Goal: Task Accomplishment & Management: Use online tool/utility

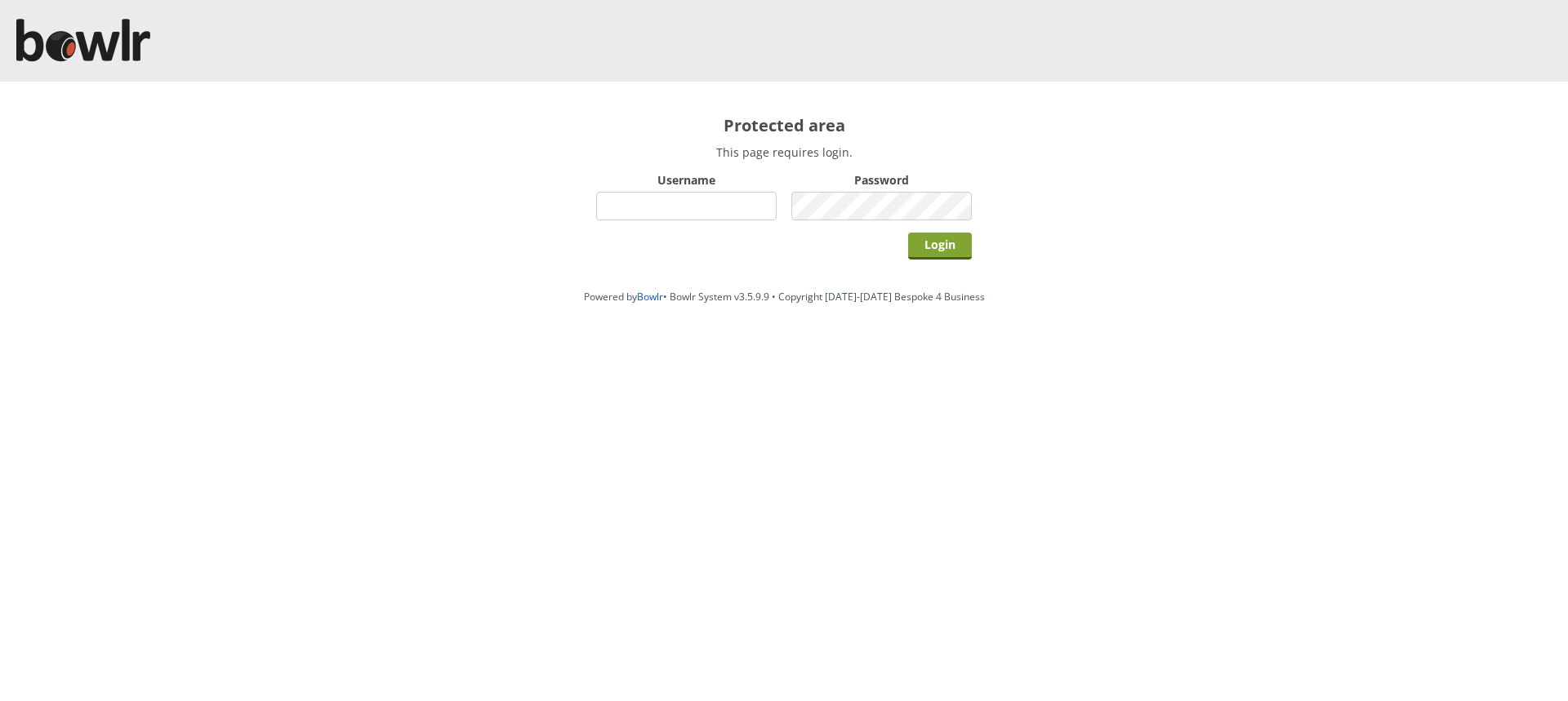
type input "hornseaindoorbowlsclub"
click at [941, 241] on input "Login" at bounding box center [940, 246] width 63 height 27
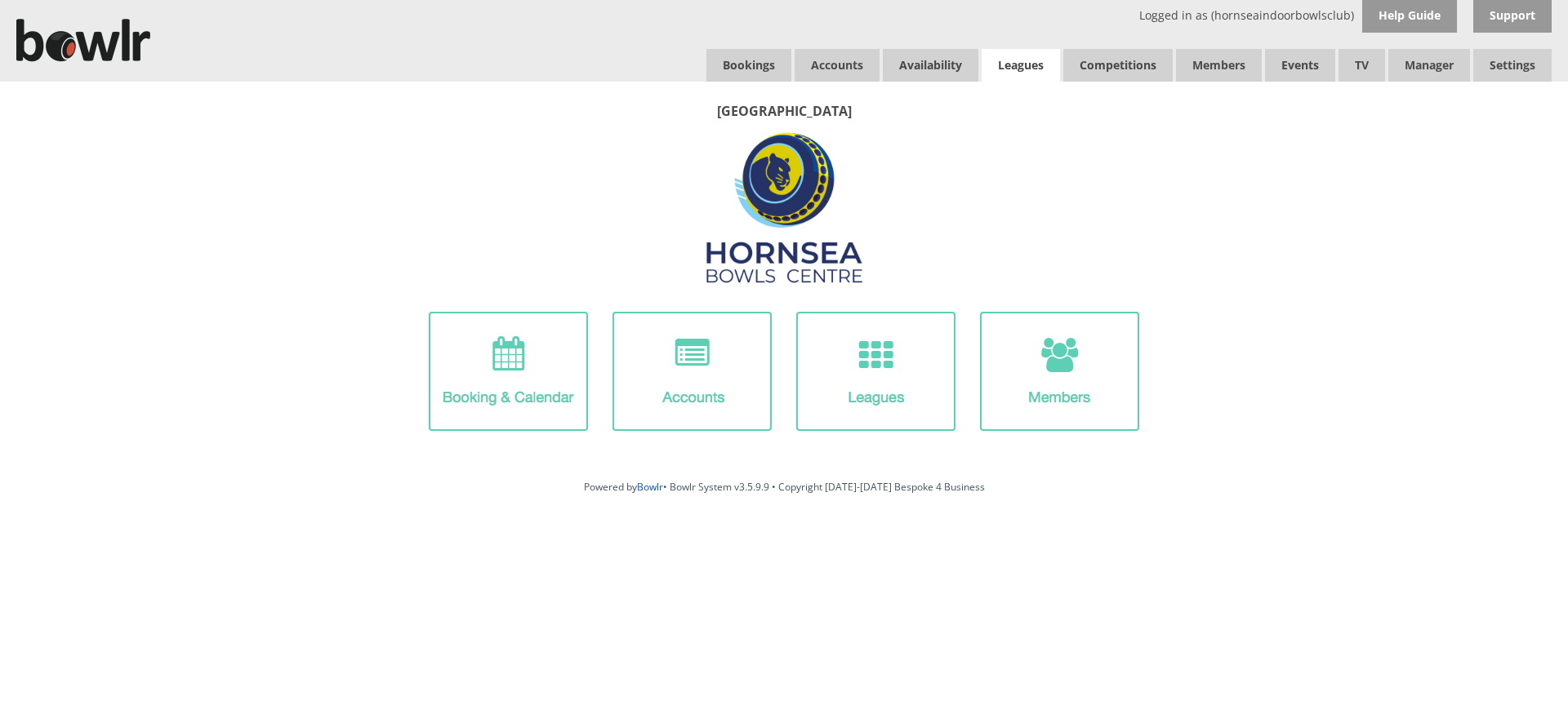
click at [997, 61] on link "Leagues" at bounding box center [1020, 64] width 78 height 32
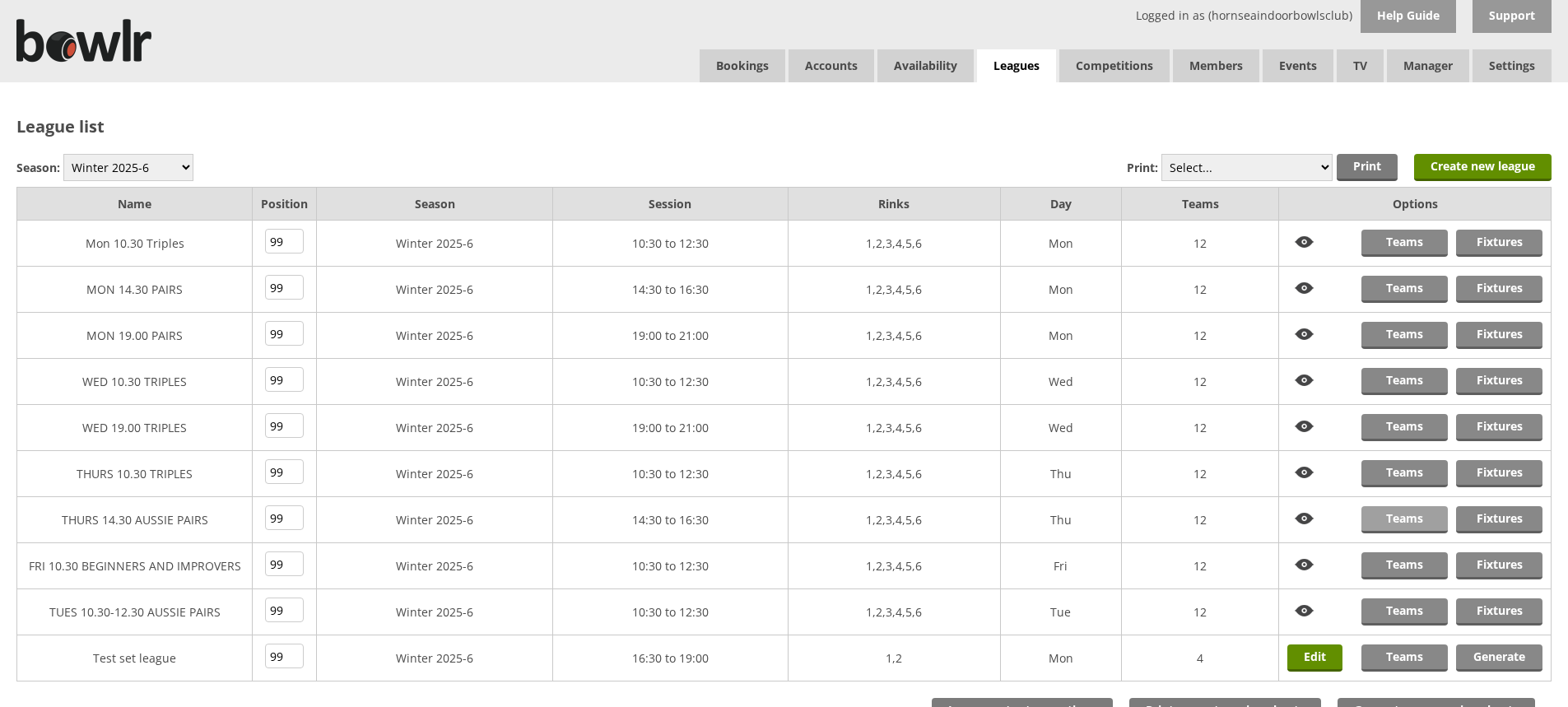
click at [1405, 521] on link "Teams" at bounding box center [1404, 520] width 86 height 27
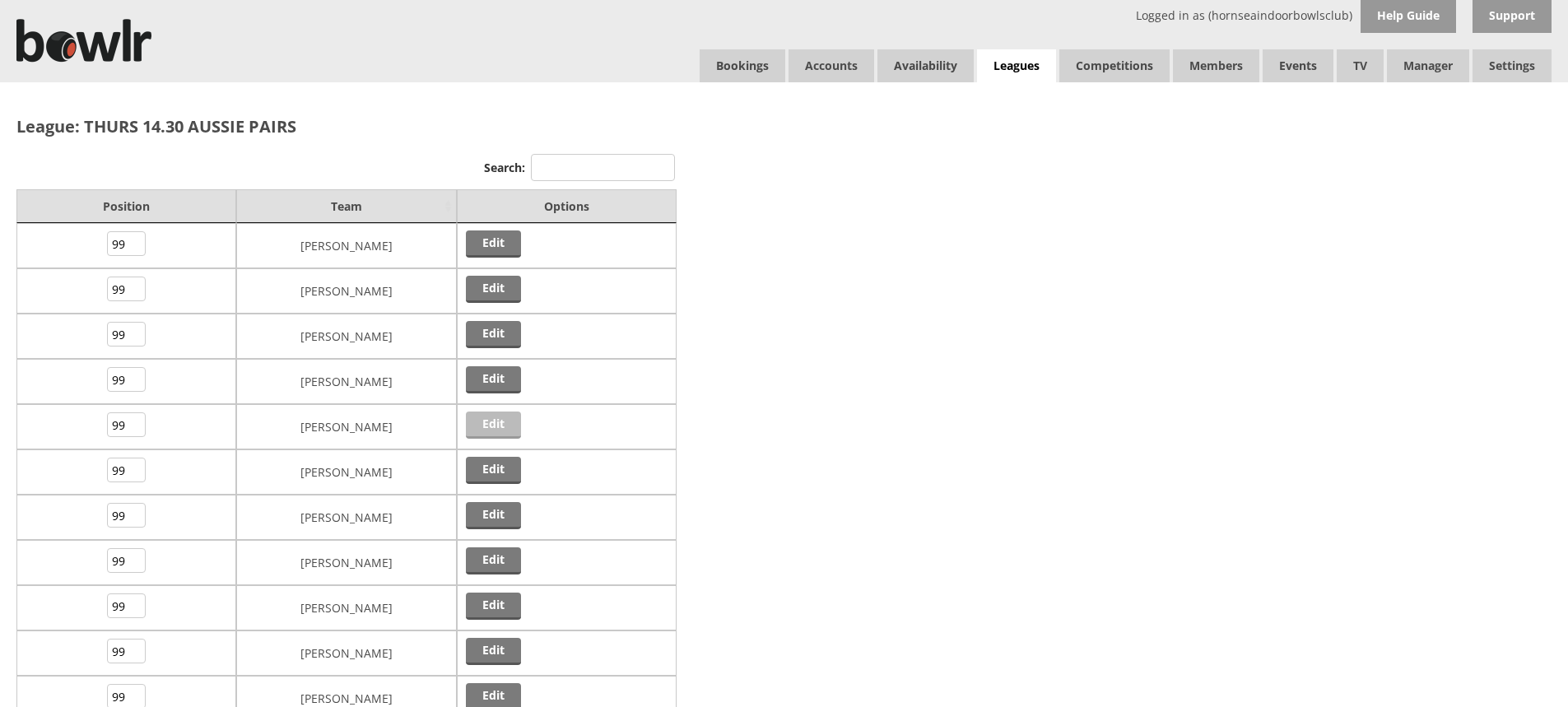
click at [483, 423] on link "Edit" at bounding box center [492, 425] width 55 height 27
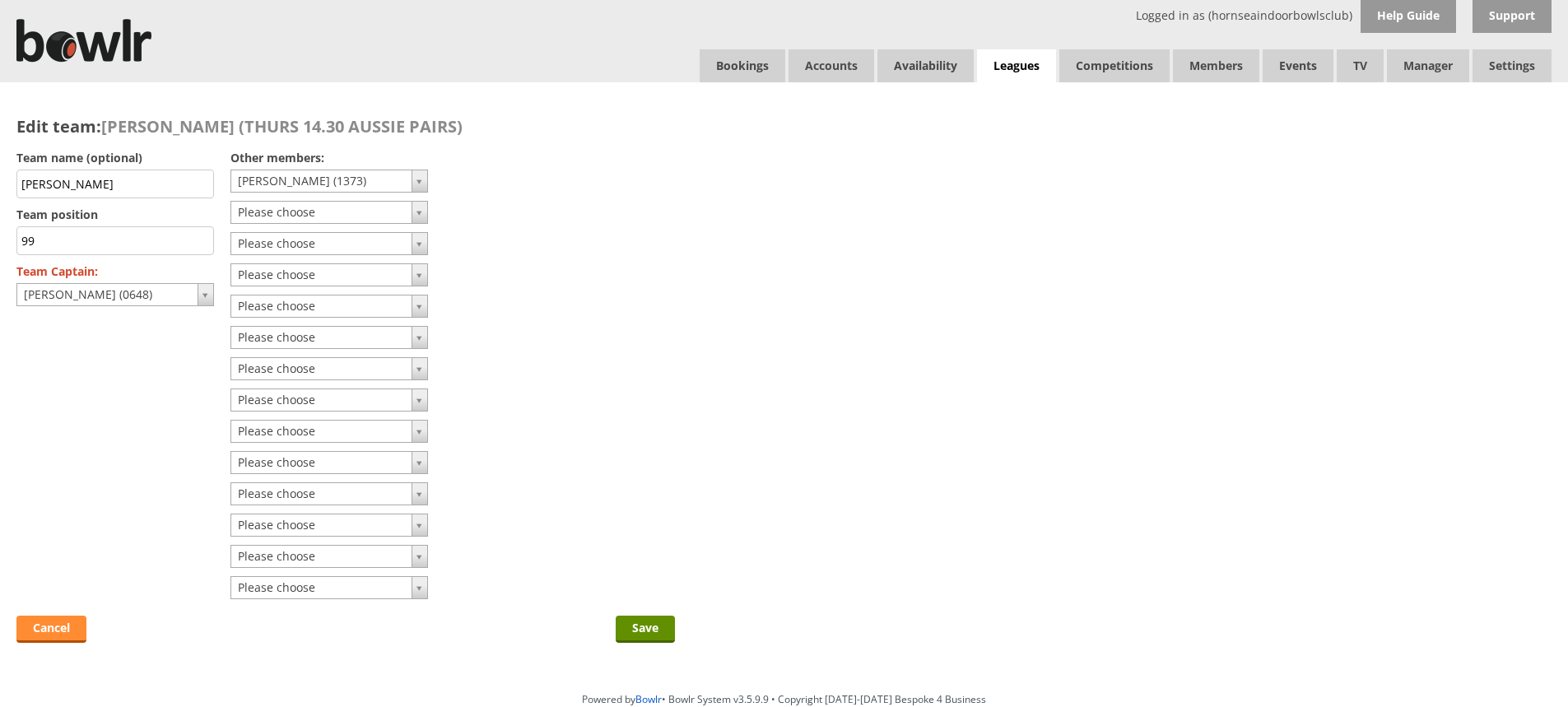
click at [54, 625] on link "Cancel" at bounding box center [51, 629] width 70 height 27
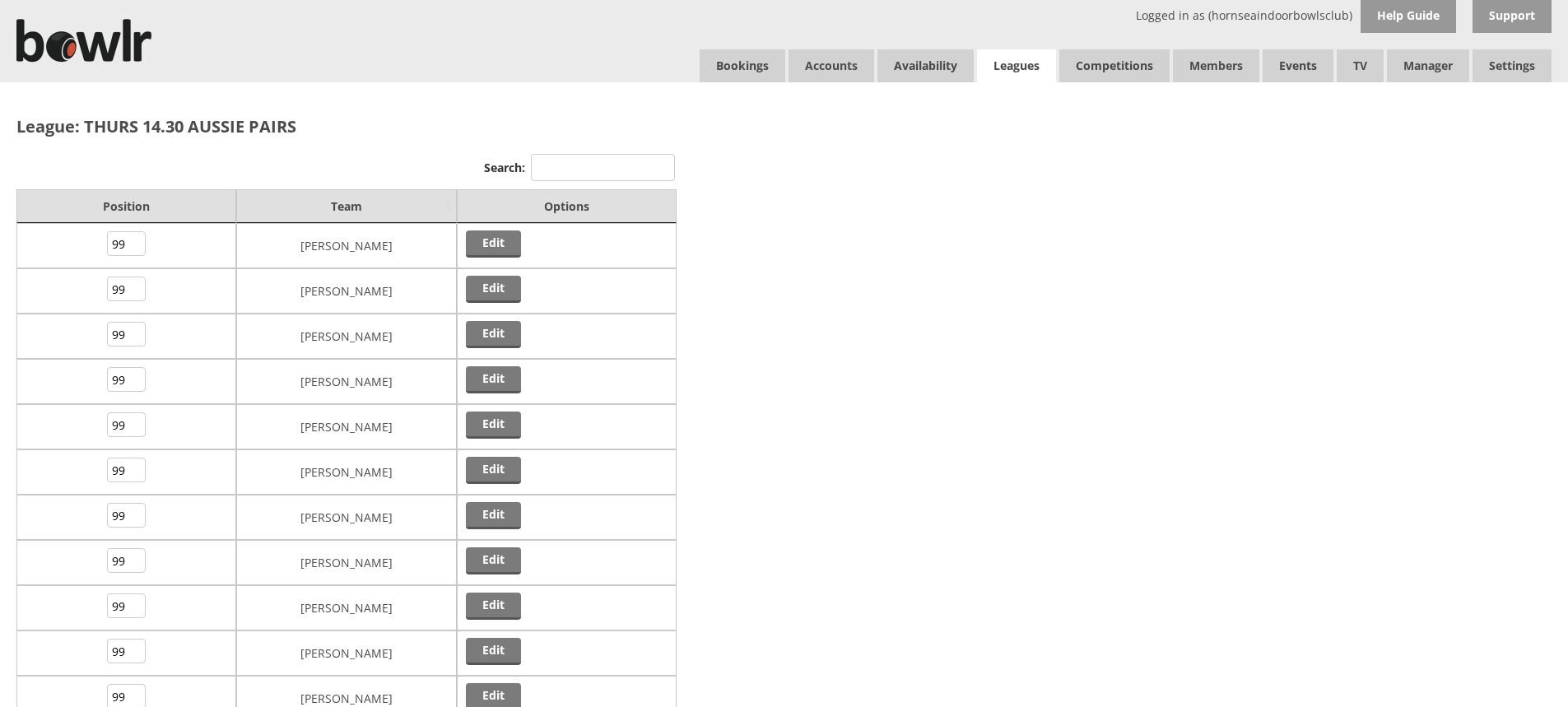
click at [1026, 65] on link "Leagues" at bounding box center [1015, 66] width 79 height 33
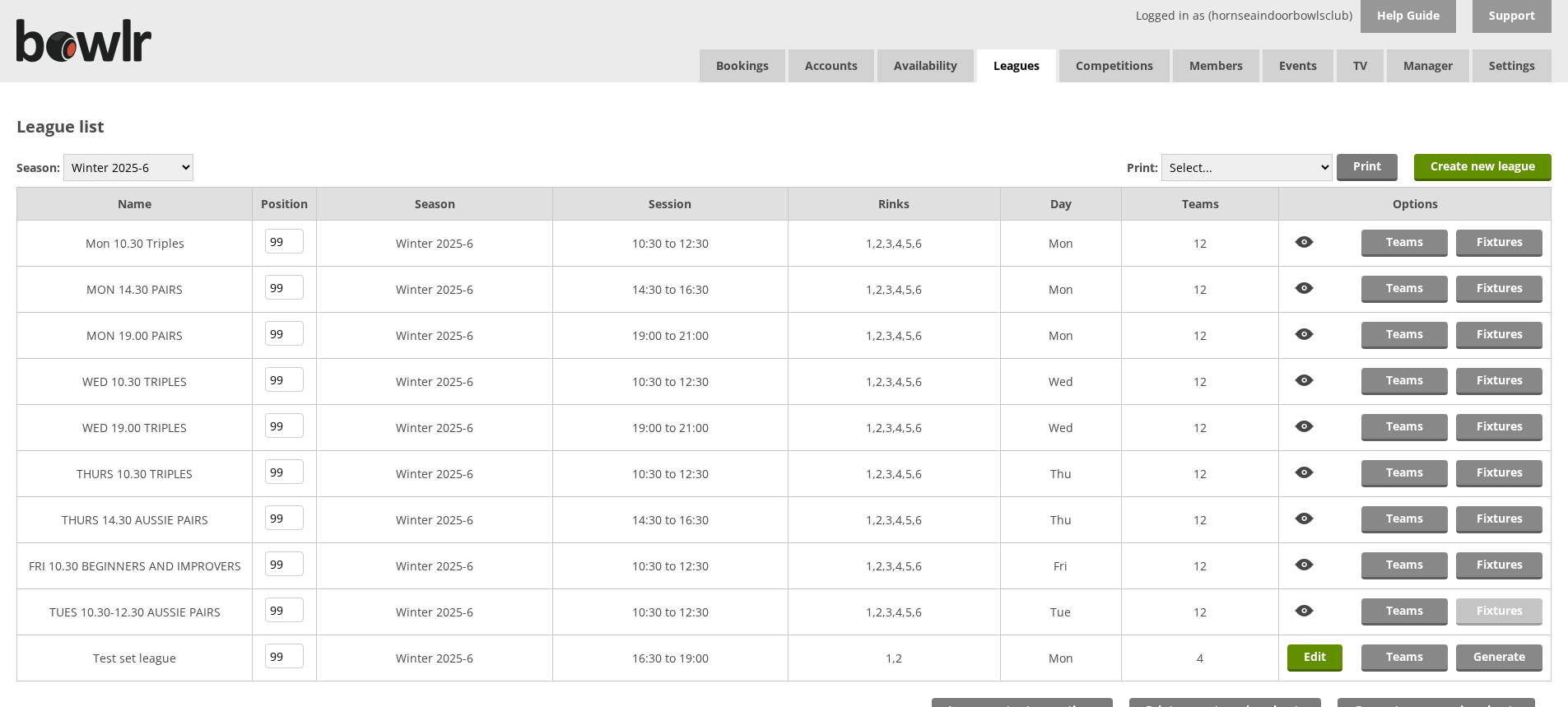
click at [1497, 610] on link "Fixtures" at bounding box center [1498, 611] width 86 height 27
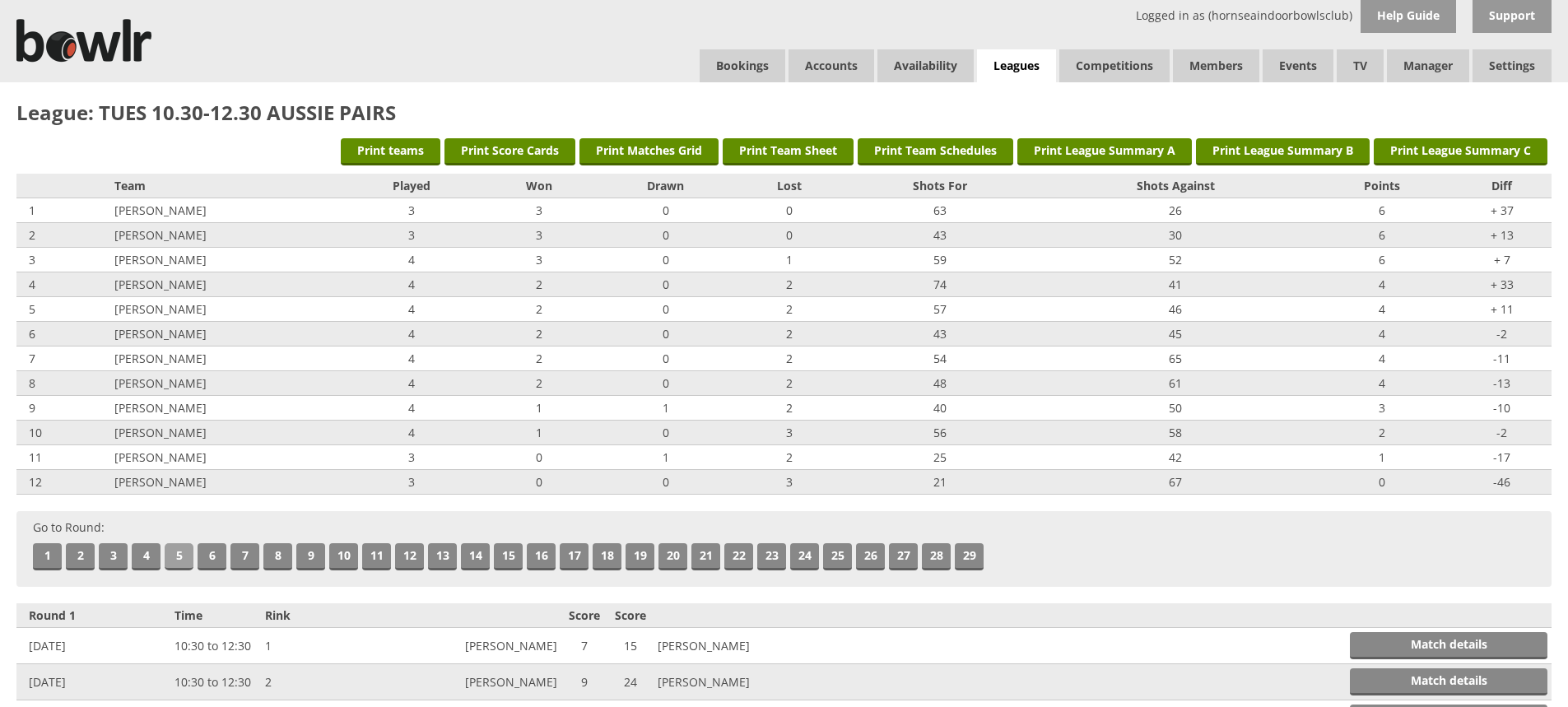
click at [185, 559] on link "5" at bounding box center [178, 557] width 29 height 27
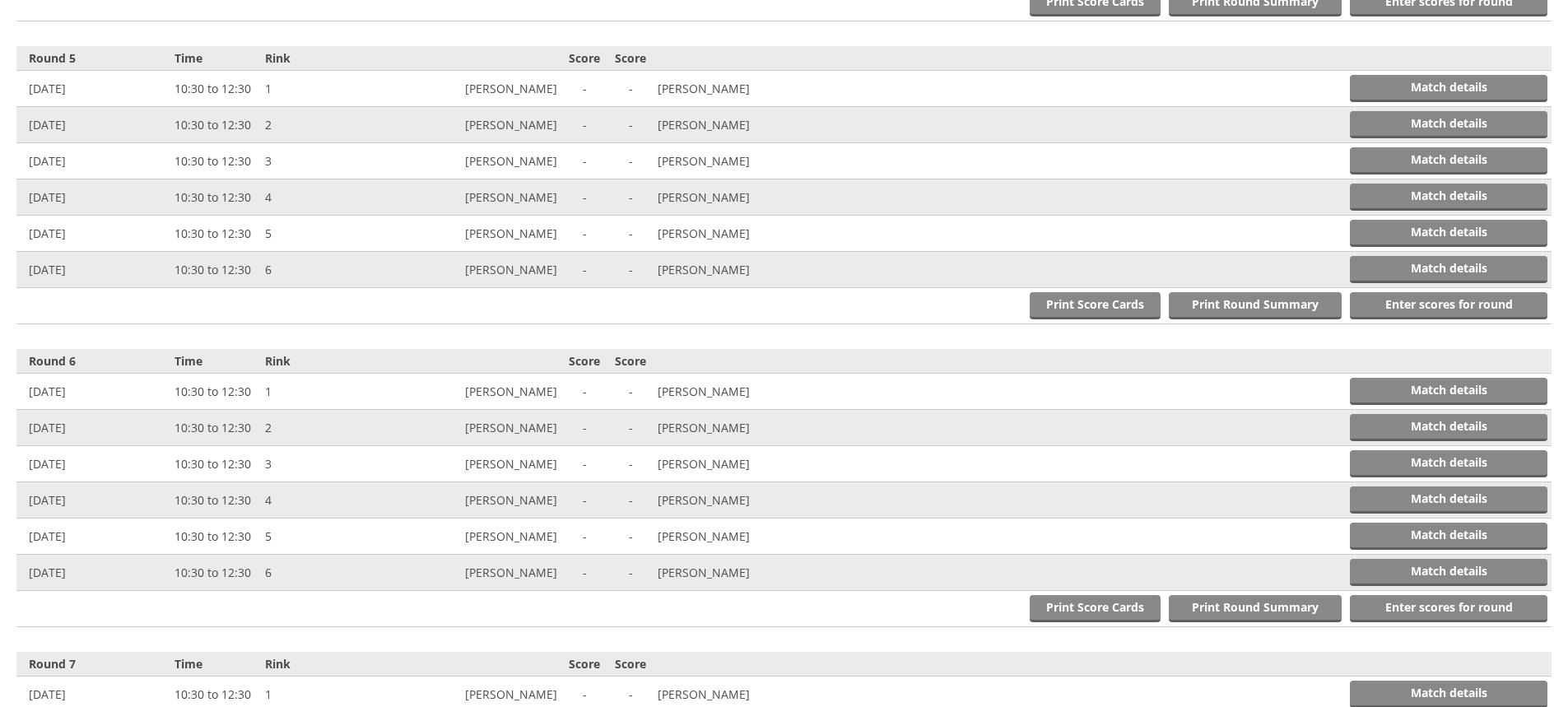
scroll to position [1816, 0]
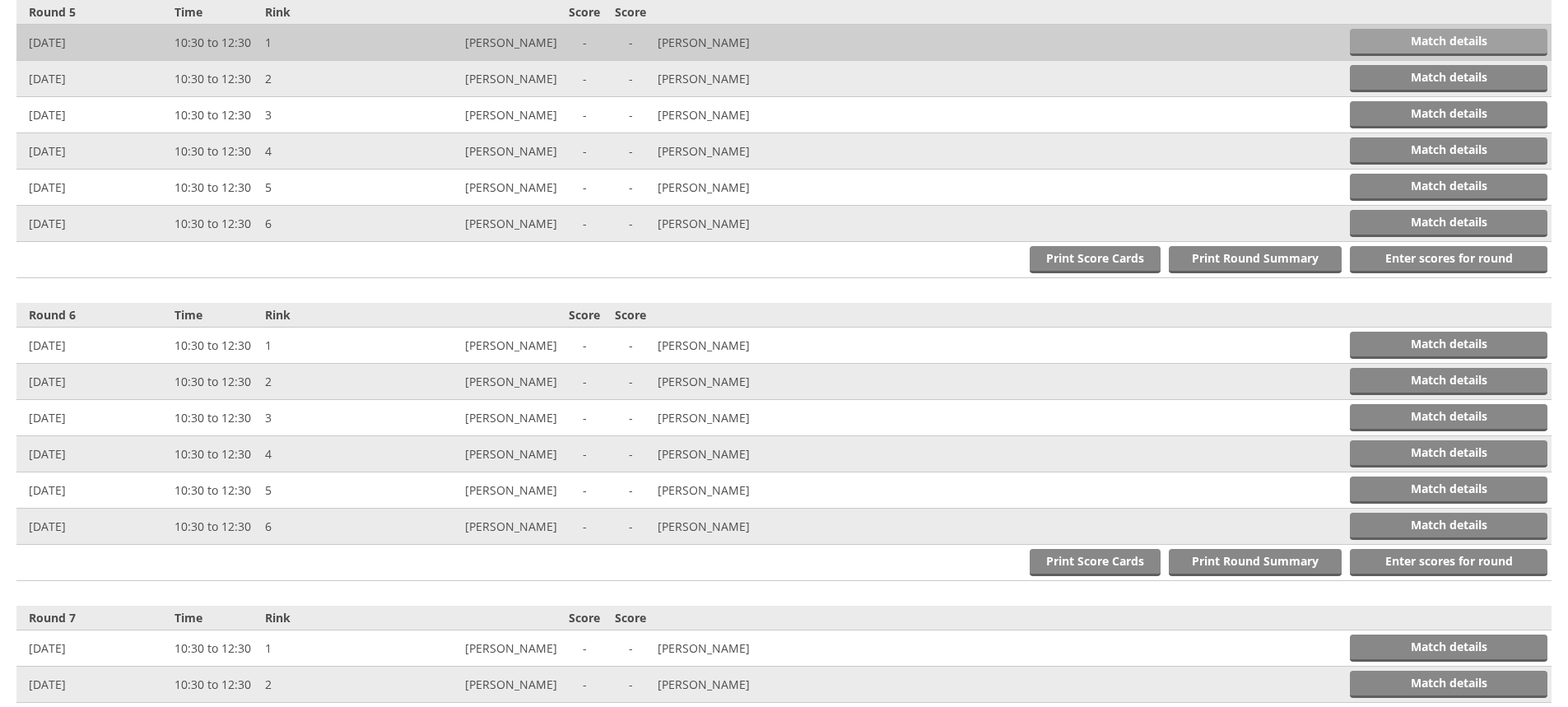
click at [1417, 40] on link "Match details" at bounding box center [1447, 42] width 198 height 27
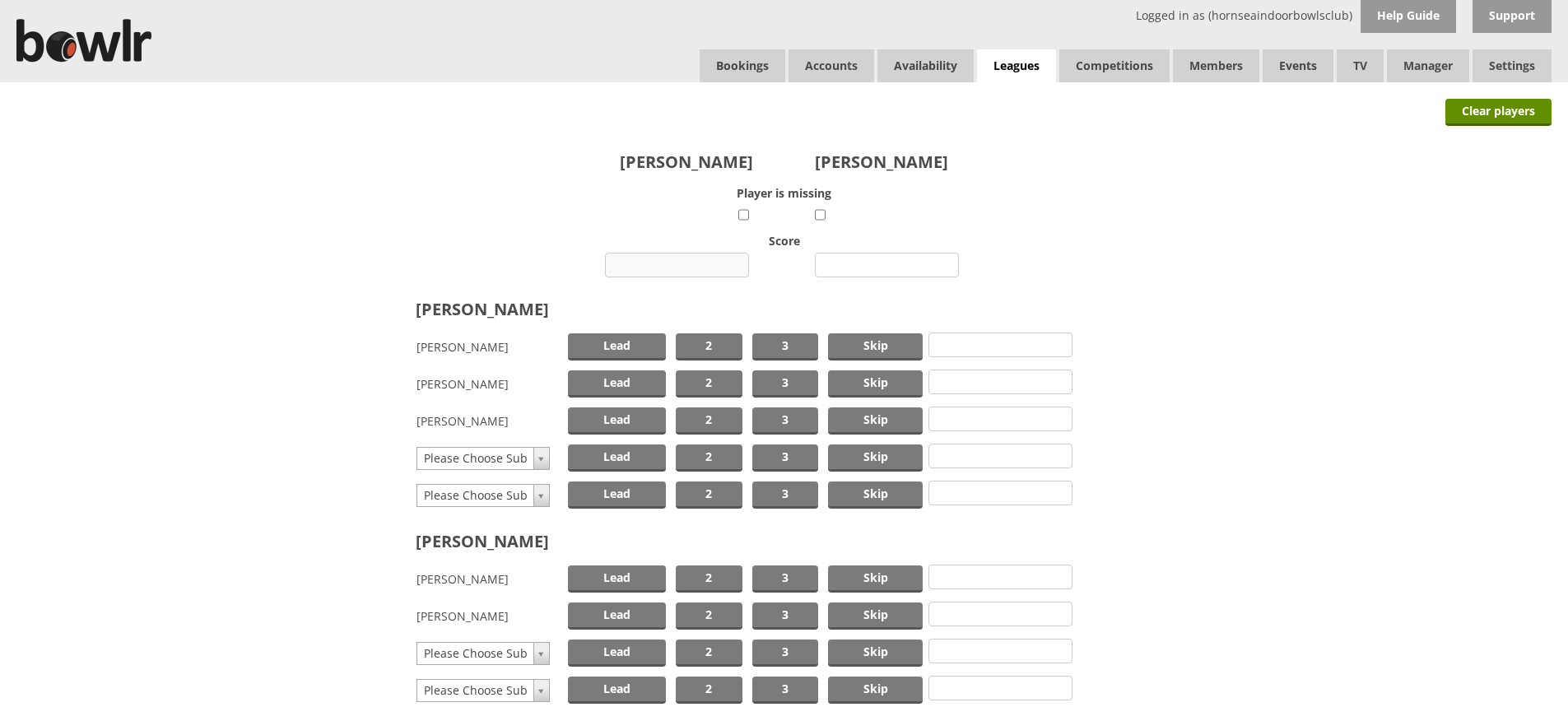
click at [687, 261] on input "number" at bounding box center [676, 264] width 144 height 25
type input "13"
click at [866, 261] on input "number" at bounding box center [886, 264] width 144 height 25
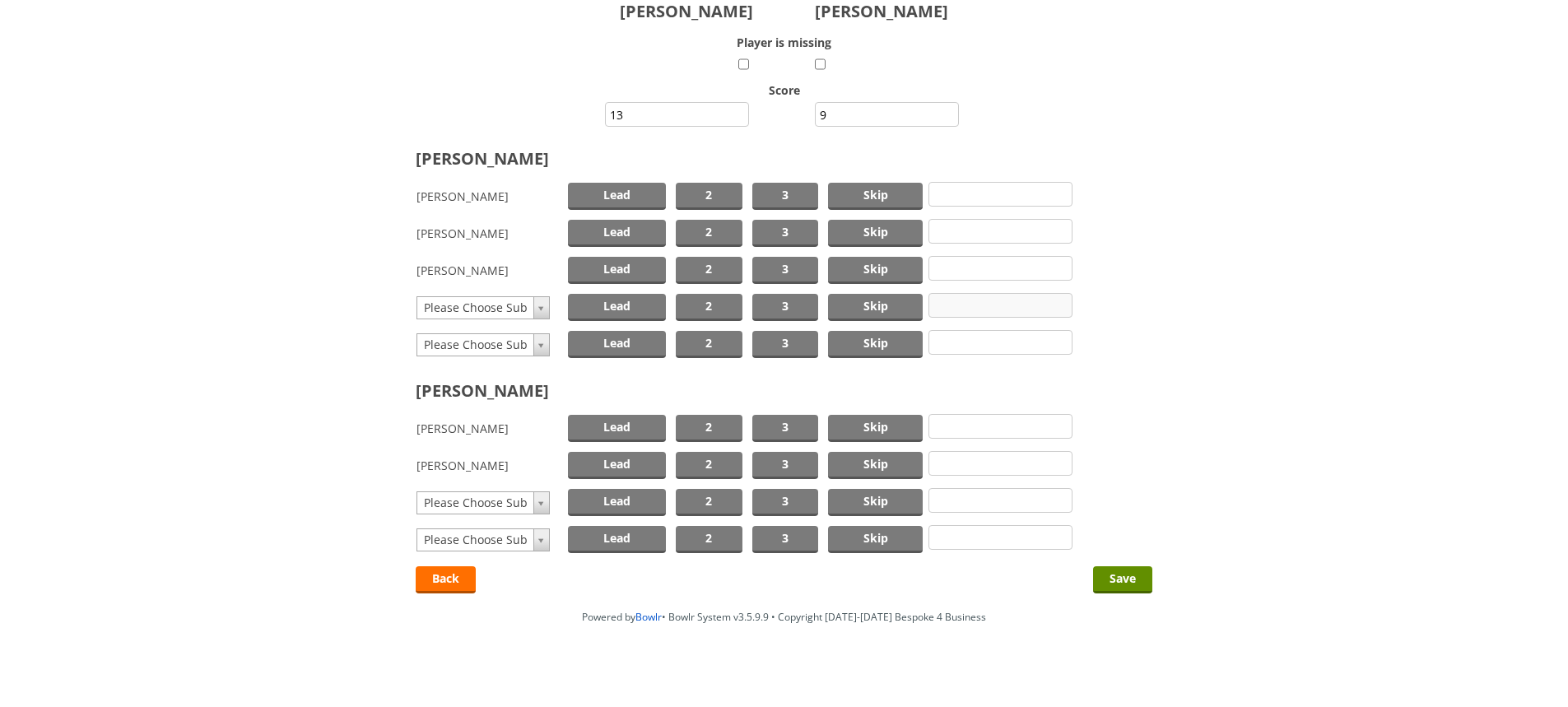
scroll to position [161, 0]
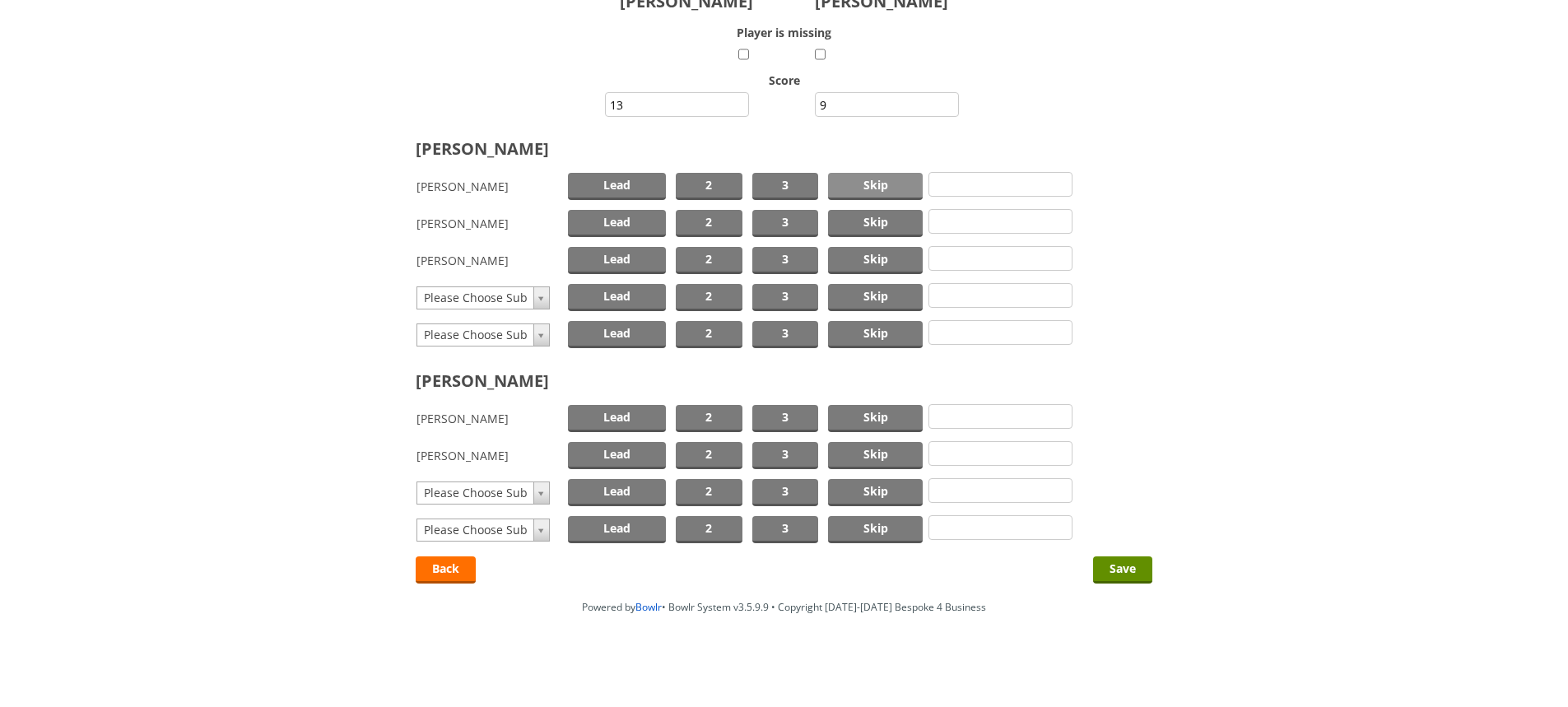
type input "9"
click at [860, 180] on span "Skip" at bounding box center [875, 186] width 95 height 27
click at [626, 257] on span "Lead" at bounding box center [617, 260] width 98 height 27
click at [889, 413] on span "Skip" at bounding box center [875, 418] width 95 height 27
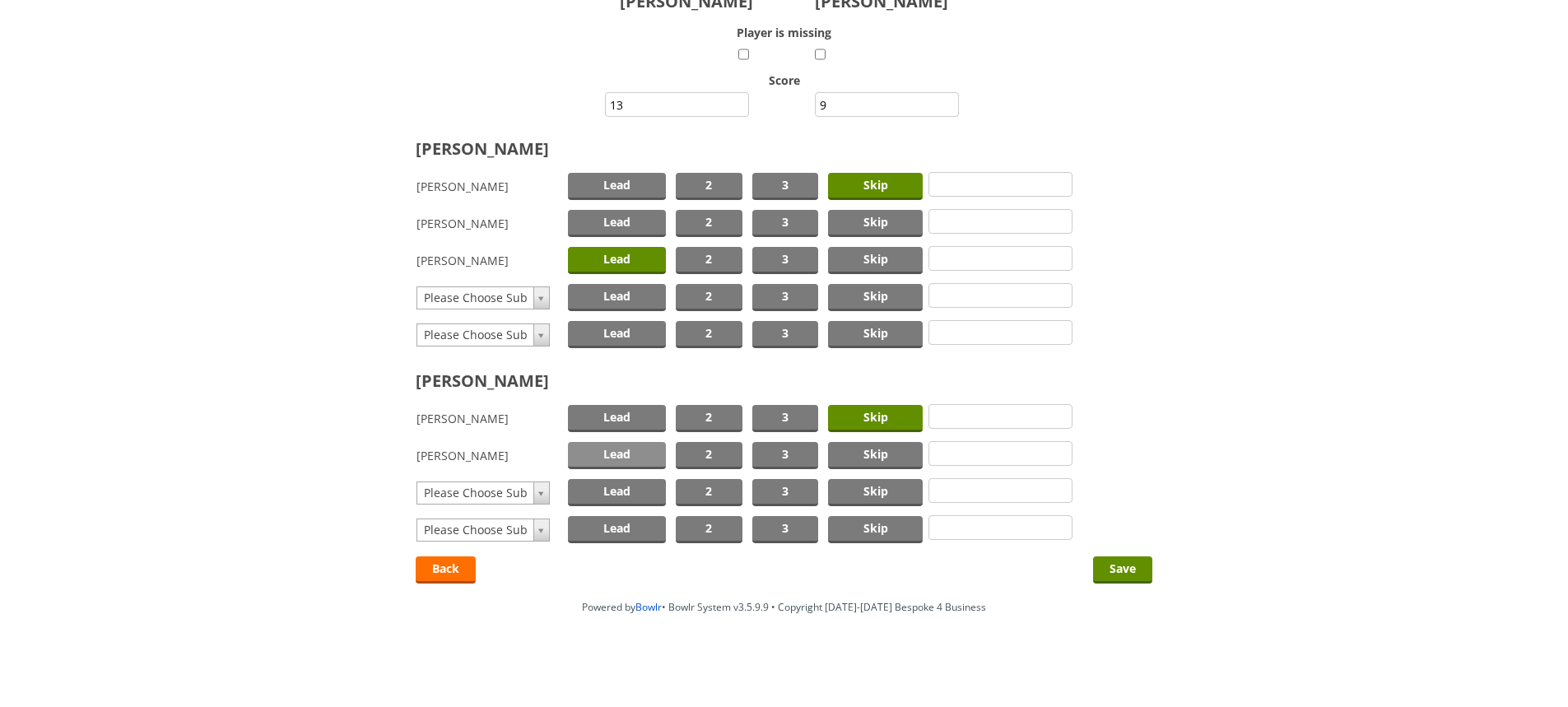
click at [622, 454] on span "Lead" at bounding box center [617, 456] width 98 height 27
click at [1115, 565] on input "Save" at bounding box center [1123, 570] width 59 height 27
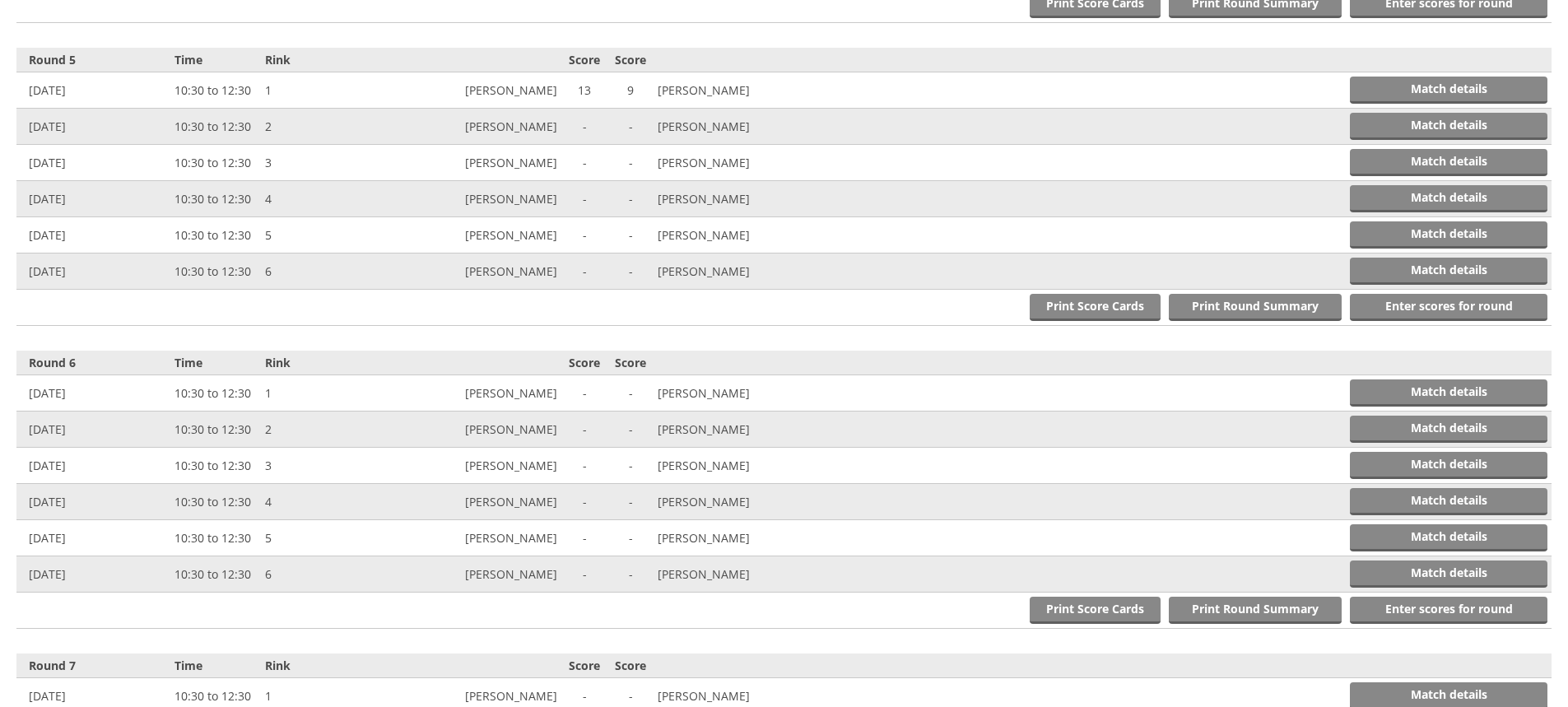
scroll to position [1866, 0]
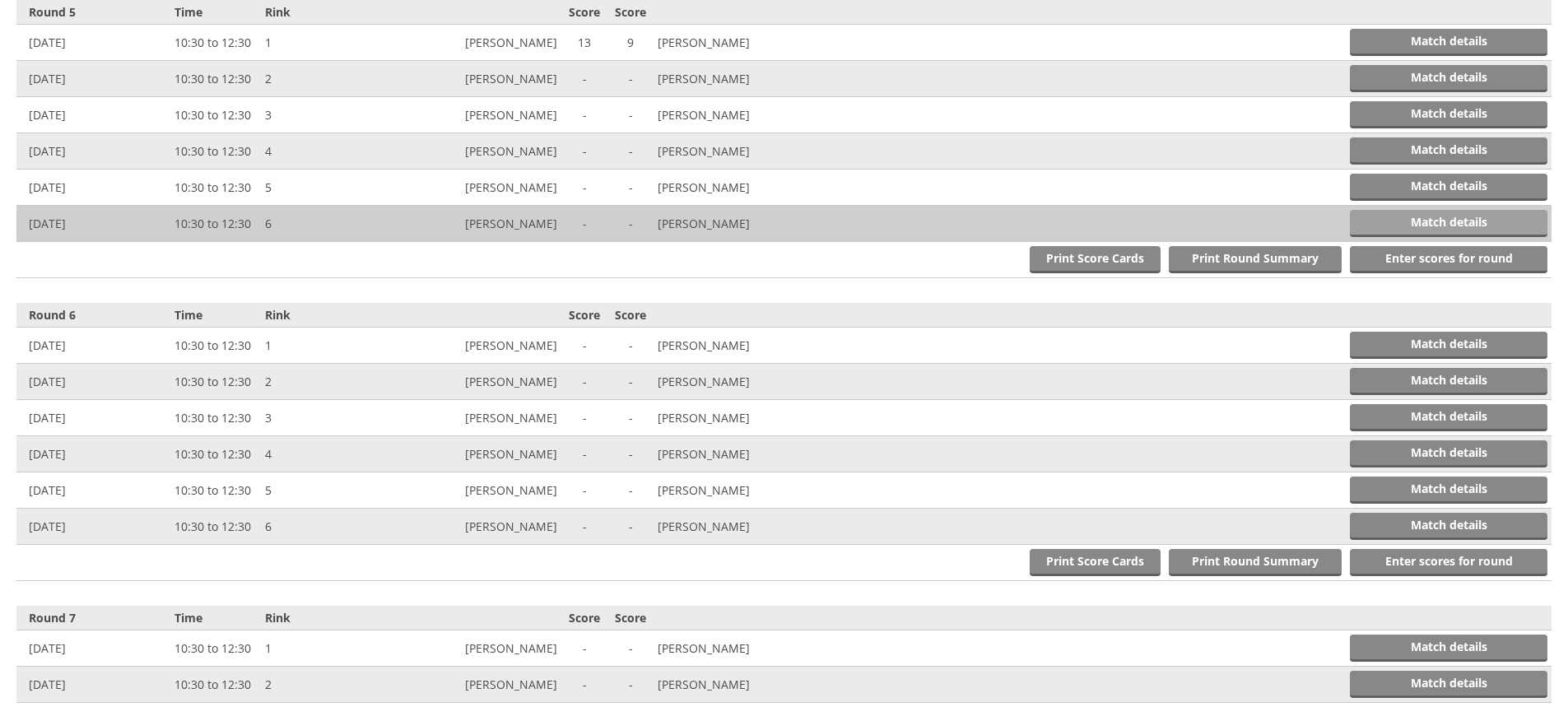
click at [1411, 224] on link "Match details" at bounding box center [1447, 223] width 198 height 27
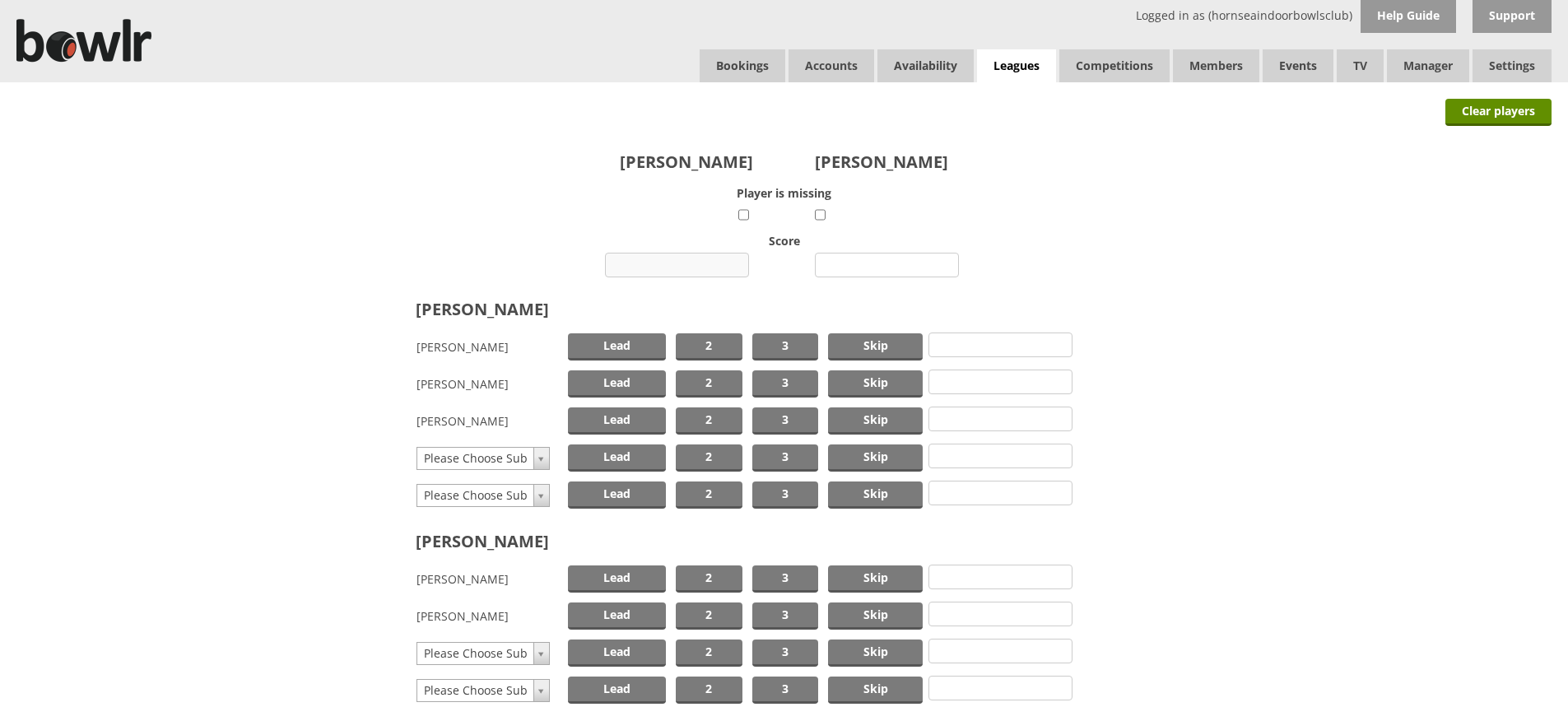
click at [700, 265] on input "number" at bounding box center [676, 264] width 144 height 25
type input "15"
click at [888, 260] on input "number" at bounding box center [886, 264] width 144 height 25
type input "9"
click at [886, 345] on span "Skip" at bounding box center [875, 346] width 95 height 27
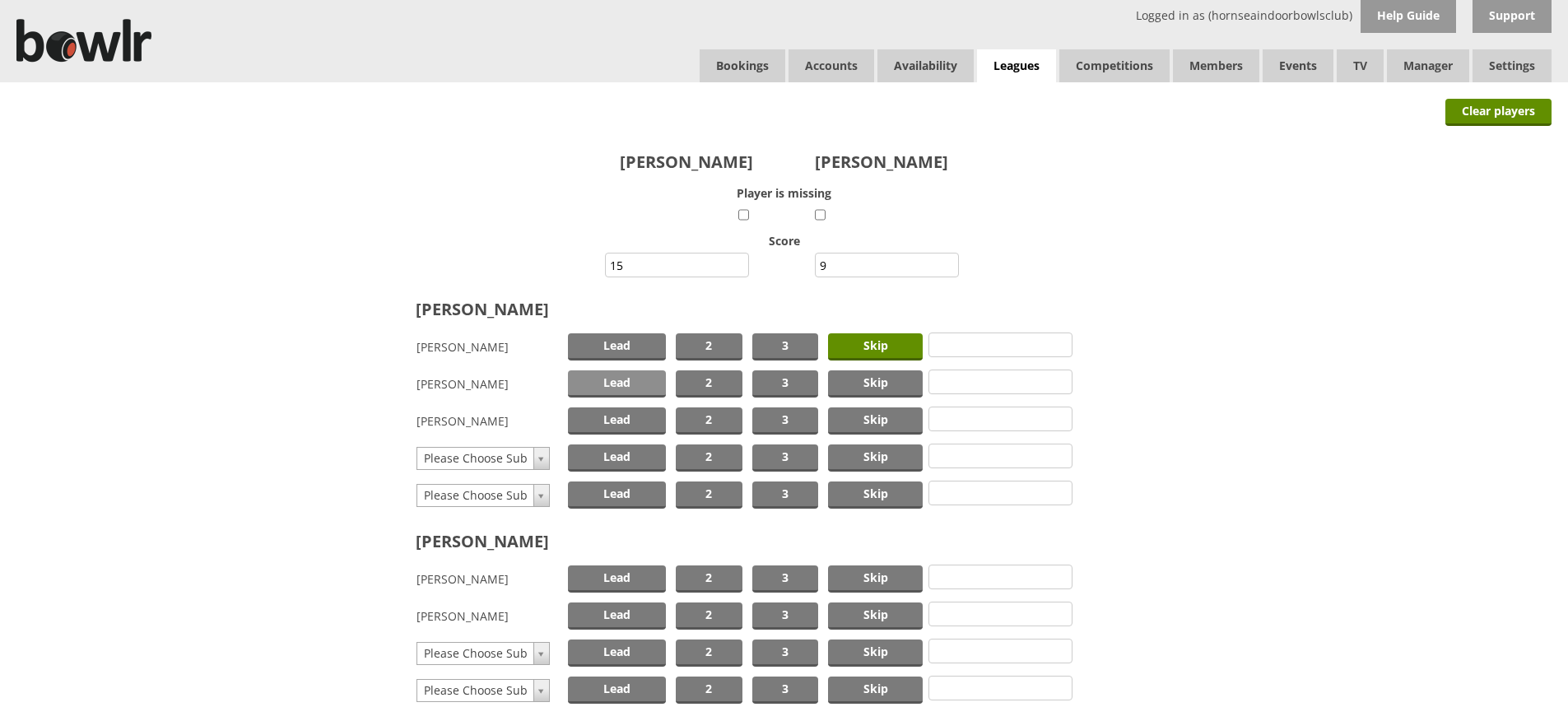
click at [604, 382] on span "Lead" at bounding box center [617, 383] width 98 height 27
click at [858, 576] on span "Skip" at bounding box center [875, 579] width 95 height 27
click at [640, 611] on span "Lead" at bounding box center [617, 616] width 98 height 27
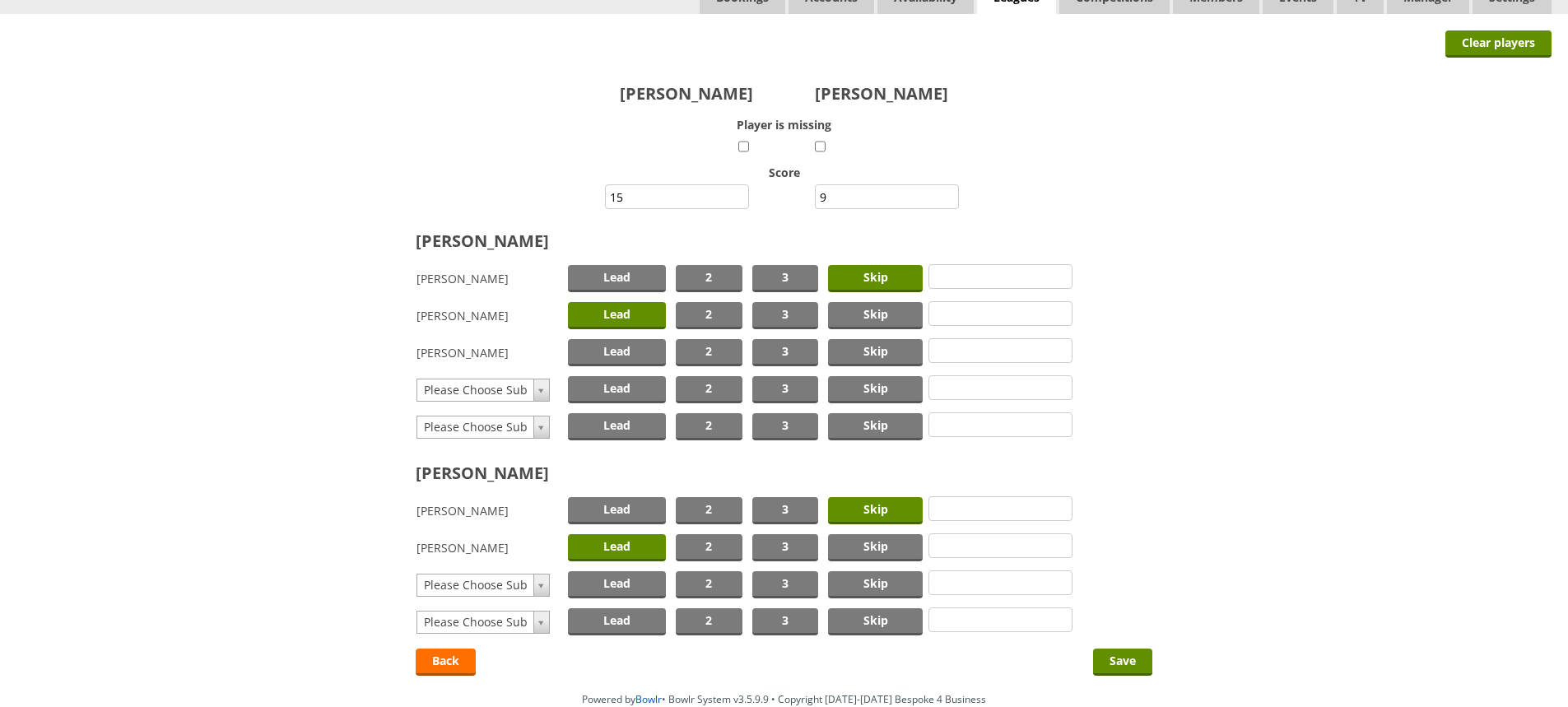
scroll to position [161, 0]
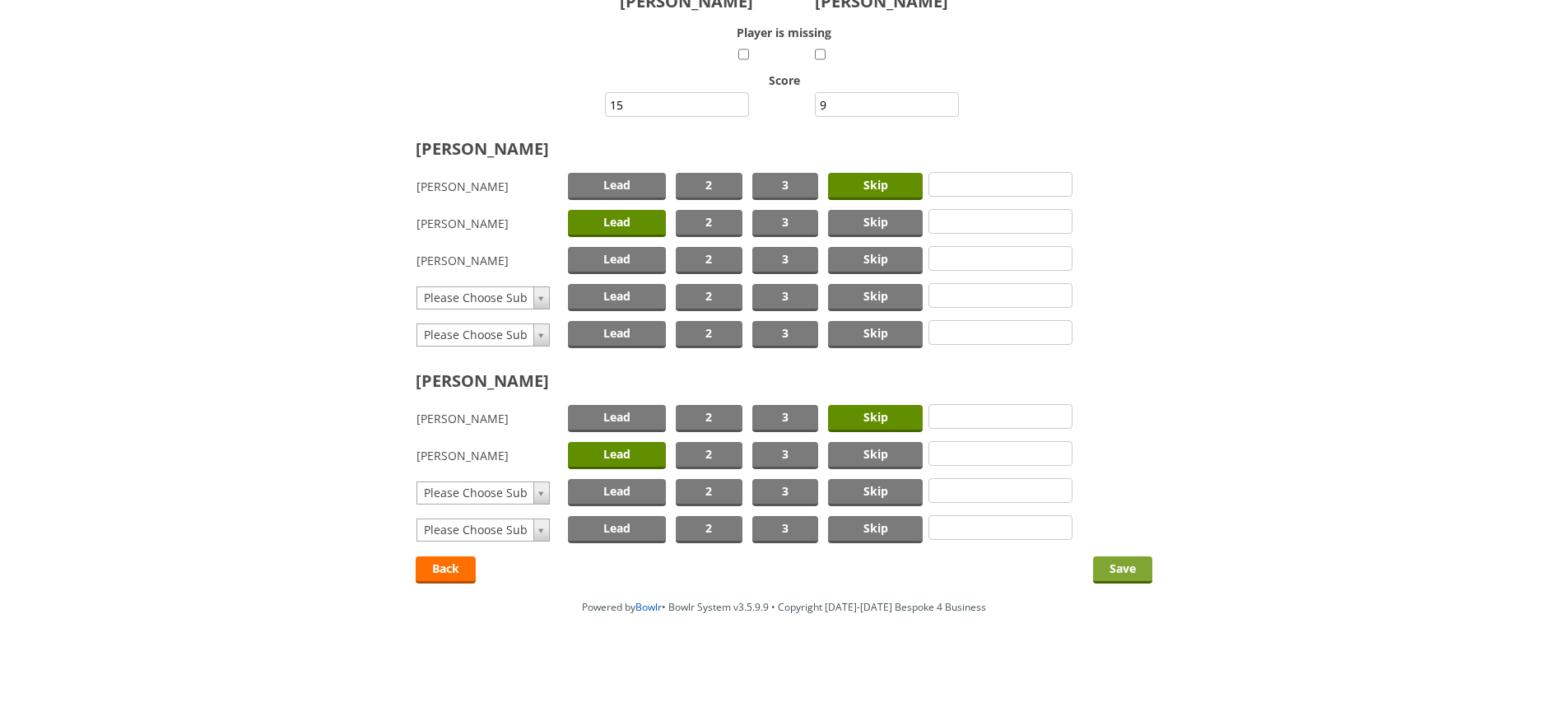
click at [1118, 560] on input "Save" at bounding box center [1123, 570] width 59 height 27
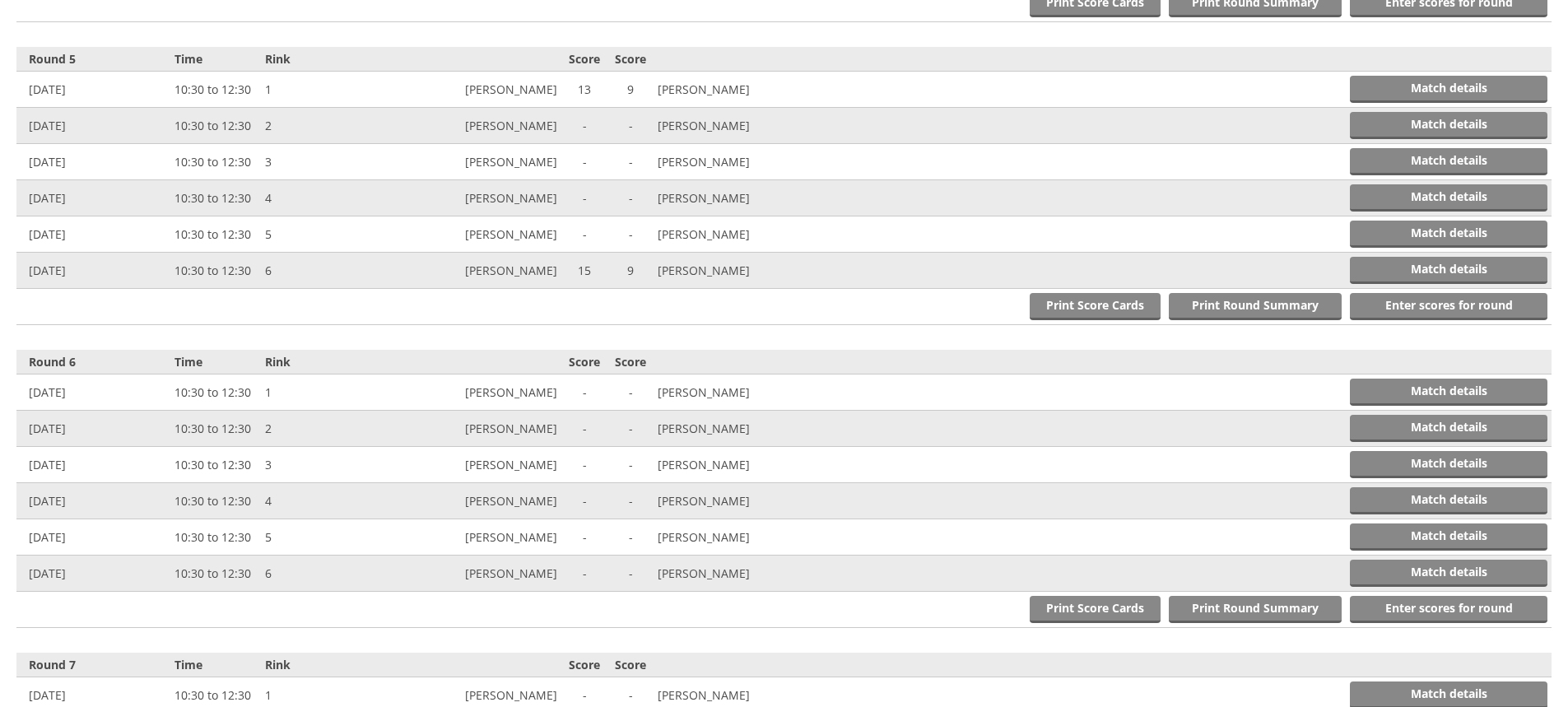
scroll to position [1866, 0]
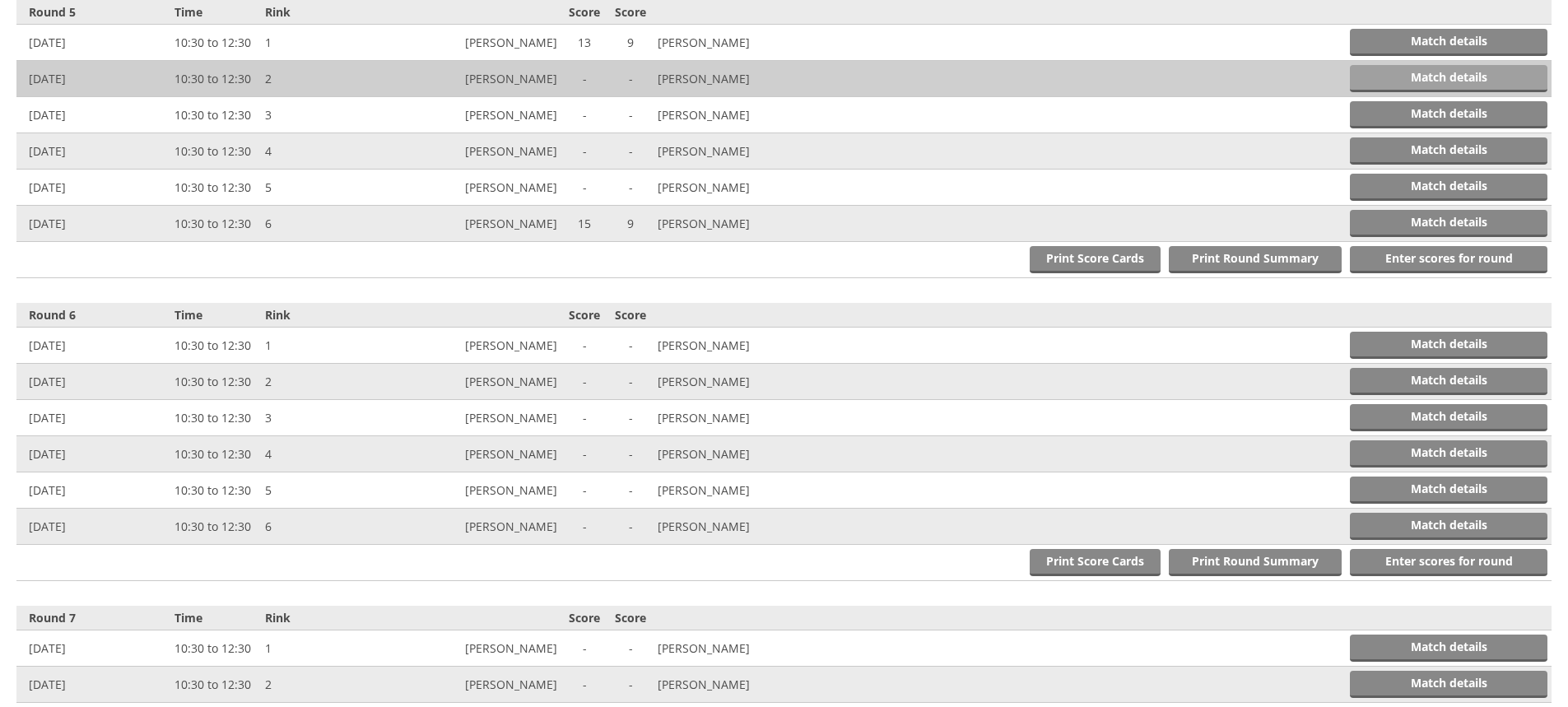
click at [1421, 77] on link "Match details" at bounding box center [1447, 78] width 198 height 27
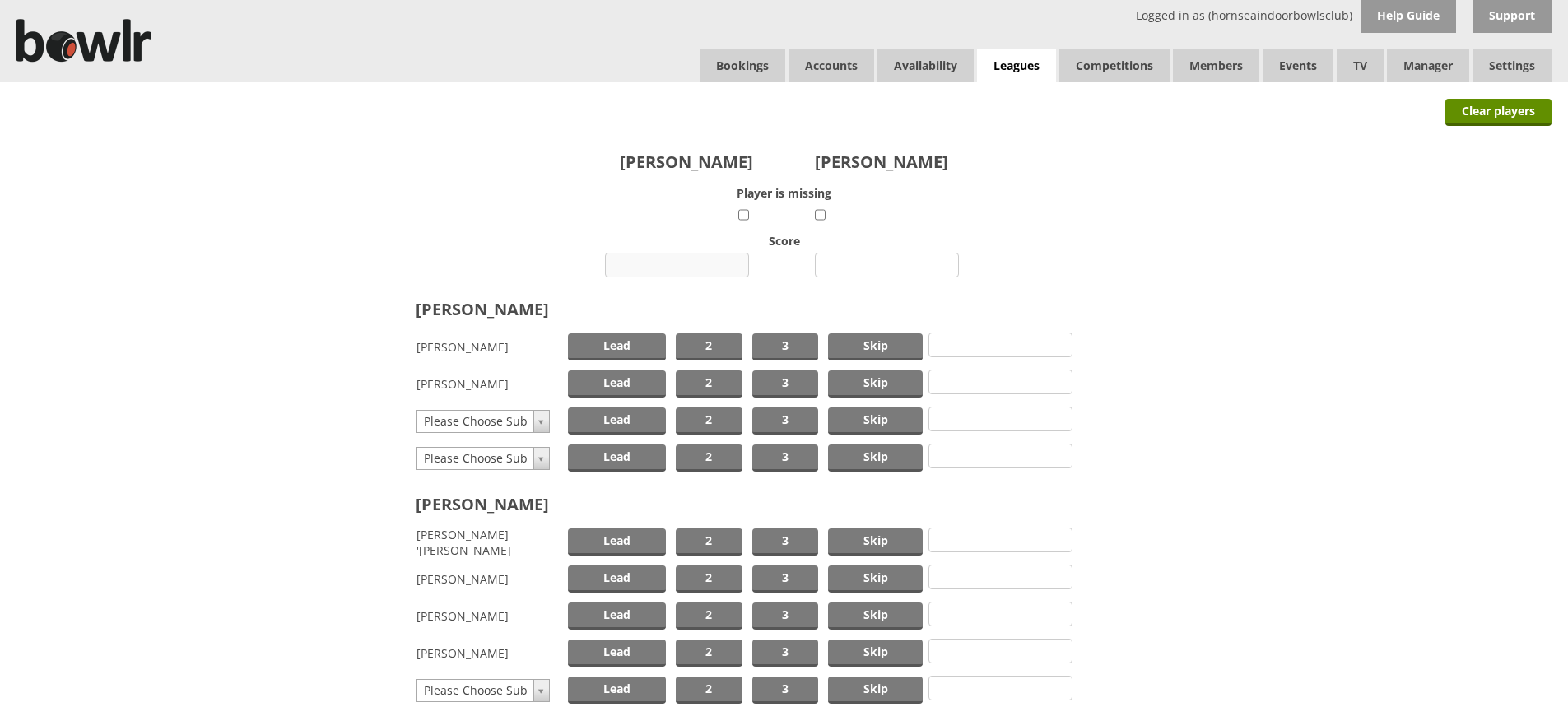
click at [708, 266] on input "number" at bounding box center [676, 264] width 144 height 25
type input "12"
click at [858, 264] on input "number" at bounding box center [886, 264] width 144 height 25
type input "11"
click at [882, 342] on span "Skip" at bounding box center [875, 346] width 95 height 27
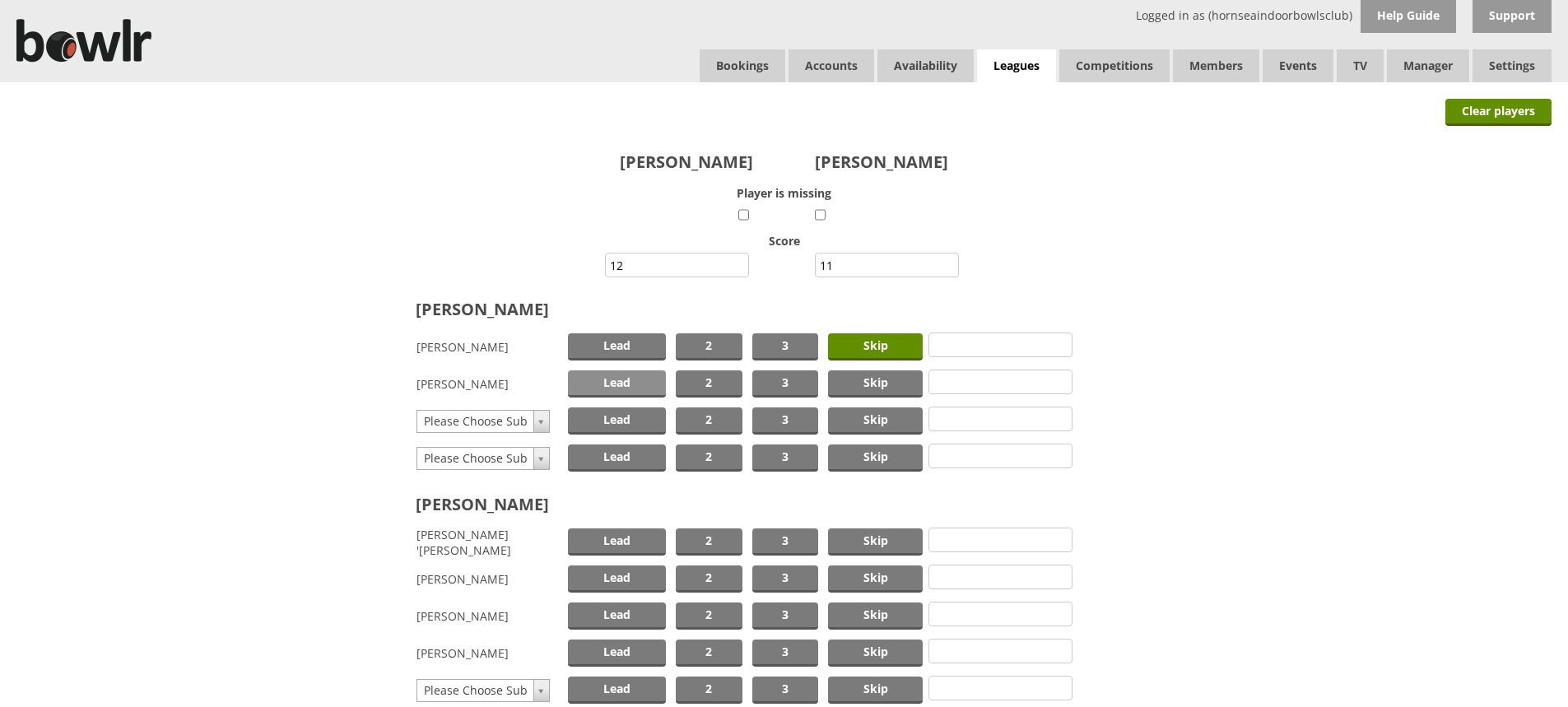
click at [636, 384] on span "Lead" at bounding box center [617, 383] width 98 height 27
click at [875, 540] on span "Skip" at bounding box center [875, 542] width 95 height 27
click at [619, 613] on span "Lead" at bounding box center [617, 616] width 98 height 27
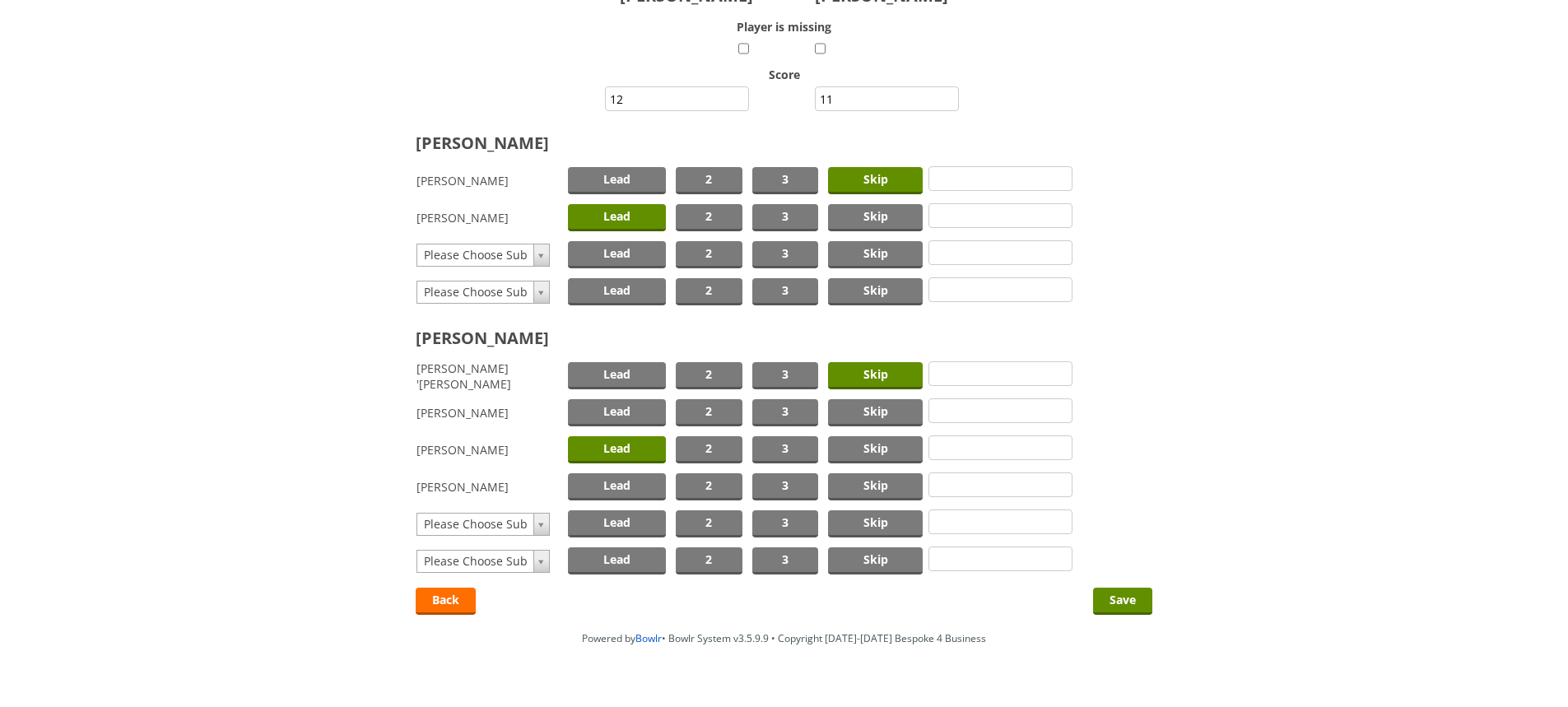
scroll to position [198, 0]
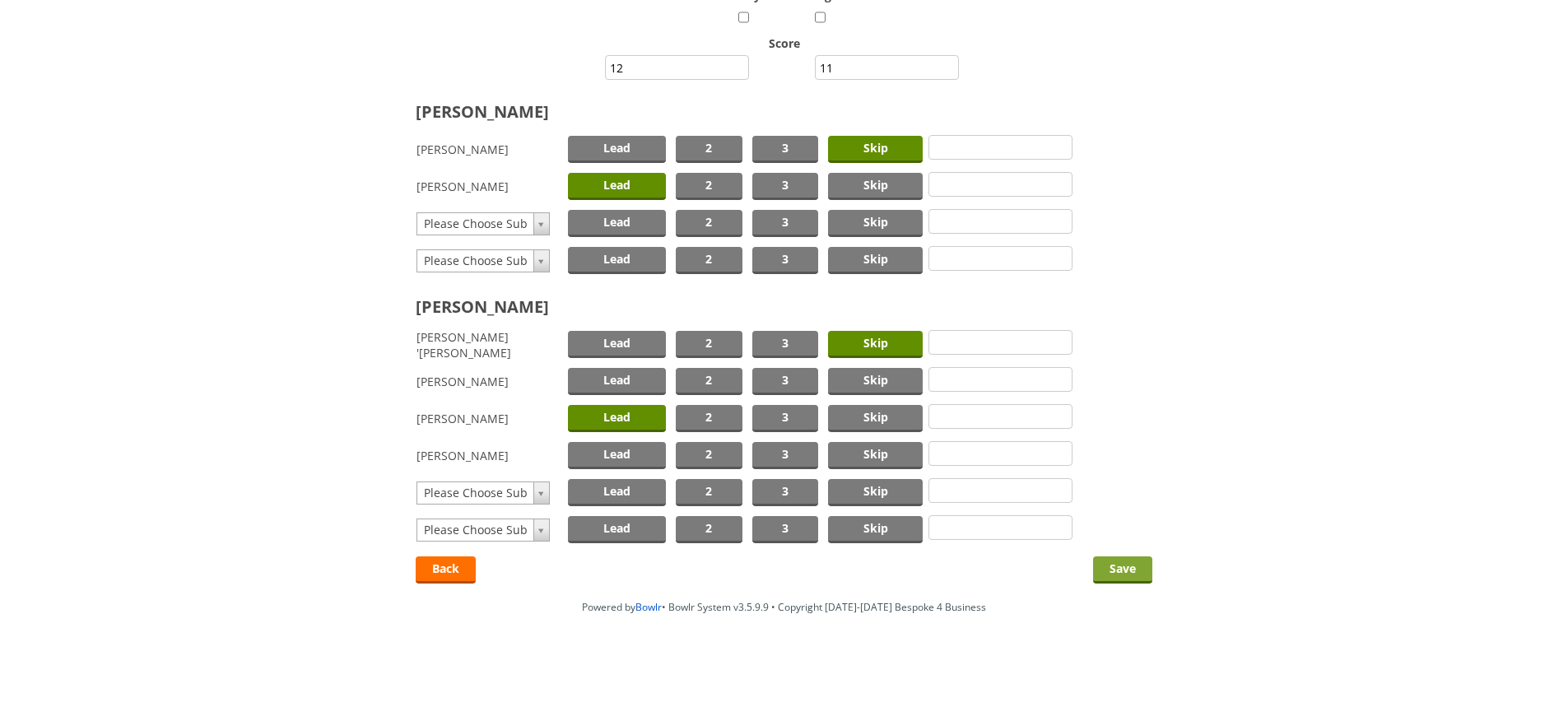
click at [1122, 567] on input "Save" at bounding box center [1123, 570] width 59 height 27
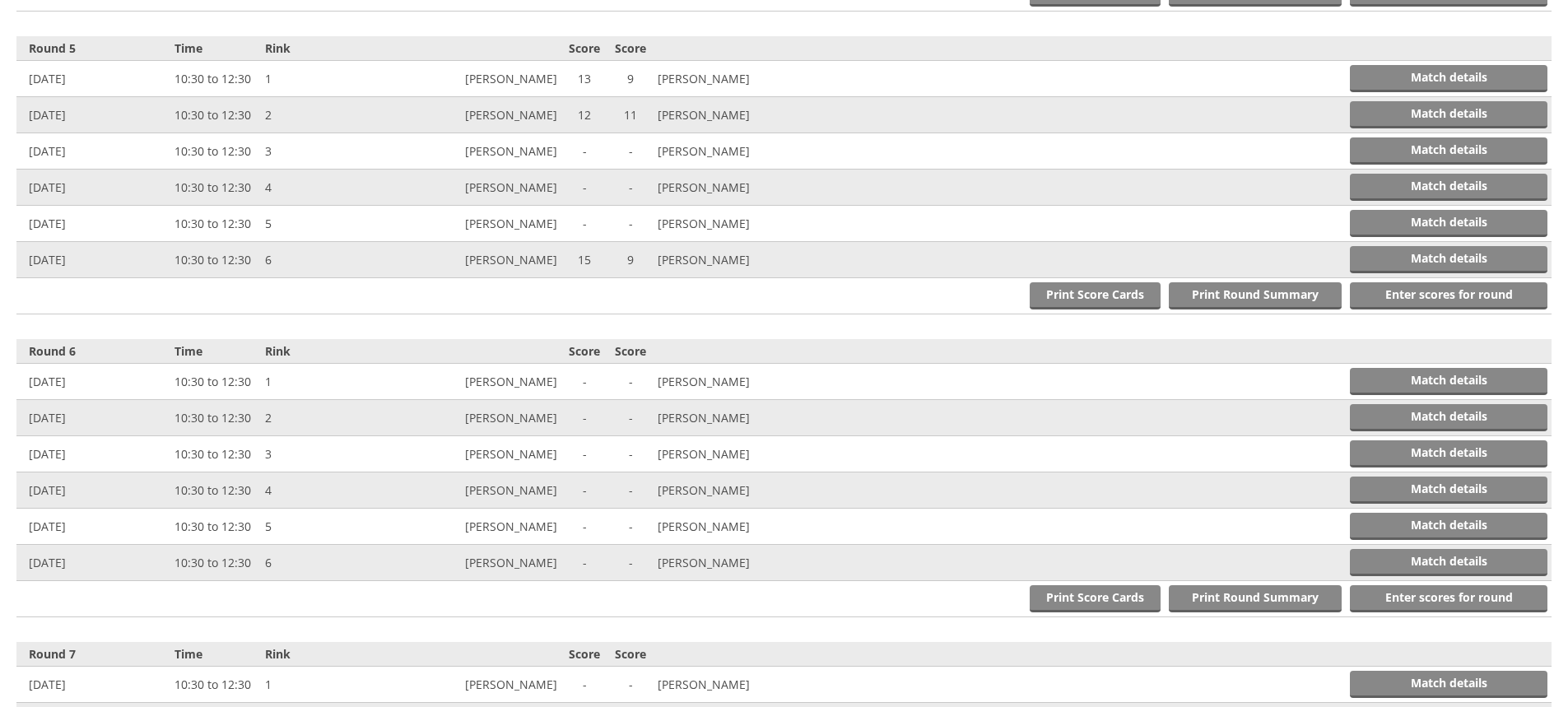
scroll to position [1866, 0]
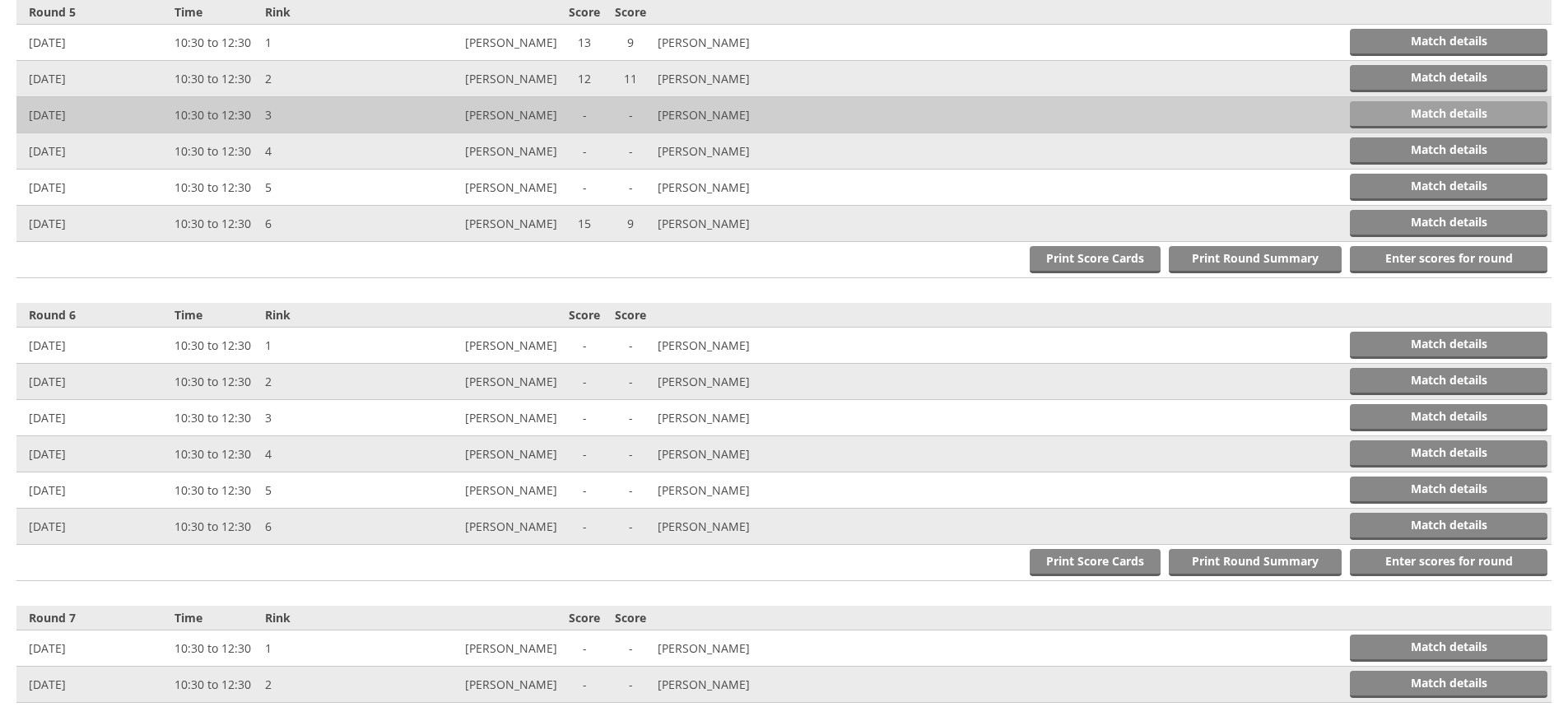
click at [1423, 109] on link "Match details" at bounding box center [1447, 114] width 198 height 27
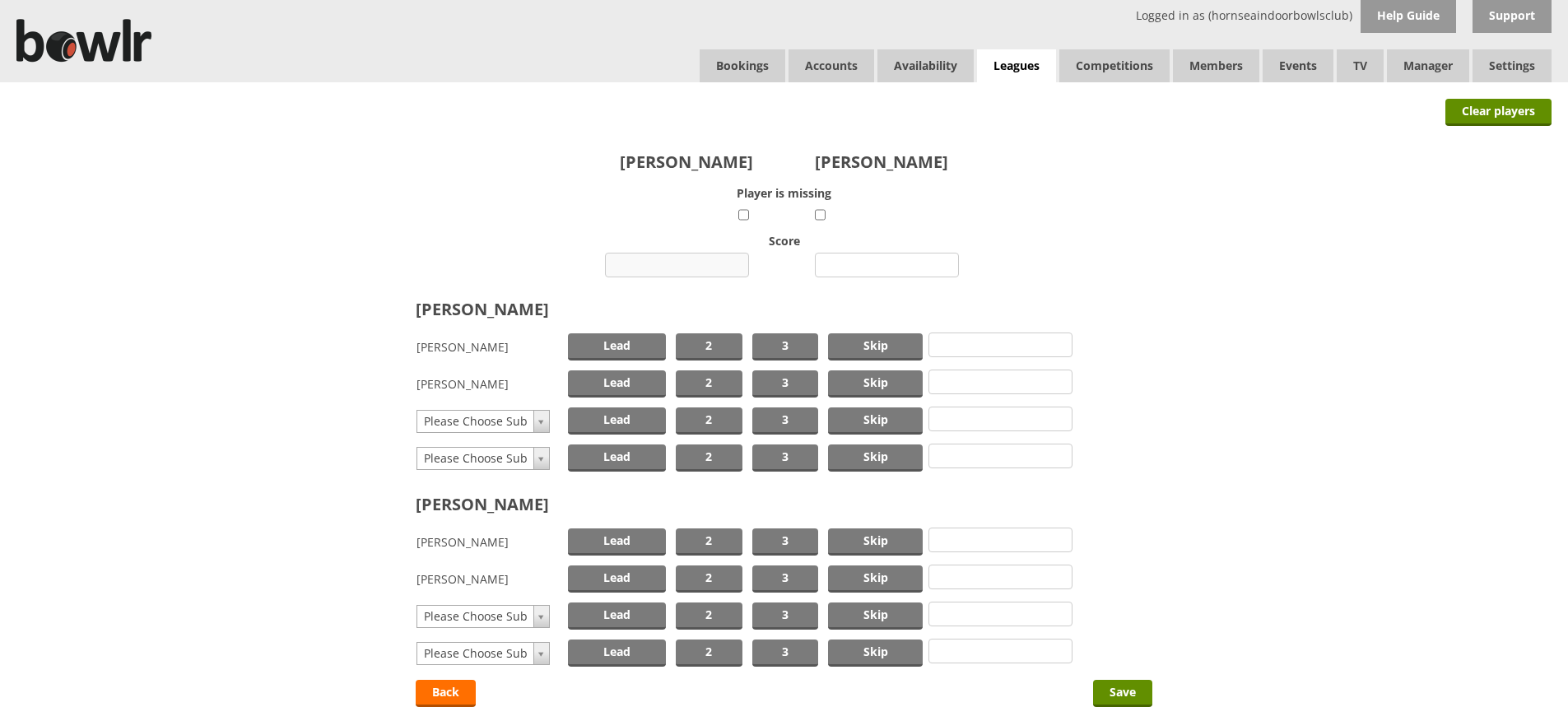
click at [668, 264] on input "number" at bounding box center [676, 264] width 144 height 25
type input "11"
click at [862, 267] on input "number" at bounding box center [886, 264] width 144 height 25
type input "24"
click at [879, 343] on span "Skip" at bounding box center [875, 346] width 95 height 27
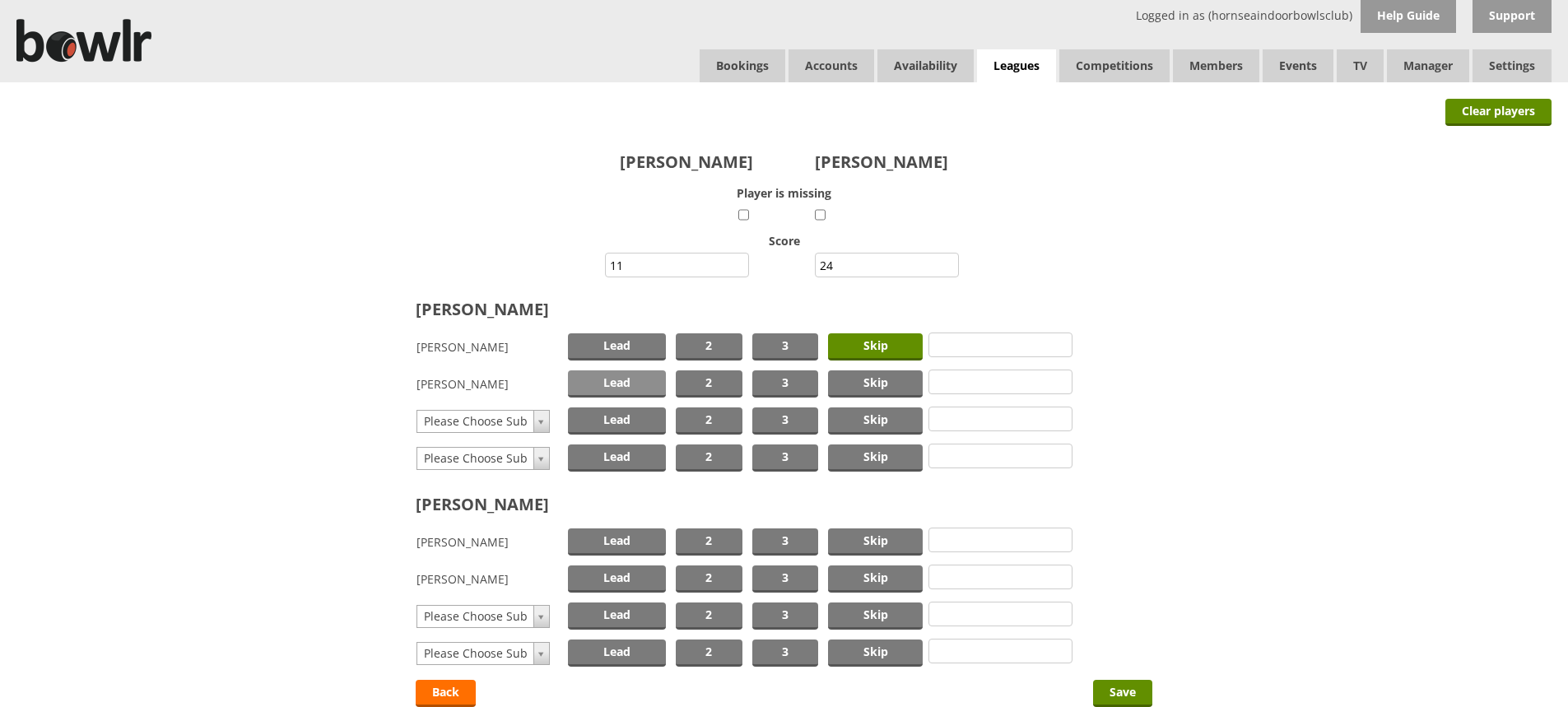
click at [616, 376] on span "Lead" at bounding box center [617, 383] width 98 height 27
click at [885, 542] on span "Skip" at bounding box center [875, 542] width 95 height 27
click at [616, 572] on span "Lead" at bounding box center [617, 579] width 98 height 27
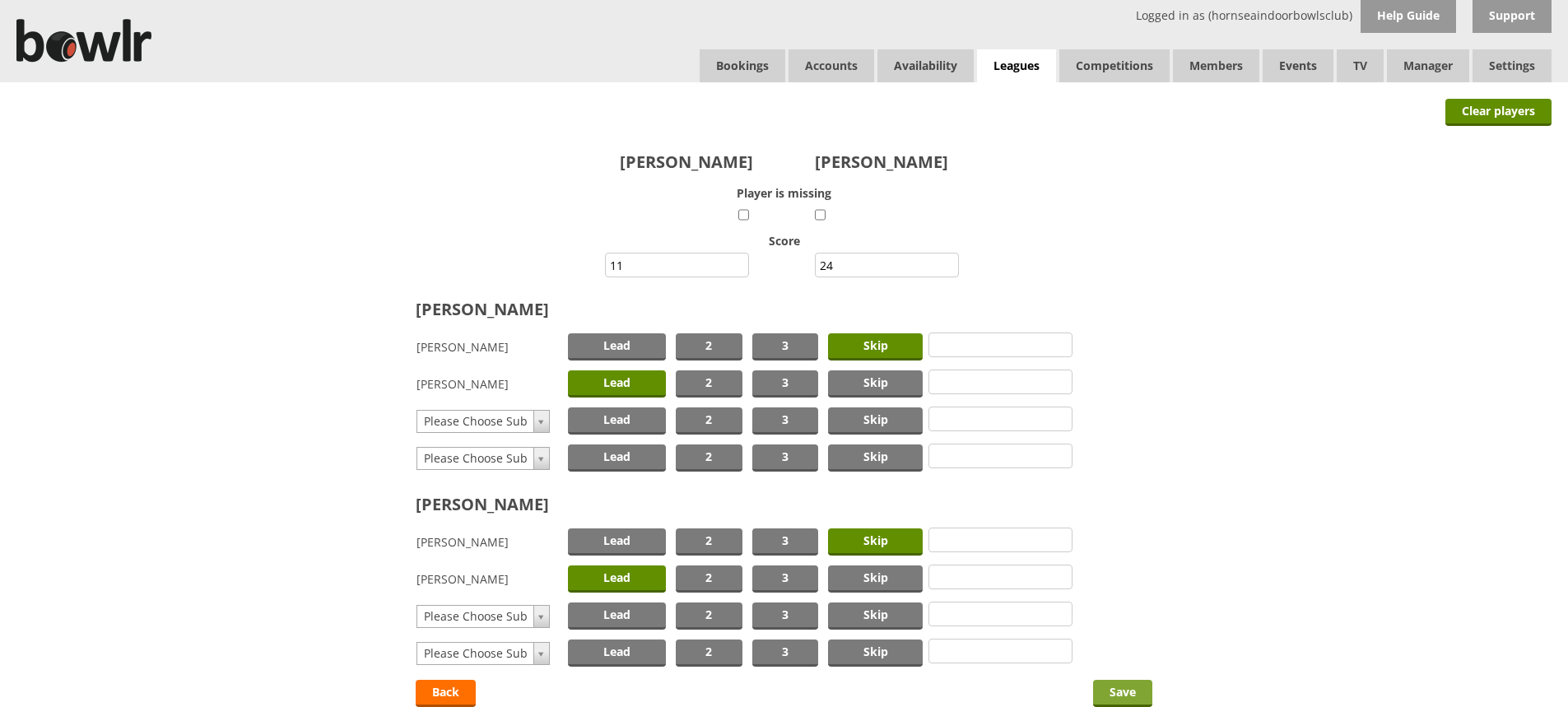
click at [1125, 691] on input "Save" at bounding box center [1123, 693] width 59 height 27
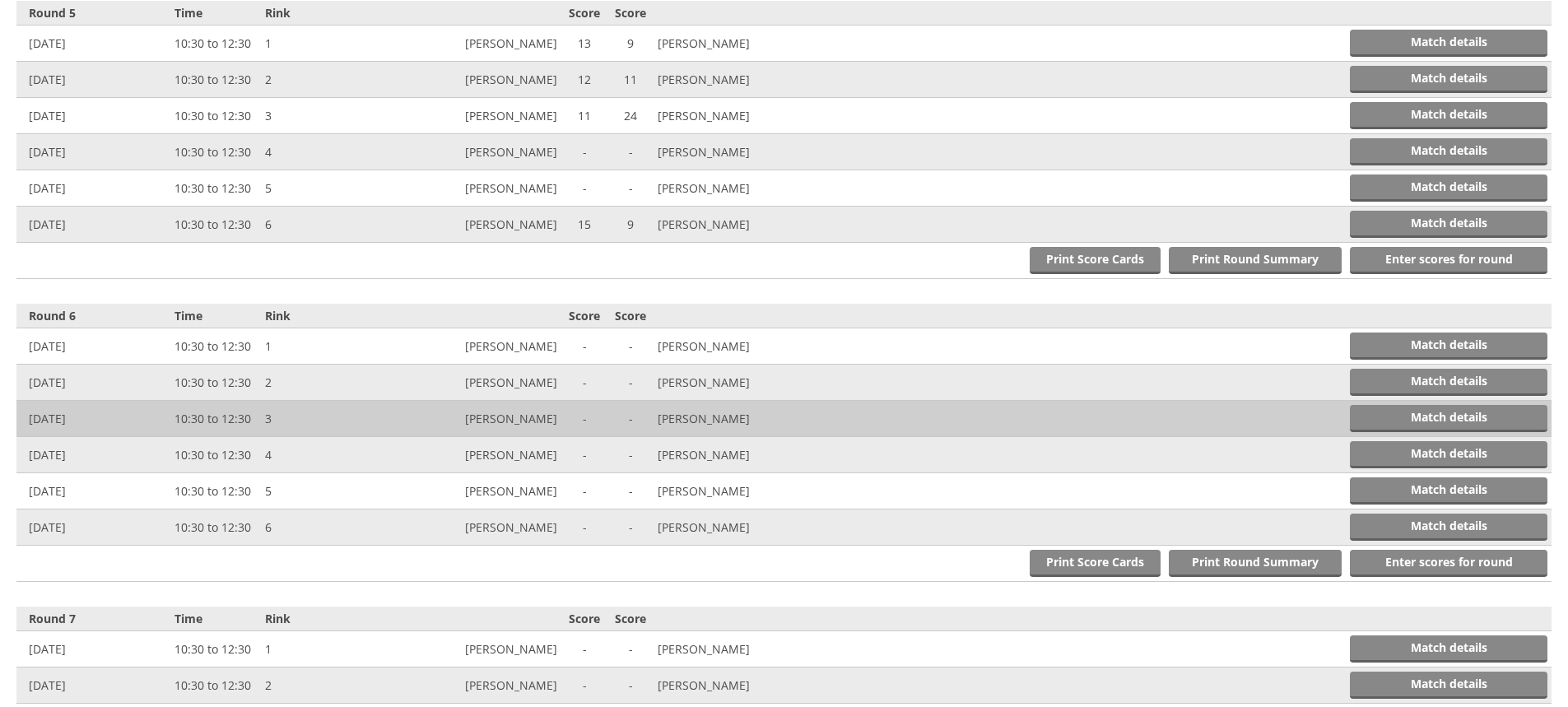
scroll to position [1866, 0]
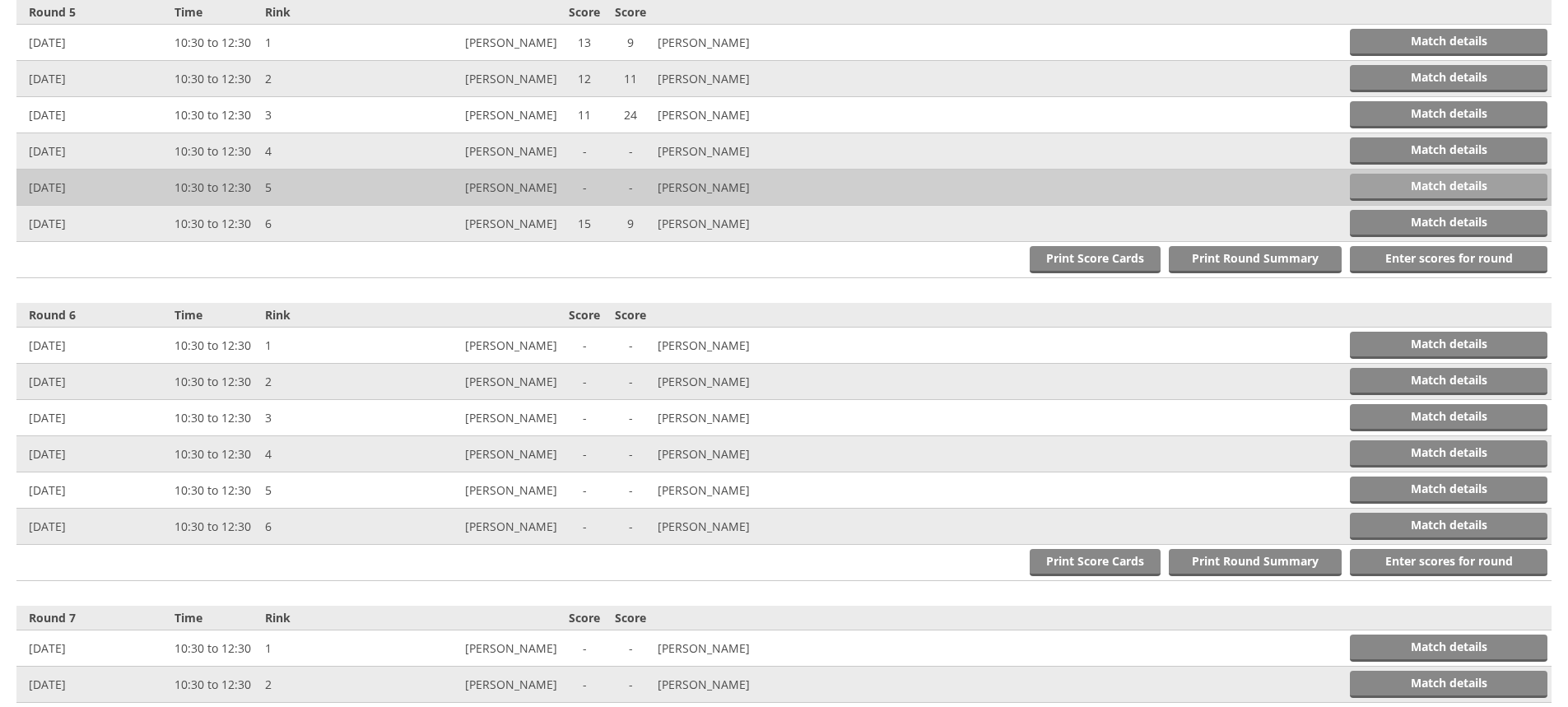
click at [1468, 184] on link "Match details" at bounding box center [1447, 186] width 198 height 27
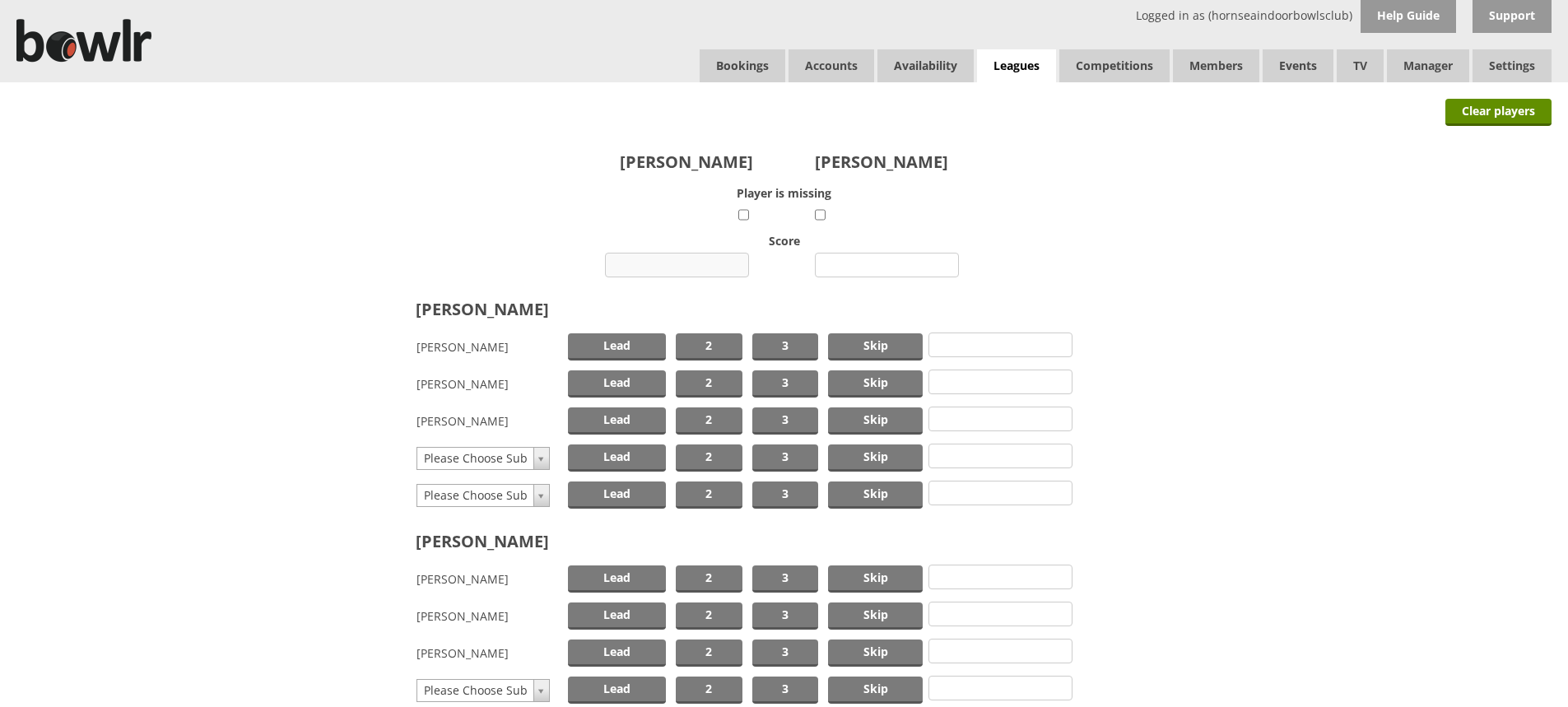
click at [682, 268] on input "number" at bounding box center [676, 264] width 144 height 25
type input "15"
click at [873, 265] on input "number" at bounding box center [886, 264] width 144 height 25
type input "9"
click at [862, 375] on span "Skip" at bounding box center [875, 383] width 95 height 27
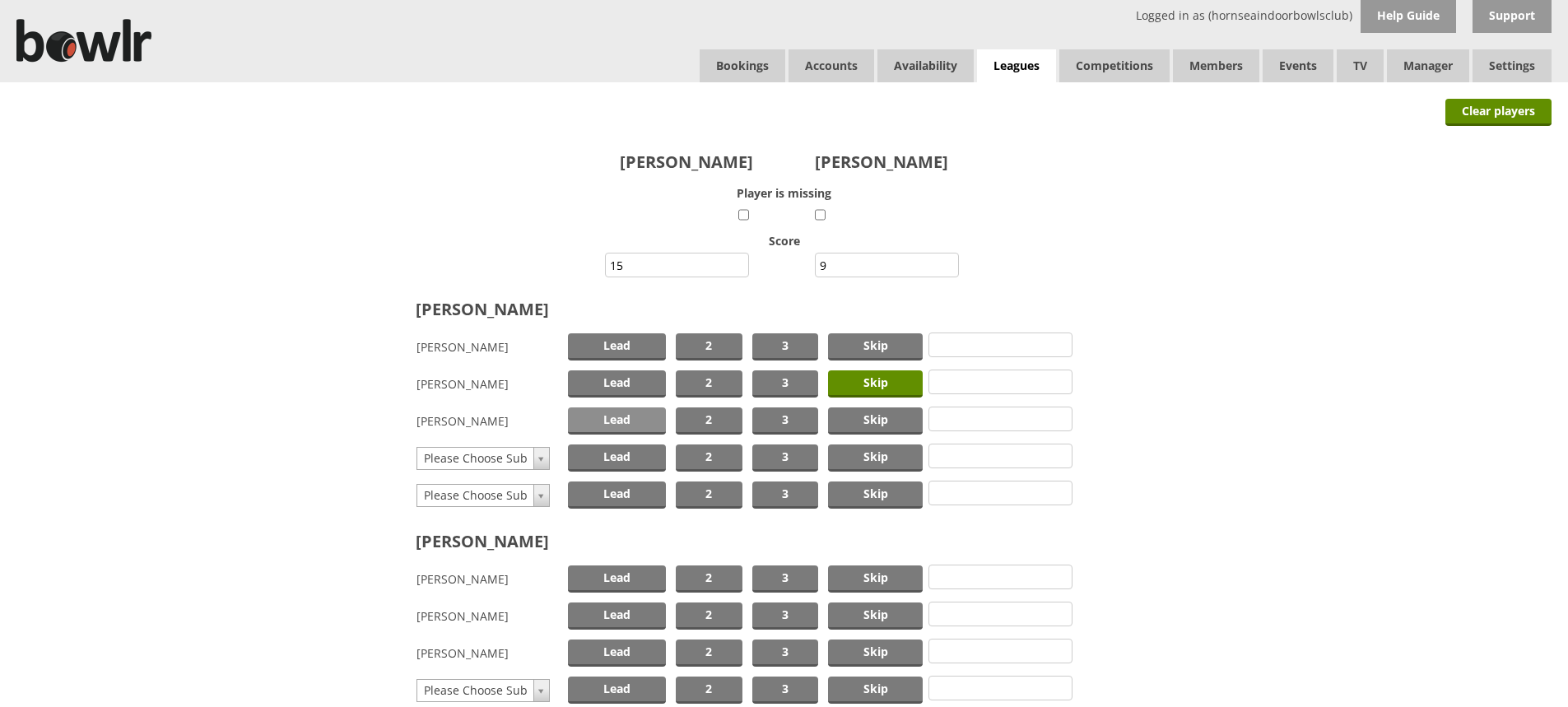
click at [643, 421] on span "Lead" at bounding box center [617, 420] width 98 height 27
click at [880, 572] on span "Skip" at bounding box center [875, 579] width 95 height 27
click at [616, 611] on span "Lead" at bounding box center [617, 616] width 98 height 27
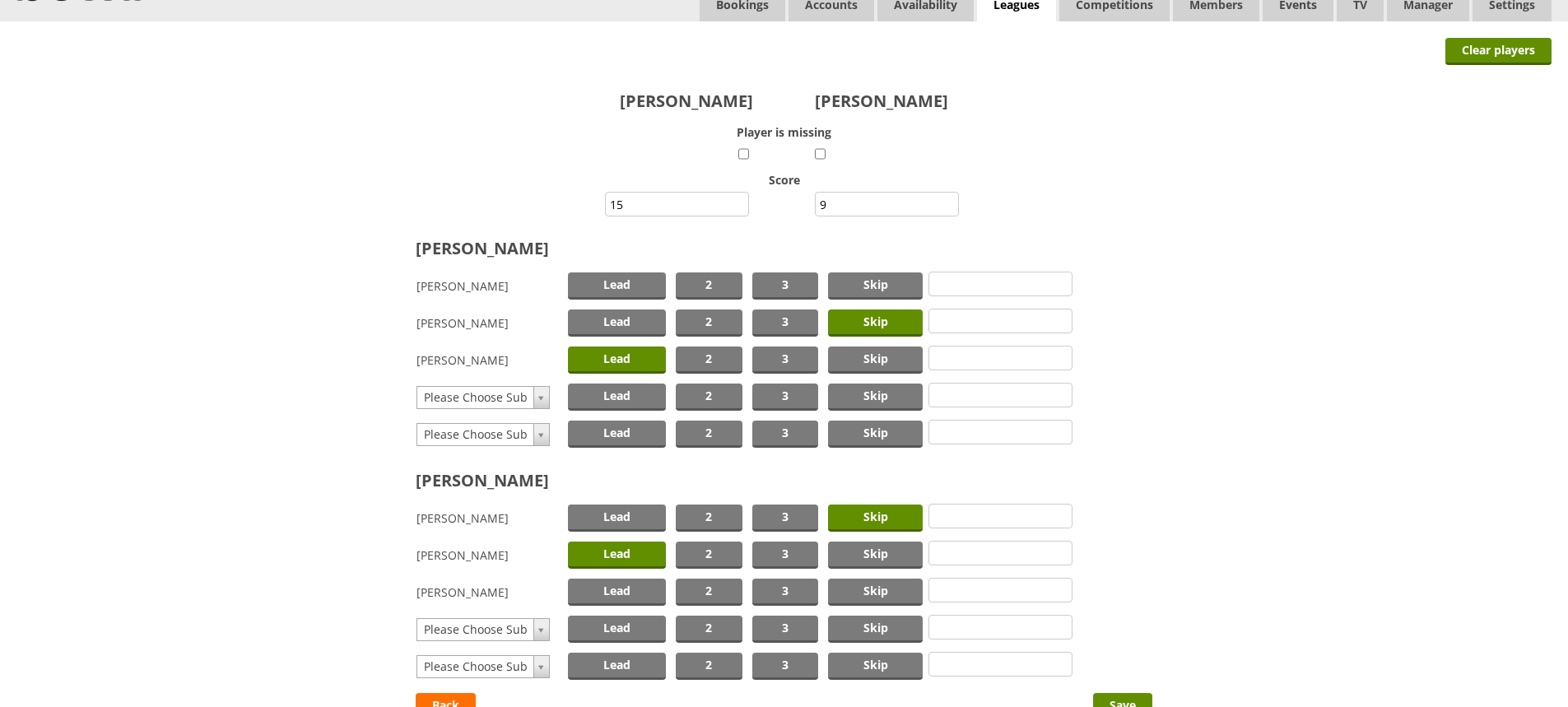
scroll to position [198, 0]
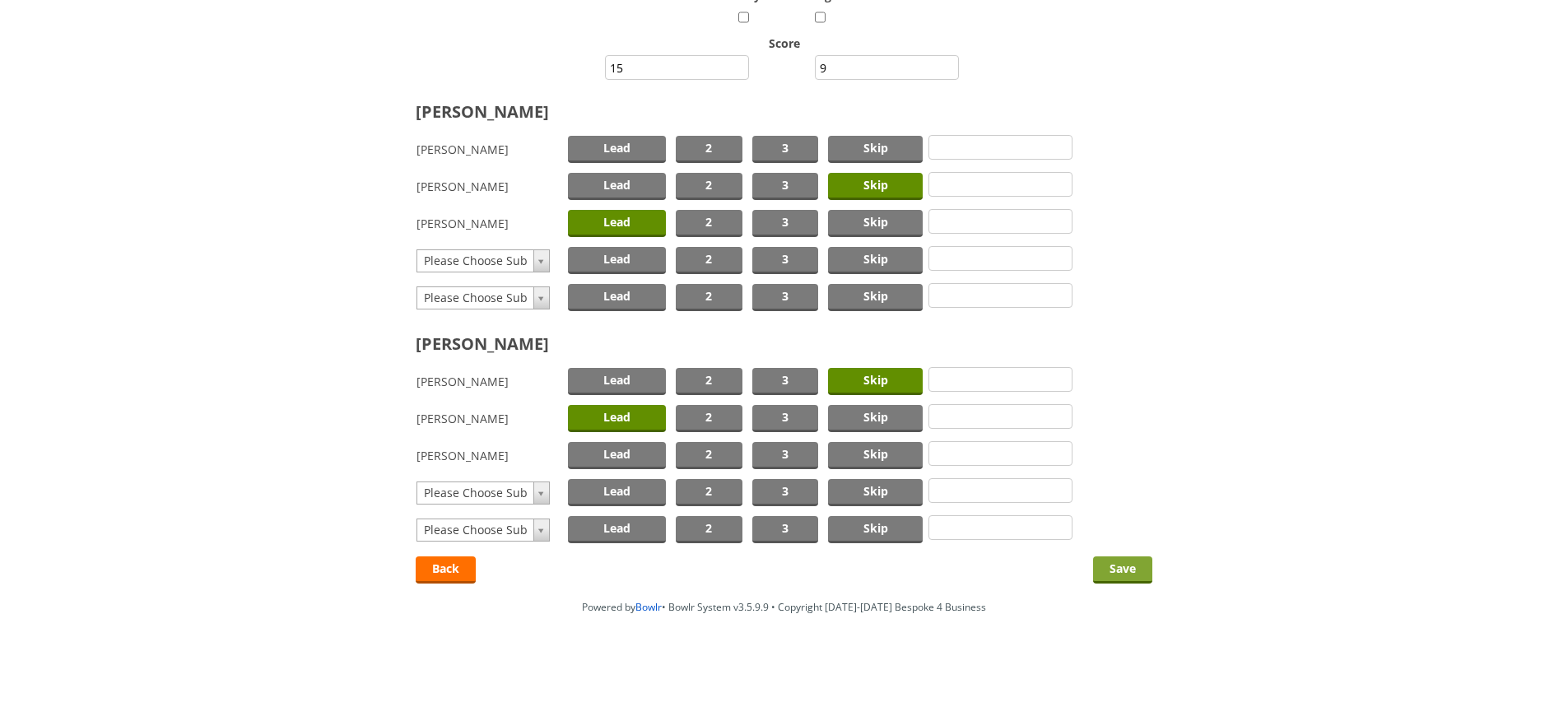
click at [1111, 565] on input "Save" at bounding box center [1123, 570] width 59 height 27
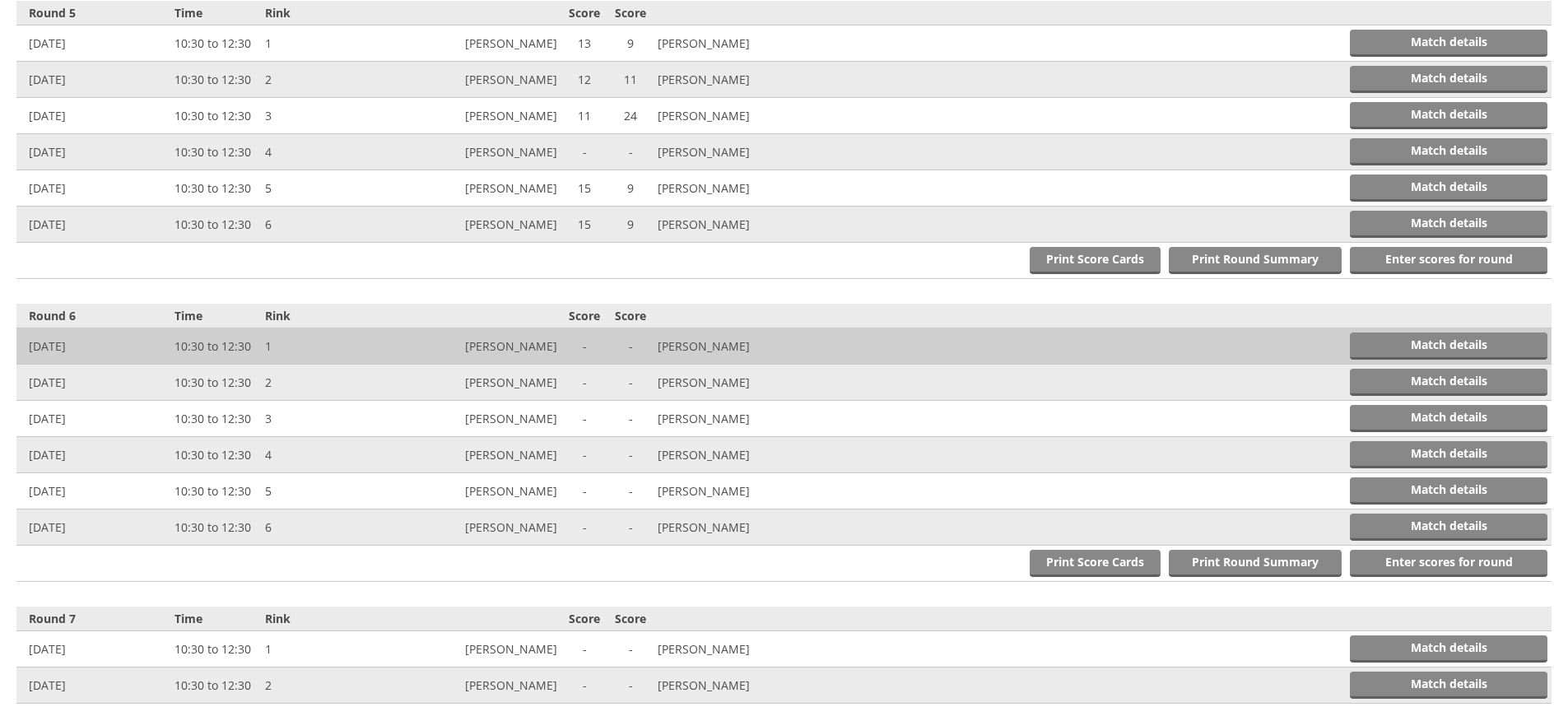
scroll to position [1866, 0]
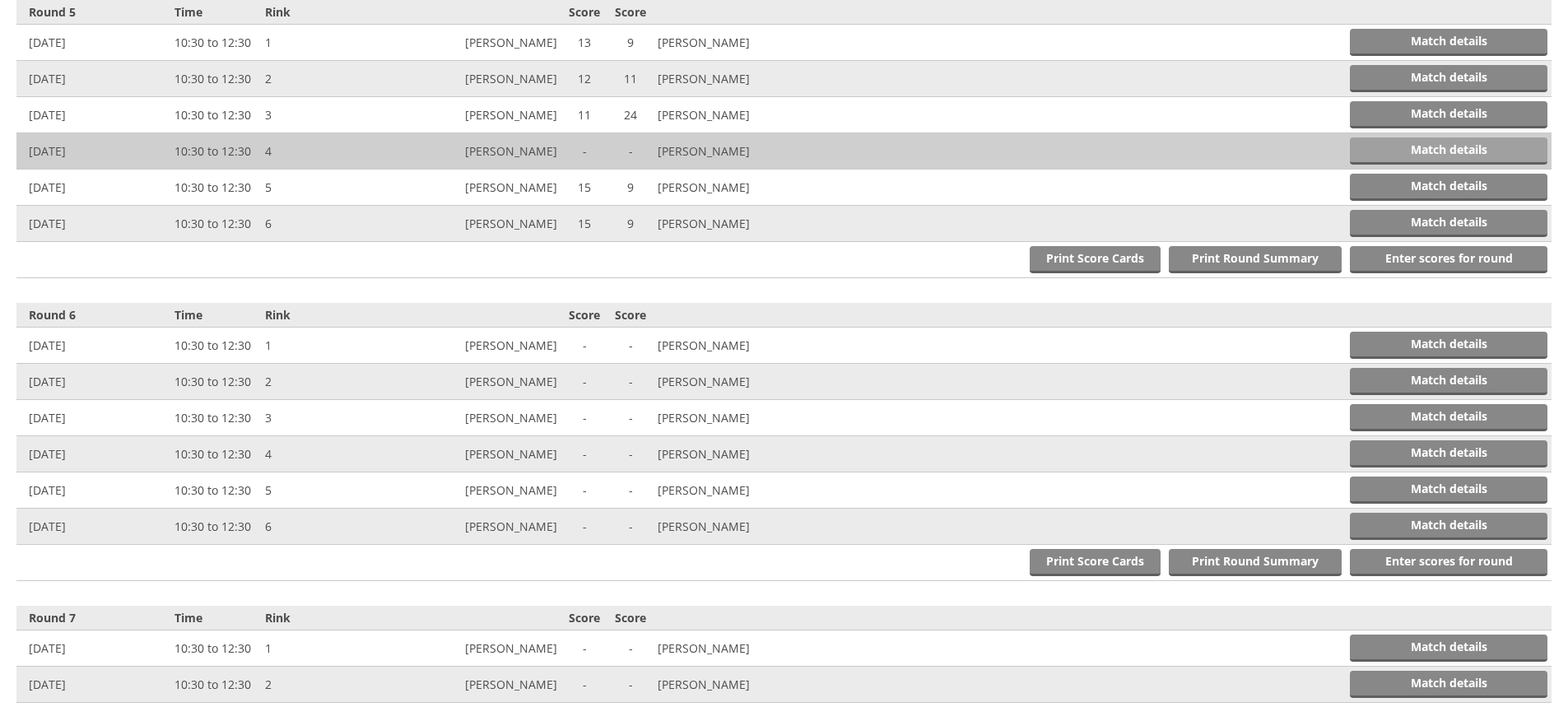
click at [1393, 148] on link "Match details" at bounding box center [1447, 150] width 198 height 27
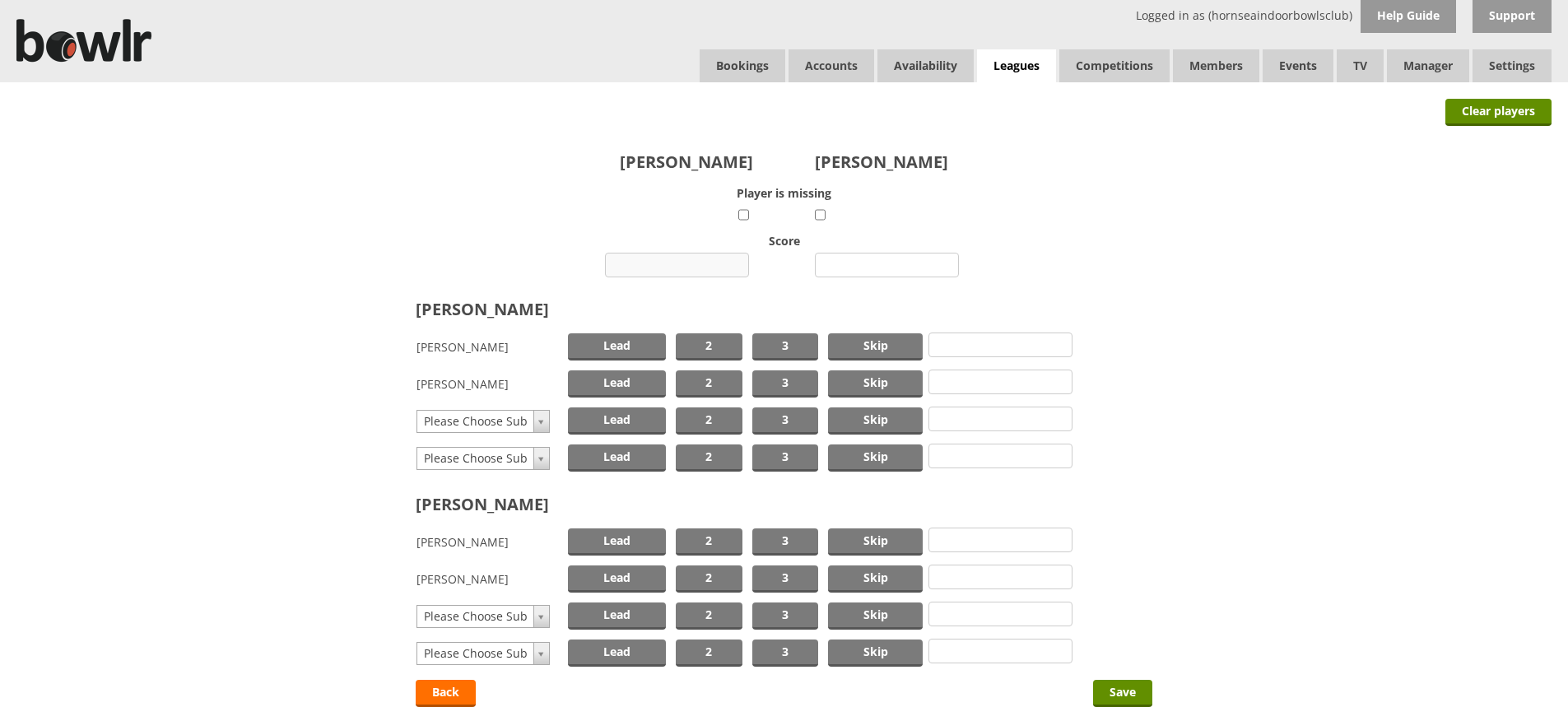
click at [673, 260] on input "number" at bounding box center [676, 264] width 144 height 25
type input "10"
click at [859, 264] on input "number" at bounding box center [886, 264] width 144 height 25
type input "13"
click at [875, 341] on span "Skip" at bounding box center [875, 346] width 95 height 27
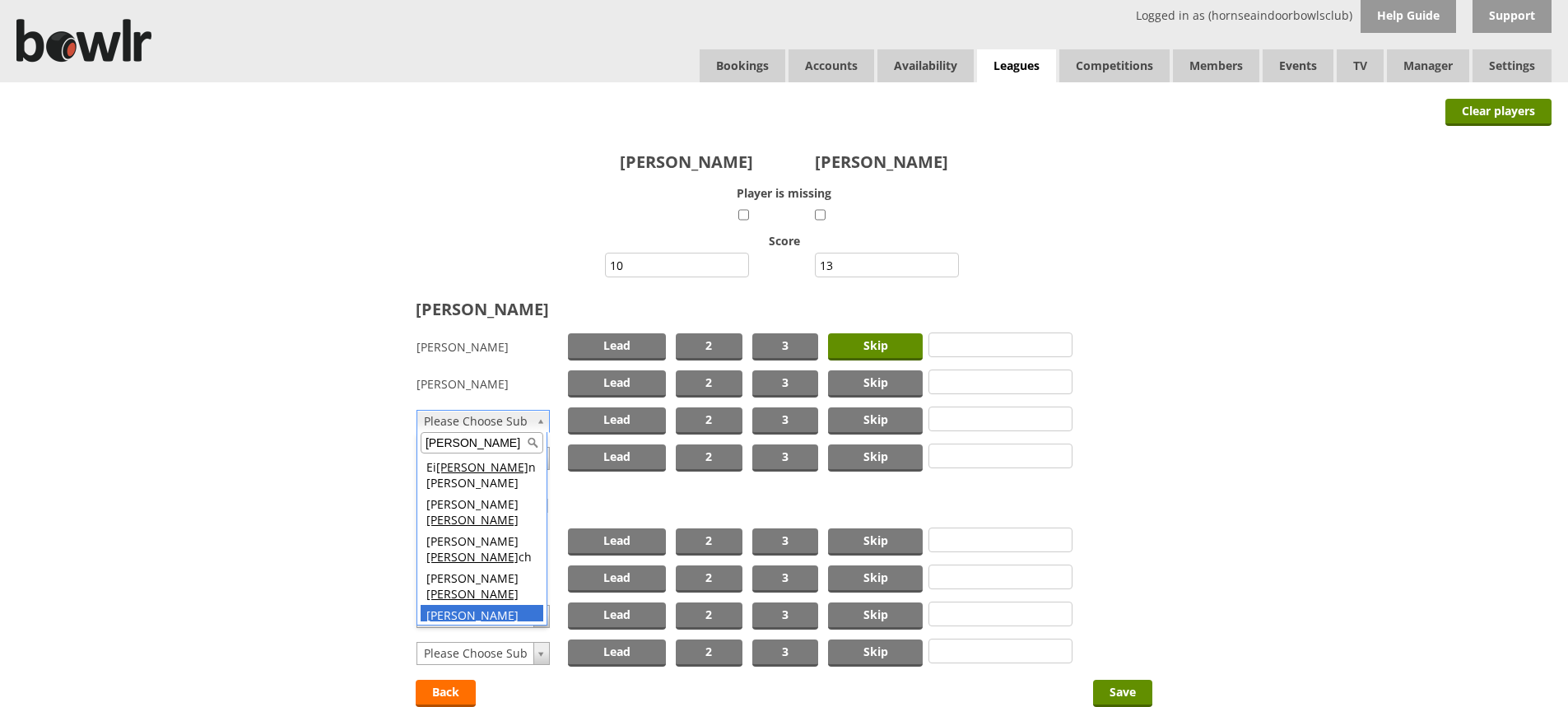
type input "lee"
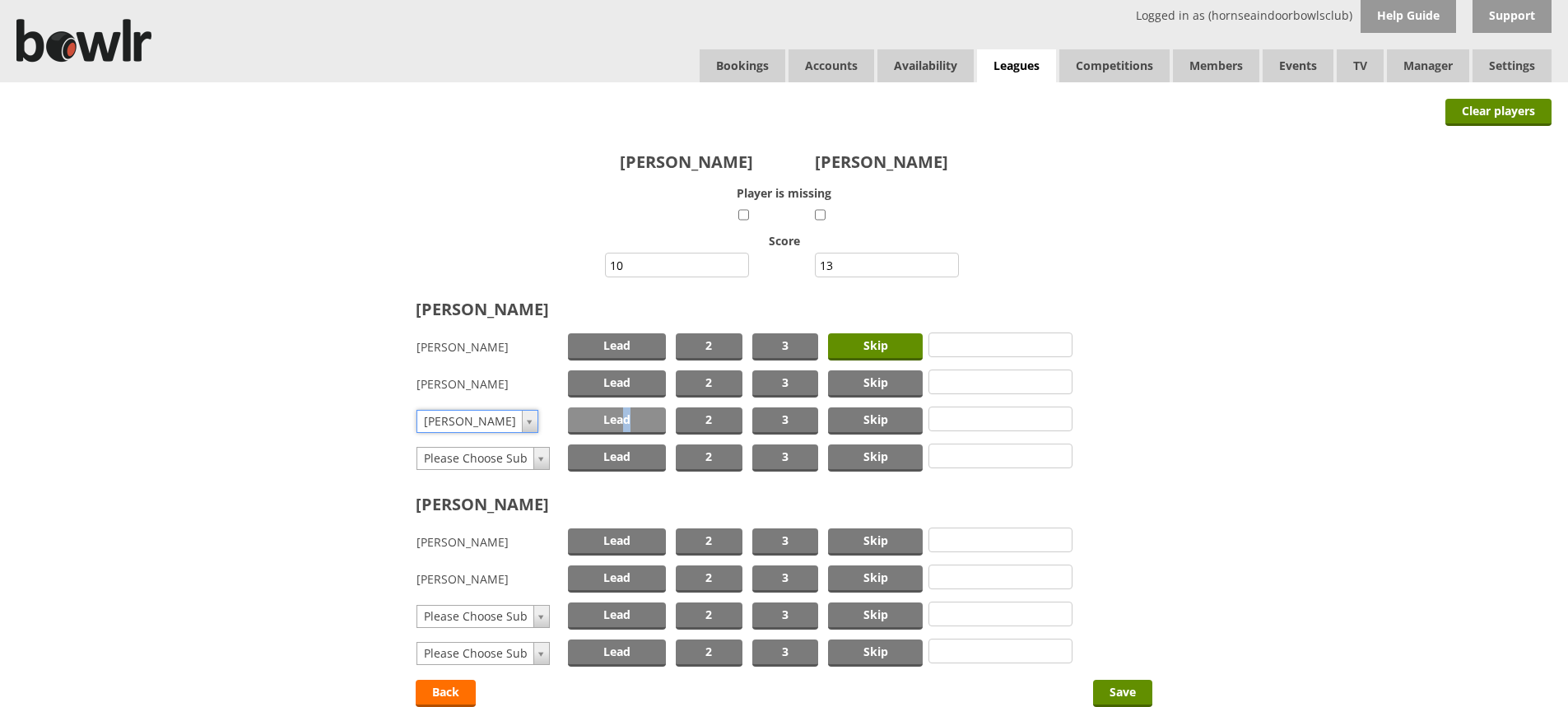
click at [627, 420] on span "Lead" at bounding box center [617, 420] width 98 height 27
click at [893, 541] on span "Skip" at bounding box center [875, 542] width 95 height 27
click at [639, 577] on span "Lead" at bounding box center [617, 579] width 98 height 27
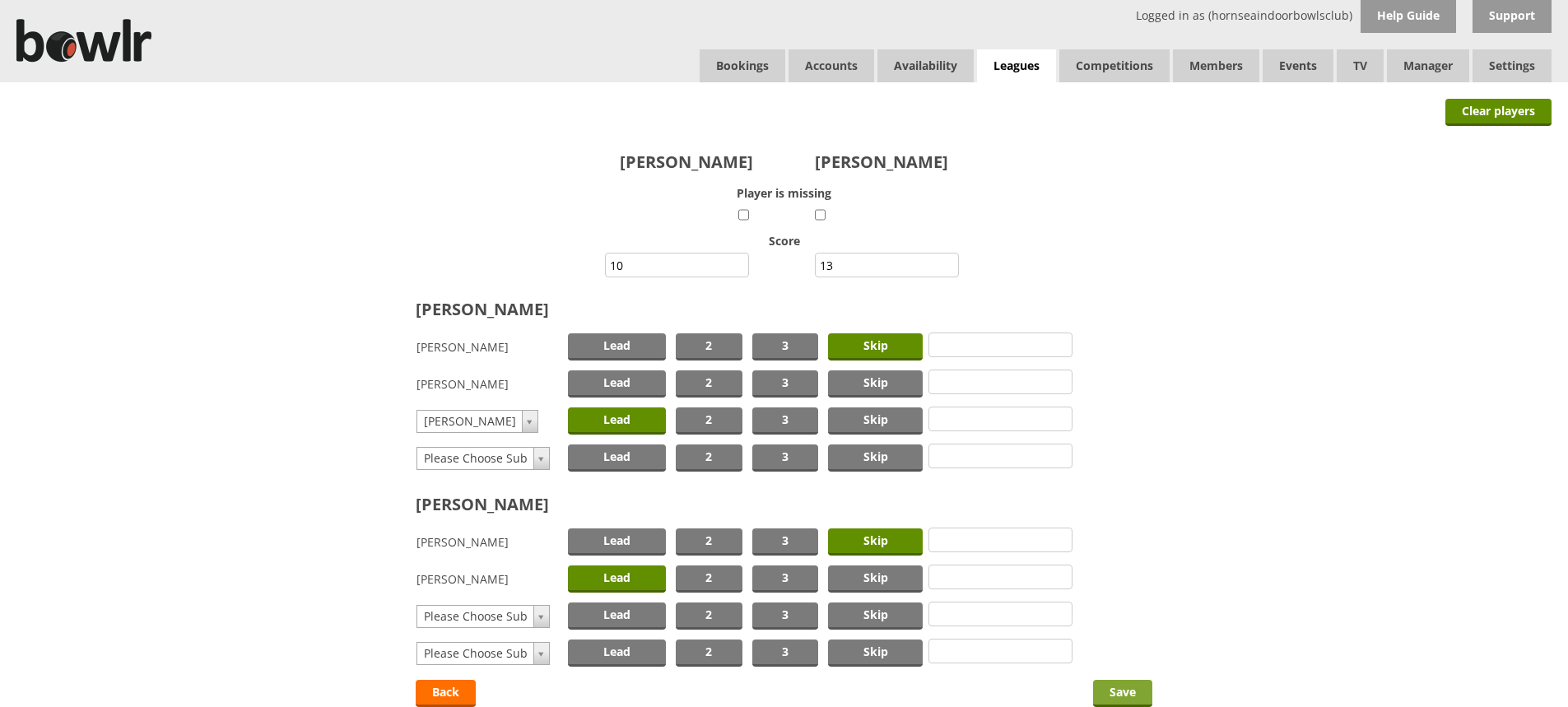
click at [1110, 689] on input "Save" at bounding box center [1123, 693] width 59 height 27
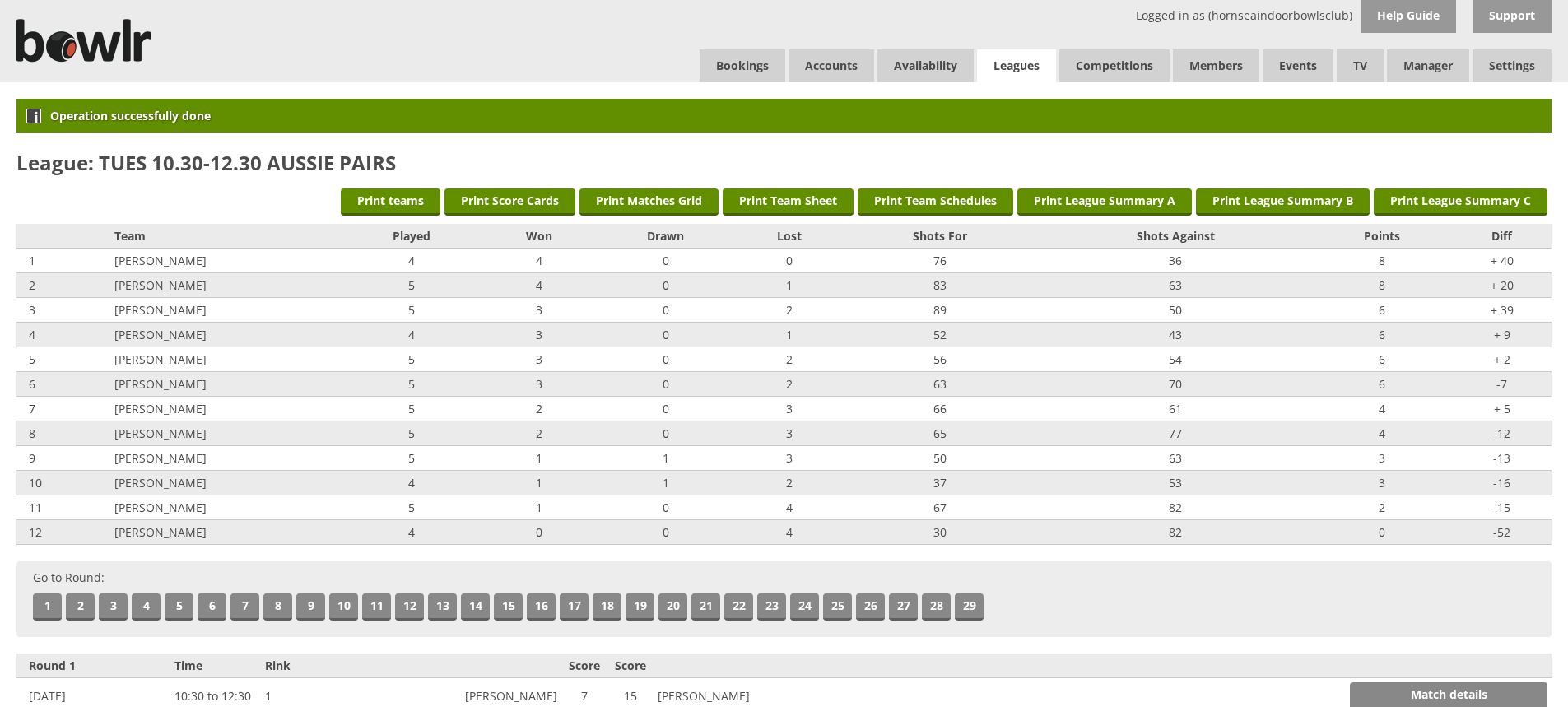
click at [1017, 68] on link "Leagues" at bounding box center [1015, 66] width 79 height 33
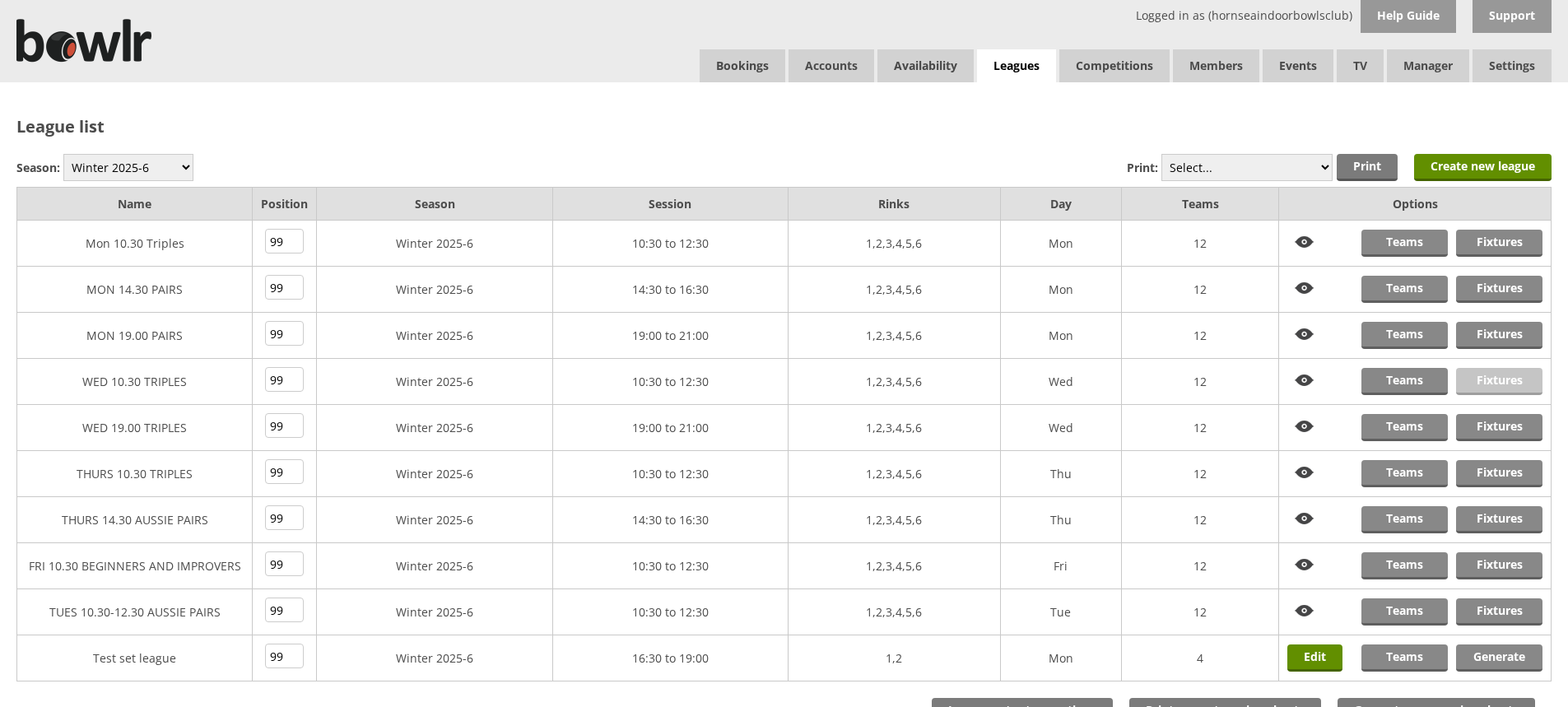
click at [1496, 380] on link "Fixtures" at bounding box center [1498, 381] width 86 height 27
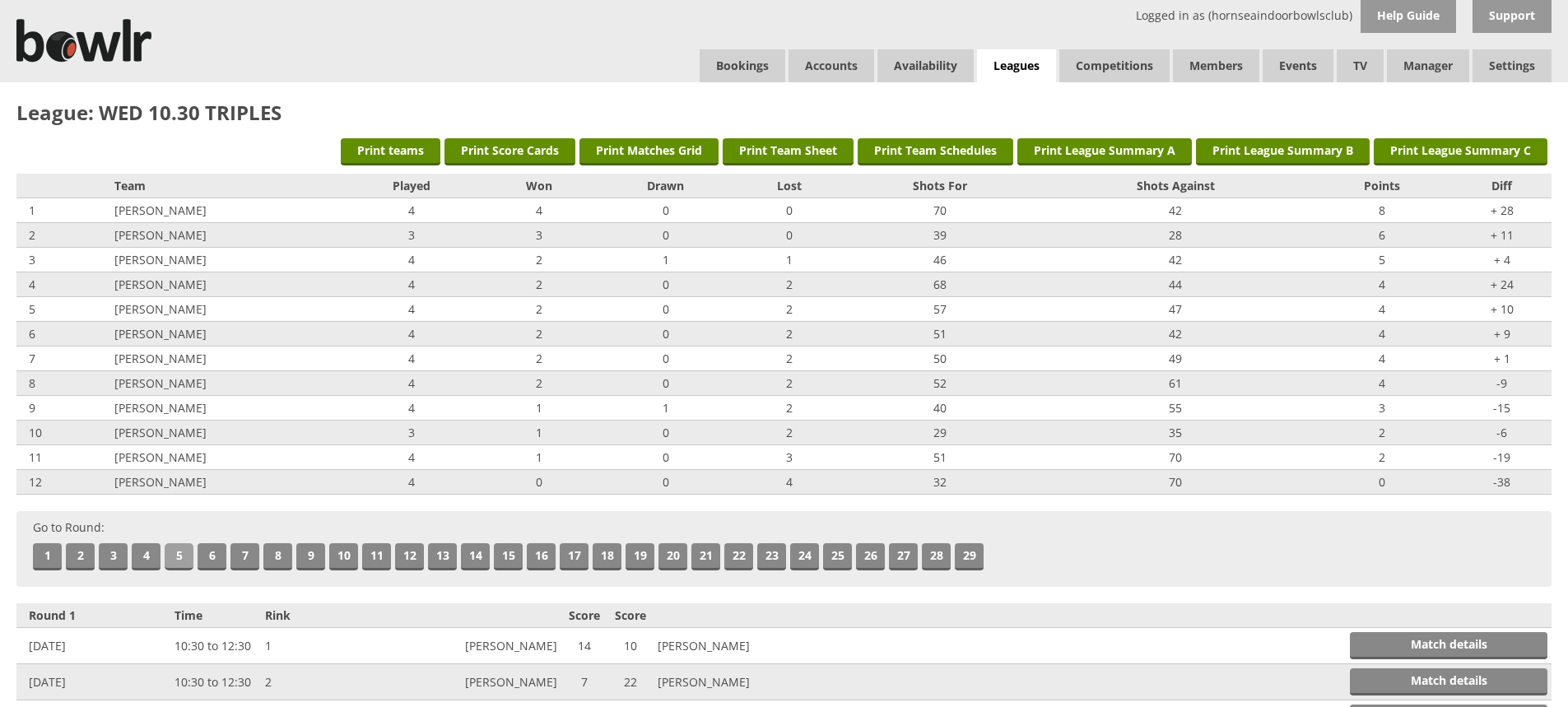
click at [180, 552] on link "5" at bounding box center [178, 557] width 29 height 27
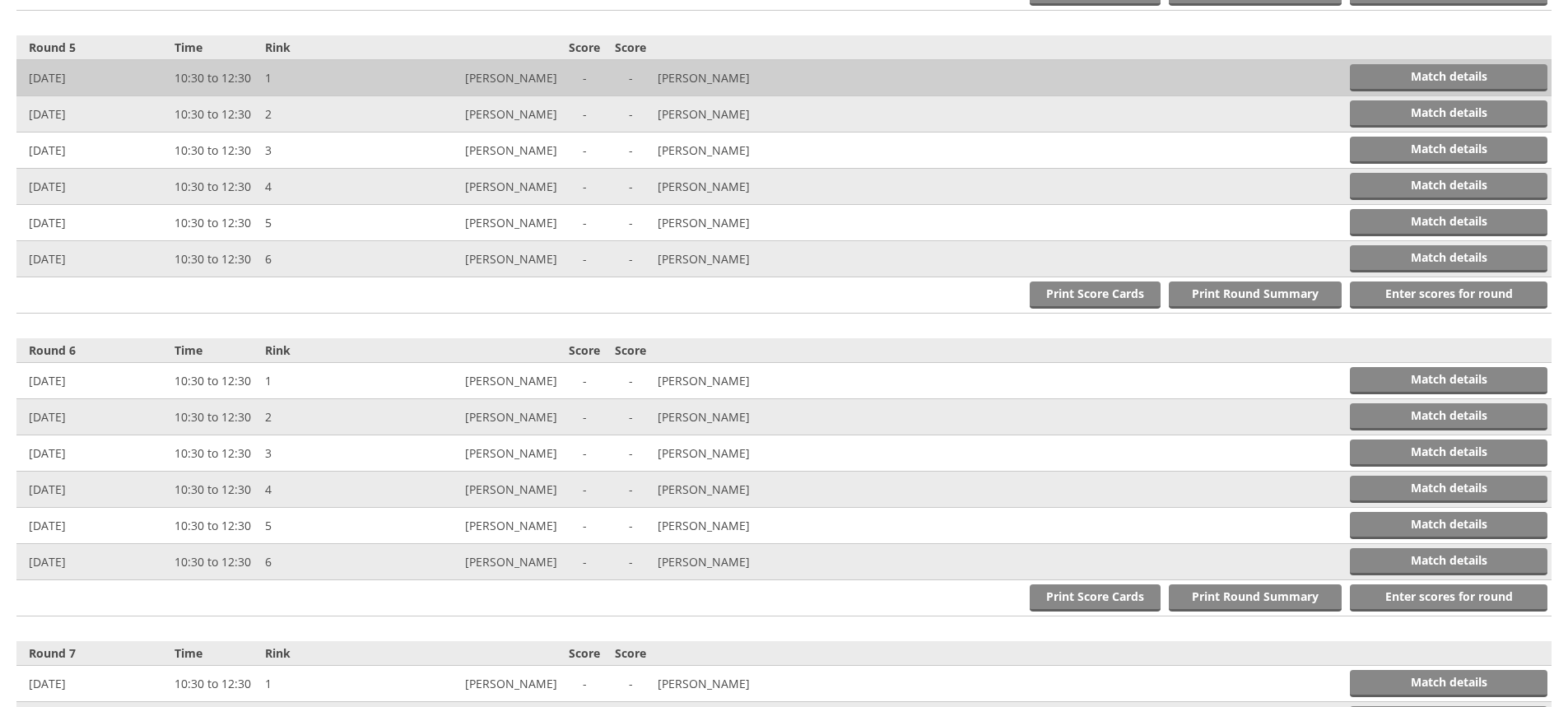
scroll to position [1816, 0]
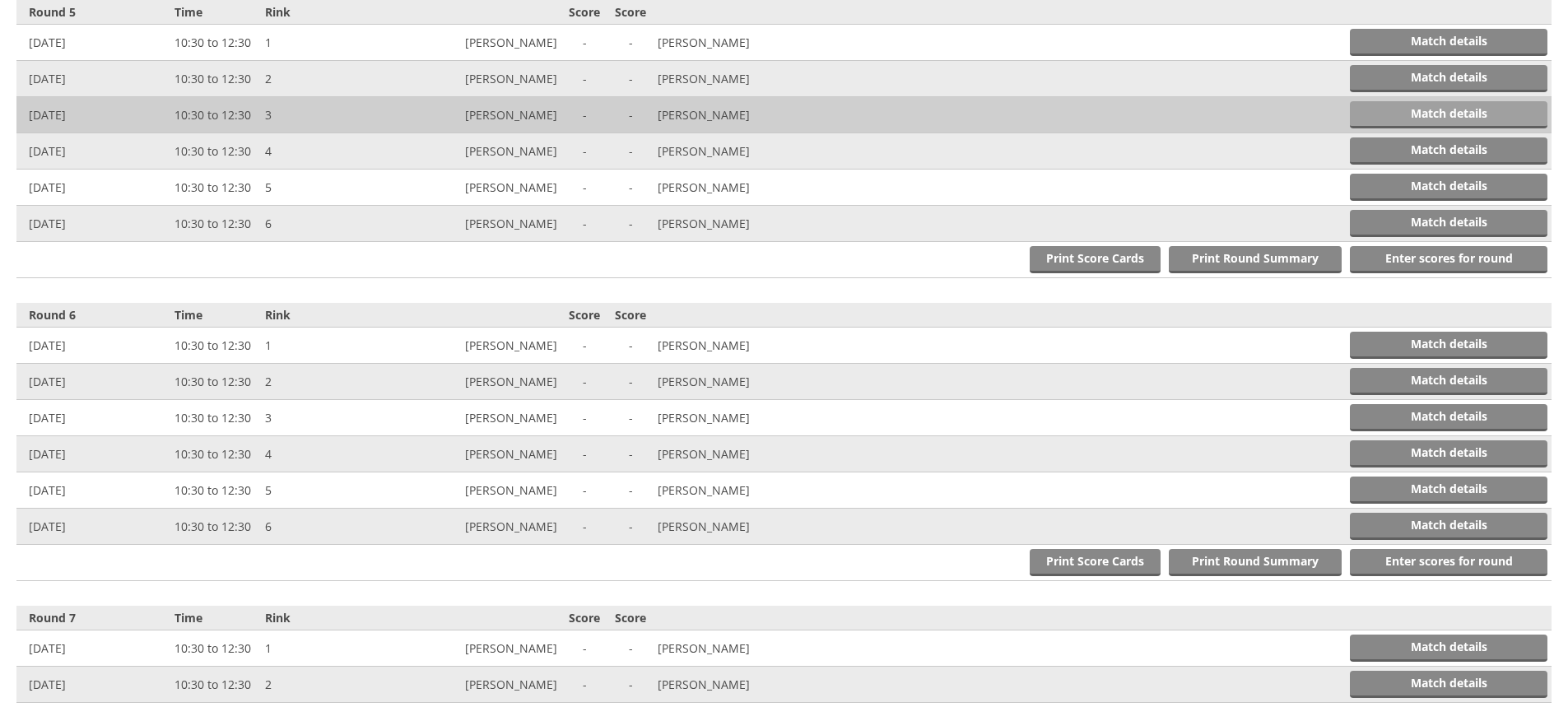
click at [1469, 114] on link "Match details" at bounding box center [1447, 114] width 198 height 27
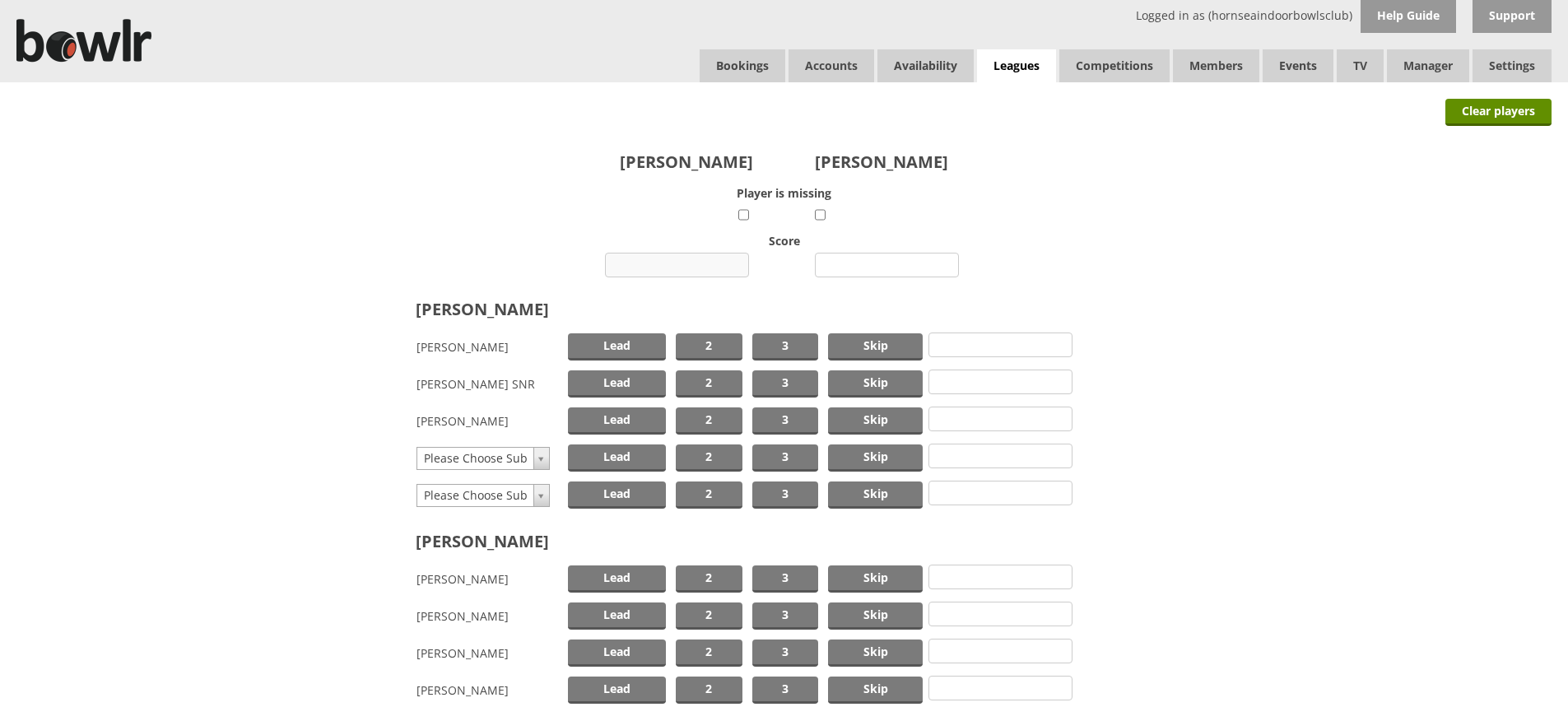
click at [671, 267] on input "number" at bounding box center [676, 264] width 144 height 25
type input "11"
click at [873, 263] on input "number" at bounding box center [886, 264] width 144 height 25
type input "6"
click at [846, 342] on span "Skip" at bounding box center [875, 346] width 95 height 27
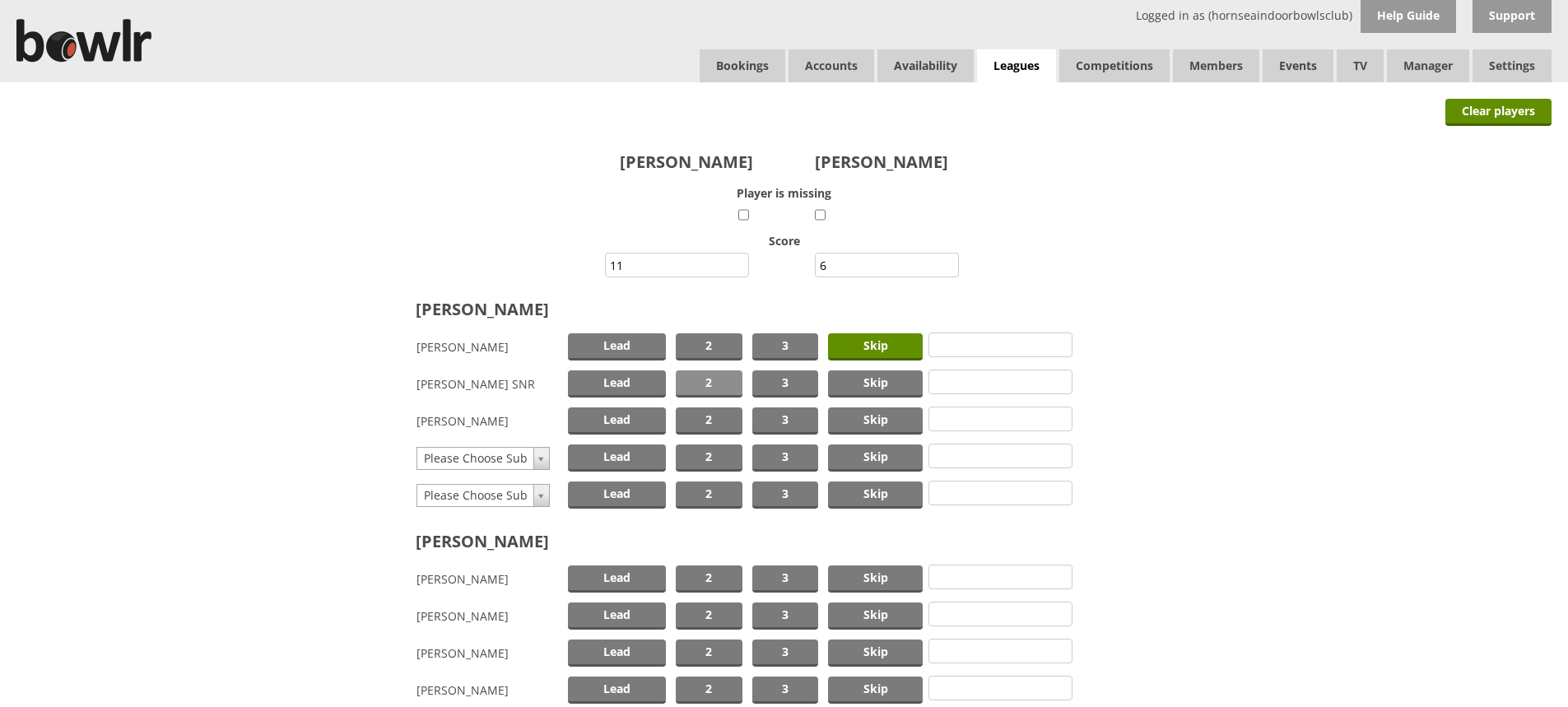
click at [708, 377] on span "2" at bounding box center [709, 383] width 67 height 27
click at [606, 414] on span "Lead" at bounding box center [617, 420] width 98 height 27
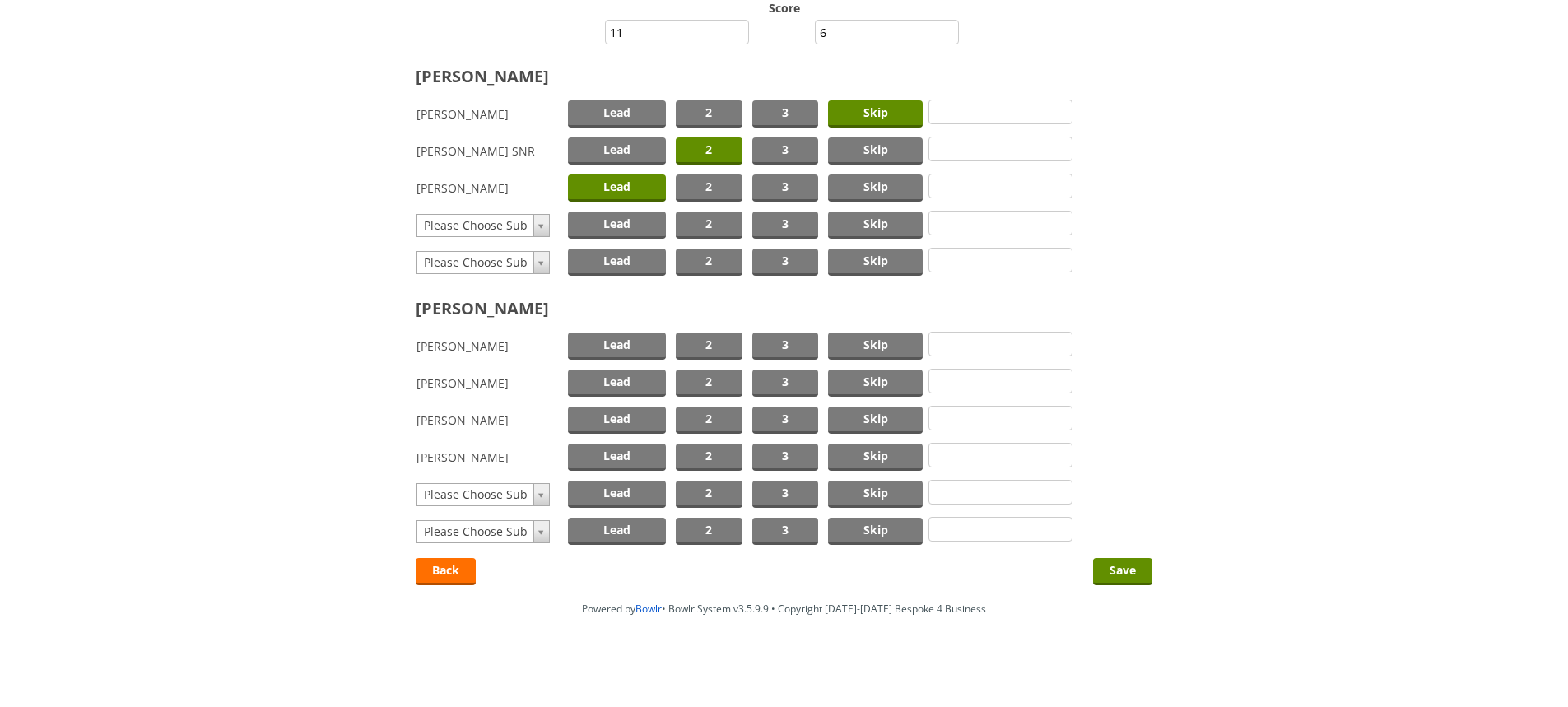
scroll to position [235, 0]
click at [882, 342] on span "Skip" at bounding box center [875, 344] width 95 height 27
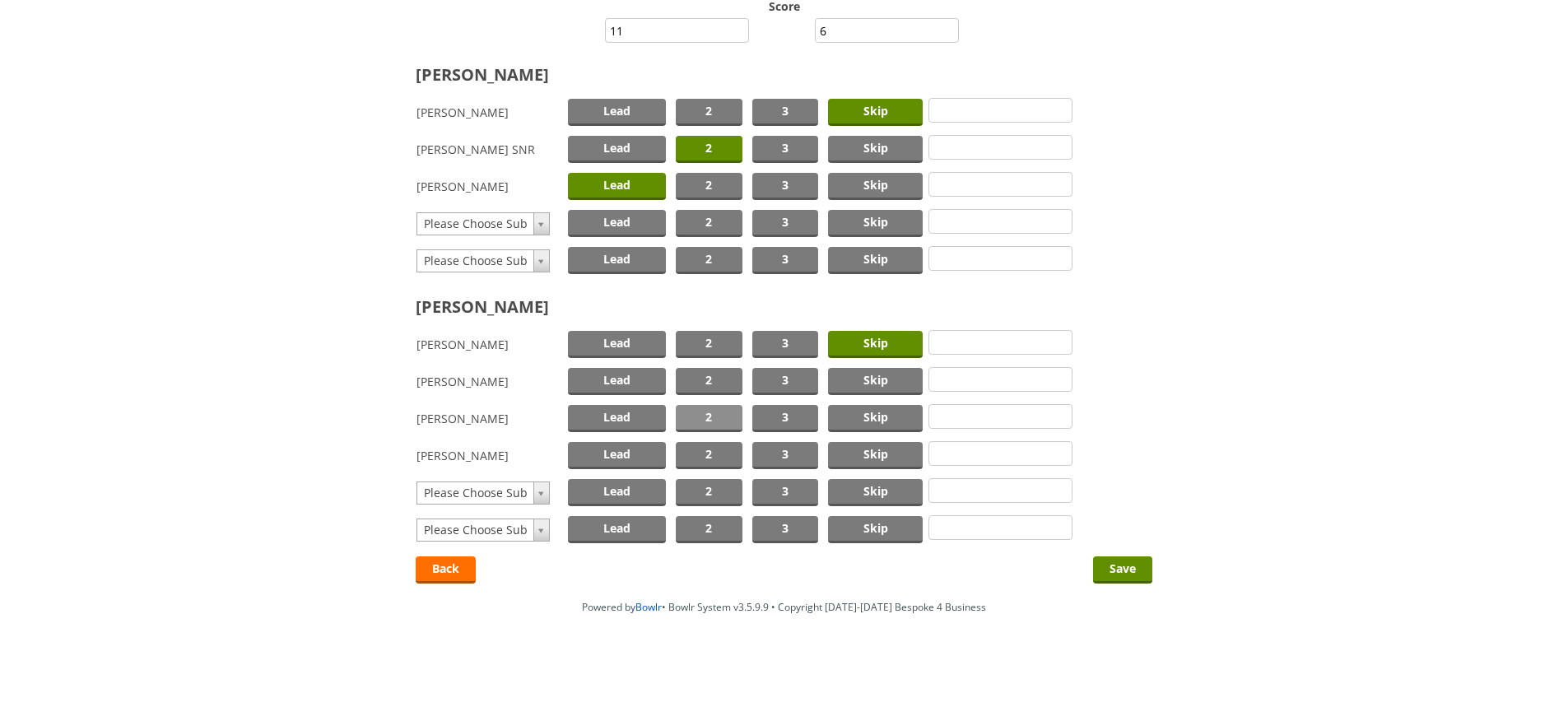
click at [719, 421] on span "2" at bounding box center [709, 418] width 67 height 27
click at [613, 449] on span "Lead" at bounding box center [617, 456] width 98 height 27
click at [1109, 572] on input "Save" at bounding box center [1123, 570] width 59 height 27
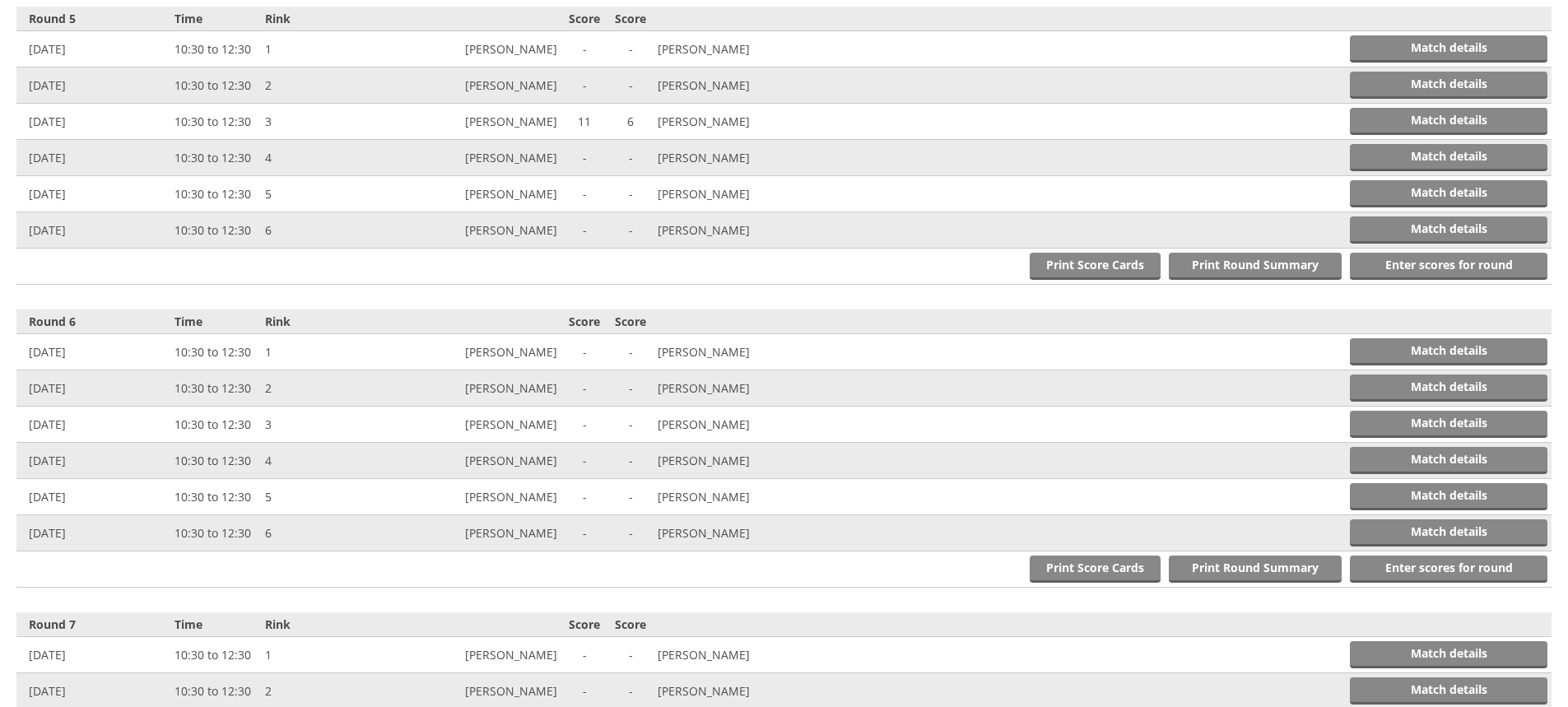
scroll to position [1866, 0]
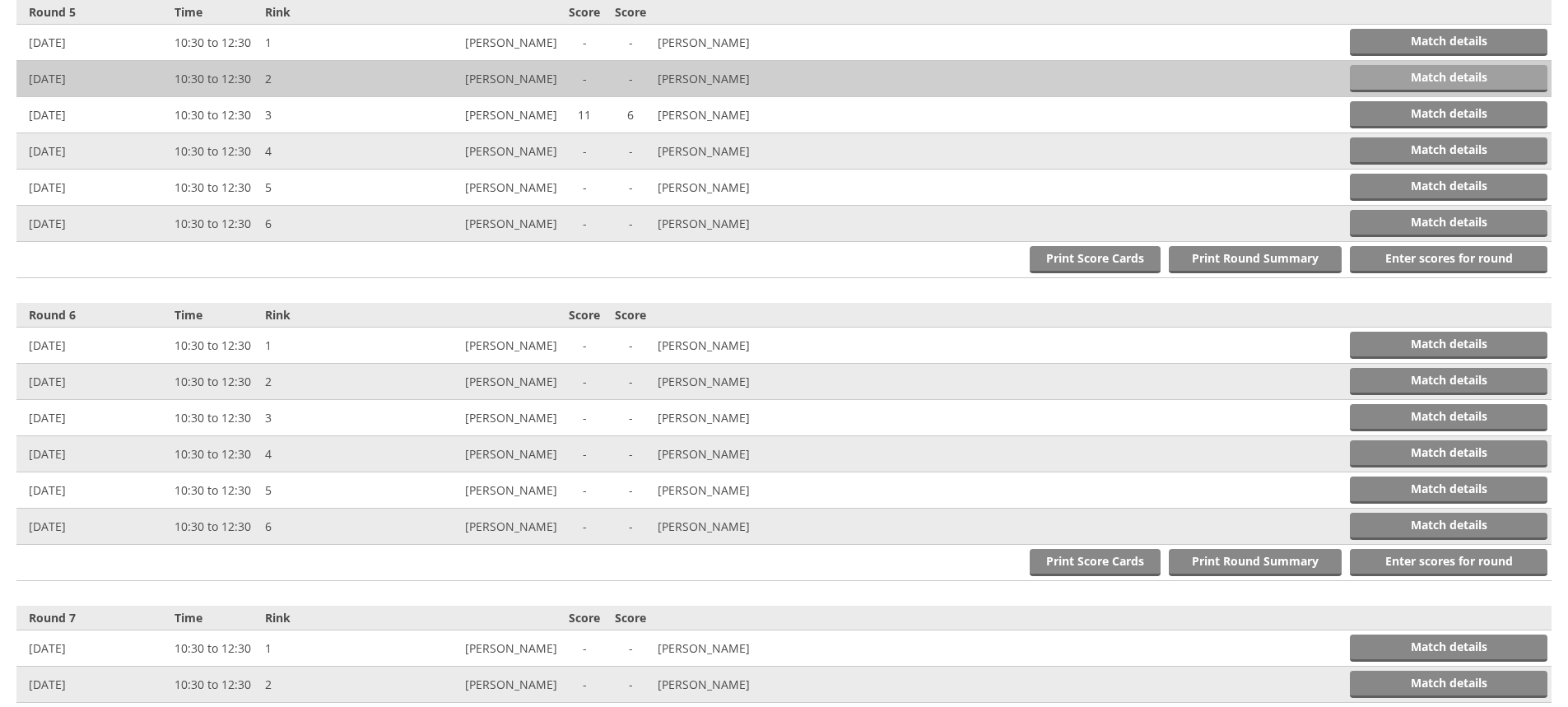
click at [1456, 73] on link "Match details" at bounding box center [1447, 78] width 198 height 27
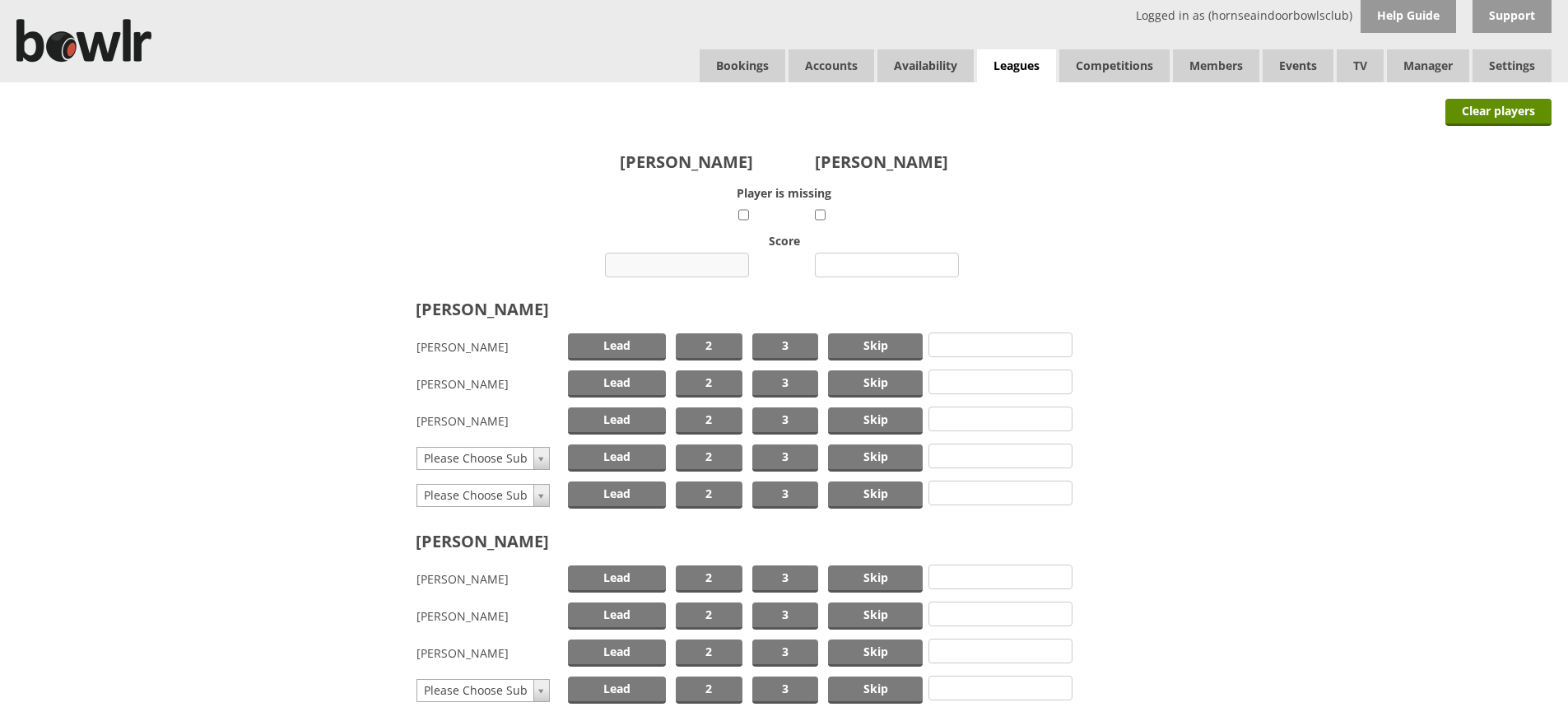
click at [669, 265] on input "number" at bounding box center [676, 264] width 144 height 25
type input "15"
click at [862, 264] on input "number" at bounding box center [886, 264] width 144 height 25
type input "13"
click at [860, 420] on span "Skip" at bounding box center [875, 420] width 95 height 27
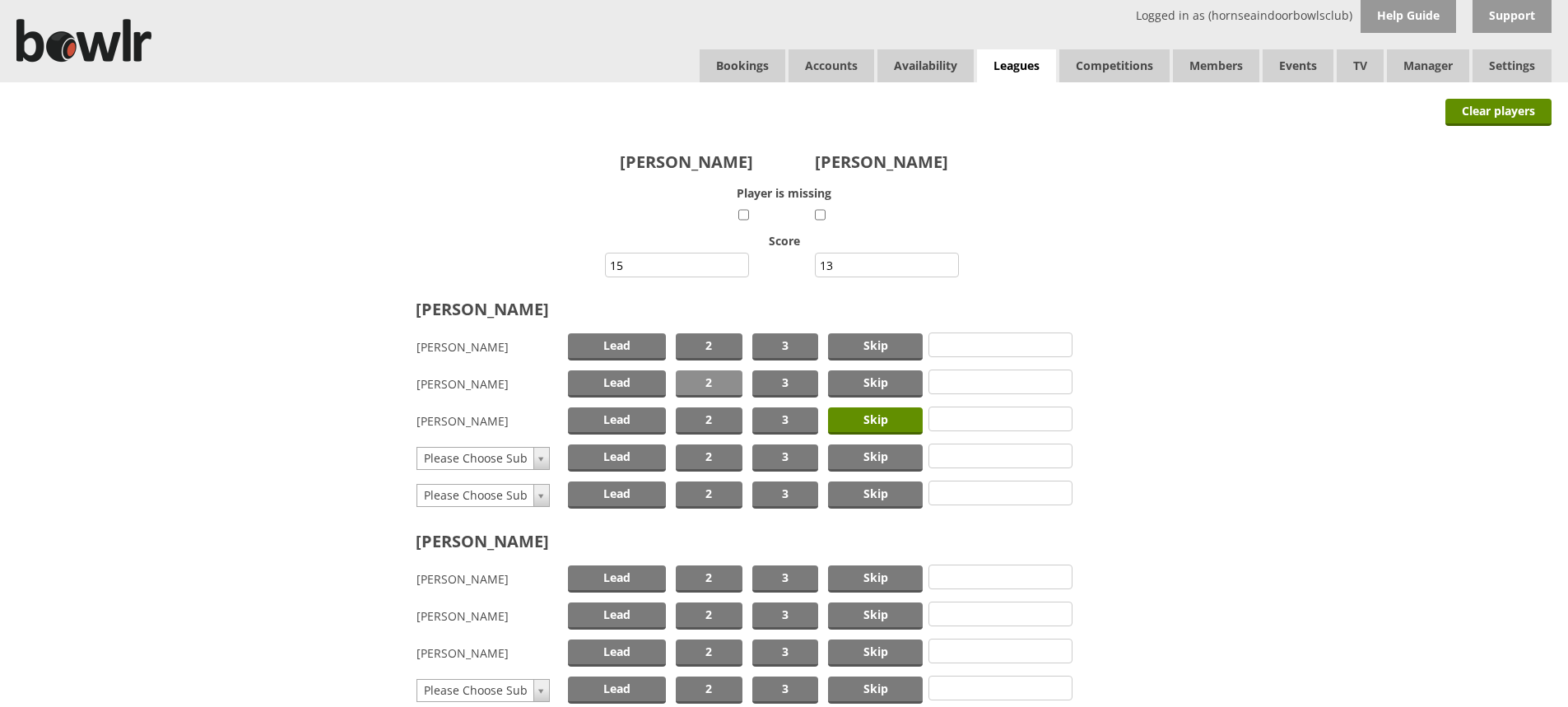
click at [709, 380] on span "2" at bounding box center [709, 383] width 67 height 27
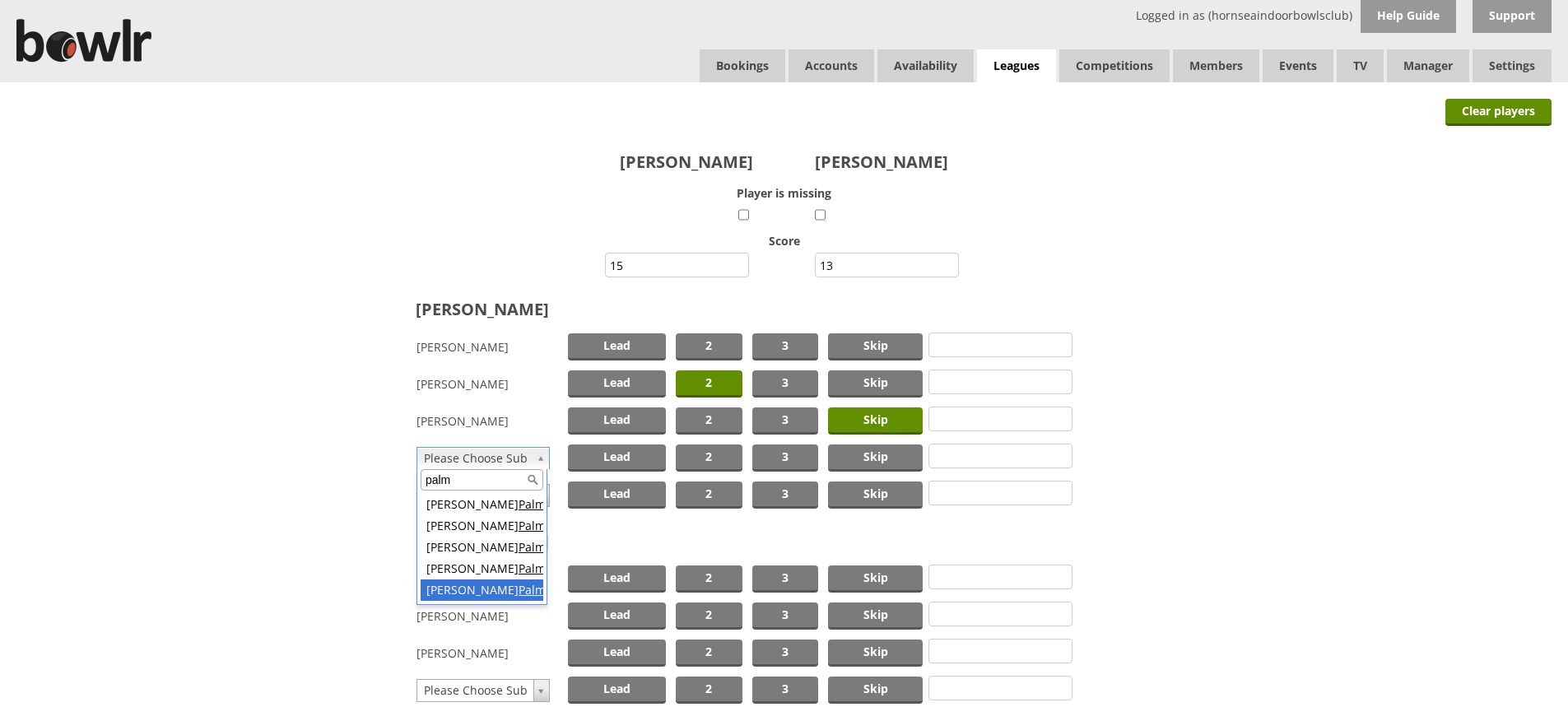
type input "palm"
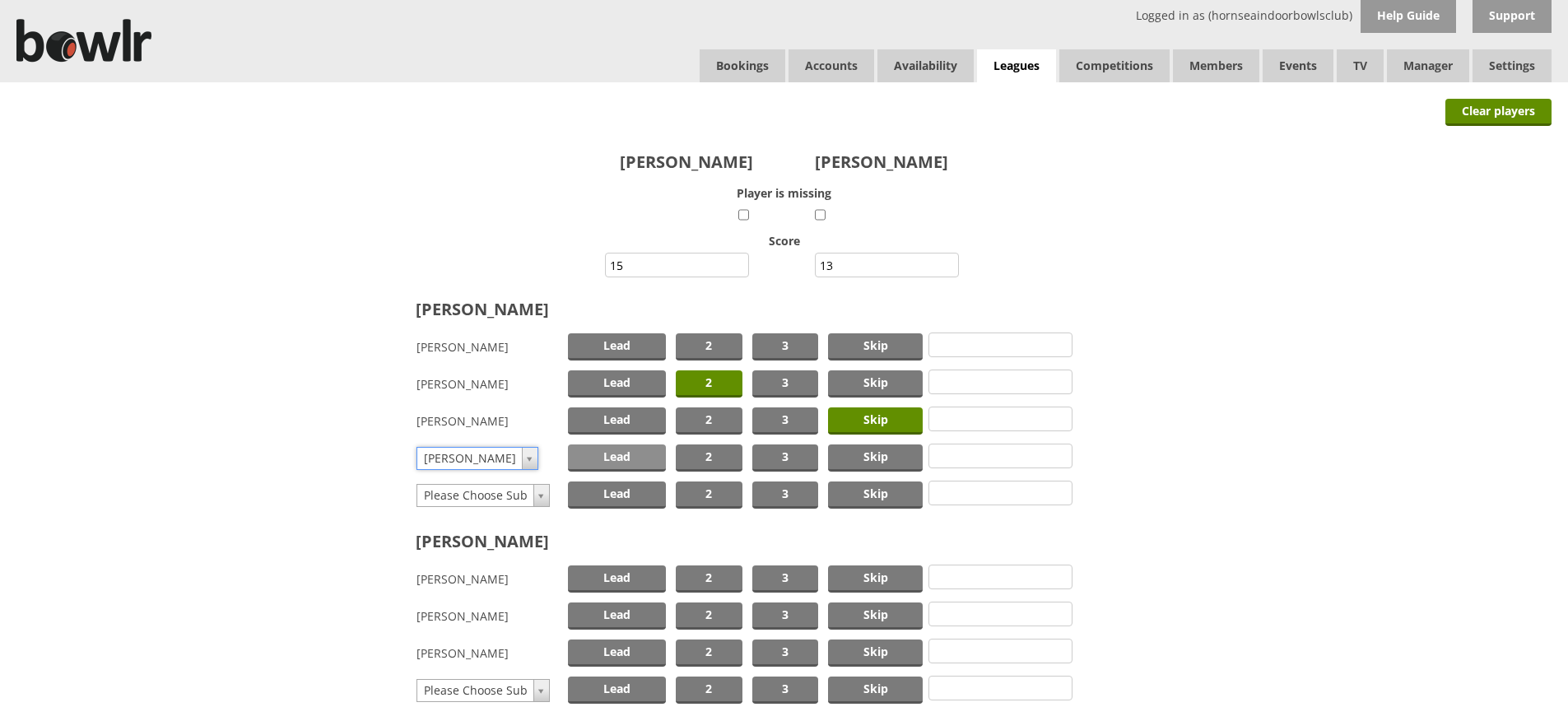
click at [624, 456] on span "Lead" at bounding box center [617, 457] width 98 height 27
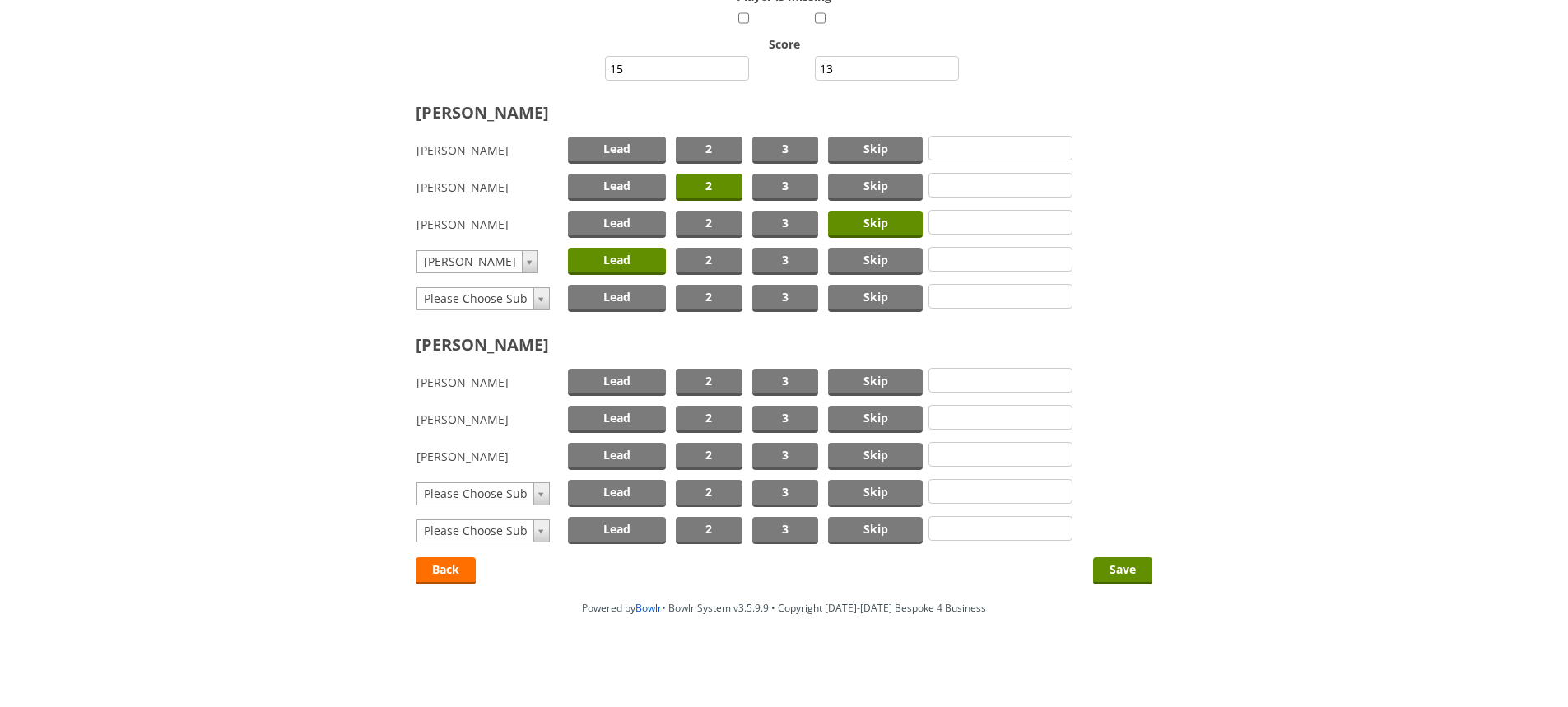
scroll to position [198, 0]
click at [870, 377] on span "Skip" at bounding box center [875, 381] width 95 height 27
click at [717, 411] on span "2" at bounding box center [709, 418] width 67 height 27
click at [621, 451] on span "Lead" at bounding box center [617, 456] width 98 height 27
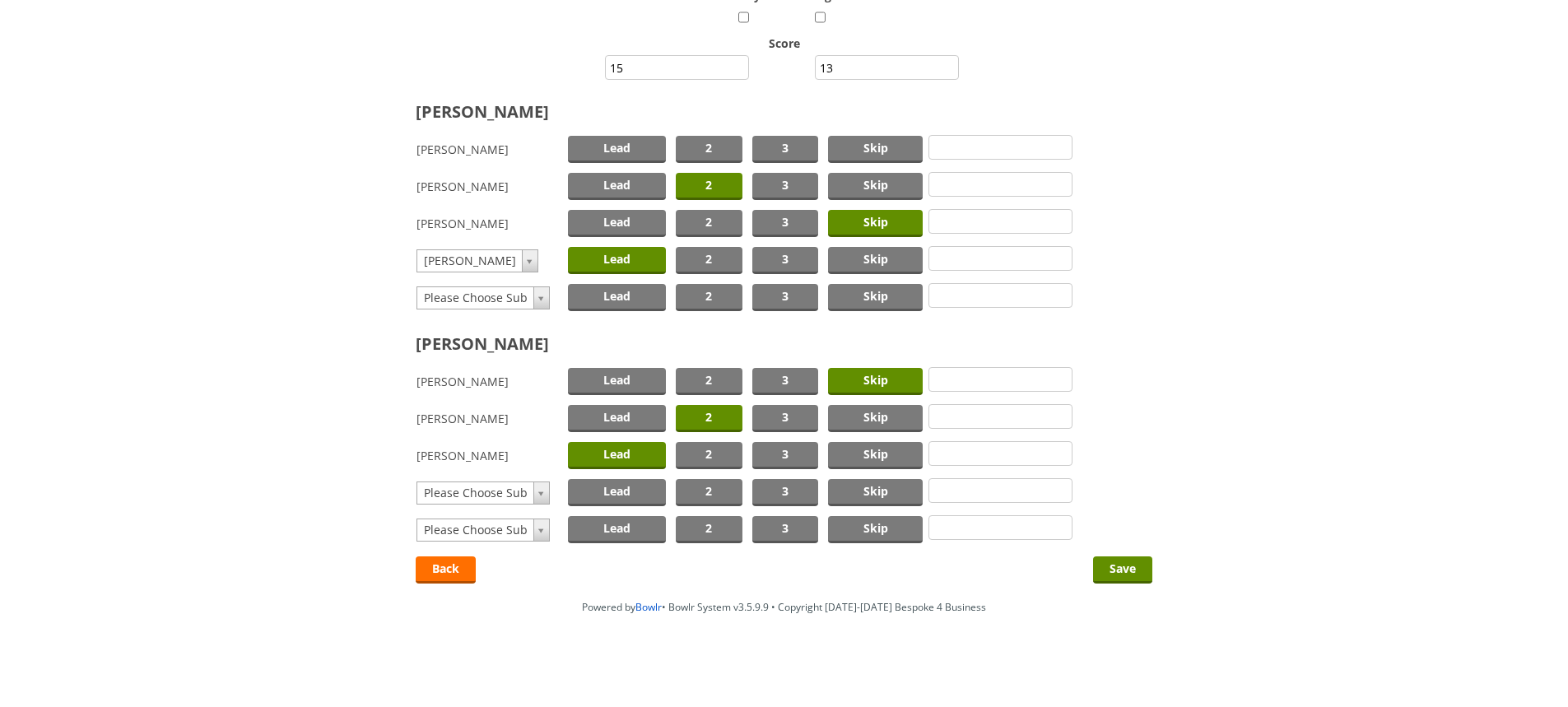
click at [621, 451] on span "Lead" at bounding box center [617, 456] width 98 height 27
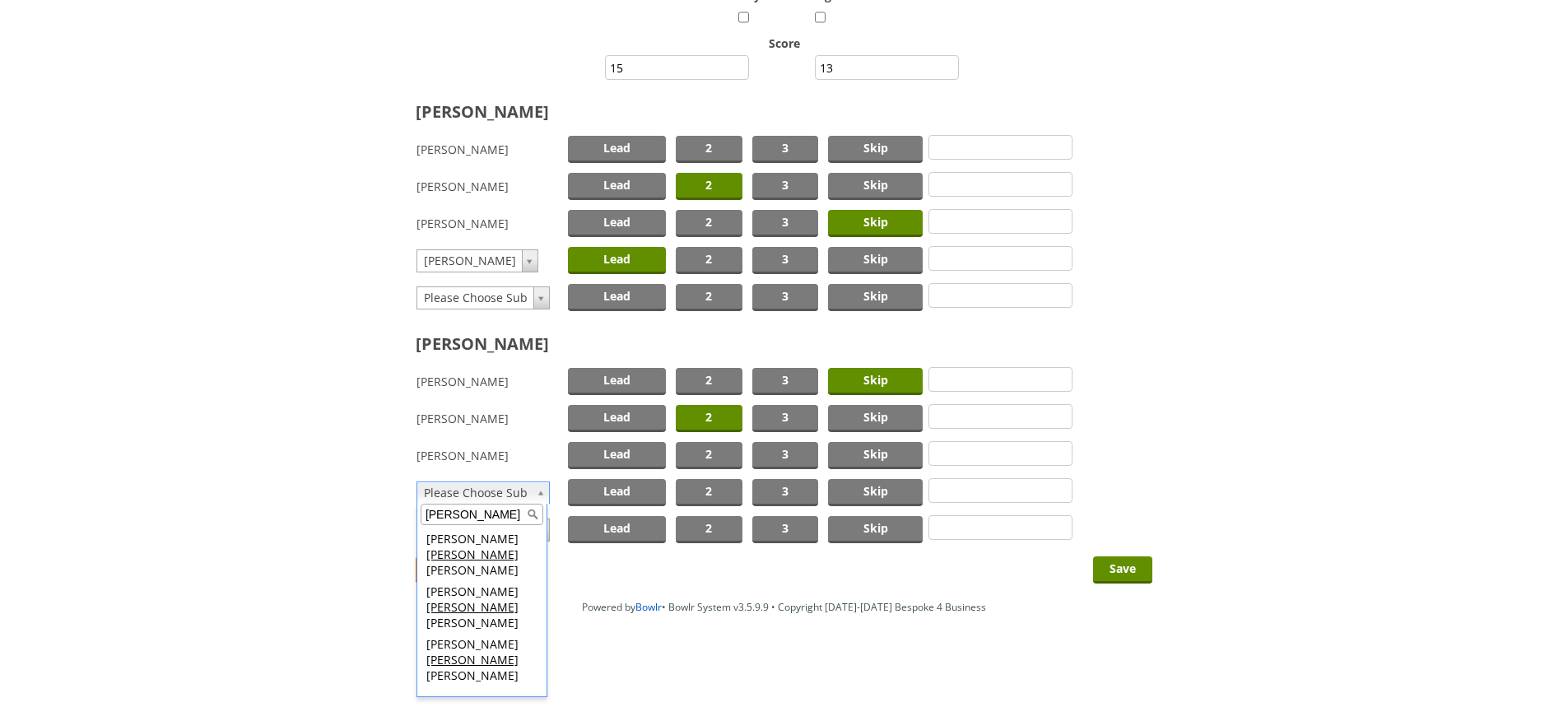
type input "brad"
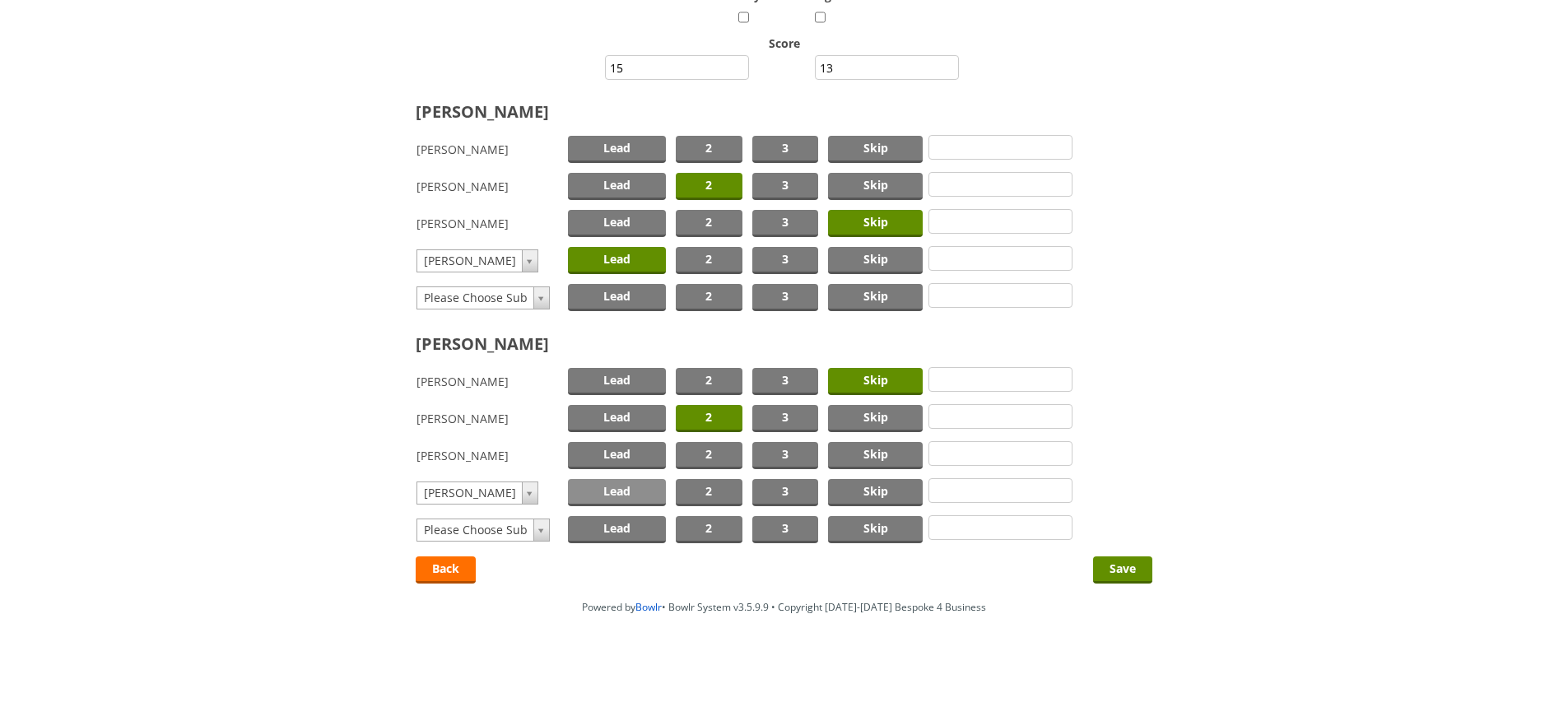
click at [624, 495] on span "Lead" at bounding box center [617, 492] width 98 height 27
click at [1114, 571] on input "Save" at bounding box center [1123, 570] width 59 height 27
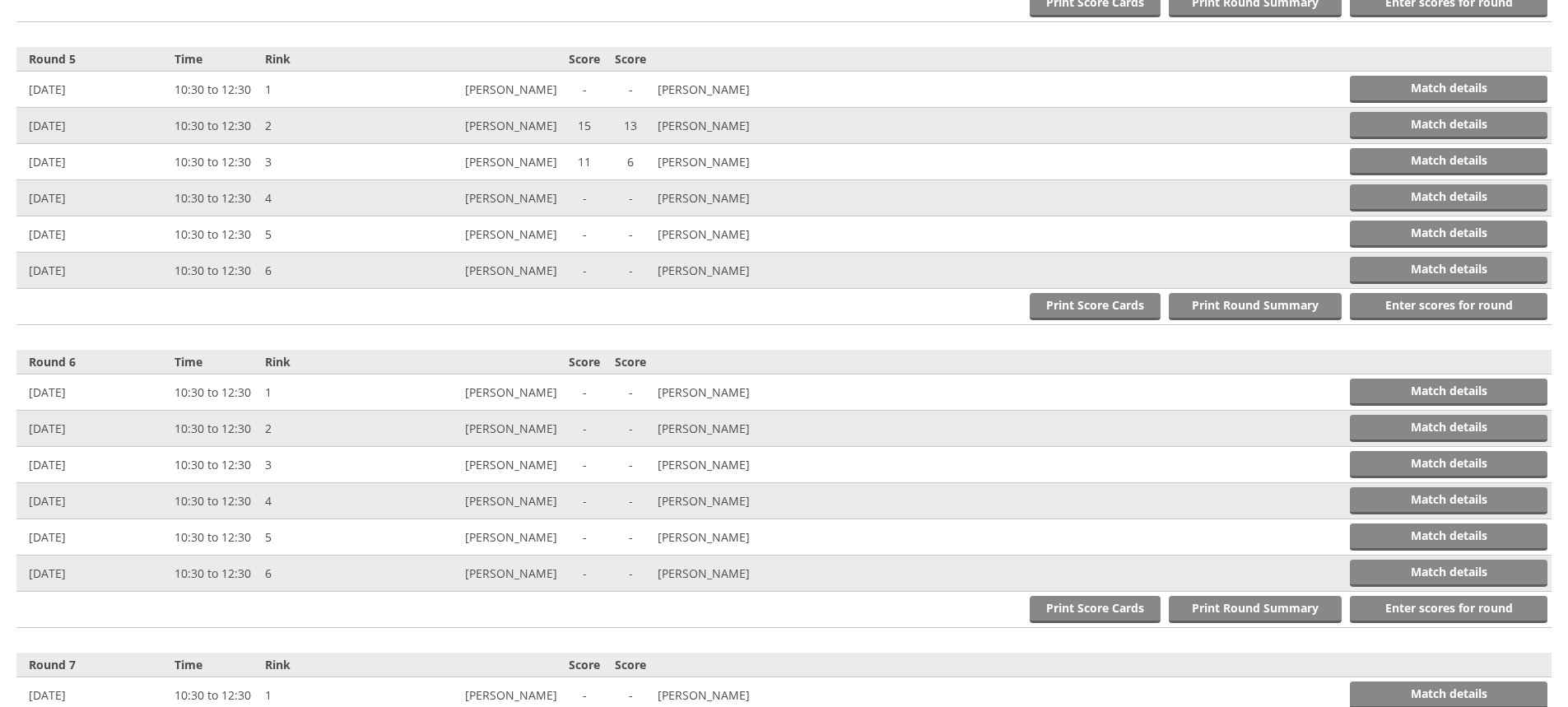
scroll to position [1866, 0]
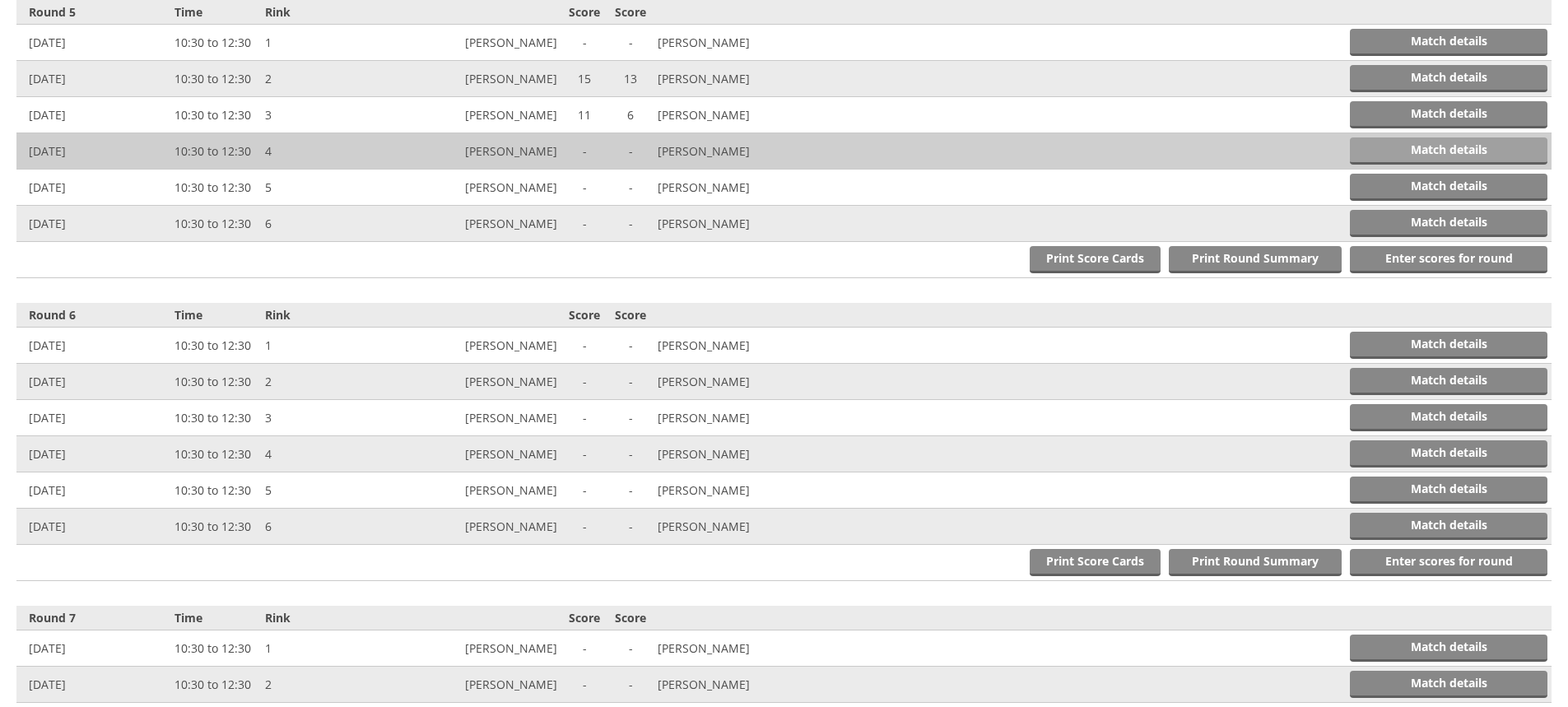
click at [1408, 148] on link "Match details" at bounding box center [1447, 150] width 198 height 27
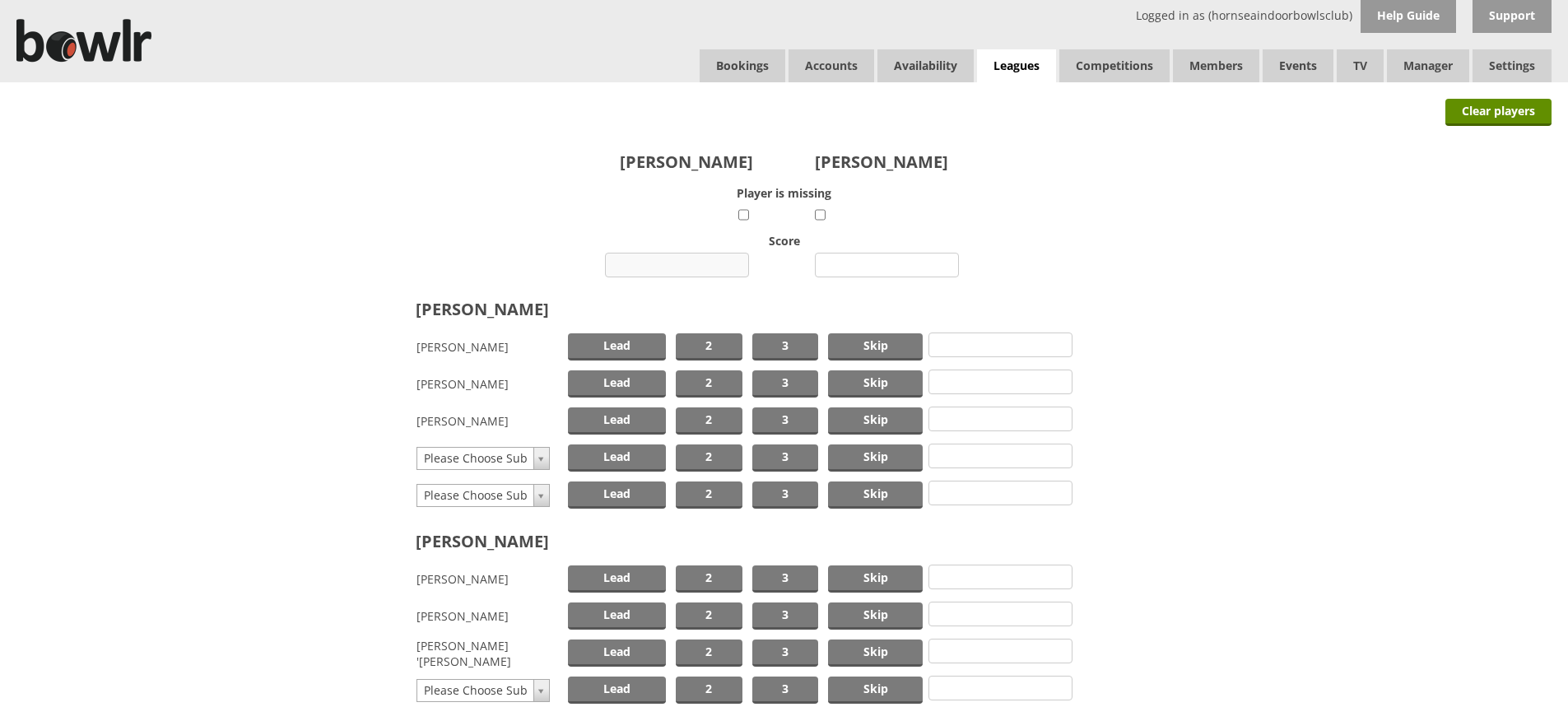
click at [688, 265] on input "number" at bounding box center [676, 264] width 144 height 25
type input "13"
click at [869, 259] on input "number" at bounding box center [886, 264] width 144 height 25
type input "15"
click at [860, 341] on span "Skip" at bounding box center [875, 346] width 95 height 27
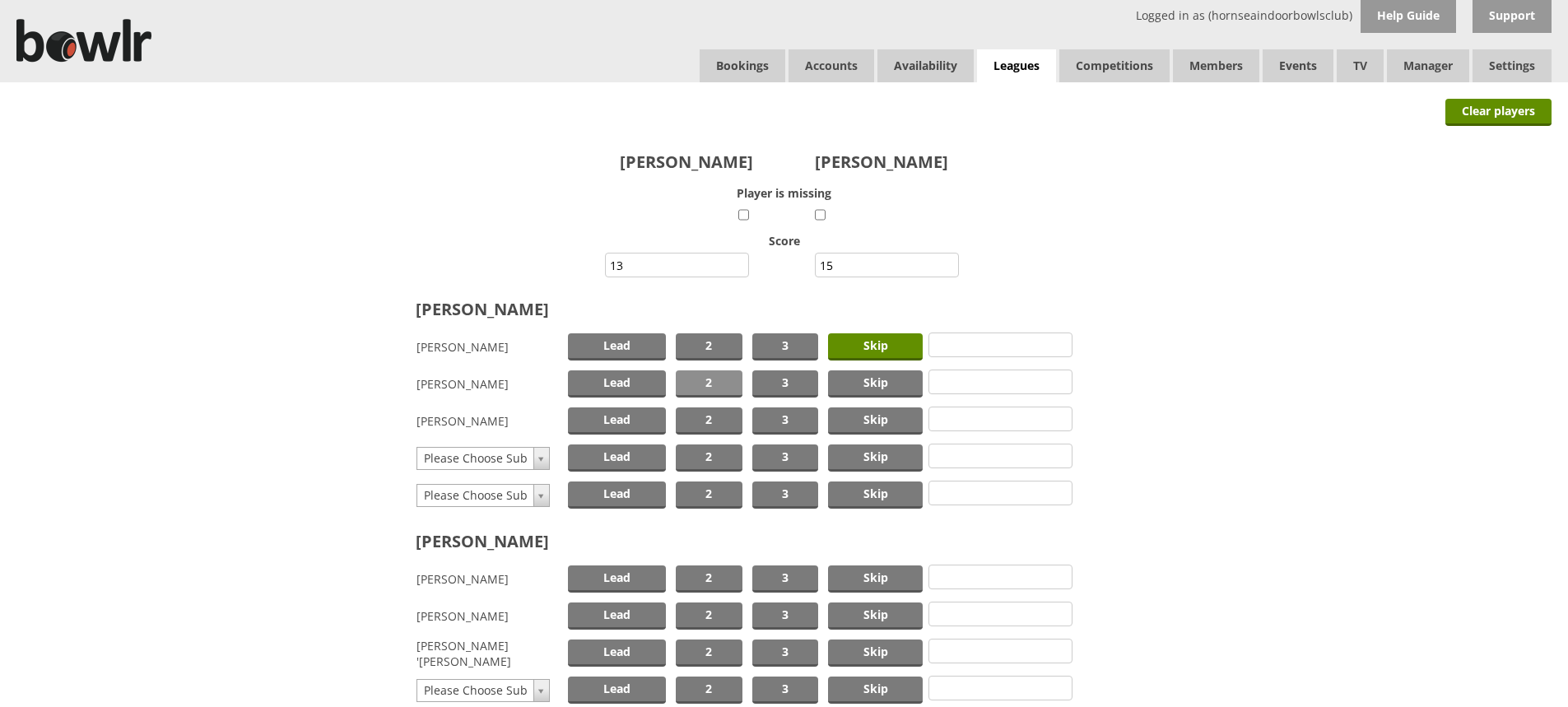
click at [713, 383] on span "2" at bounding box center [709, 383] width 67 height 27
click at [636, 418] on span "Lead" at bounding box center [617, 420] width 98 height 27
click at [857, 574] on span "Skip" at bounding box center [875, 579] width 95 height 27
click at [726, 610] on span "2" at bounding box center [709, 616] width 67 height 27
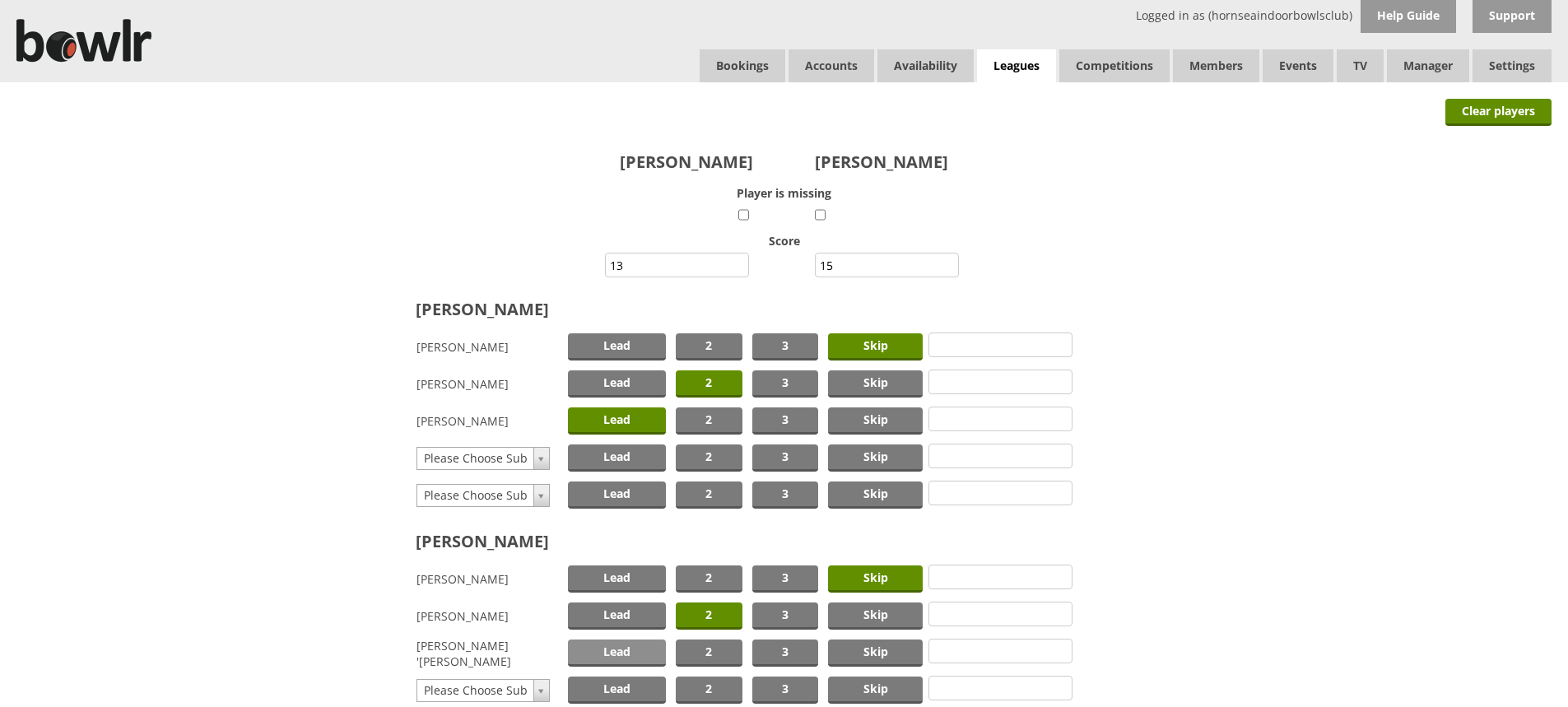
click at [624, 649] on span "Lead" at bounding box center [617, 653] width 98 height 27
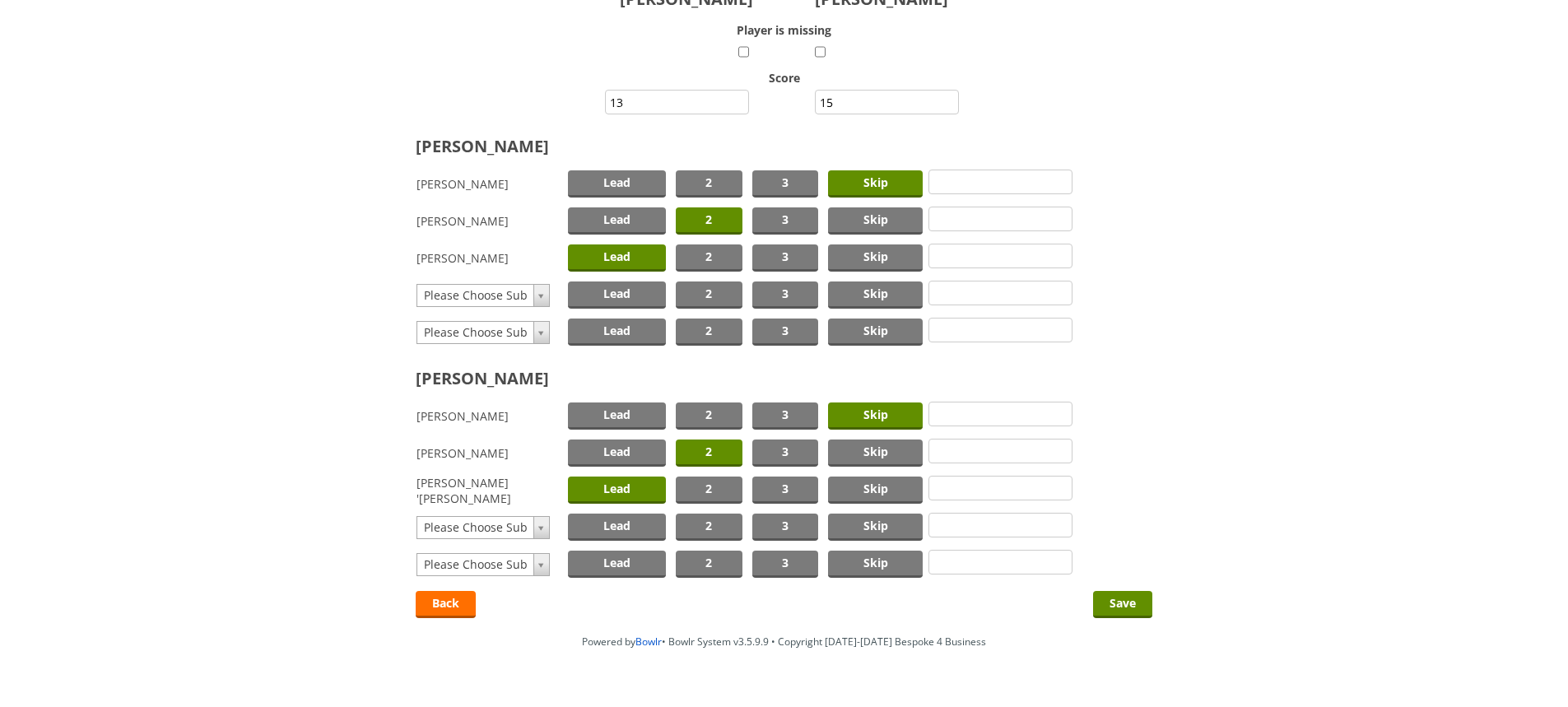
scroll to position [164, 0]
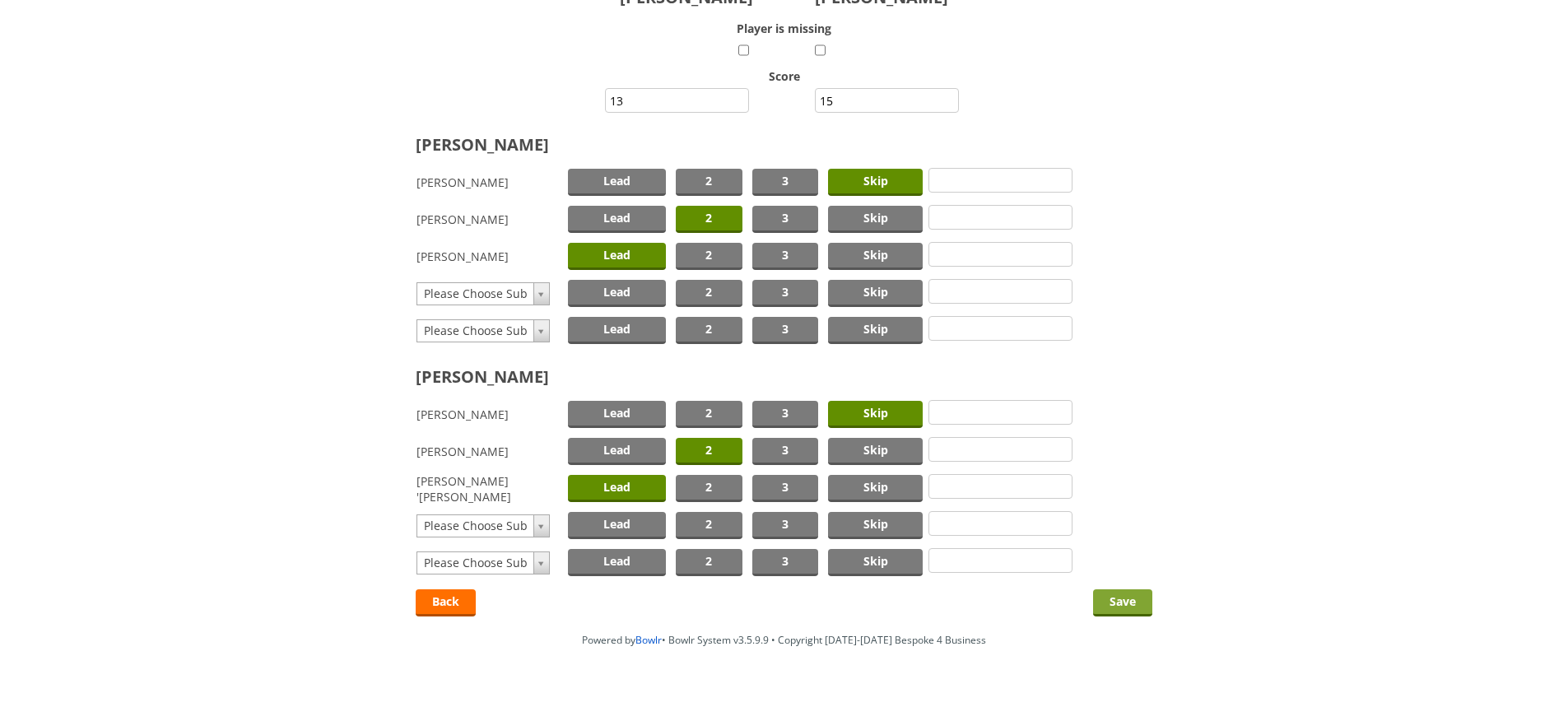
click at [1126, 600] on input "Save" at bounding box center [1123, 602] width 59 height 27
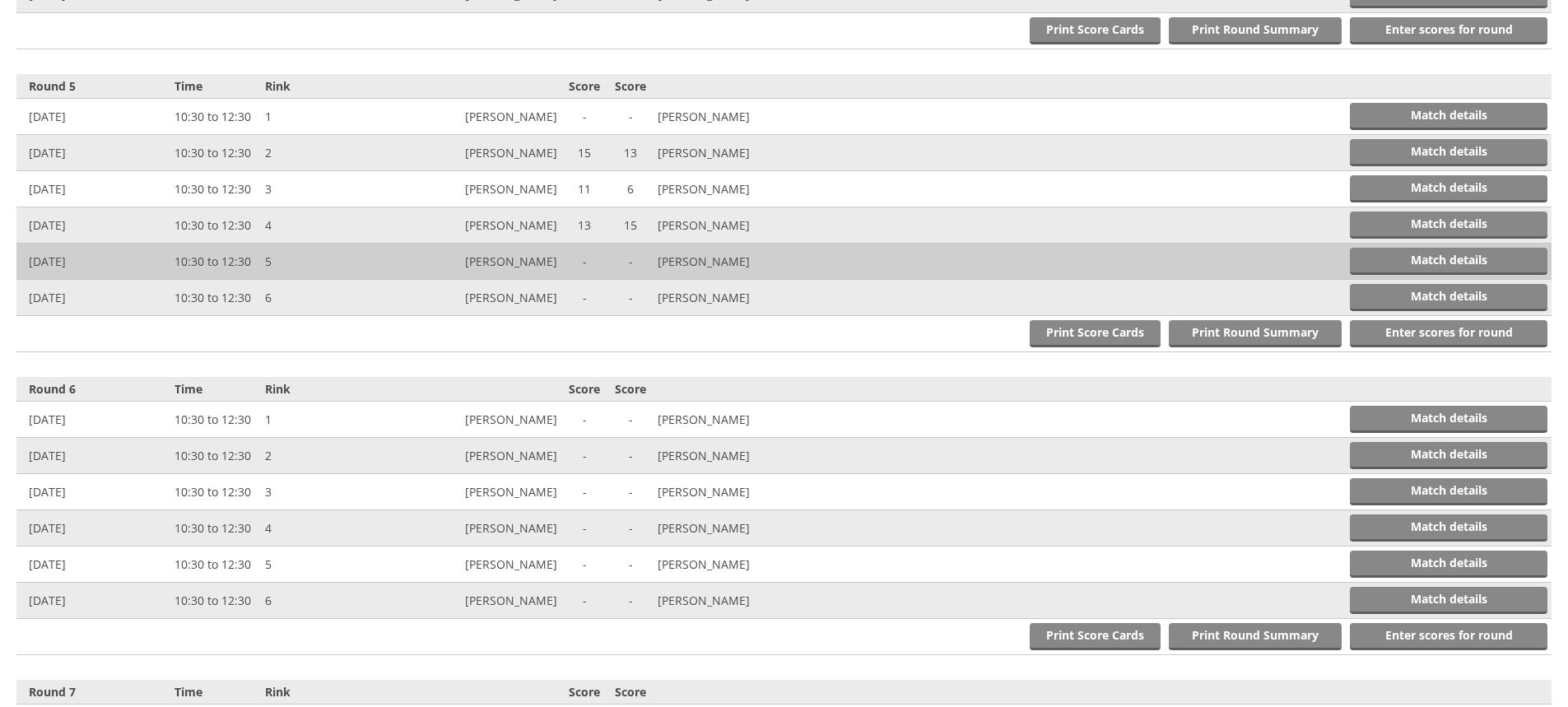
scroll to position [1866, 0]
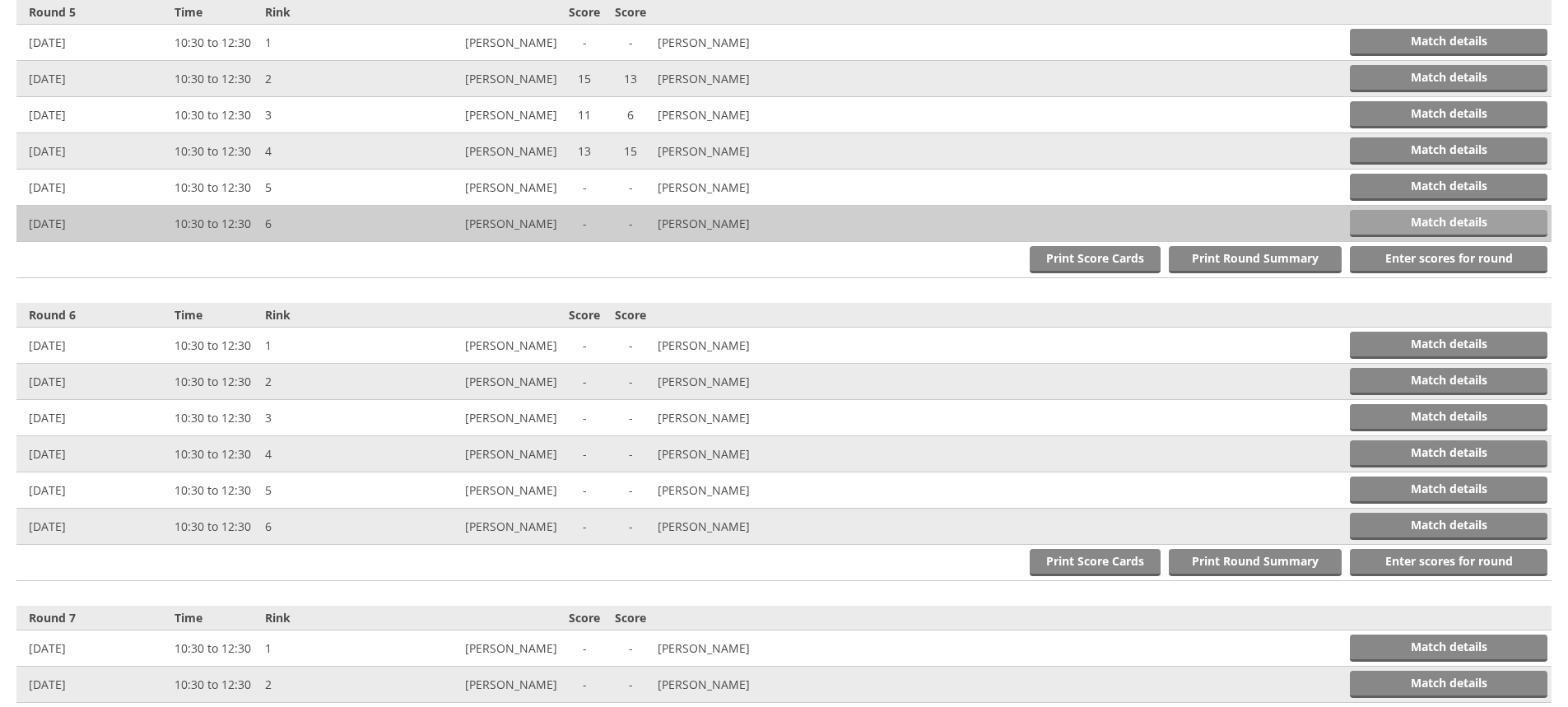
click at [1400, 217] on link "Match details" at bounding box center [1447, 223] width 198 height 27
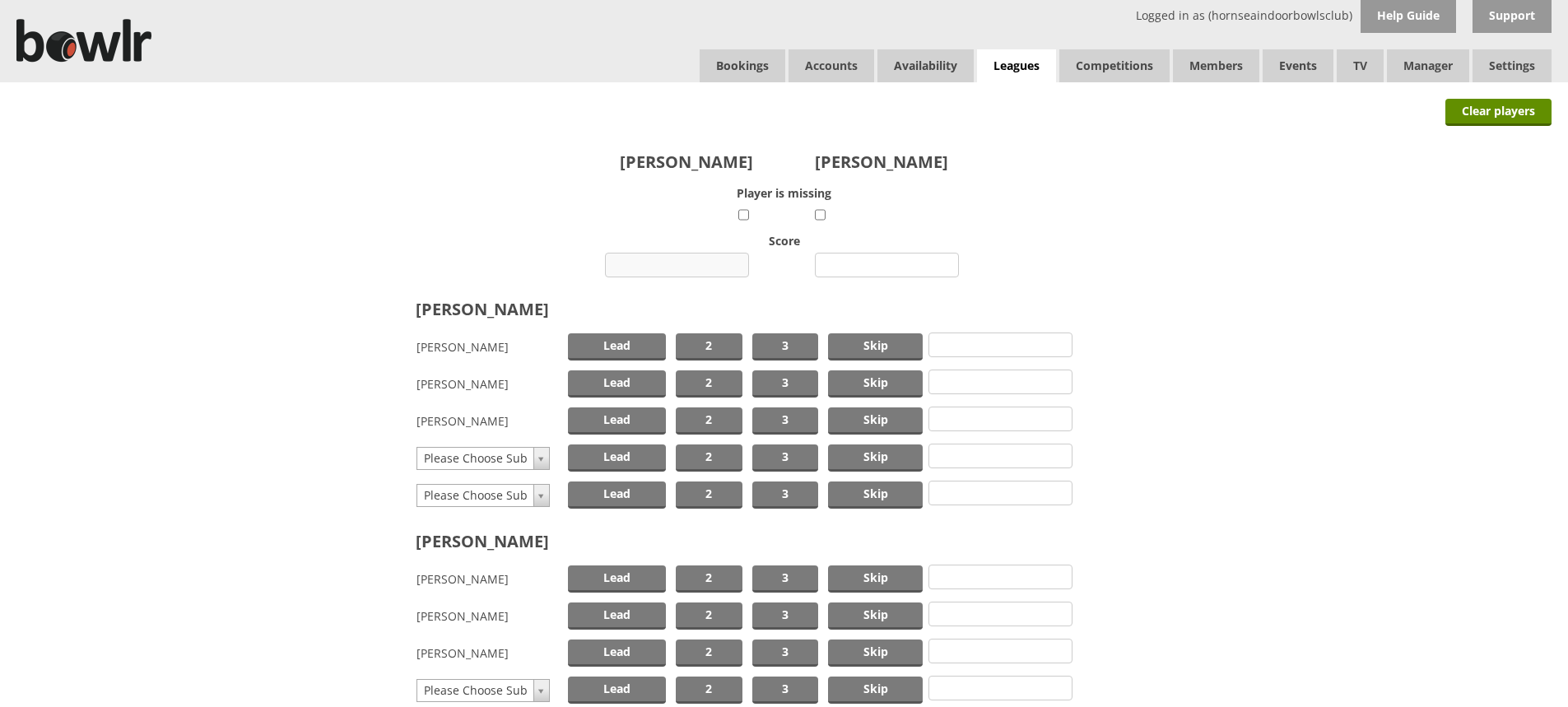
click at [682, 264] on input "number" at bounding box center [676, 264] width 144 height 25
type input "3"
click at [873, 264] on input "number" at bounding box center [886, 264] width 144 height 25
type input "24"
click at [864, 348] on span "Skip" at bounding box center [875, 346] width 95 height 27
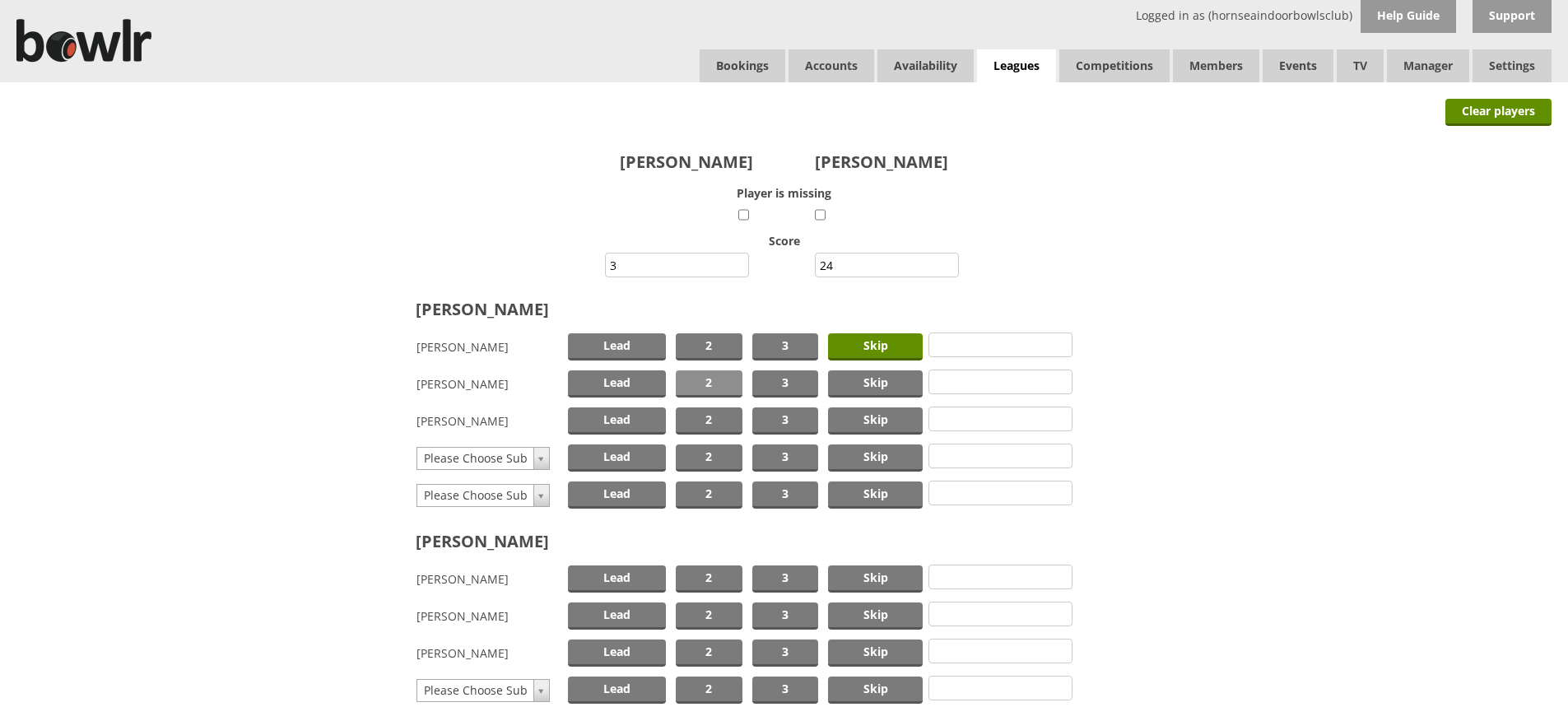
click at [699, 380] on span "2" at bounding box center [709, 383] width 67 height 27
click at [606, 419] on span "Lead" at bounding box center [617, 420] width 98 height 27
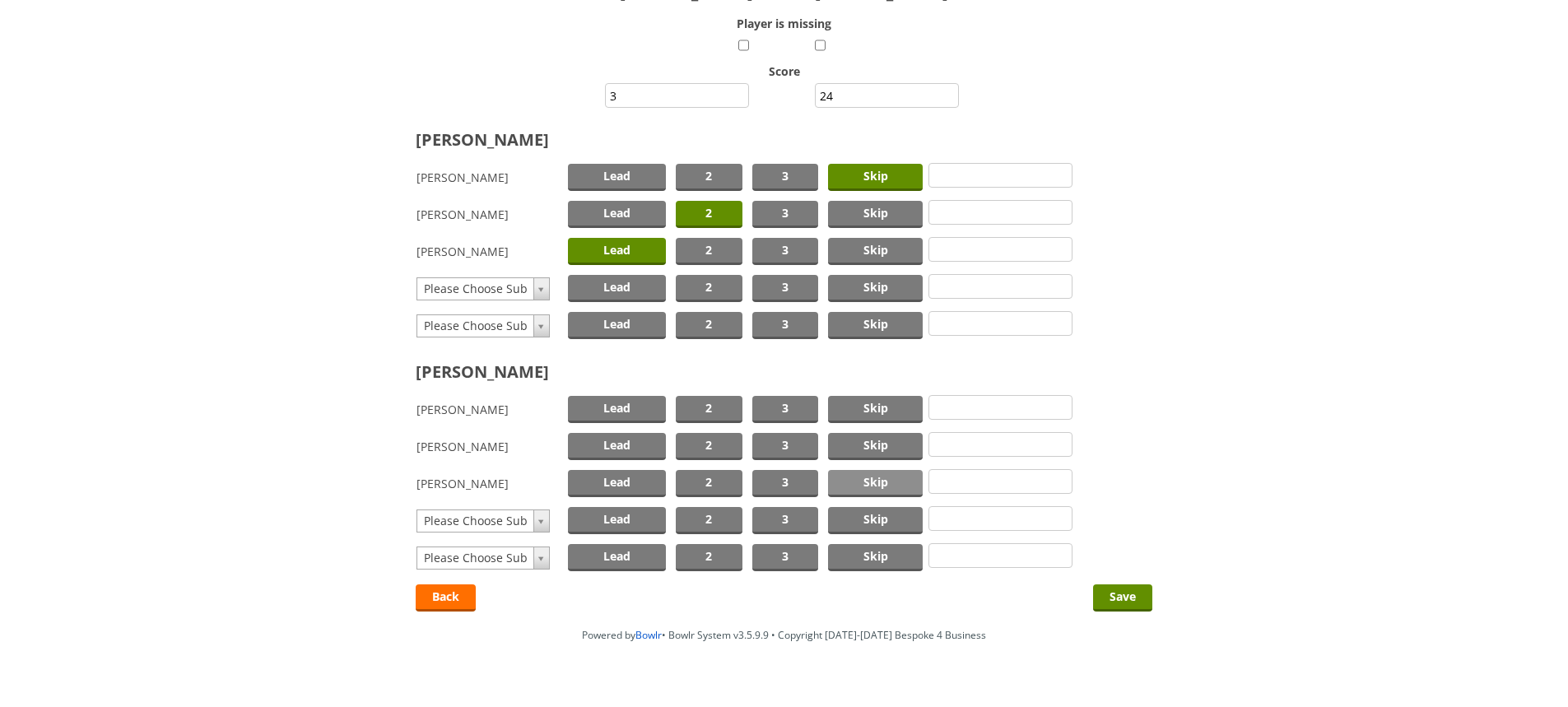
scroll to position [198, 0]
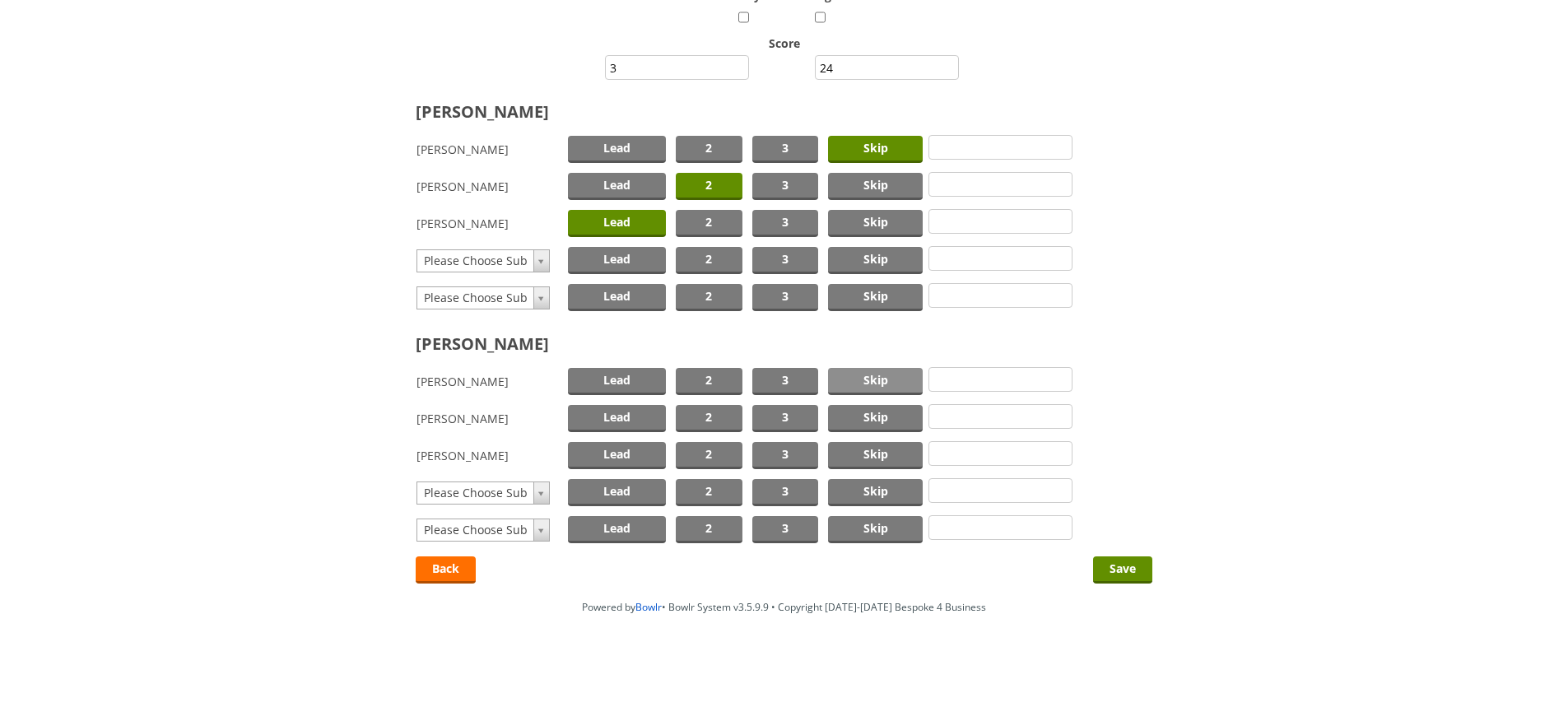
click at [868, 381] on span "Skip" at bounding box center [875, 381] width 95 height 27
click at [714, 410] on span "2" at bounding box center [709, 418] width 67 height 27
click at [620, 454] on span "Lead" at bounding box center [617, 456] width 98 height 27
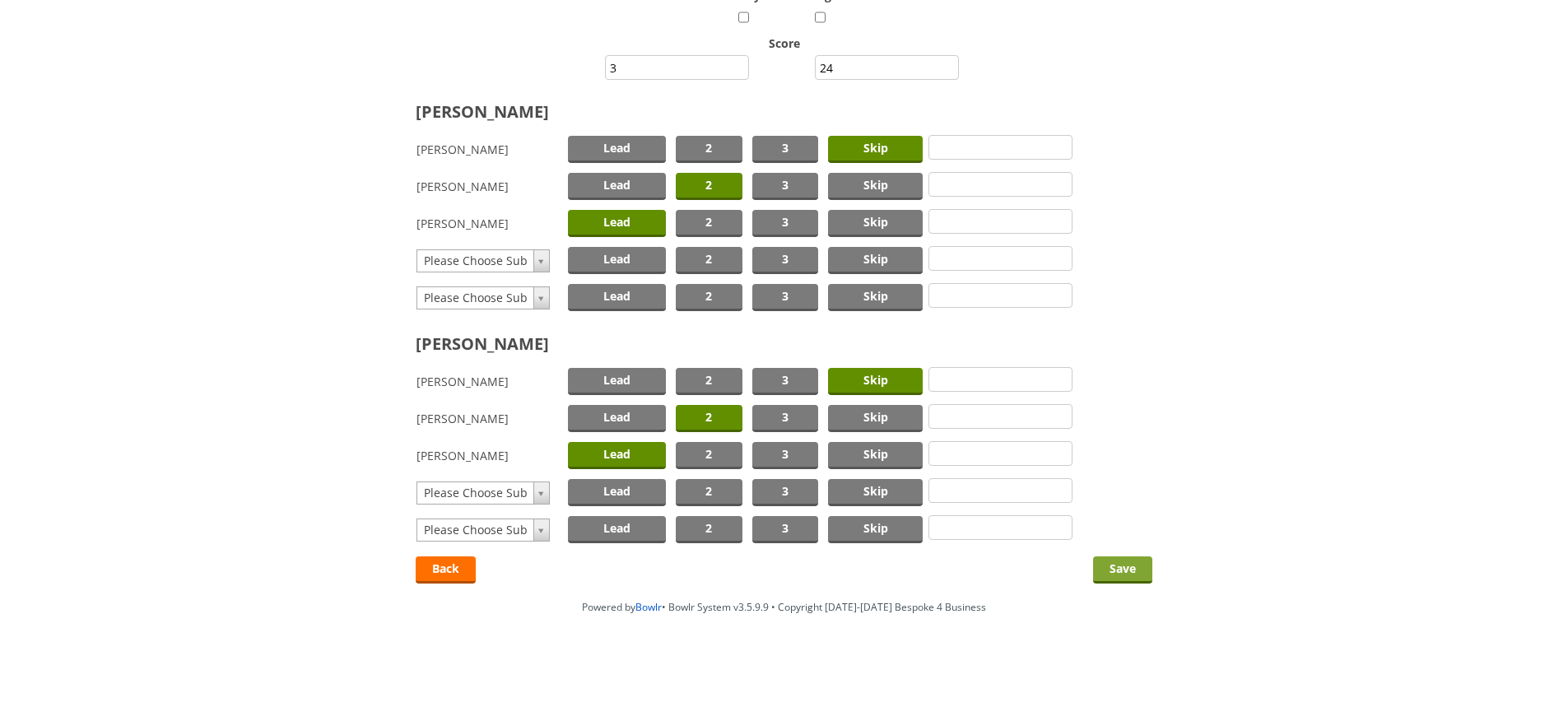
click at [1120, 565] on input "Save" at bounding box center [1123, 570] width 59 height 27
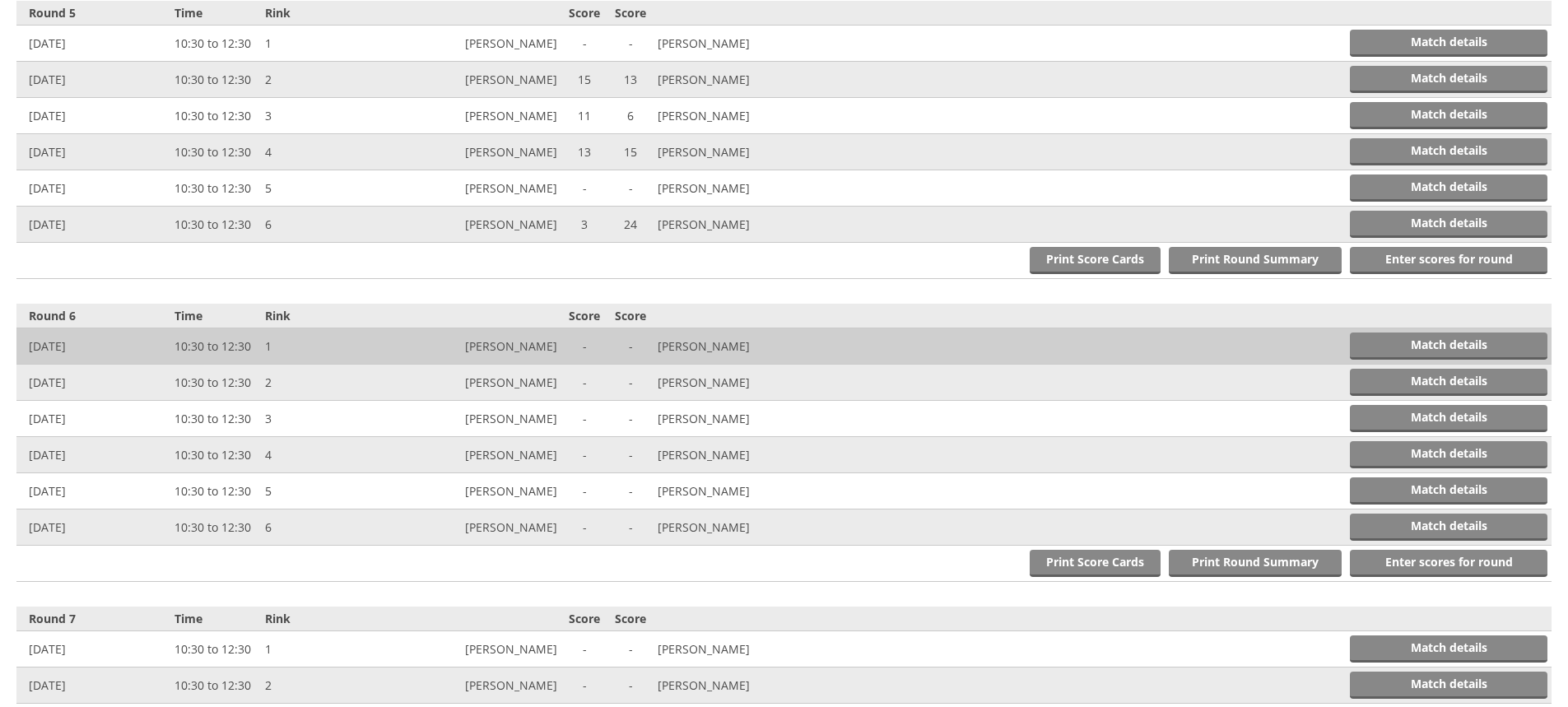
scroll to position [1866, 0]
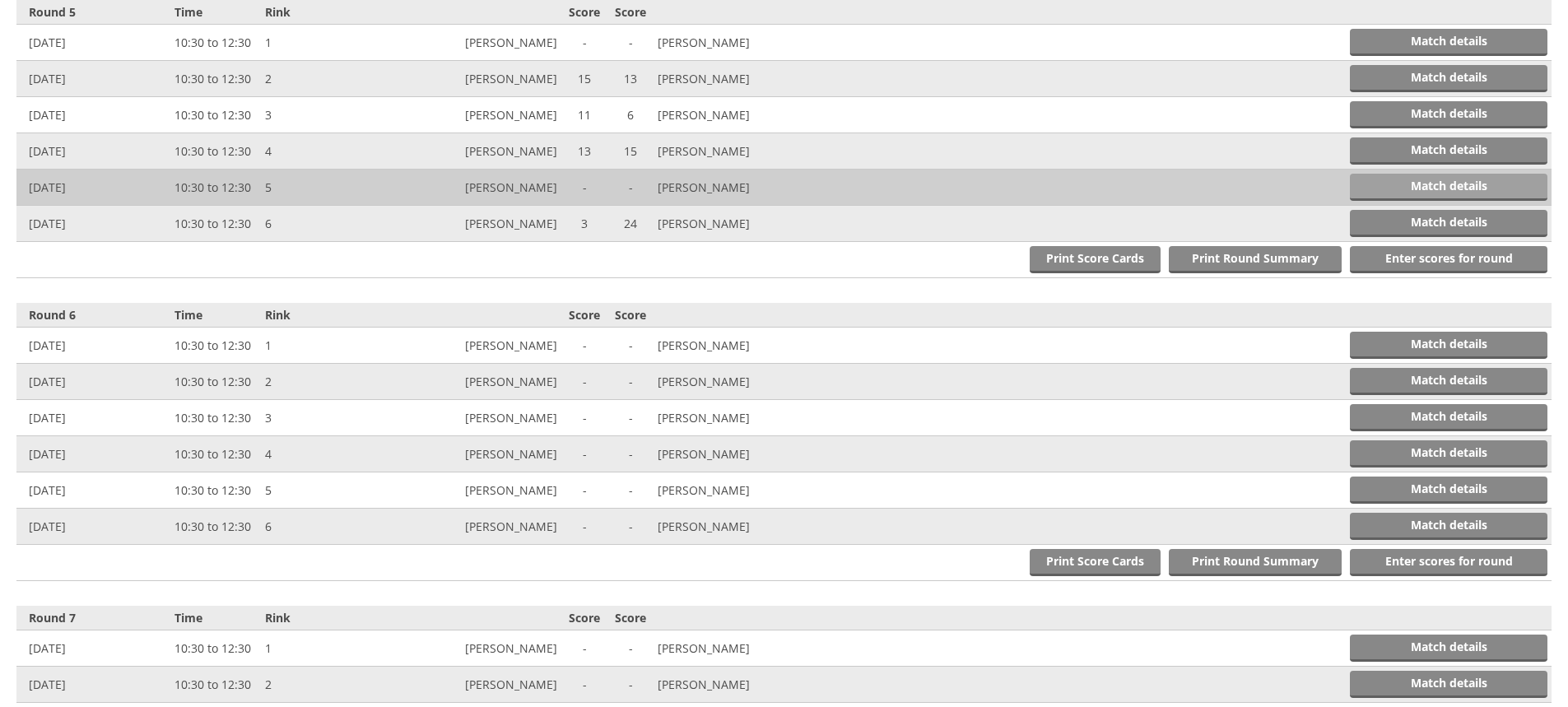
click at [1394, 180] on link "Match details" at bounding box center [1447, 186] width 198 height 27
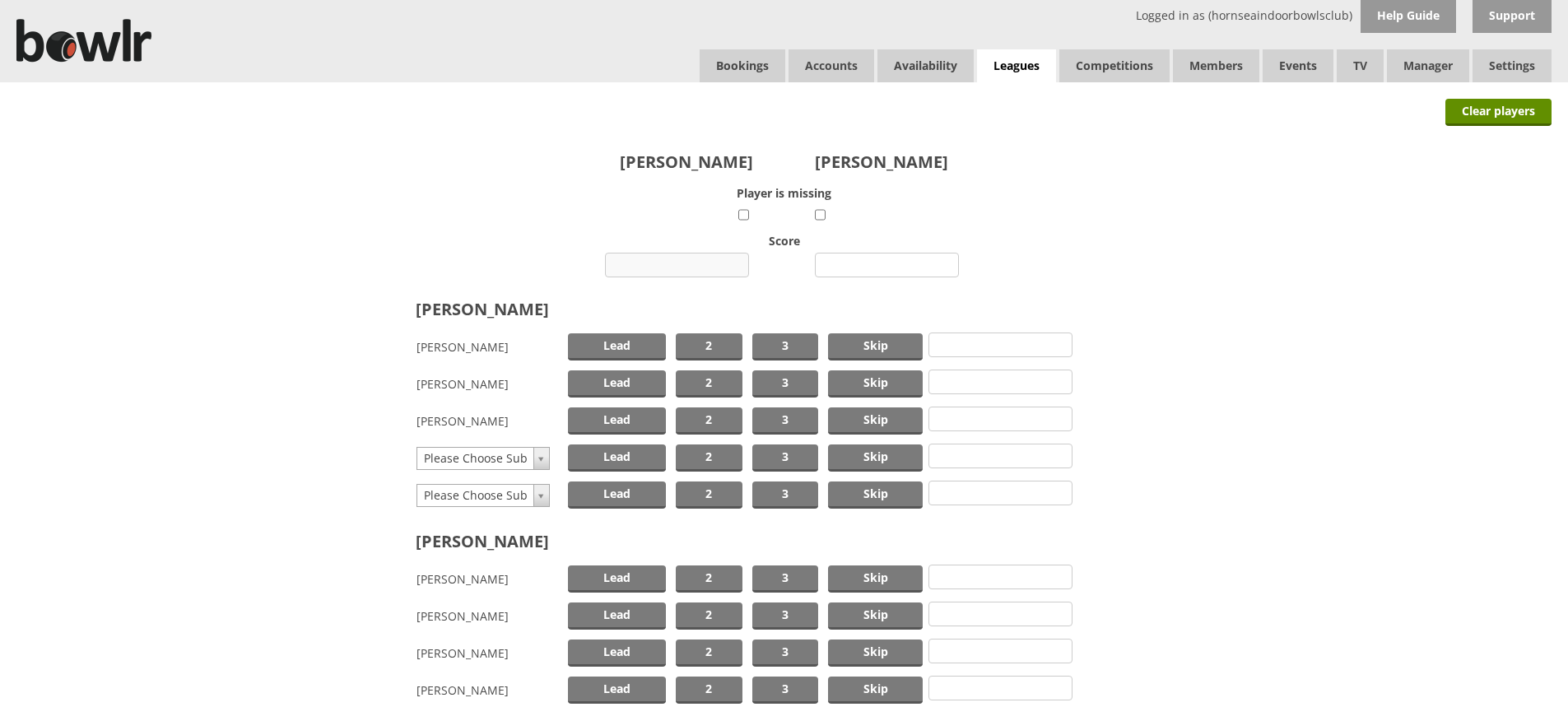
click at [701, 264] on input "number" at bounding box center [676, 264] width 144 height 25
type input "12"
click at [873, 265] on input "number" at bounding box center [886, 264] width 144 height 25
type input "8"
click at [860, 385] on span "Skip" at bounding box center [875, 383] width 95 height 27
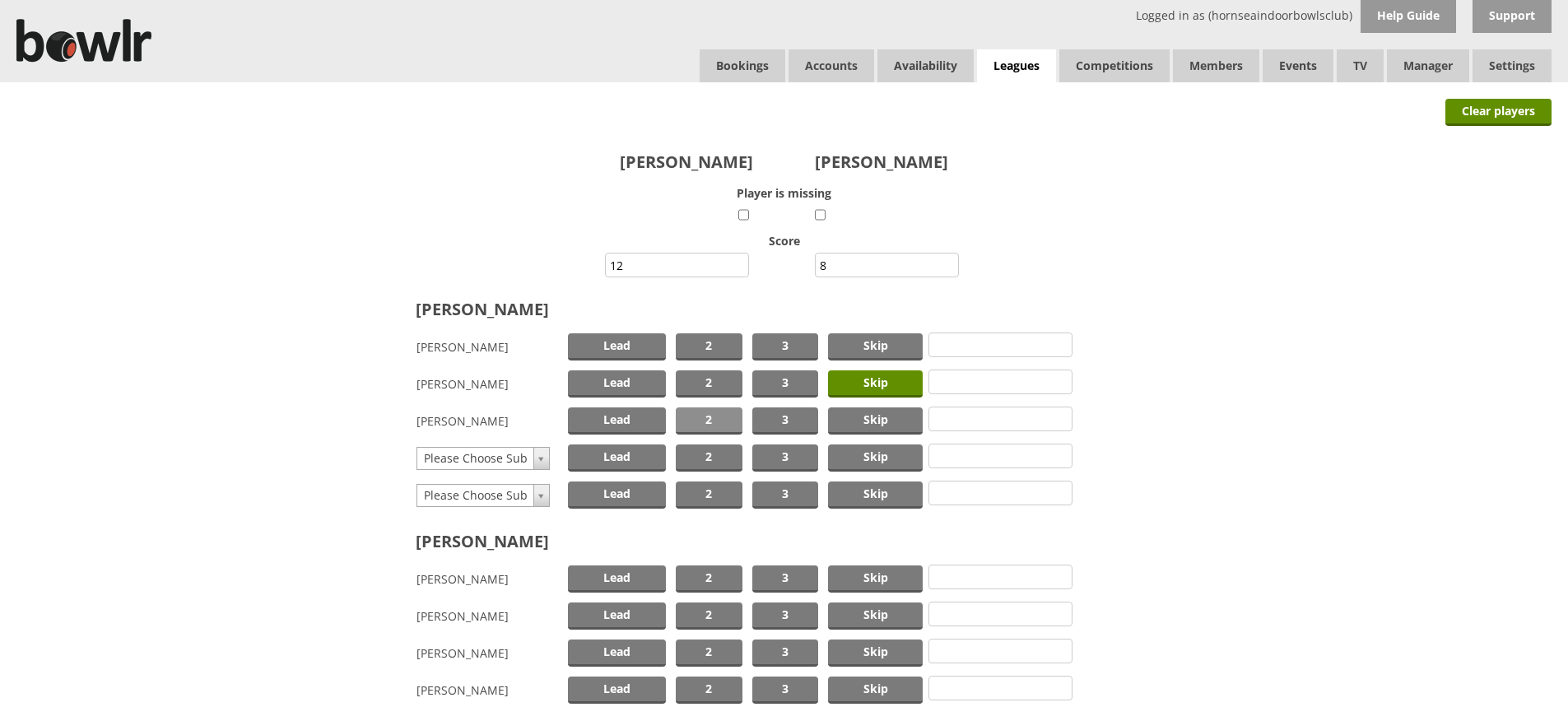
click at [711, 419] on span "2" at bounding box center [709, 420] width 67 height 27
type input "may"
click at [617, 455] on span "Lead" at bounding box center [617, 457] width 98 height 27
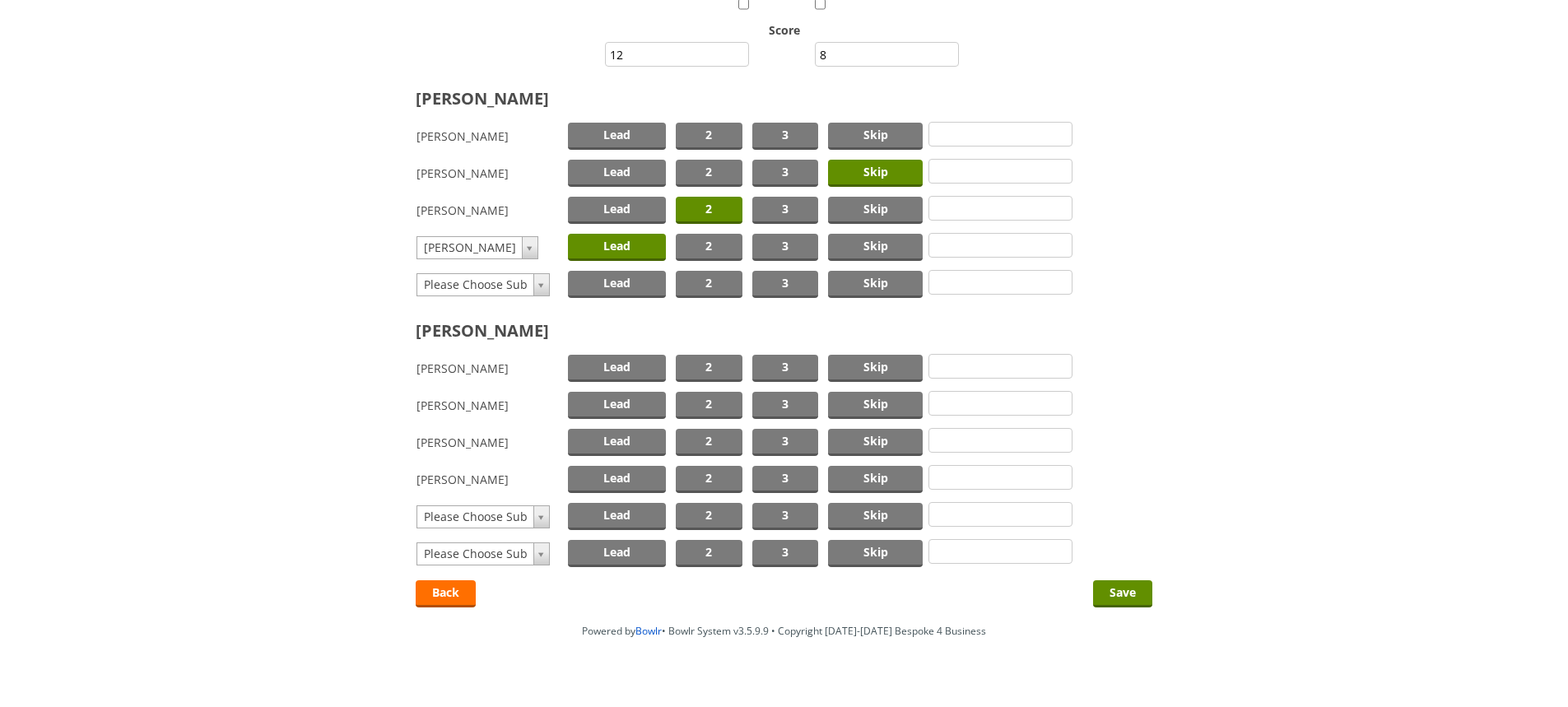
scroll to position [235, 0]
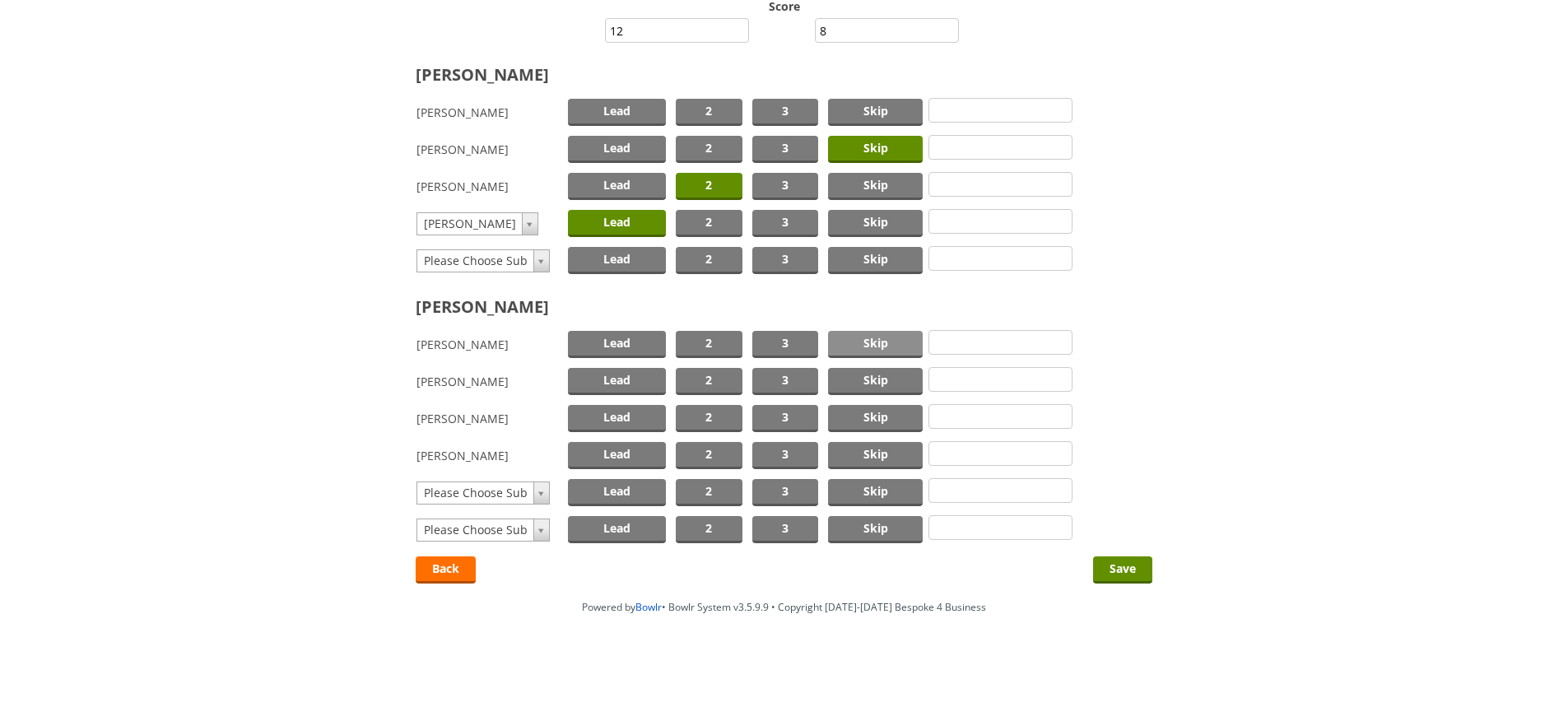
click at [877, 344] on span "Skip" at bounding box center [875, 344] width 95 height 27
click at [712, 377] on span "2" at bounding box center [709, 381] width 67 height 27
click at [618, 420] on span "Lead" at bounding box center [617, 418] width 98 height 27
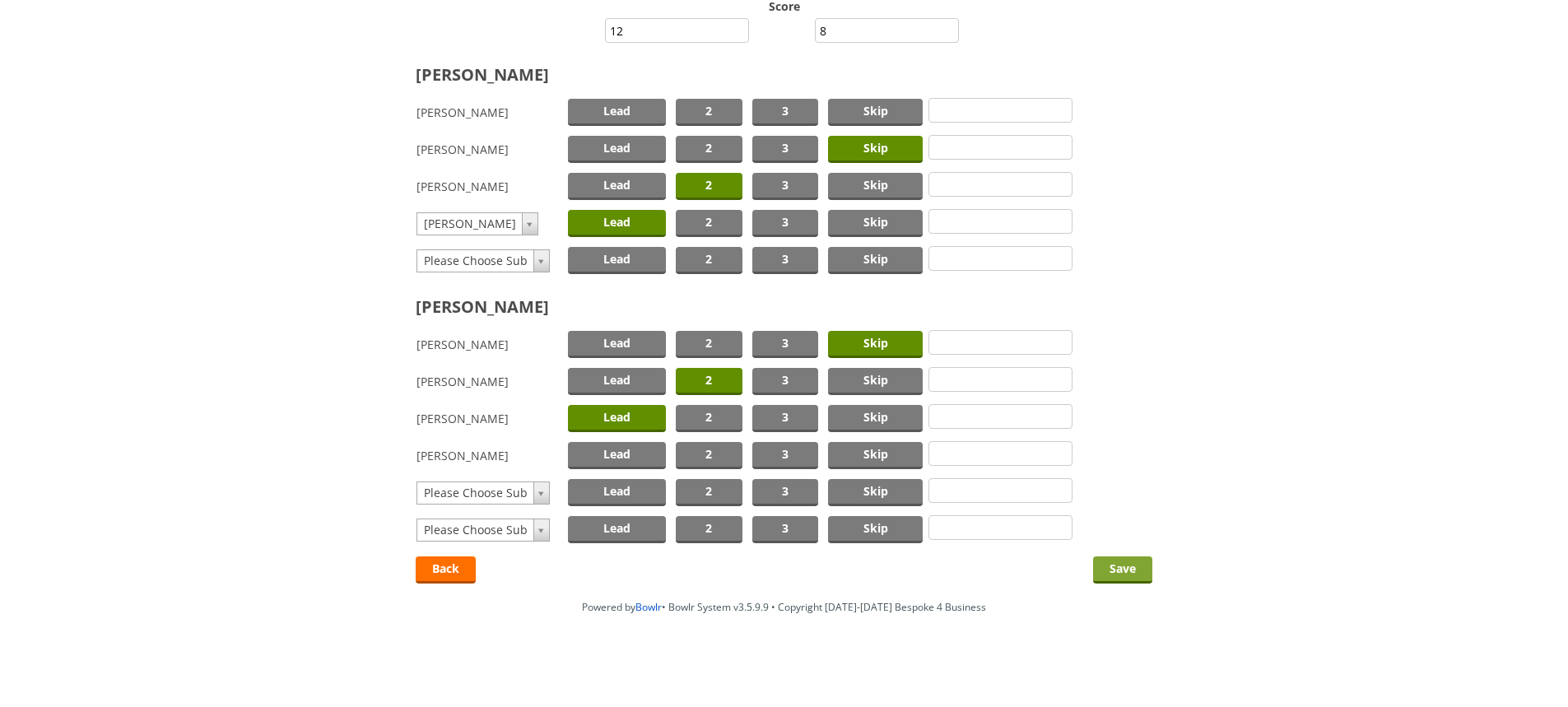
click at [1119, 568] on input "Save" at bounding box center [1123, 570] width 59 height 27
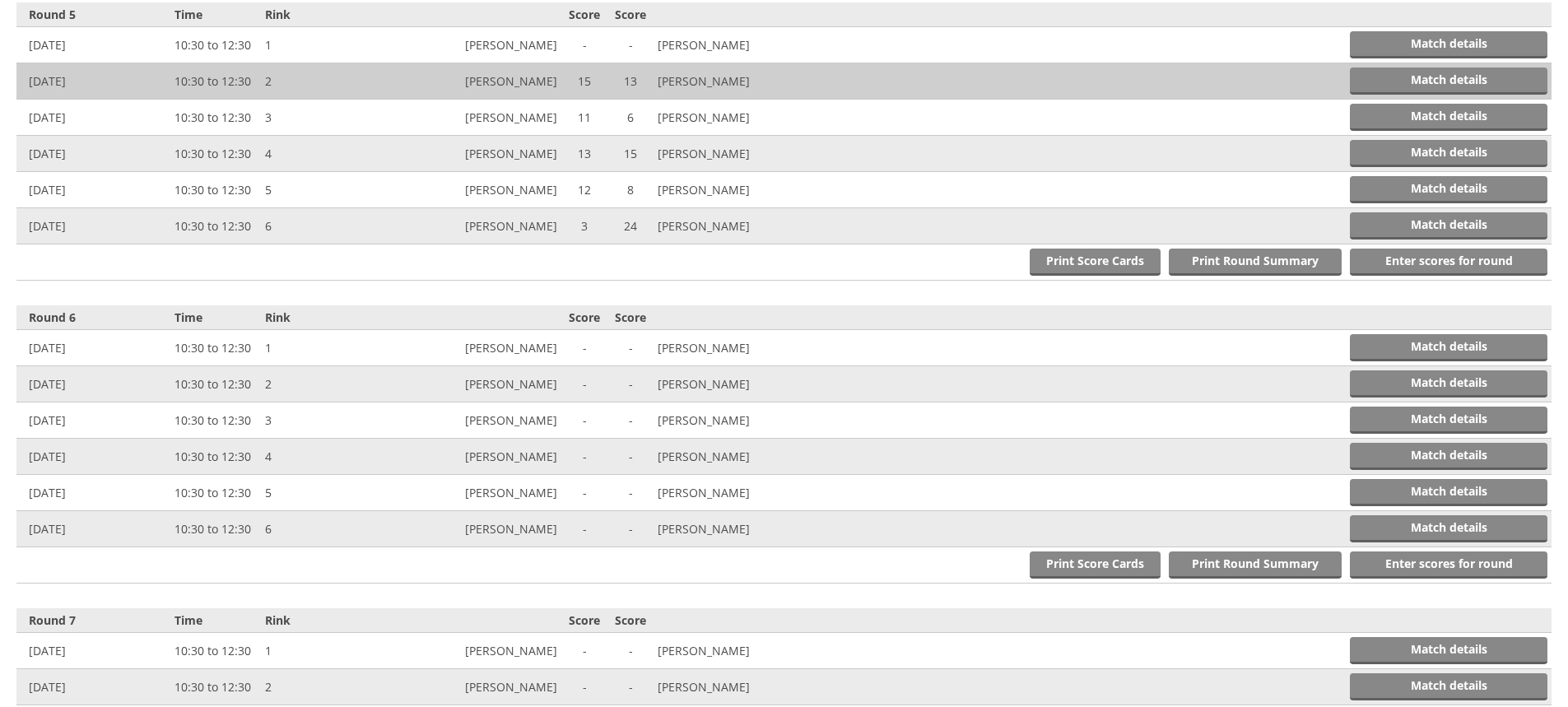
scroll to position [1866, 0]
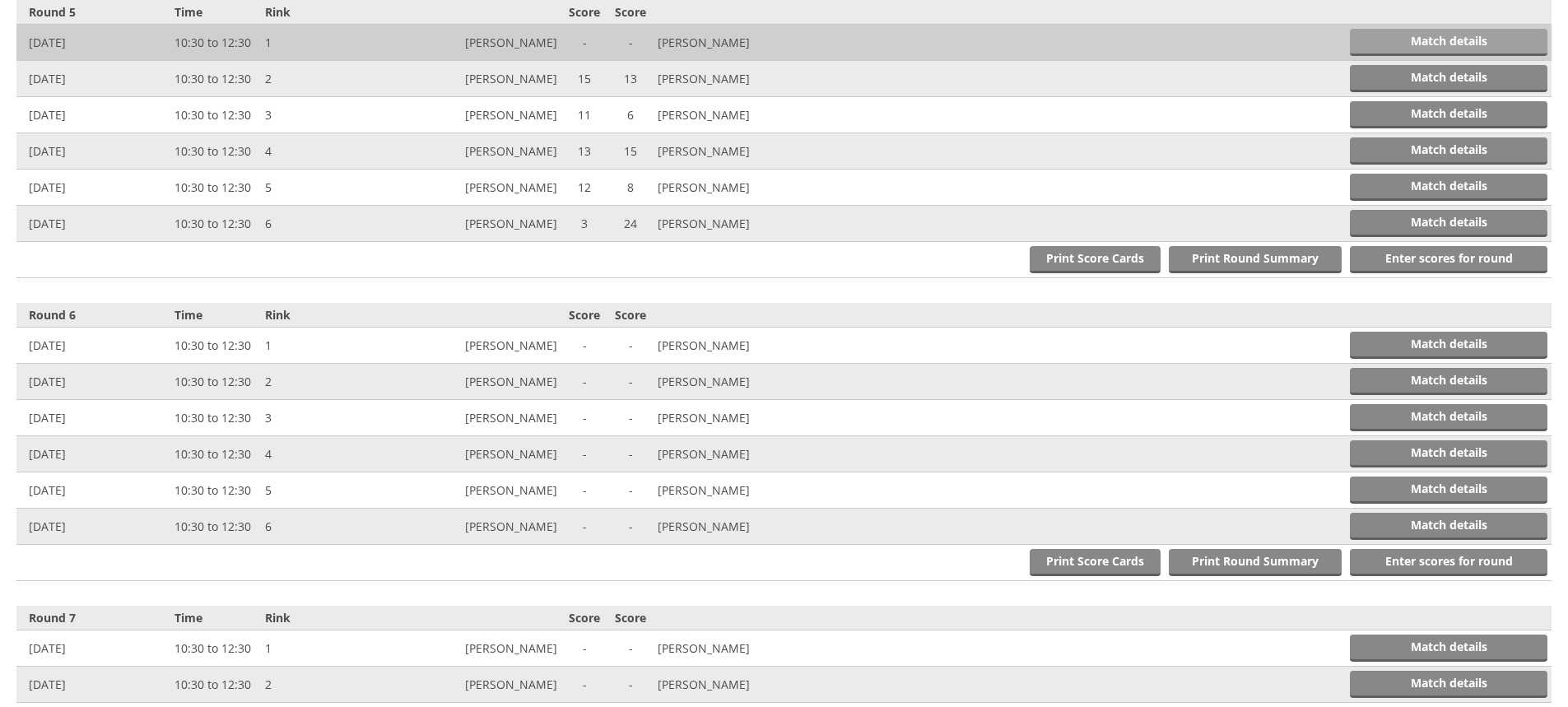
click at [1431, 38] on link "Match details" at bounding box center [1447, 42] width 198 height 27
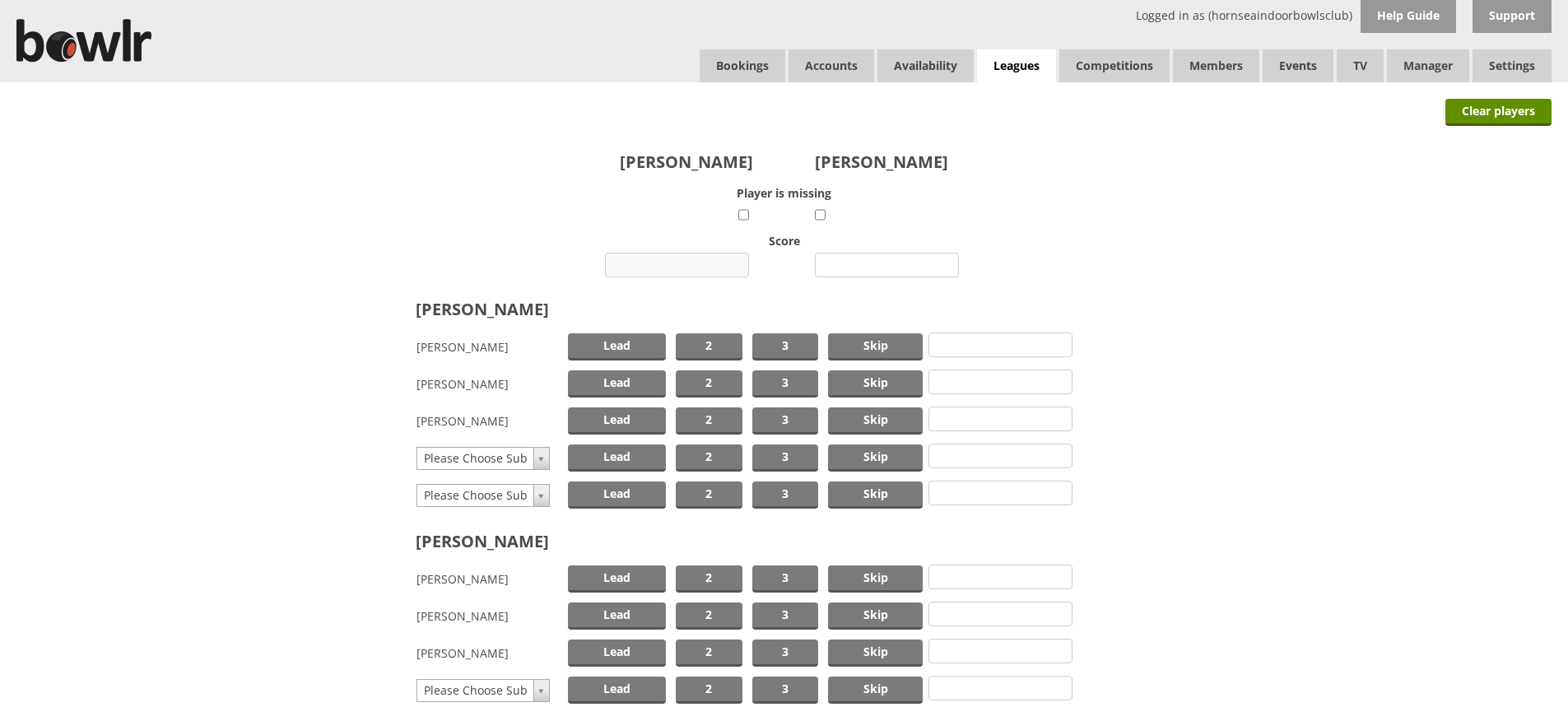
click at [666, 263] on input "number" at bounding box center [676, 264] width 144 height 25
type input "13"
click at [884, 265] on input "number" at bounding box center [886, 264] width 144 height 25
type input "18"
click at [871, 346] on span "Skip" at bounding box center [875, 346] width 95 height 27
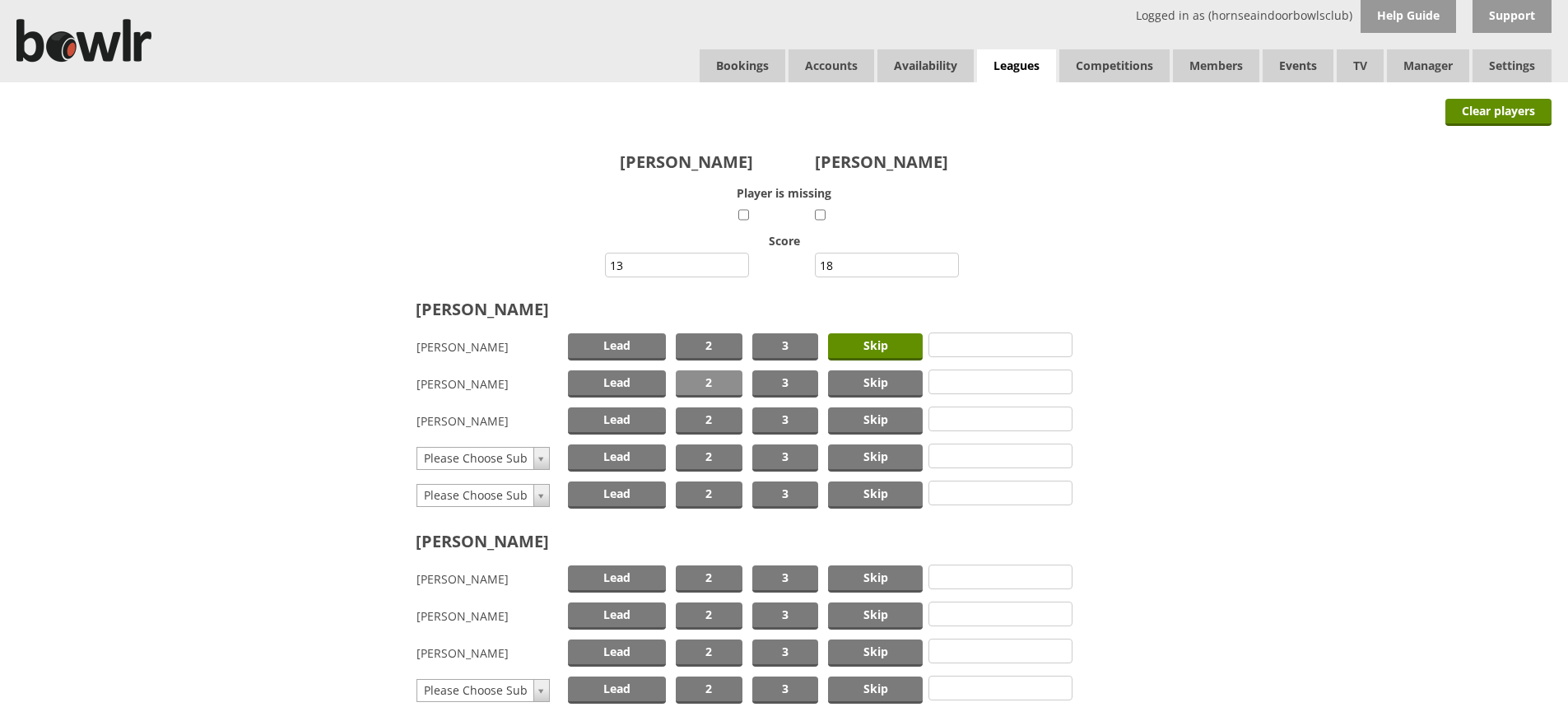
click at [714, 374] on span "2" at bounding box center [709, 383] width 67 height 27
click at [618, 417] on span "Lead" at bounding box center [617, 420] width 98 height 27
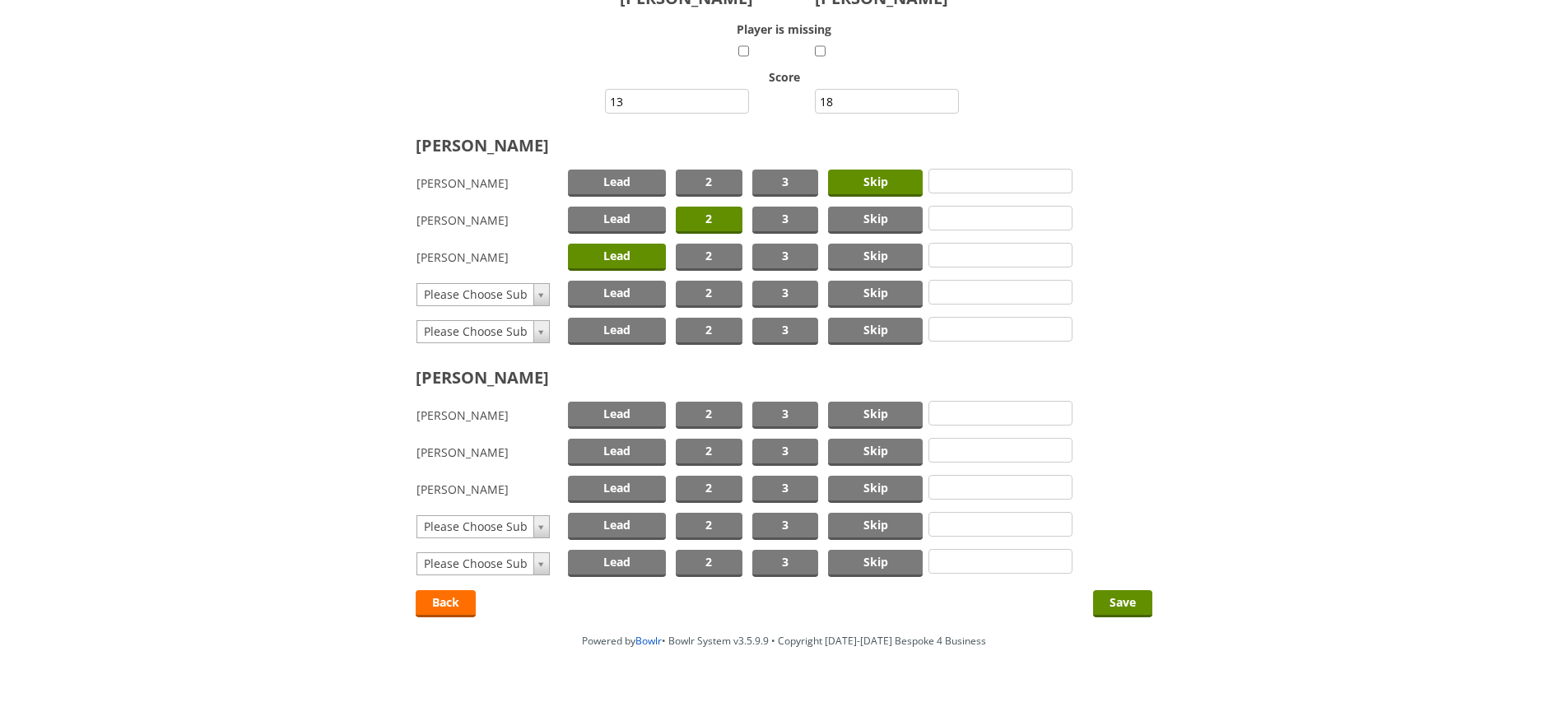
scroll to position [164, 0]
click at [873, 411] on span "Skip" at bounding box center [875, 414] width 95 height 27
click at [716, 443] on span "2" at bounding box center [709, 451] width 67 height 27
click at [630, 483] on span "Lead" at bounding box center [617, 488] width 98 height 27
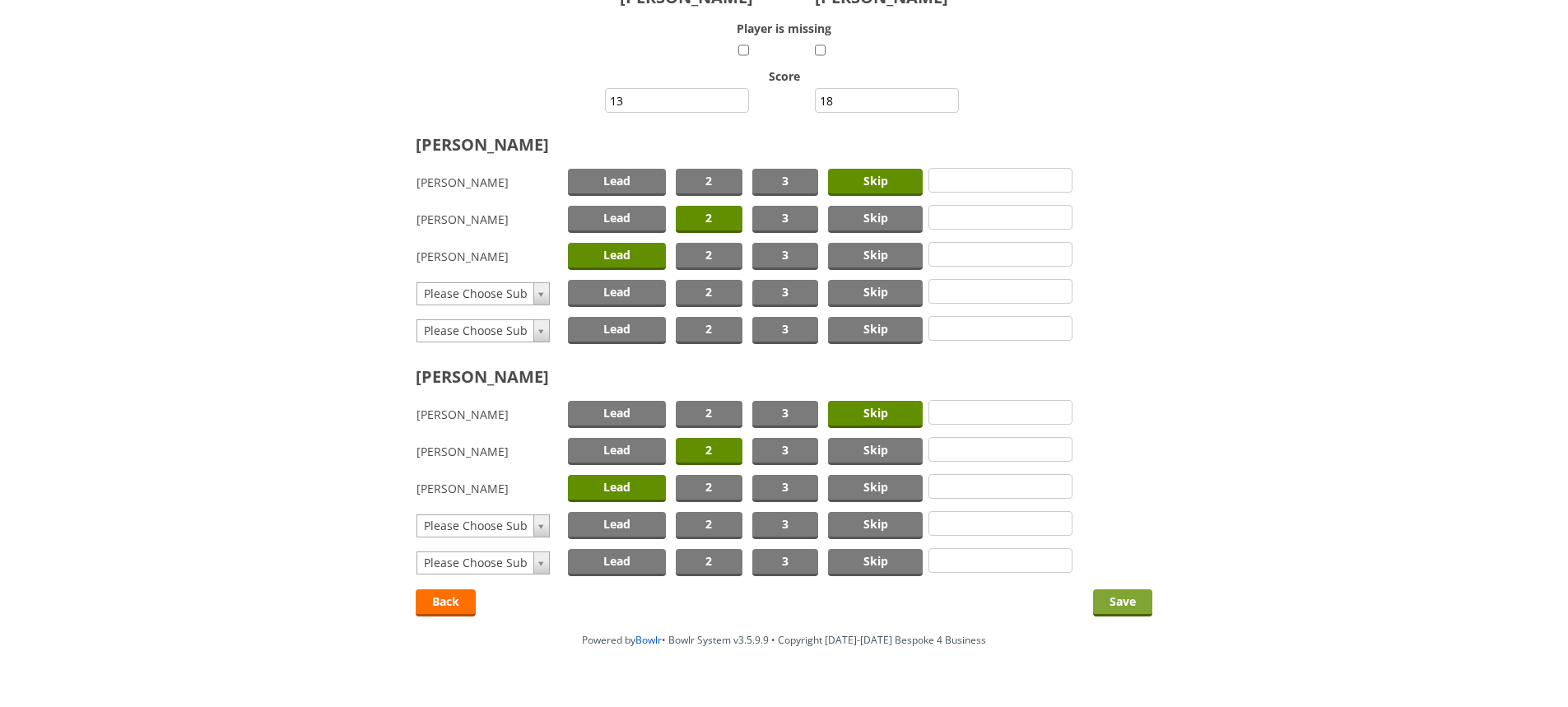
click at [1123, 601] on input "Save" at bounding box center [1123, 602] width 59 height 27
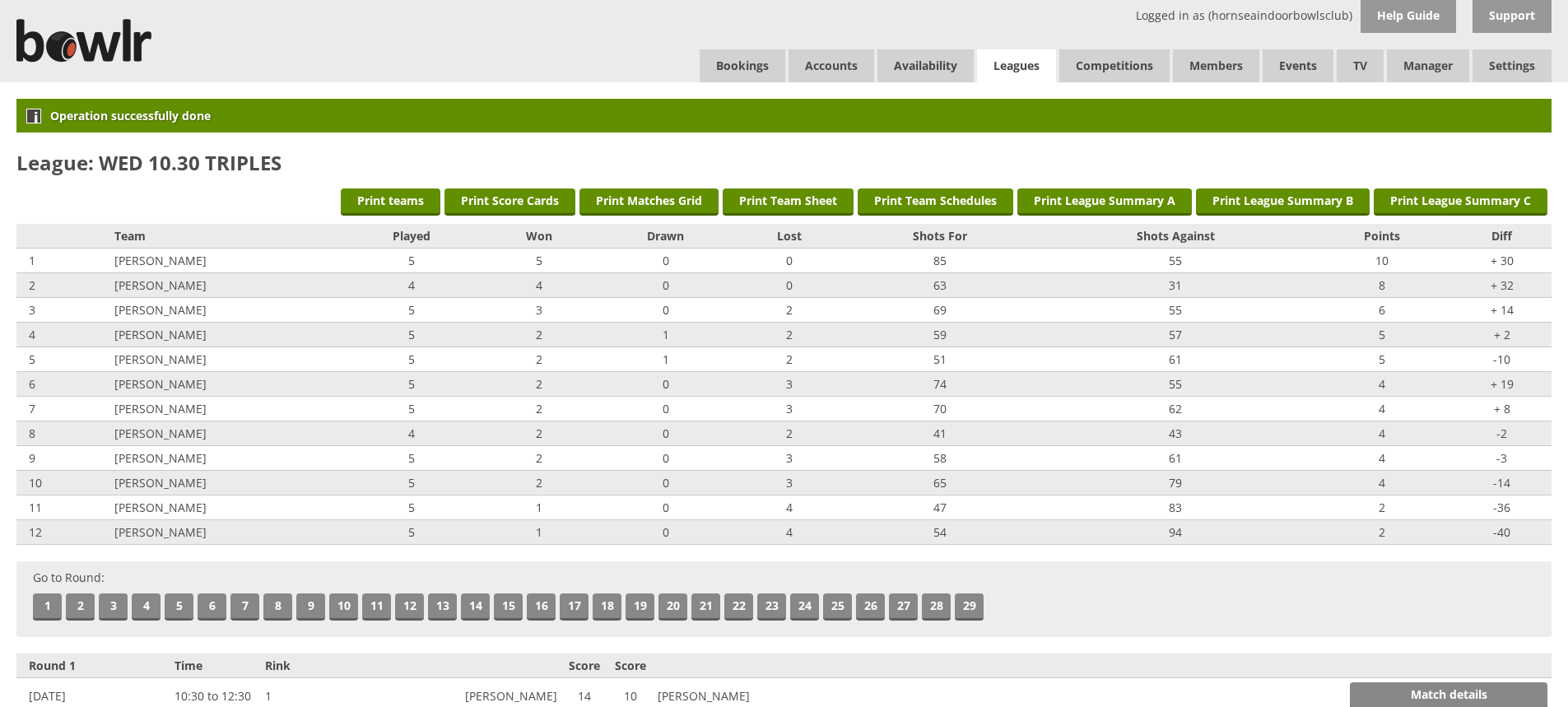
click at [999, 63] on link "Leagues" at bounding box center [1015, 66] width 79 height 33
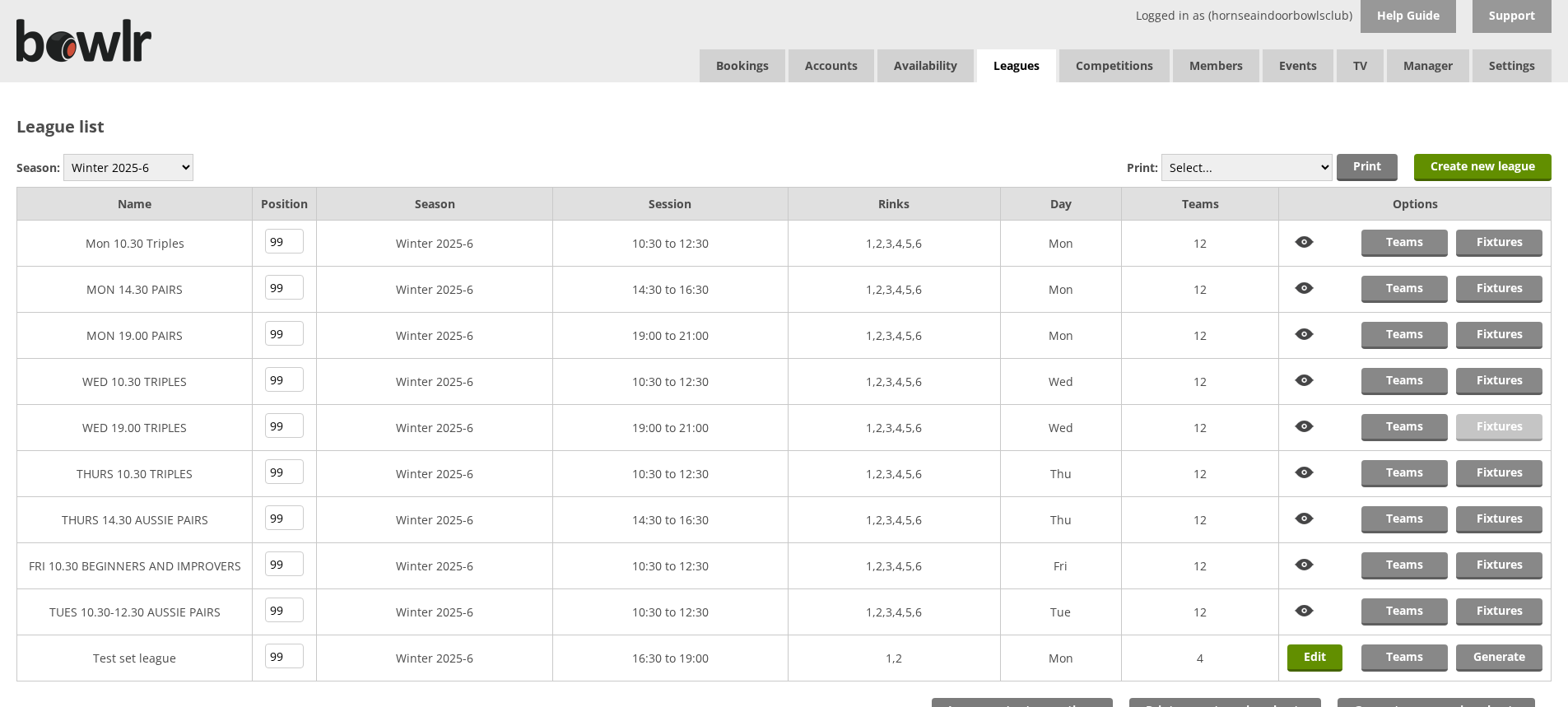
click at [1480, 420] on link "Fixtures" at bounding box center [1498, 427] width 86 height 27
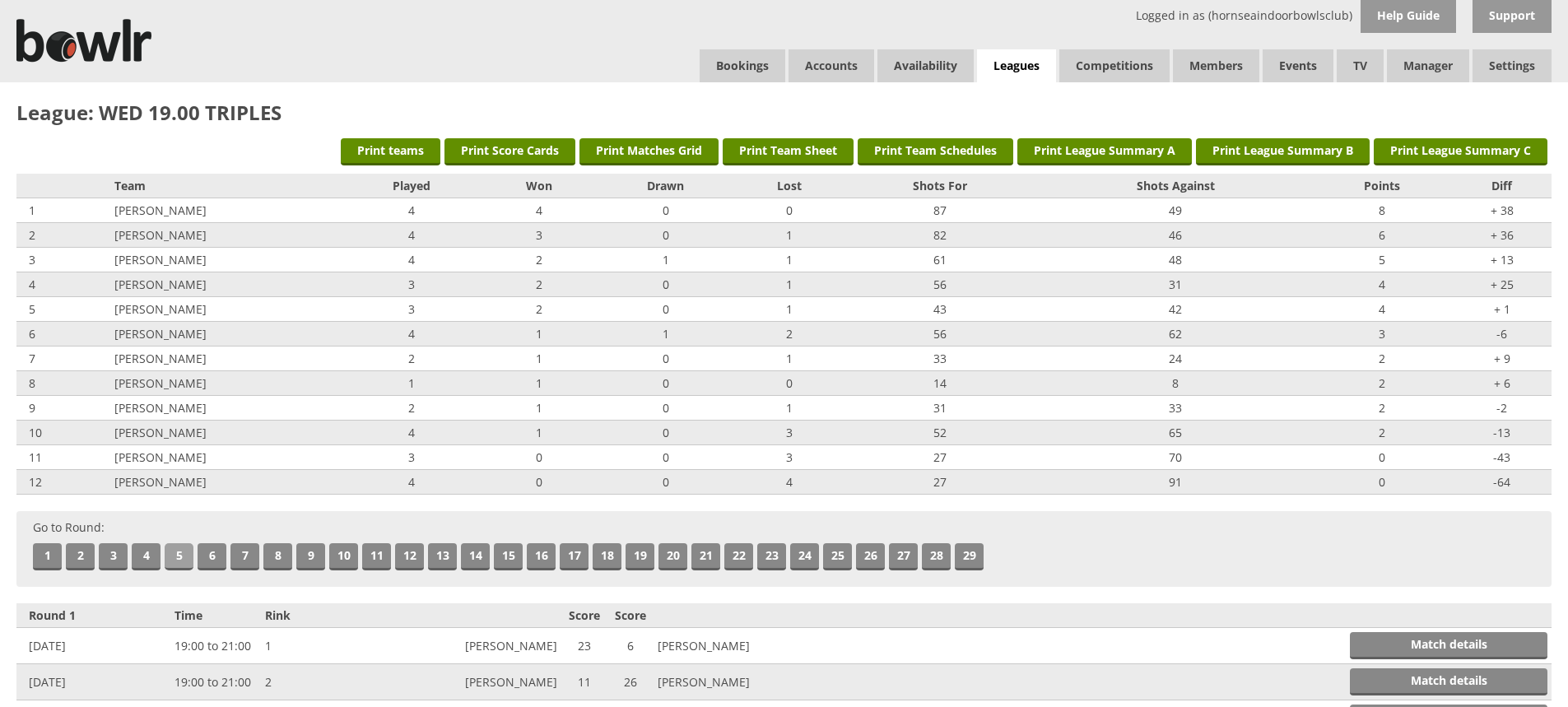
click at [173, 554] on link "5" at bounding box center [178, 557] width 29 height 27
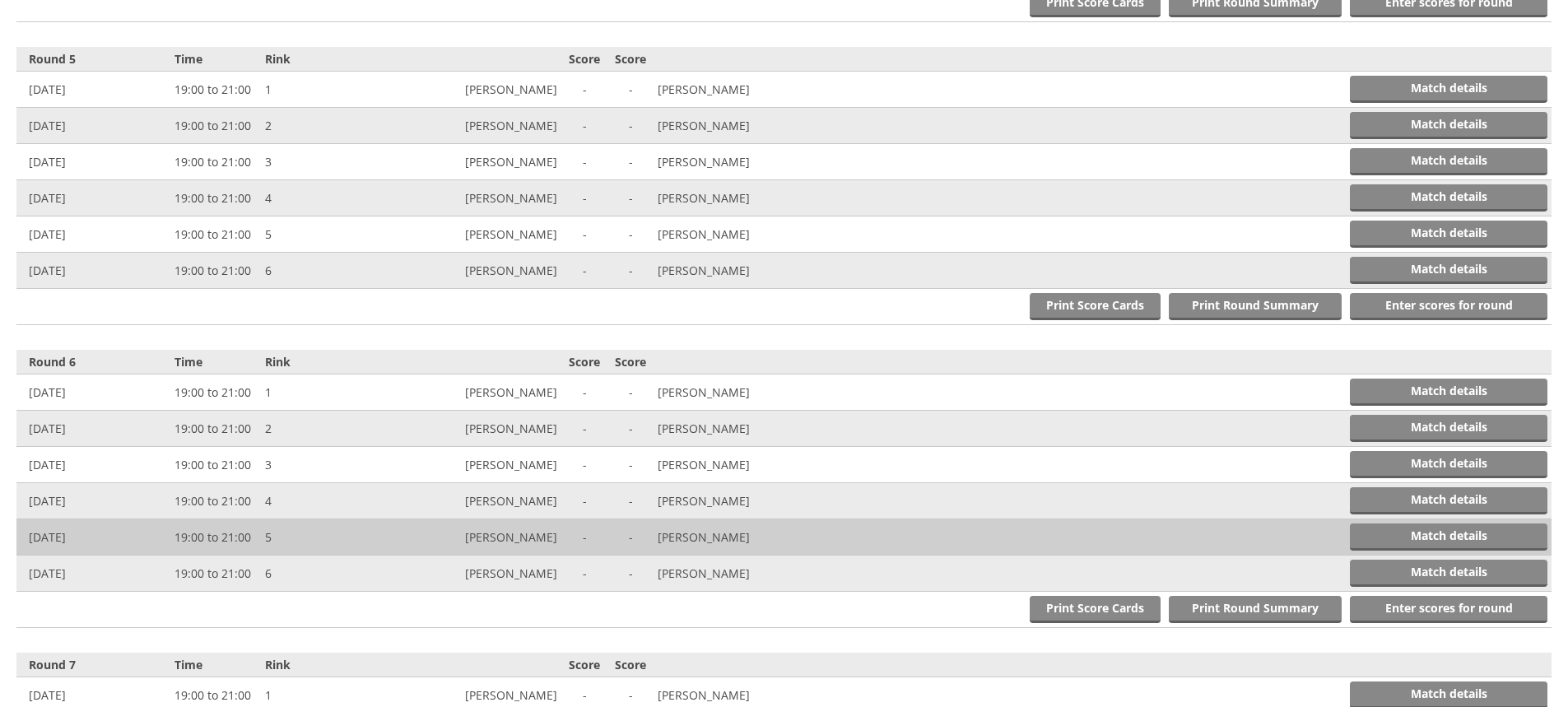
scroll to position [1816, 0]
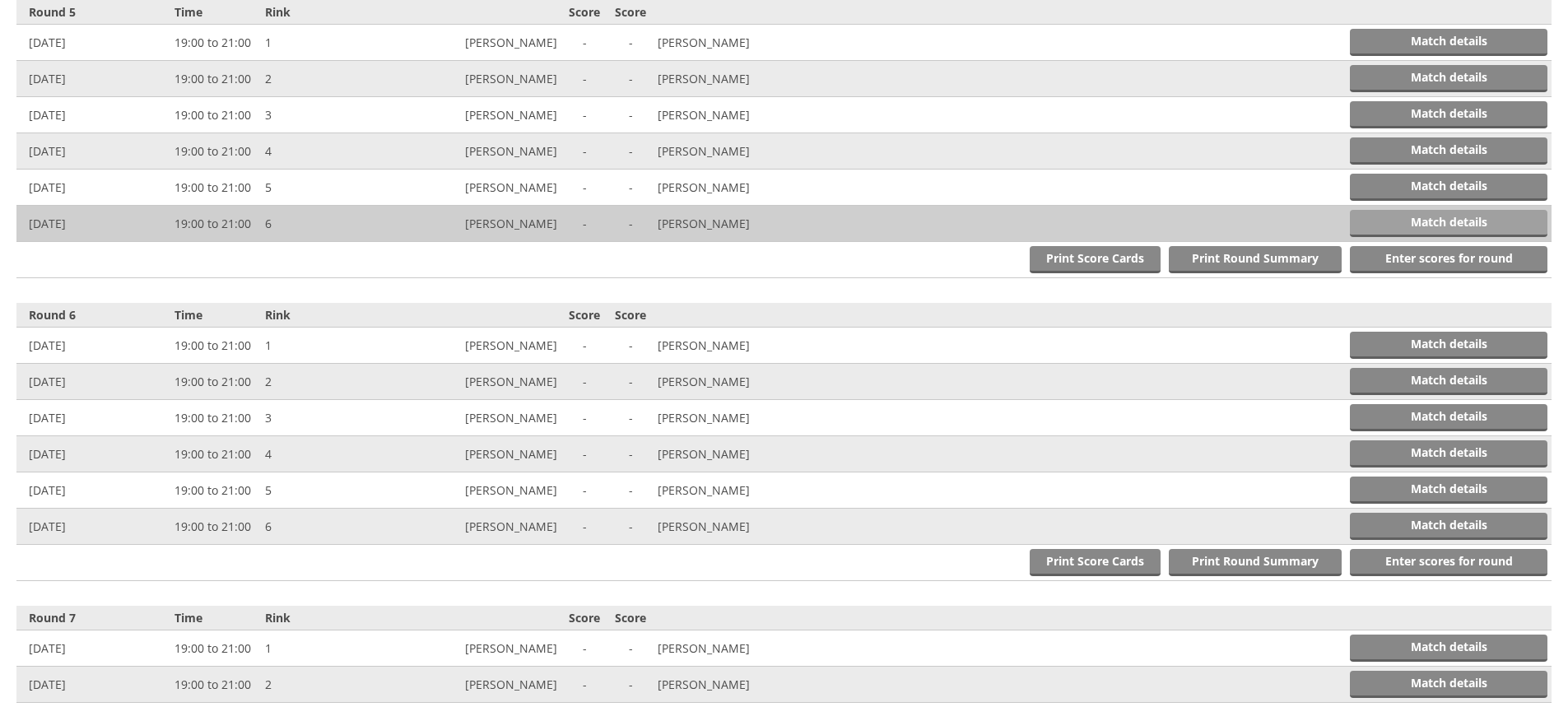
click at [1385, 223] on link "Match details" at bounding box center [1447, 223] width 198 height 27
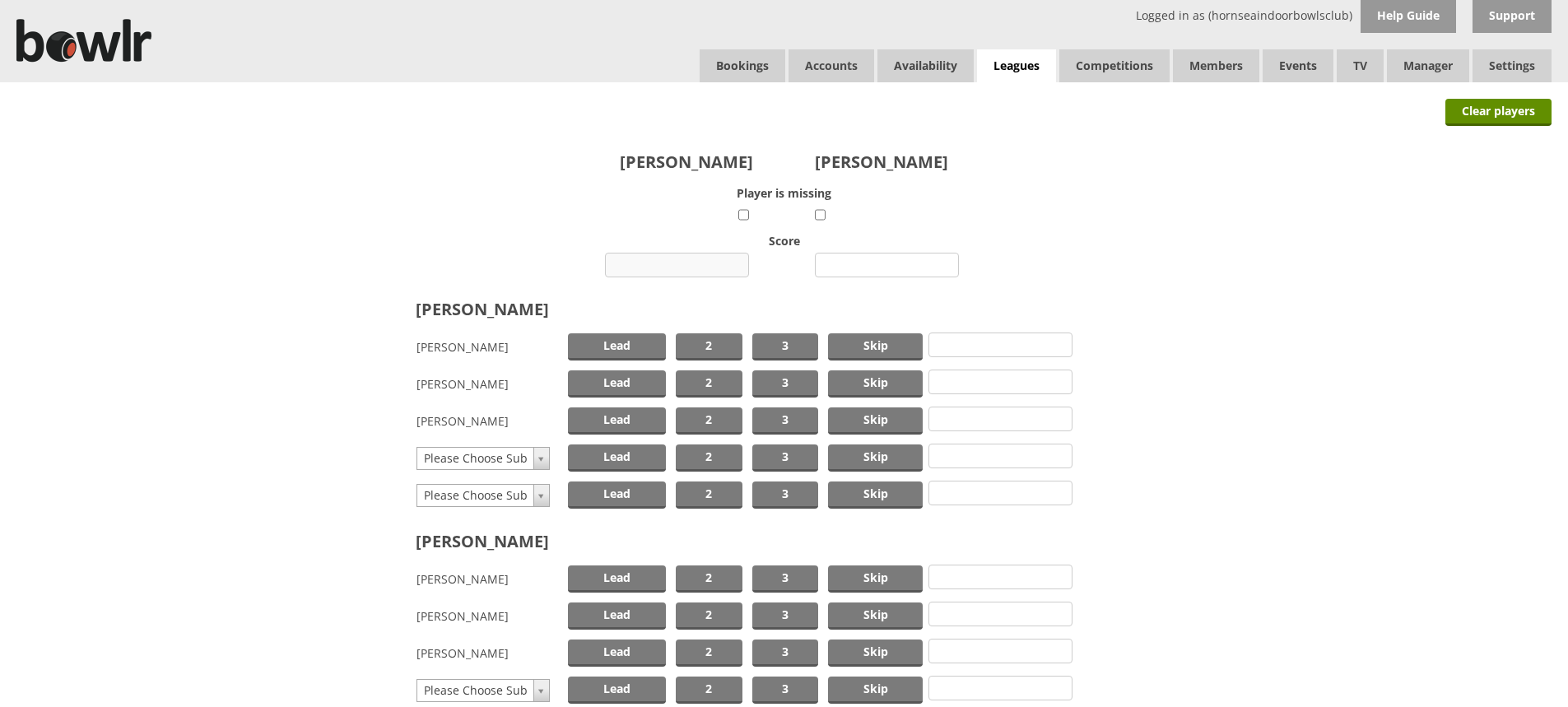
click at [691, 261] on input "number" at bounding box center [676, 264] width 144 height 25
type input "7"
click at [844, 264] on input "number" at bounding box center [886, 264] width 144 height 25
type input "33"
click at [865, 344] on span "Skip" at bounding box center [875, 346] width 95 height 27
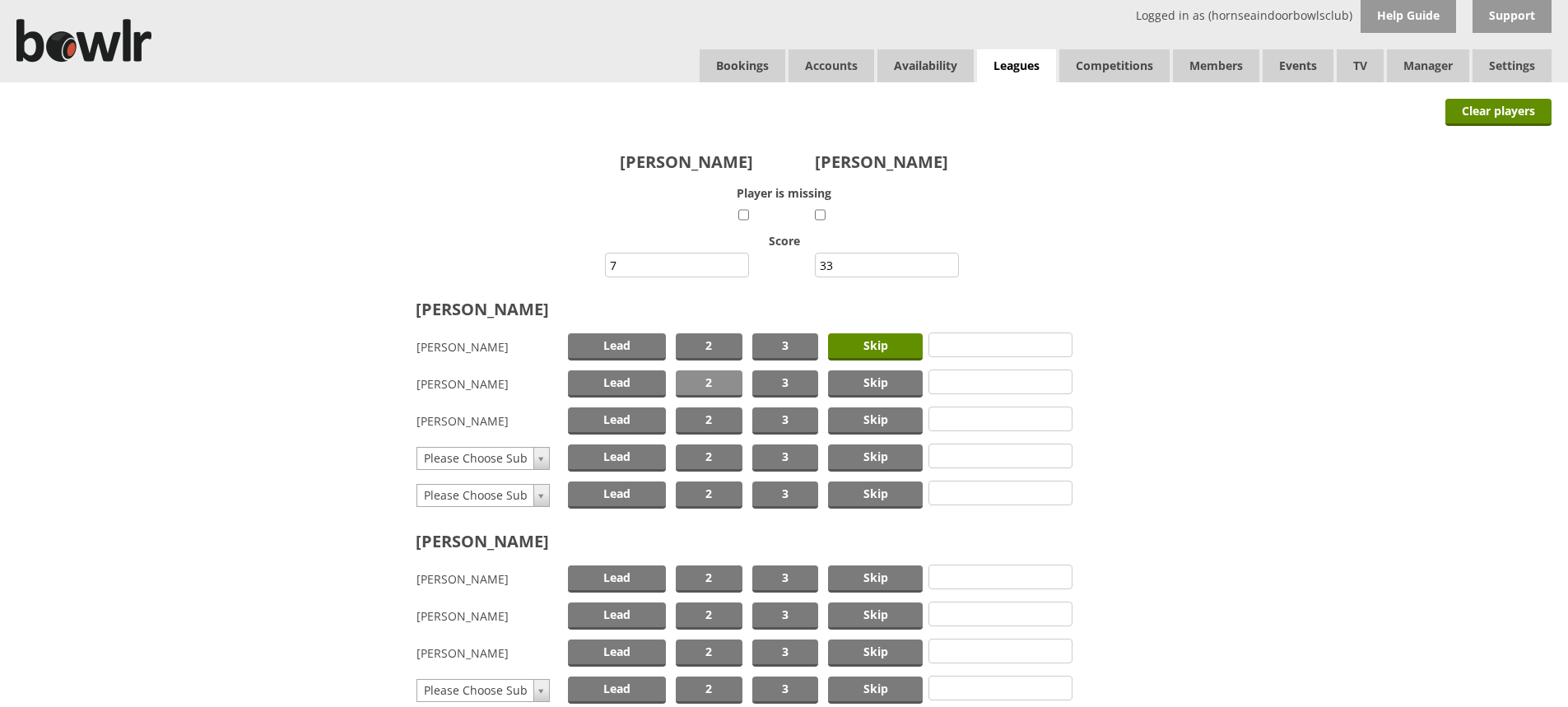
click at [730, 380] on span "2" at bounding box center [709, 383] width 67 height 27
click at [626, 416] on span "Lead" at bounding box center [617, 420] width 98 height 27
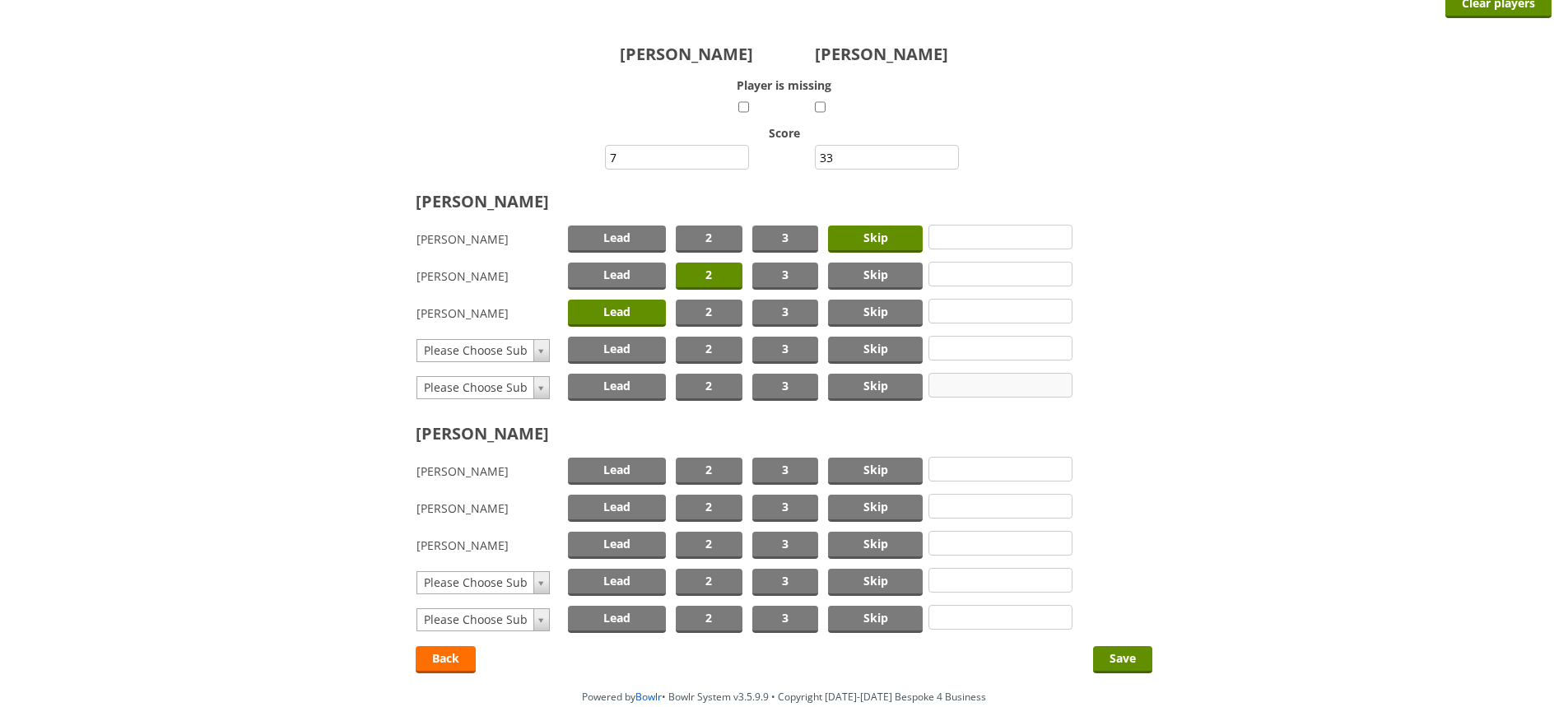
scroll to position [164, 0]
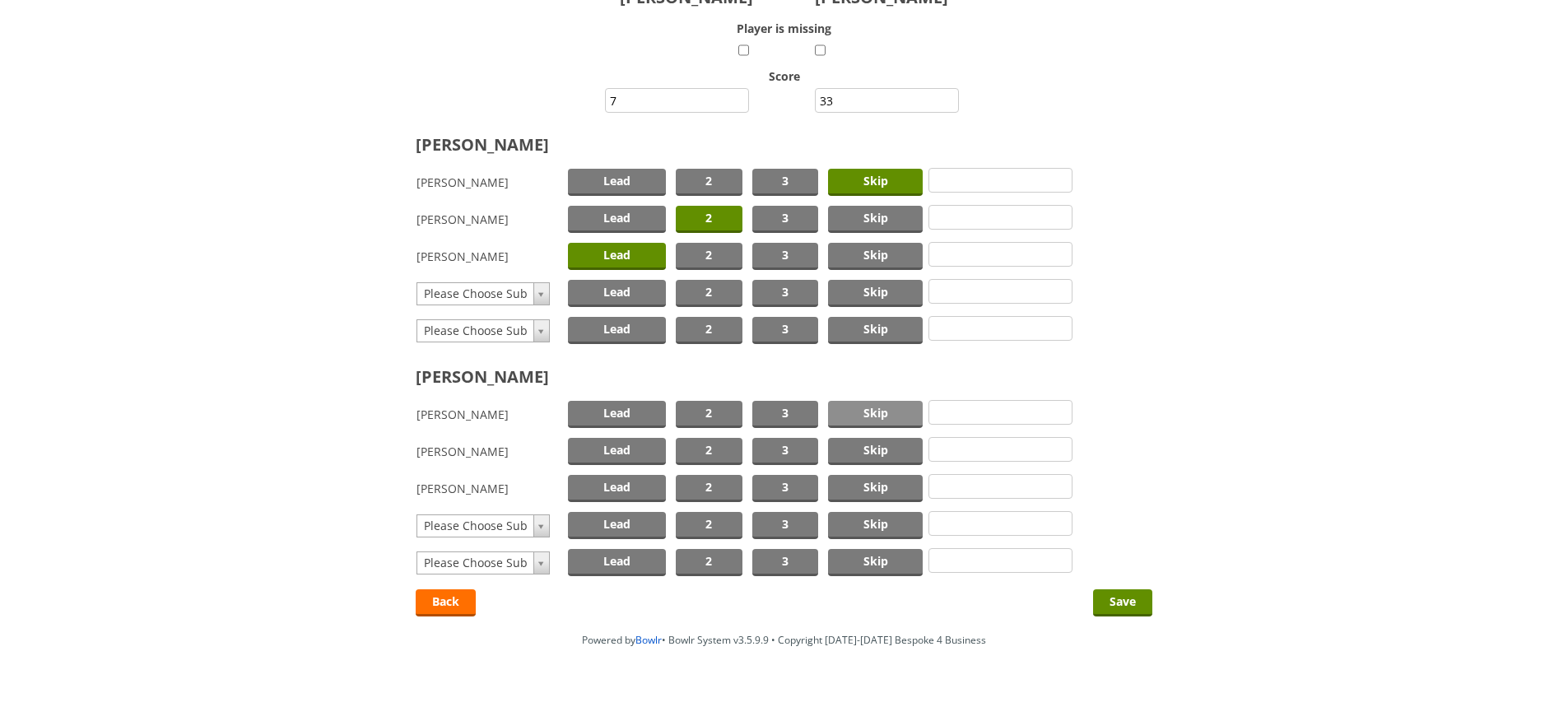
click at [884, 409] on span "Skip" at bounding box center [875, 414] width 95 height 27
click at [706, 443] on span "2" at bounding box center [709, 451] width 67 height 27
click at [604, 490] on span "Lead" at bounding box center [617, 488] width 98 height 27
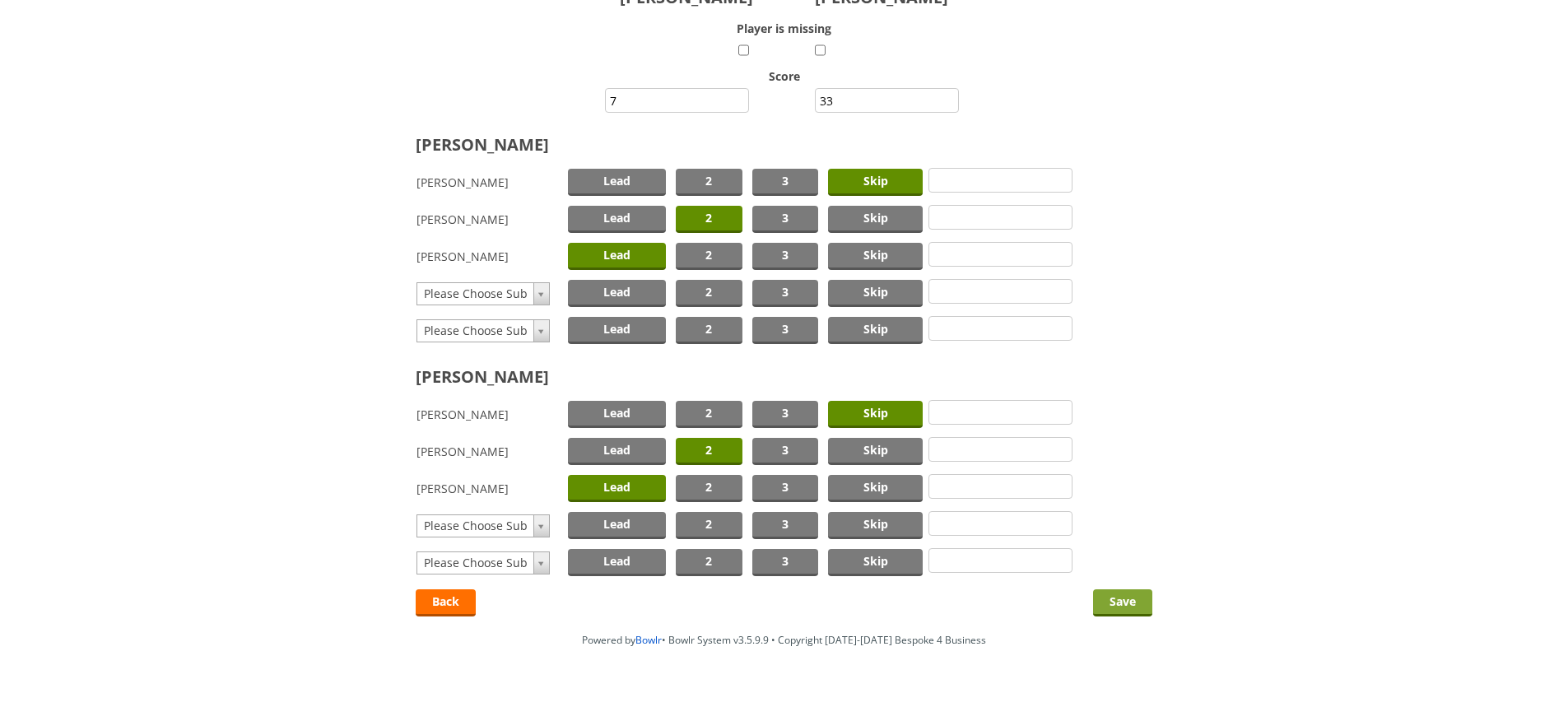
click at [1119, 595] on input "Save" at bounding box center [1123, 602] width 59 height 27
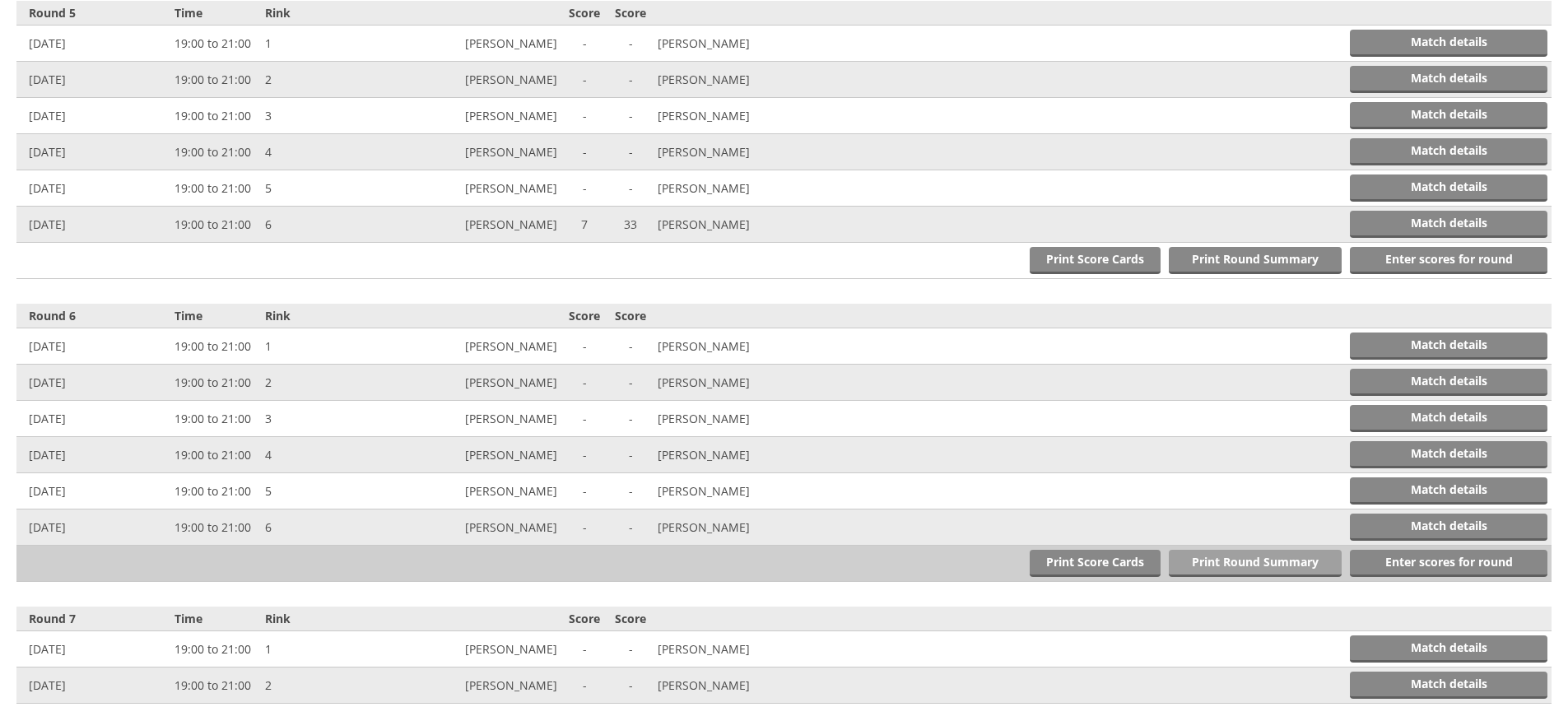
scroll to position [1866, 0]
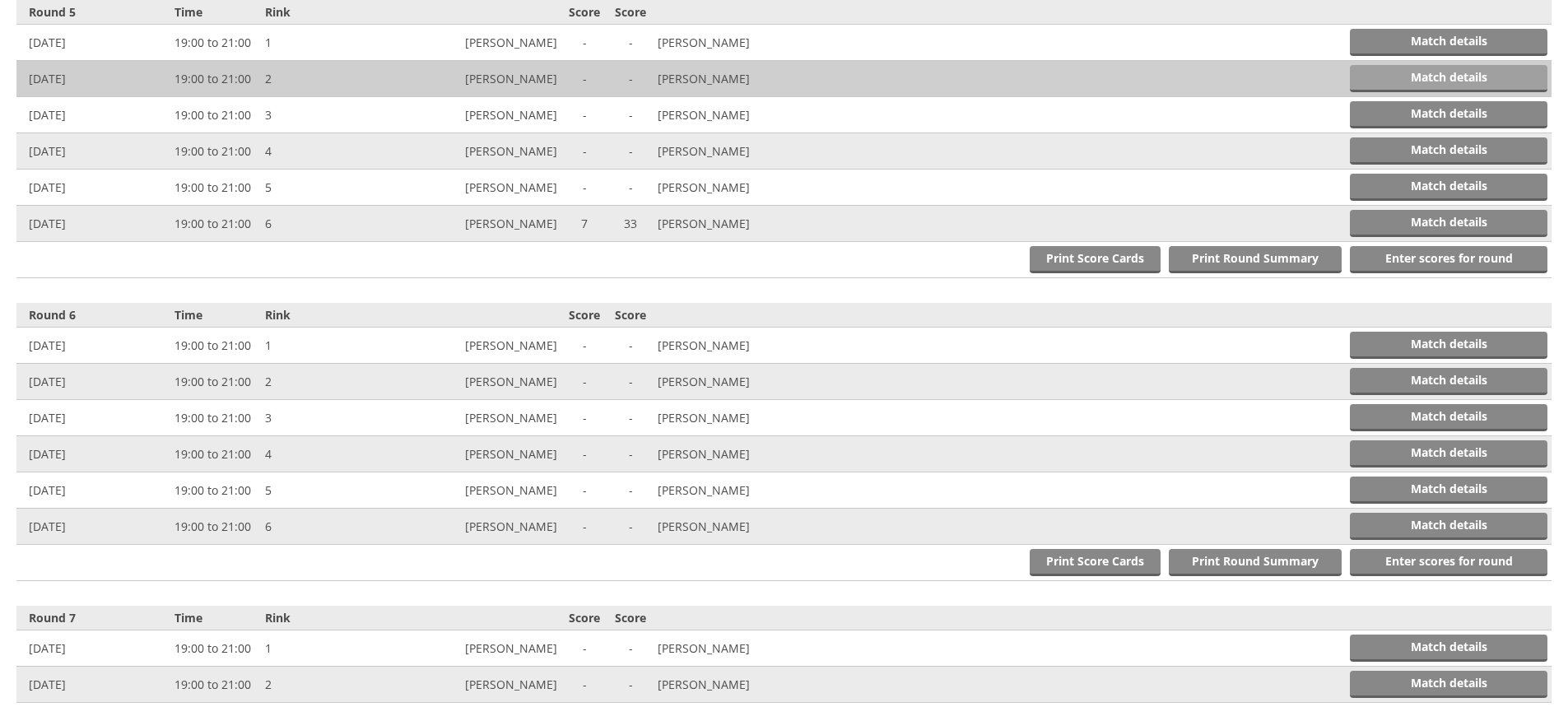
click at [1431, 76] on link "Match details" at bounding box center [1447, 78] width 198 height 27
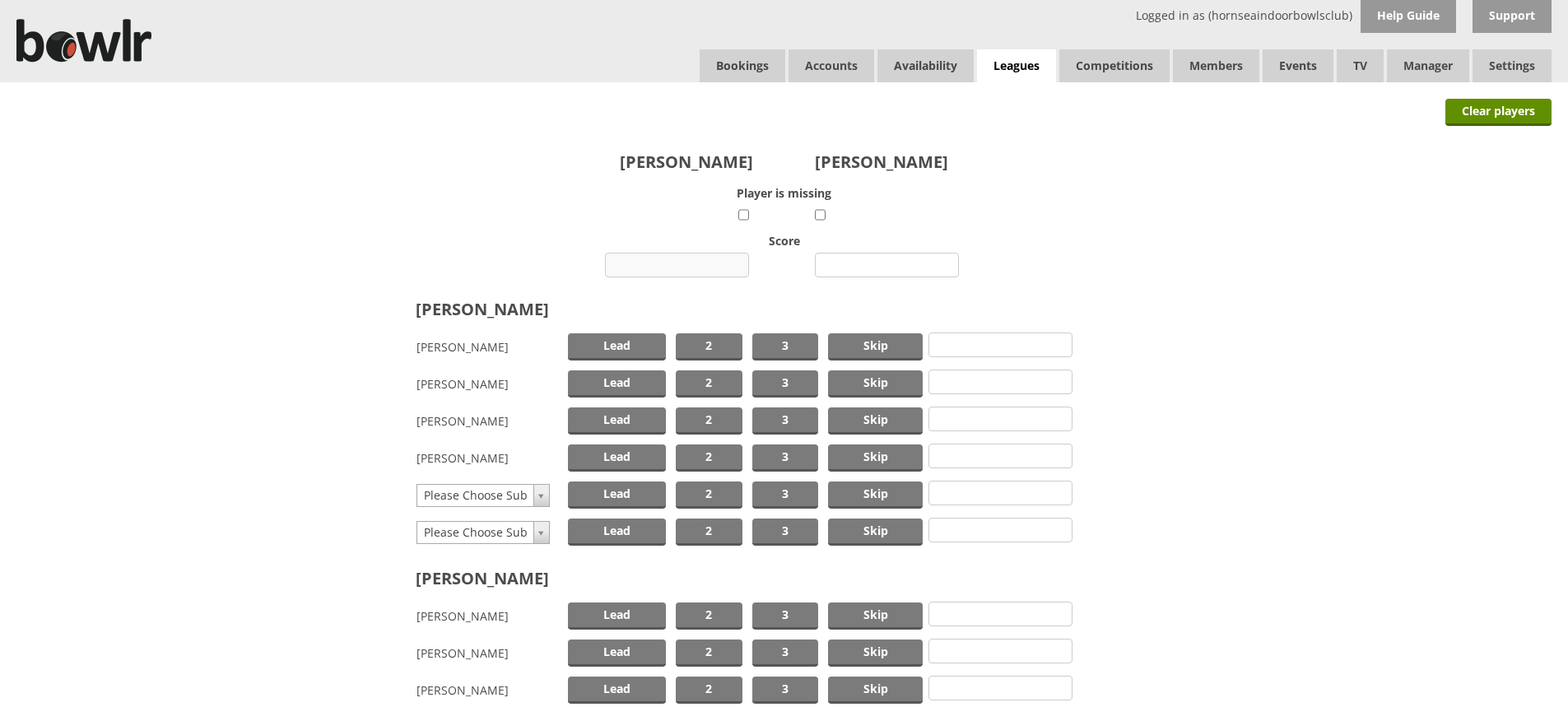
click at [694, 265] on input "number" at bounding box center [676, 264] width 144 height 25
type input "6"
click at [870, 261] on input "number" at bounding box center [886, 264] width 144 height 25
type input "17"
click at [859, 378] on span "Skip" at bounding box center [875, 383] width 95 height 27
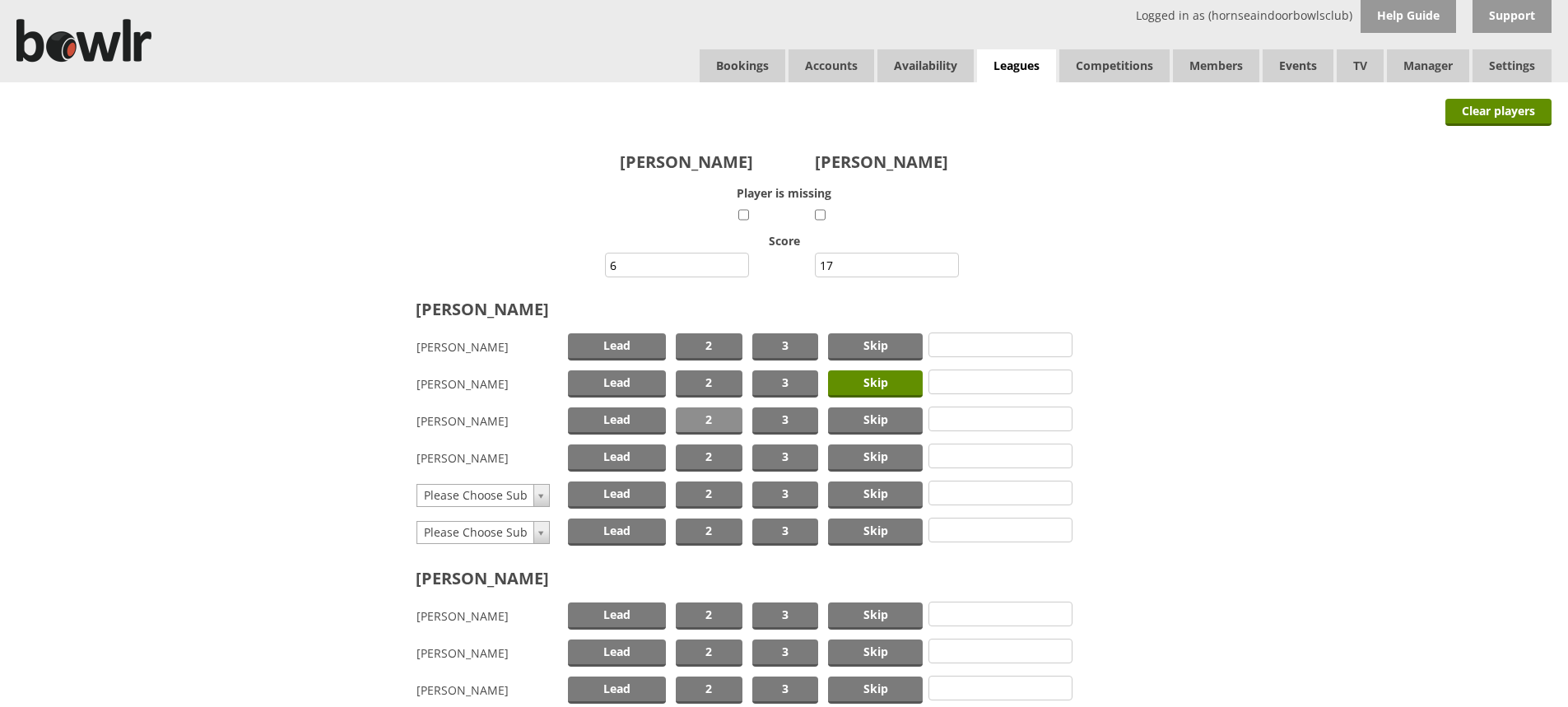
click at [692, 415] on span "2" at bounding box center [709, 420] width 67 height 27
click at [636, 450] on span "Lead" at bounding box center [617, 457] width 98 height 27
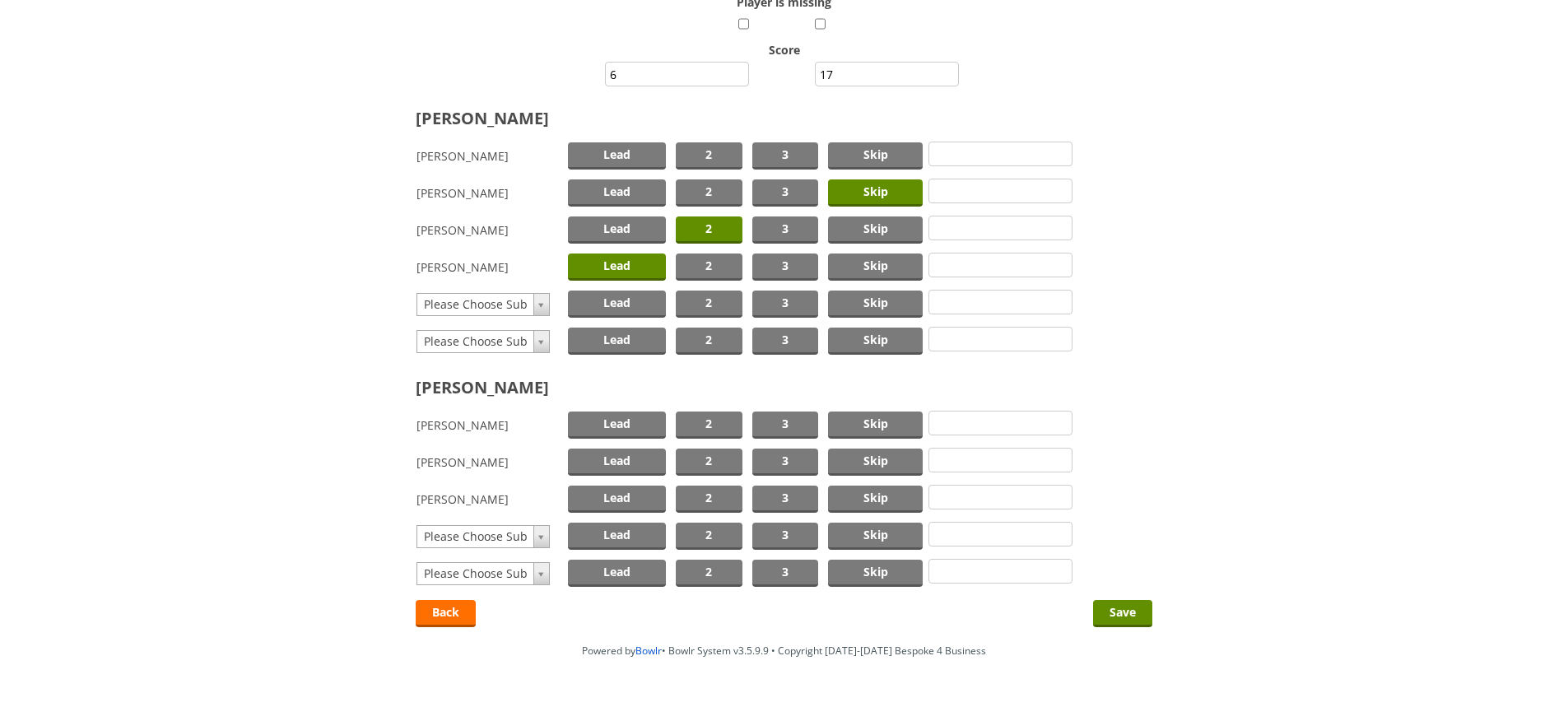
scroll to position [235, 0]
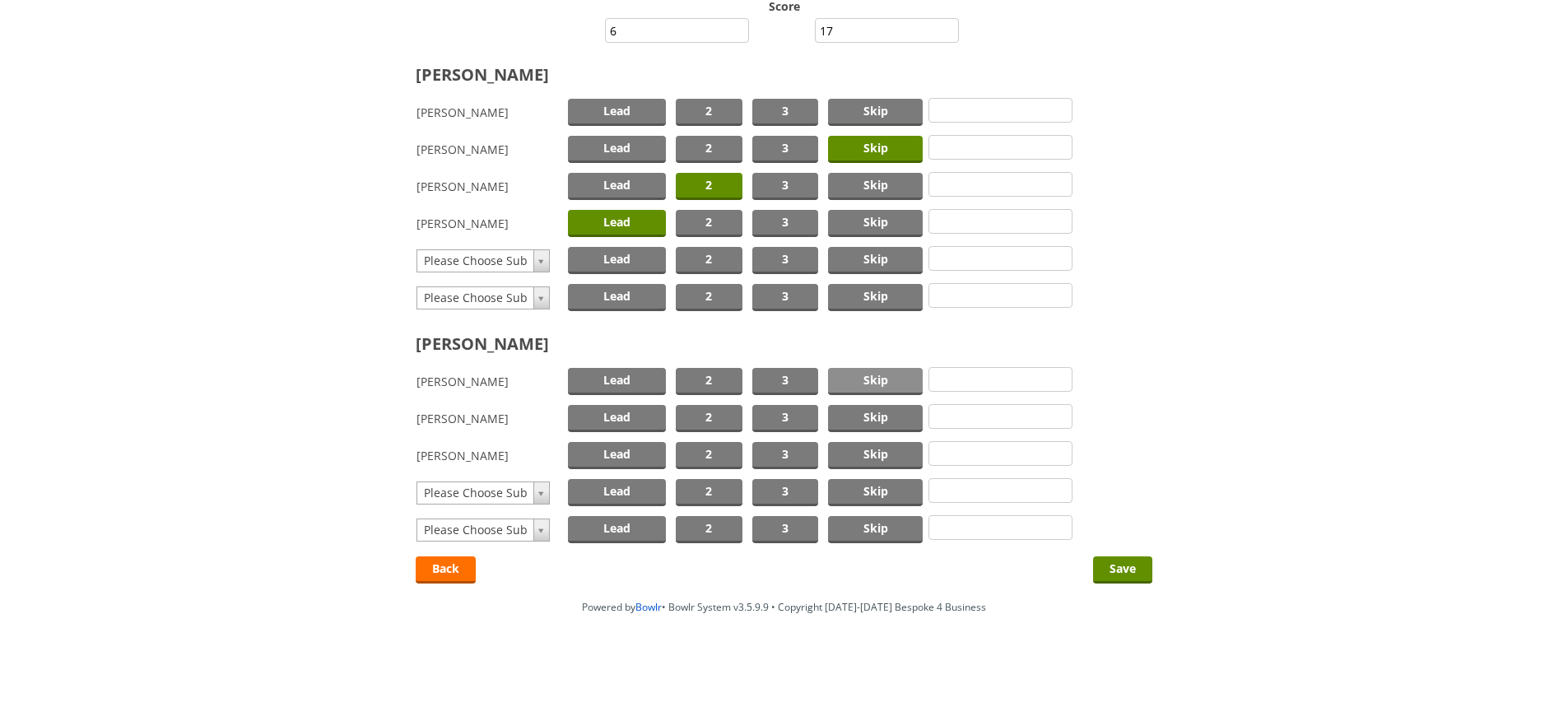
click at [883, 375] on span "Skip" at bounding box center [875, 381] width 95 height 27
click at [709, 418] on span "2" at bounding box center [709, 418] width 67 height 27
click at [624, 456] on span "Lead" at bounding box center [617, 456] width 98 height 27
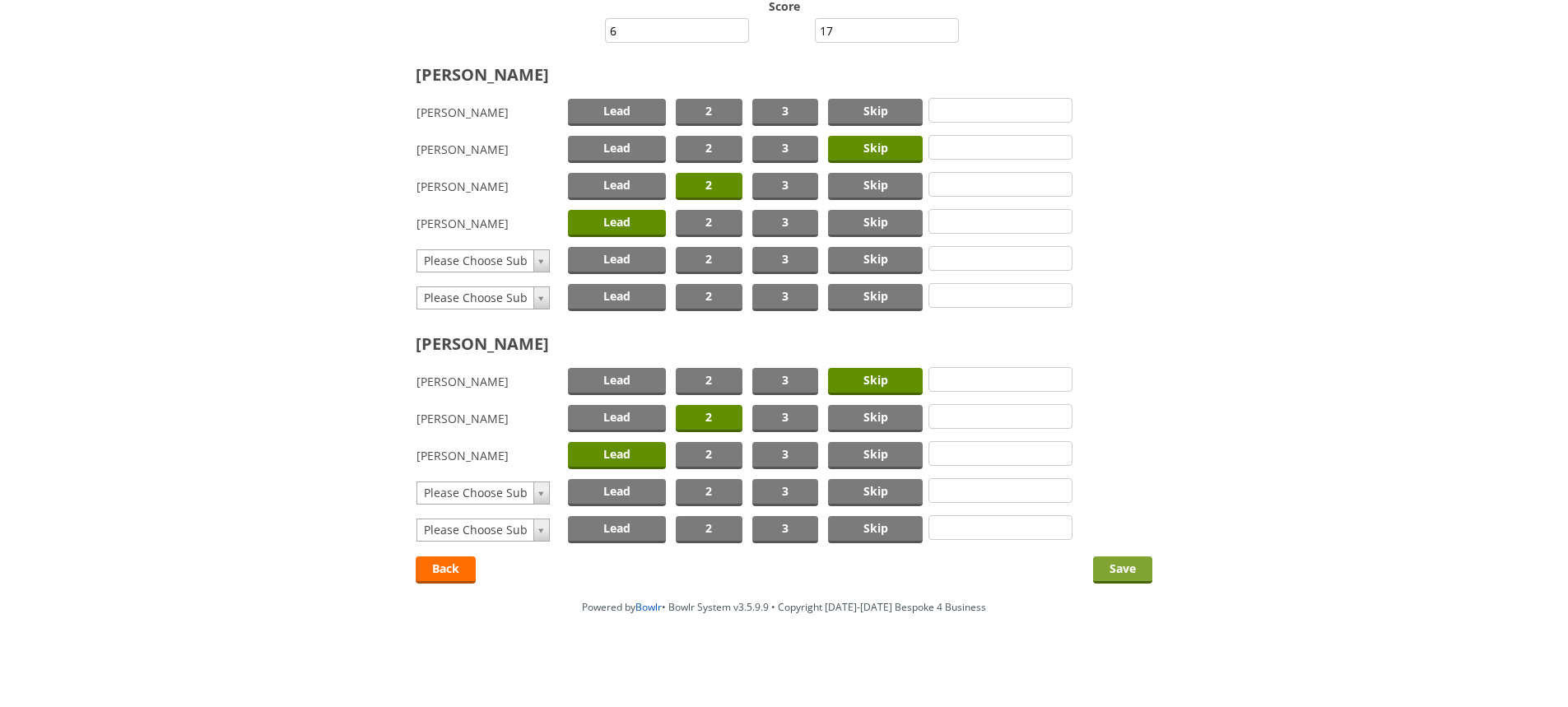
click at [1117, 571] on input "Save" at bounding box center [1123, 570] width 59 height 27
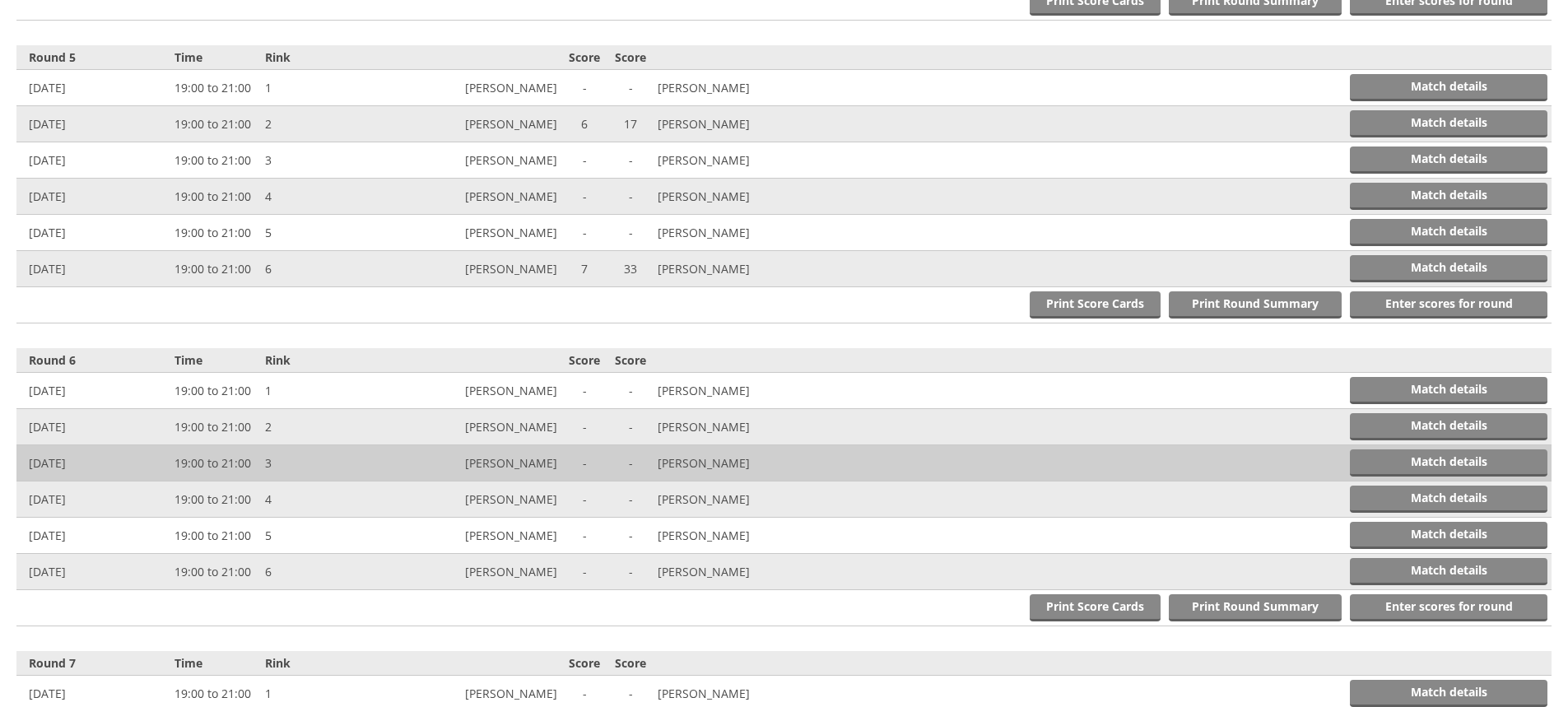
scroll to position [1866, 0]
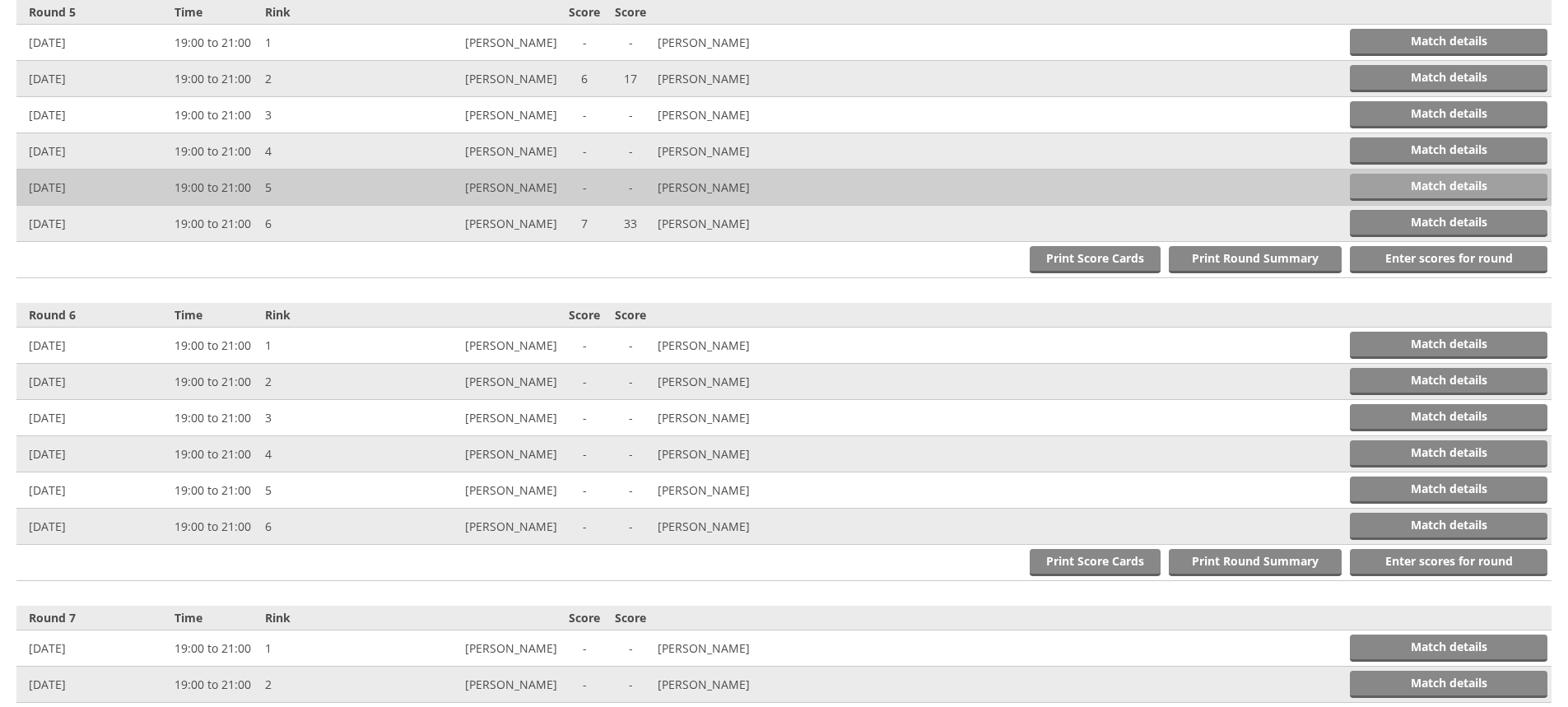
click at [1434, 183] on link "Match details" at bounding box center [1447, 186] width 198 height 27
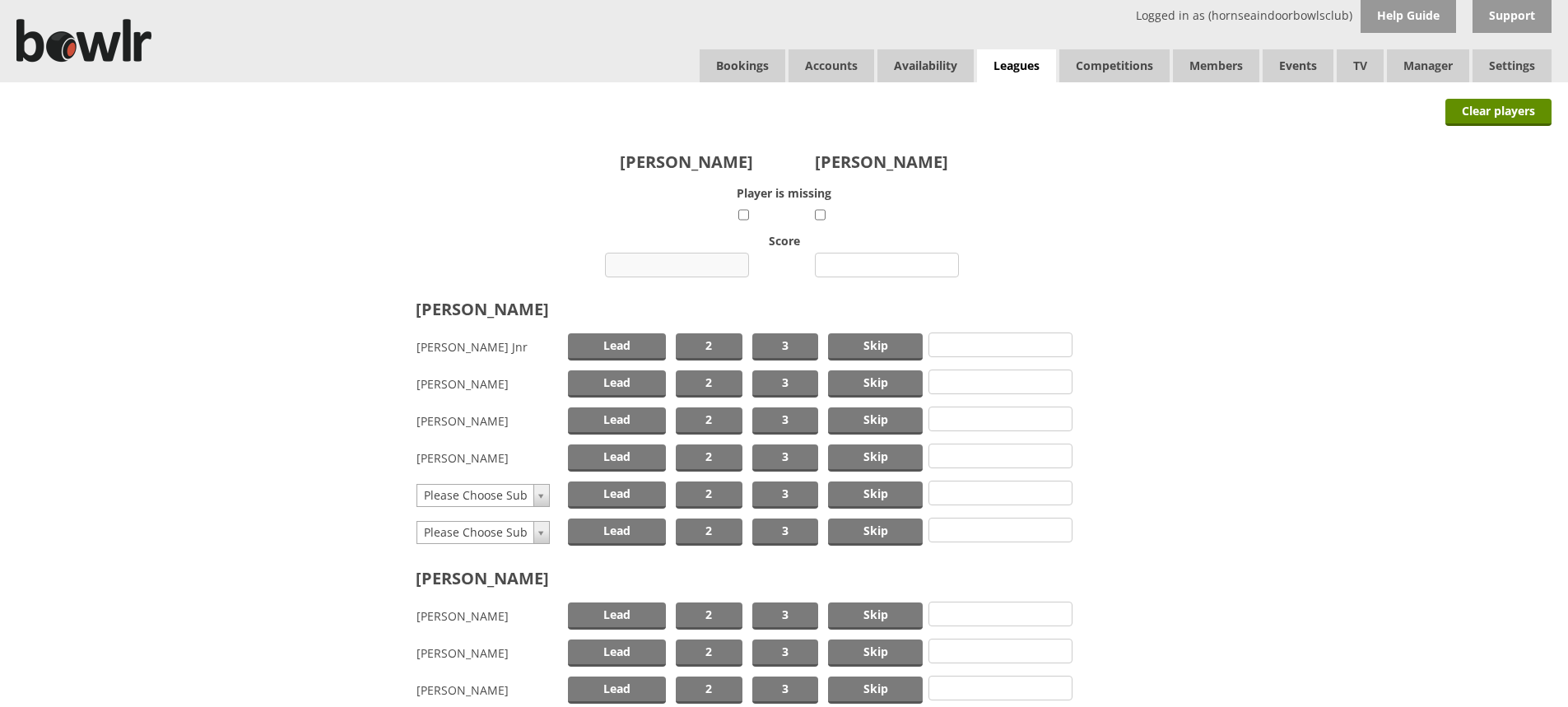
click at [692, 264] on input "number" at bounding box center [676, 264] width 144 height 25
type input "13"
click at [873, 267] on input "number" at bounding box center [886, 264] width 144 height 25
type input "11"
click at [874, 342] on span "Skip" at bounding box center [875, 346] width 95 height 27
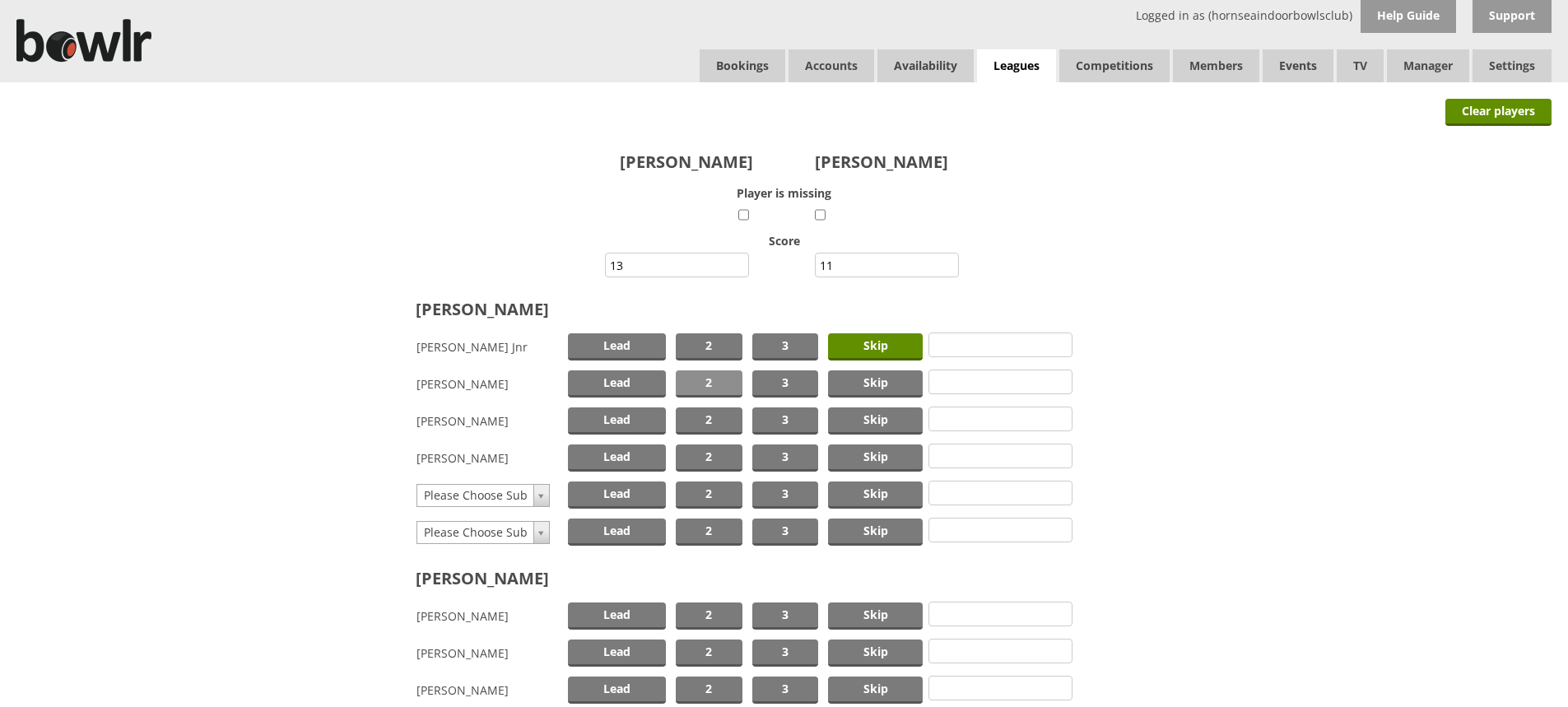
click at [712, 381] on span "2" at bounding box center [709, 383] width 67 height 27
click at [618, 457] on span "Lead" at bounding box center [617, 457] width 98 height 27
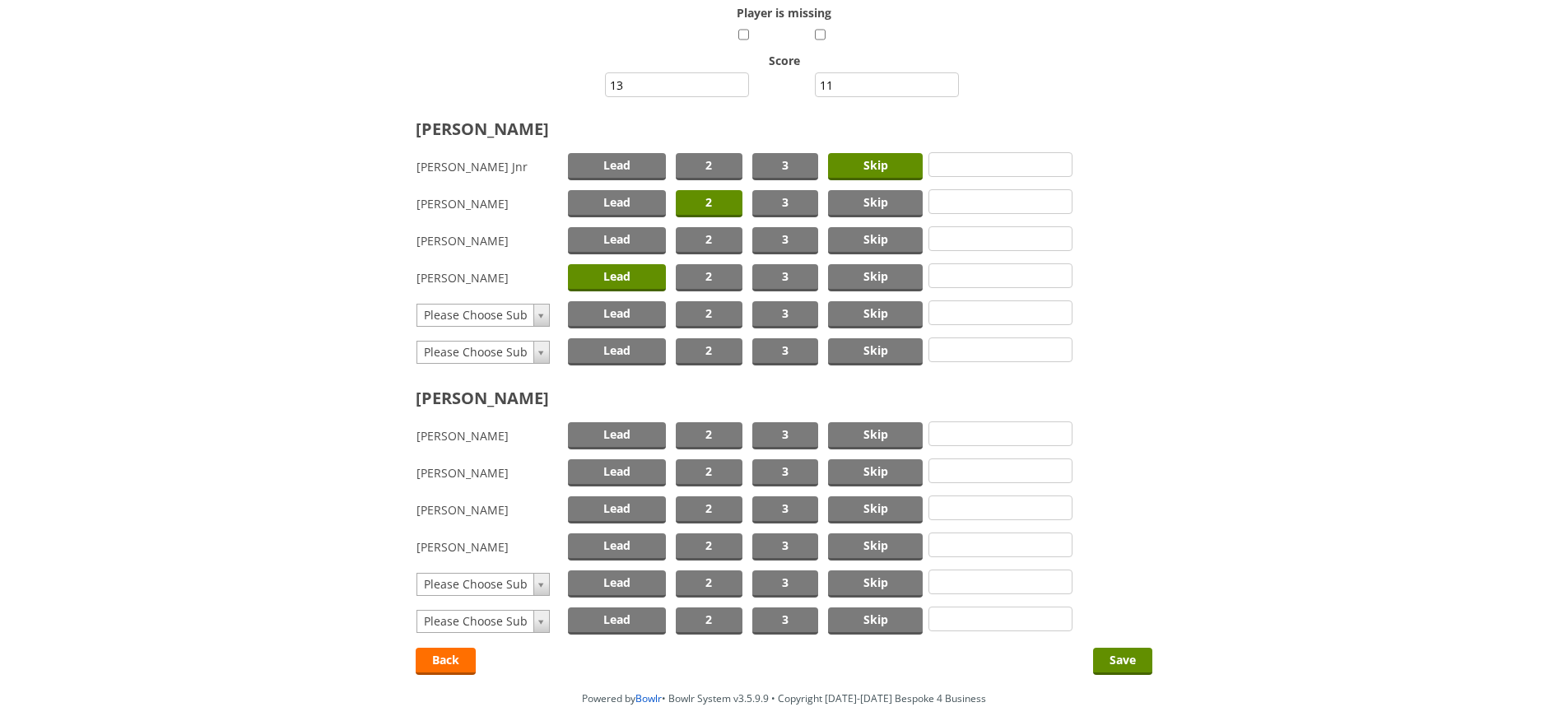
scroll to position [247, 0]
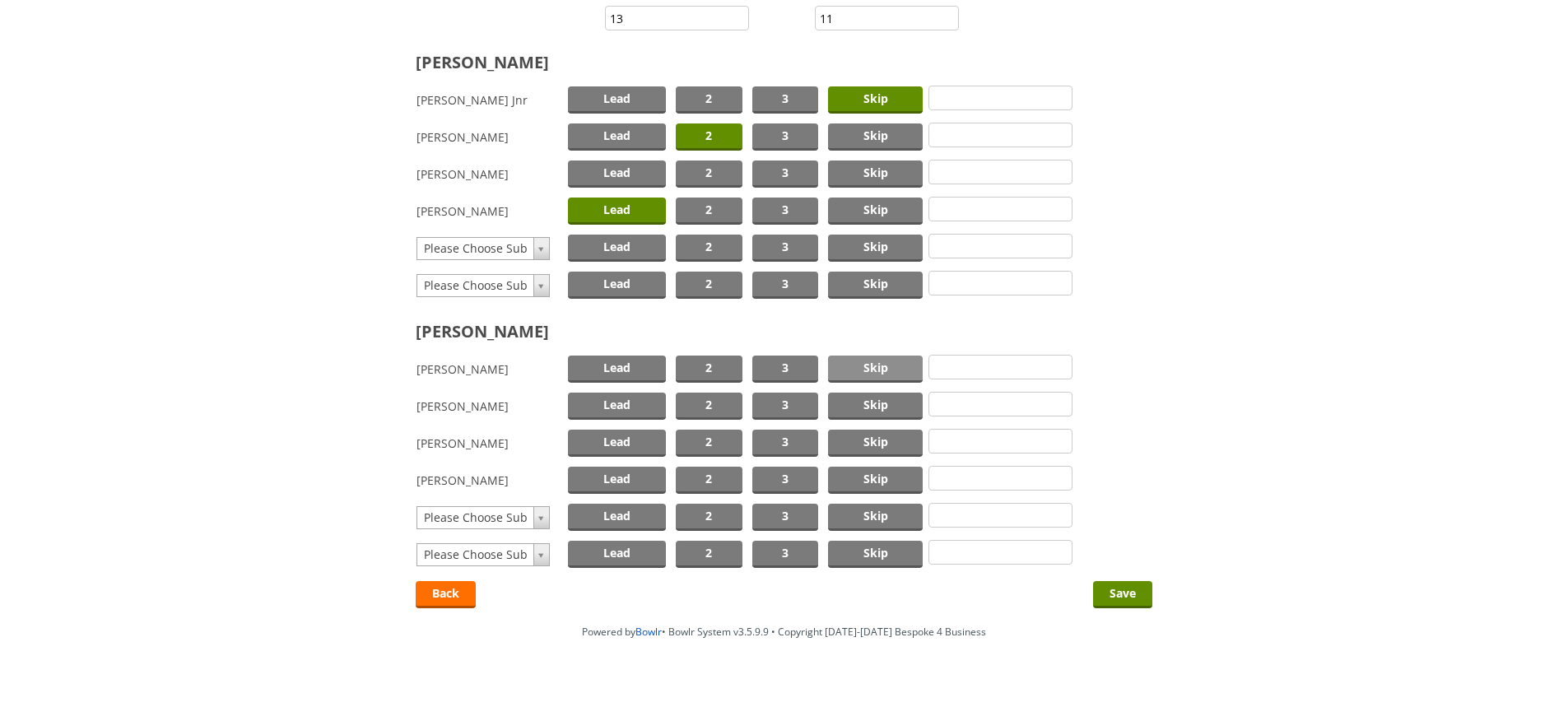
click at [862, 362] on span "Skip" at bounding box center [875, 368] width 95 height 27
click at [698, 396] on span "2" at bounding box center [709, 405] width 67 height 27
click at [610, 448] on span "Lead" at bounding box center [617, 443] width 98 height 27
click at [1122, 592] on input "Save" at bounding box center [1123, 595] width 59 height 27
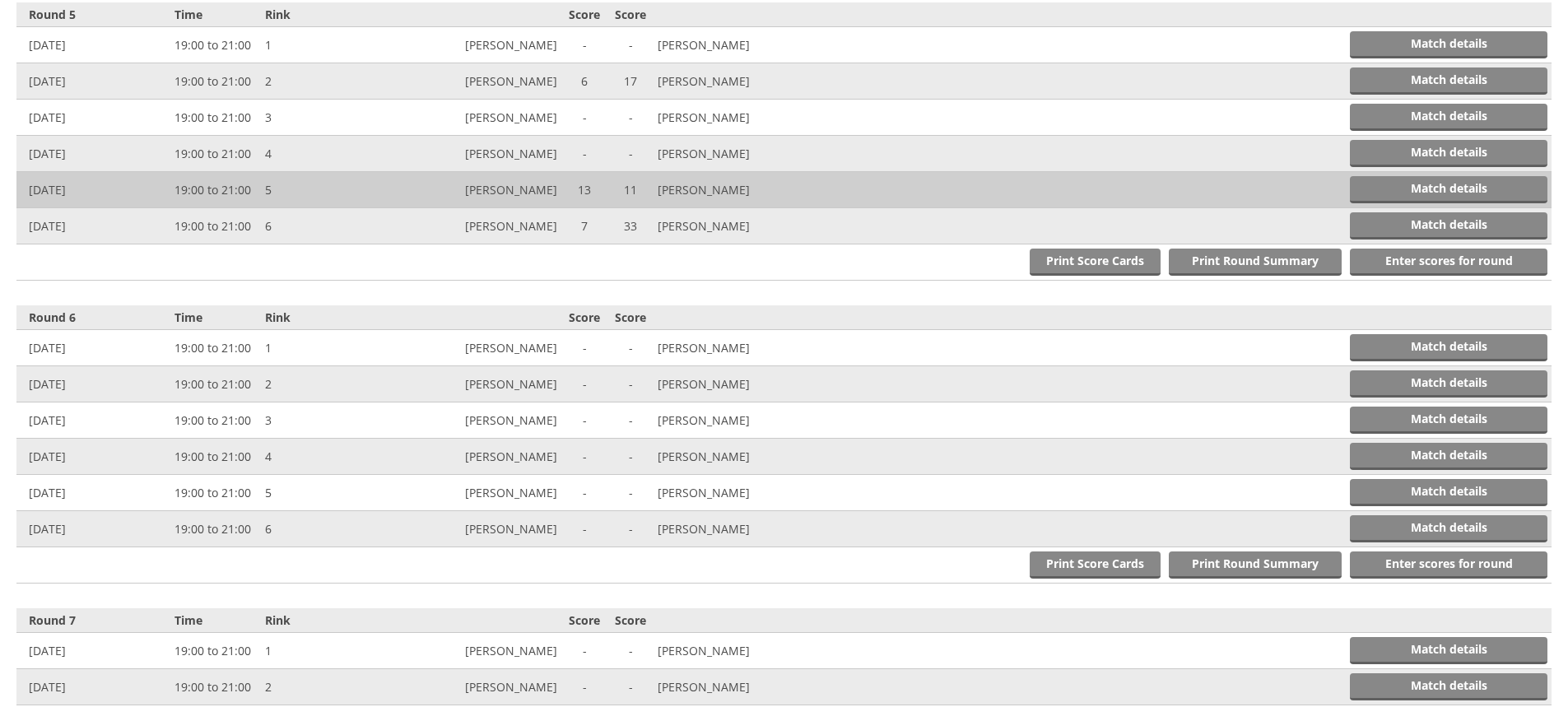
scroll to position [1866, 0]
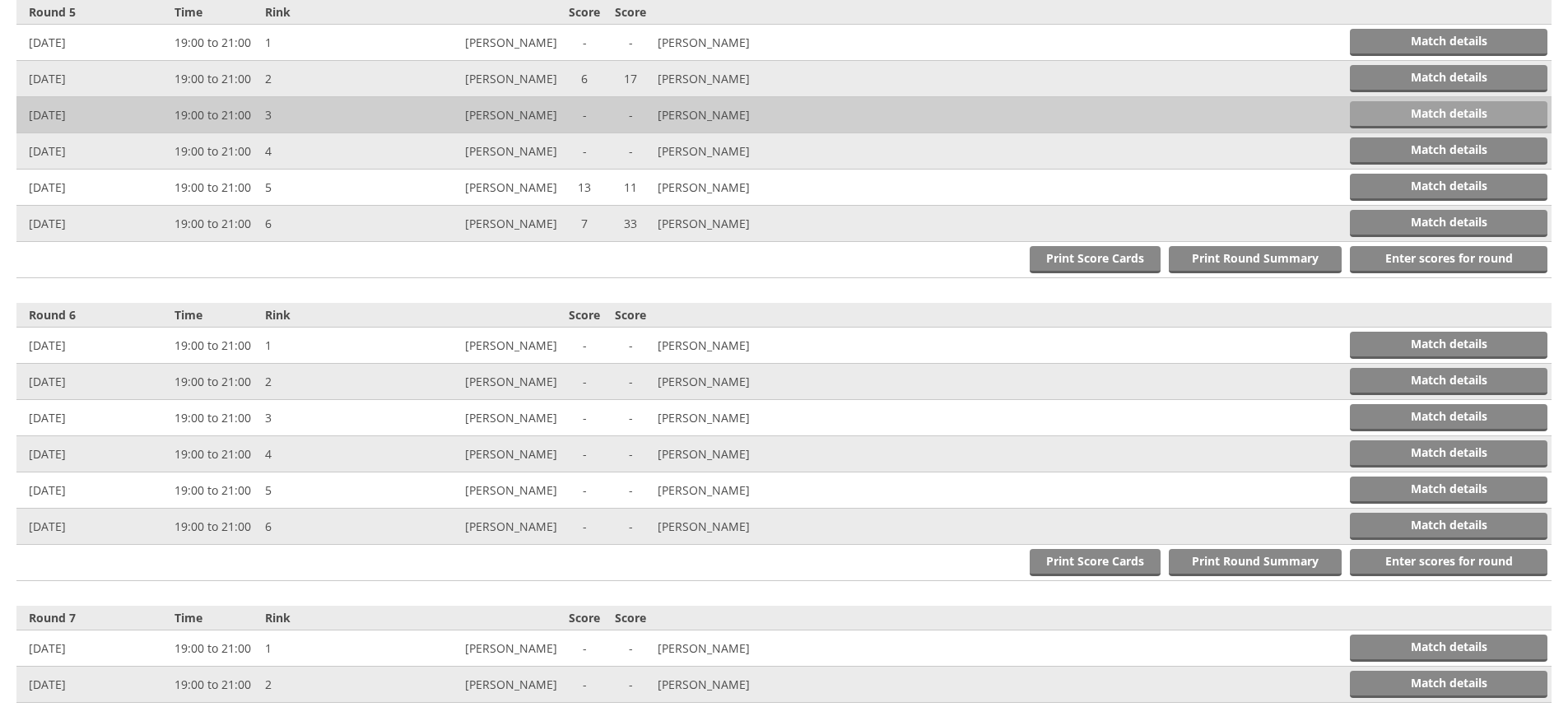
click at [1420, 112] on link "Match details" at bounding box center [1447, 114] width 198 height 27
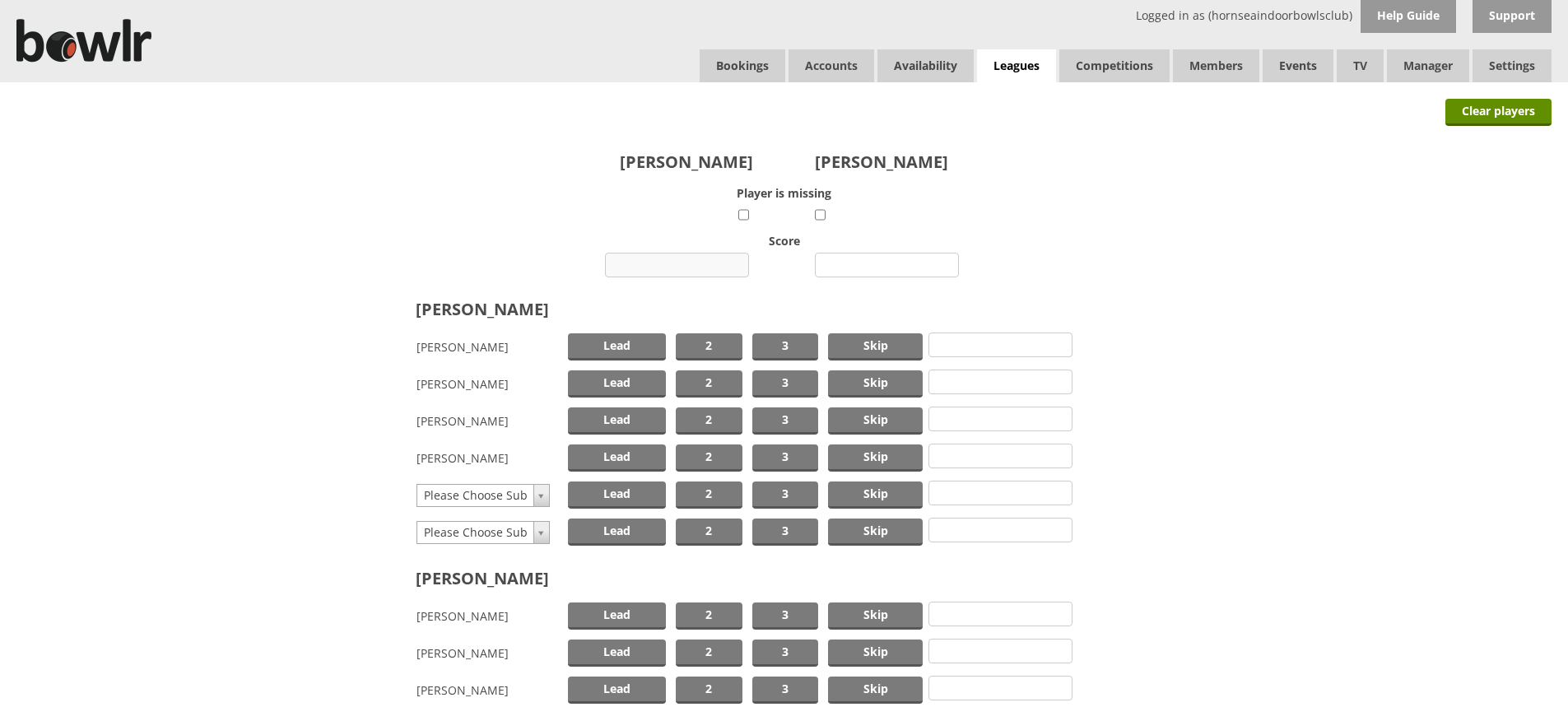
click at [649, 265] on input "number" at bounding box center [676, 264] width 144 height 25
type input "8"
click at [851, 264] on input "number" at bounding box center [886, 264] width 144 height 25
type input "24"
click at [852, 347] on span "Skip" at bounding box center [875, 346] width 95 height 27
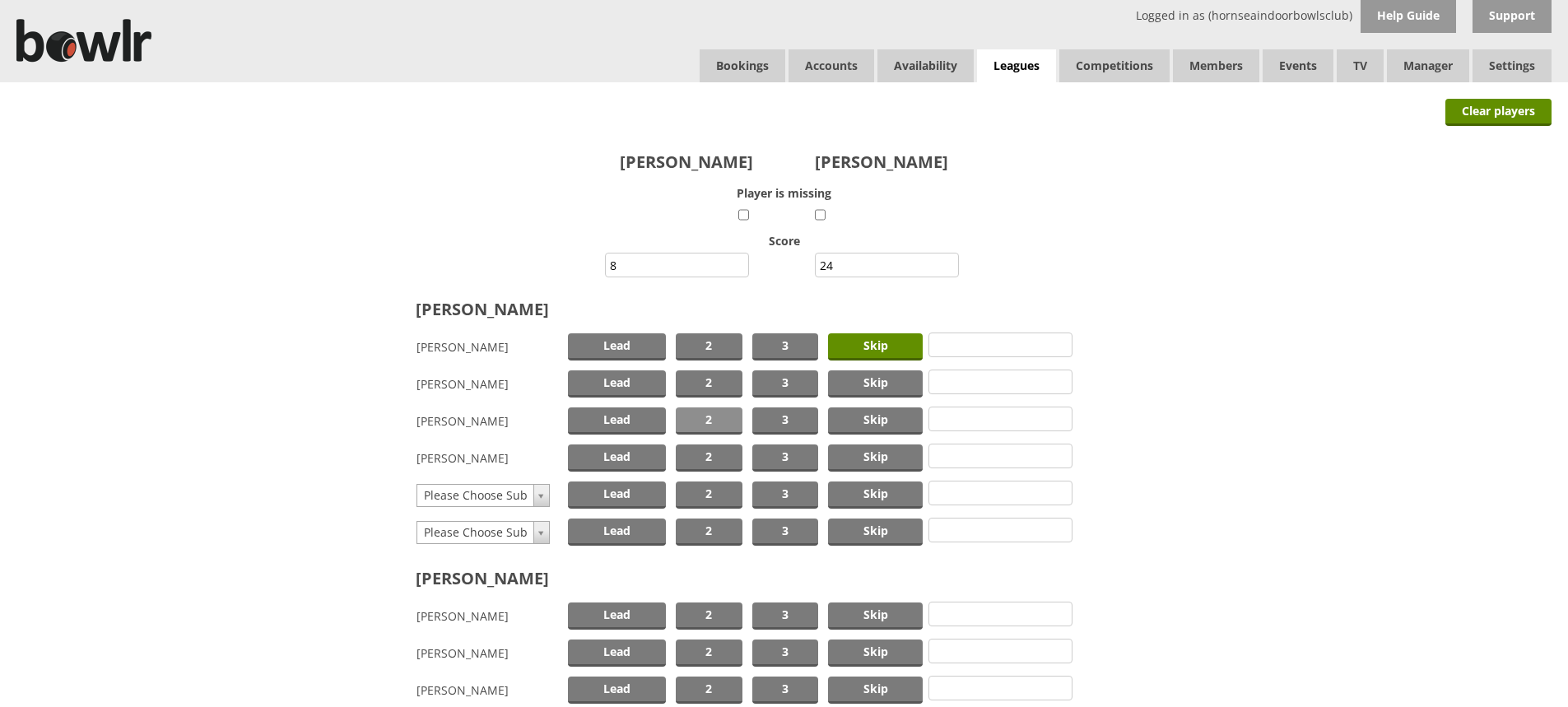
click at [709, 420] on span "2" at bounding box center [709, 420] width 67 height 27
click at [617, 457] on span "Lead" at bounding box center [617, 457] width 98 height 27
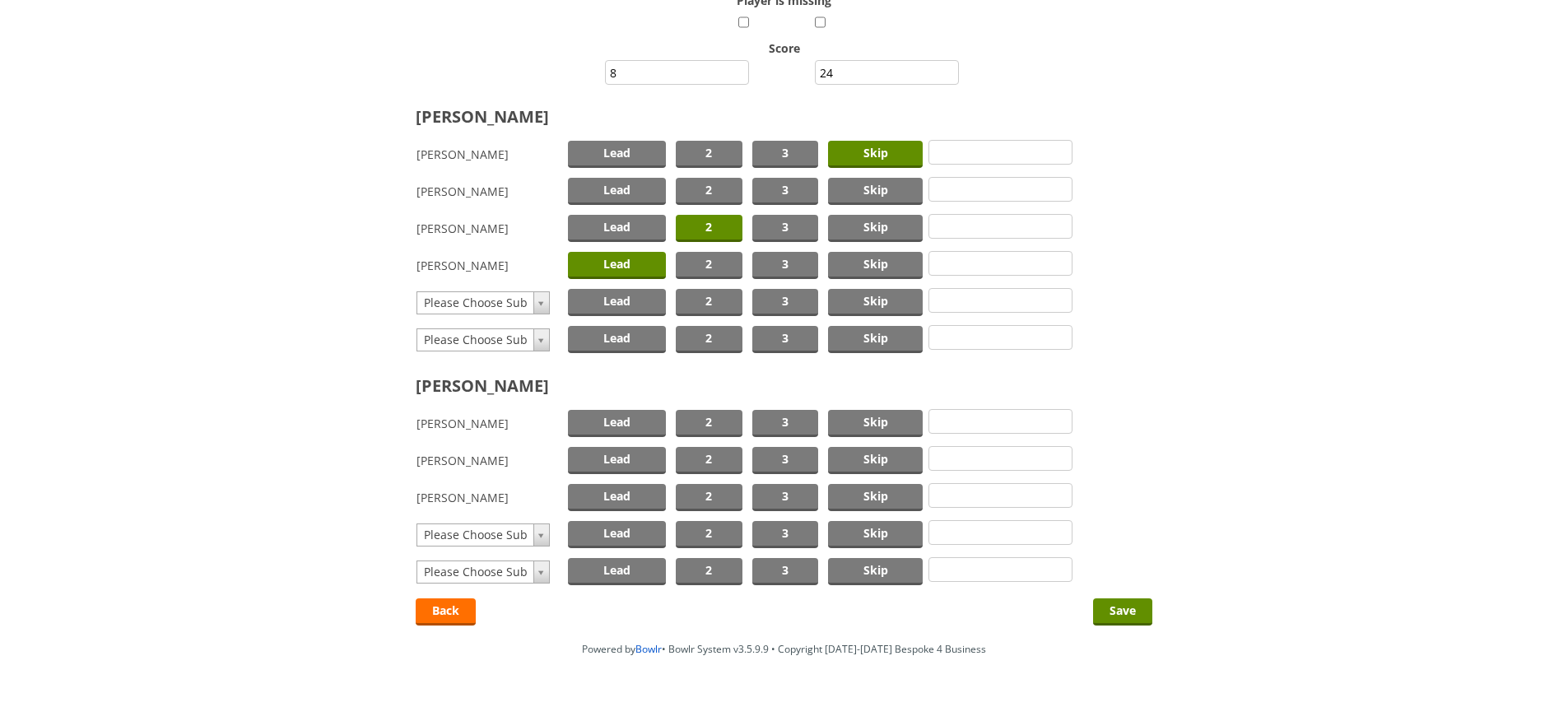
scroll to position [235, 0]
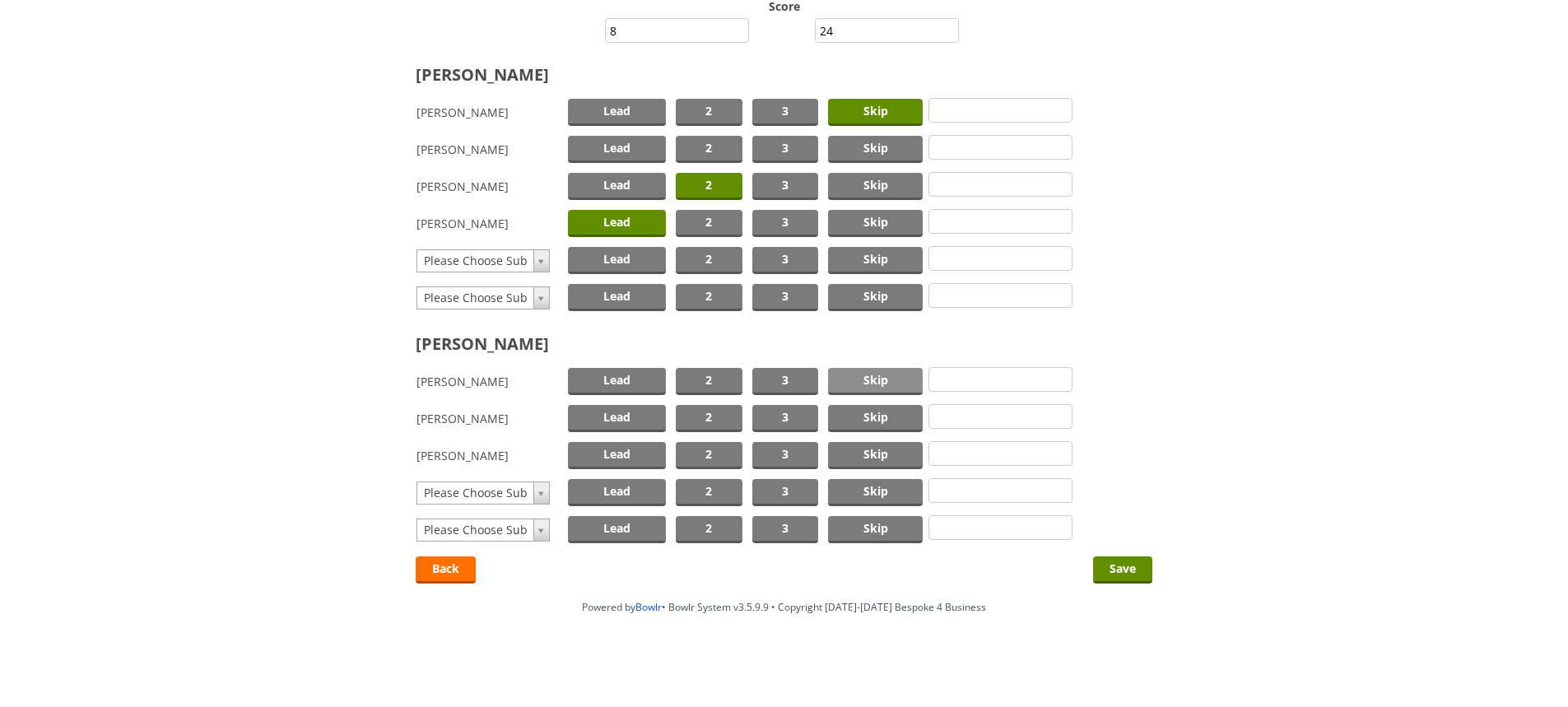
click at [877, 377] on span "Skip" at bounding box center [875, 381] width 95 height 27
click at [708, 412] on span "2" at bounding box center [709, 418] width 67 height 27
click at [615, 450] on span "Lead" at bounding box center [617, 456] width 98 height 27
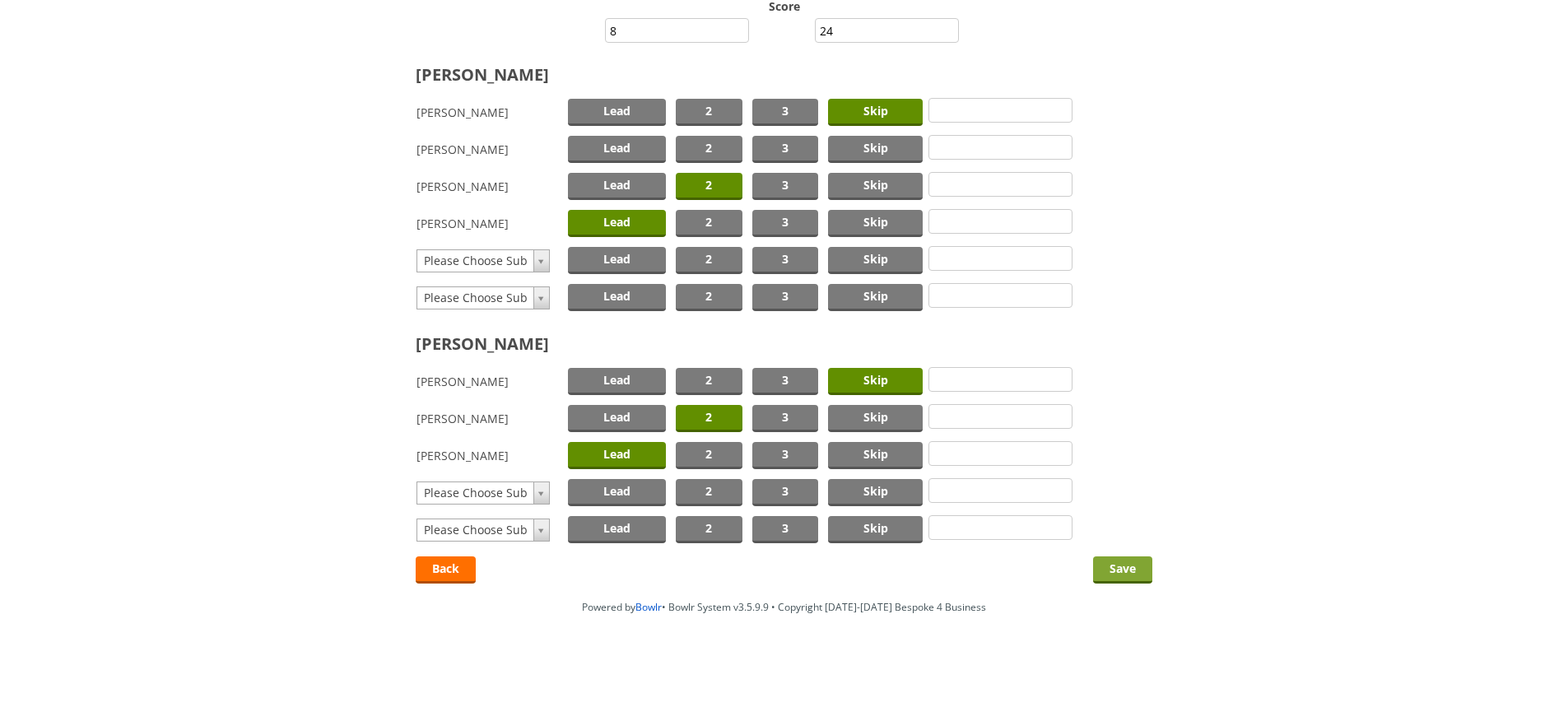
click at [1108, 564] on input "Save" at bounding box center [1123, 570] width 59 height 27
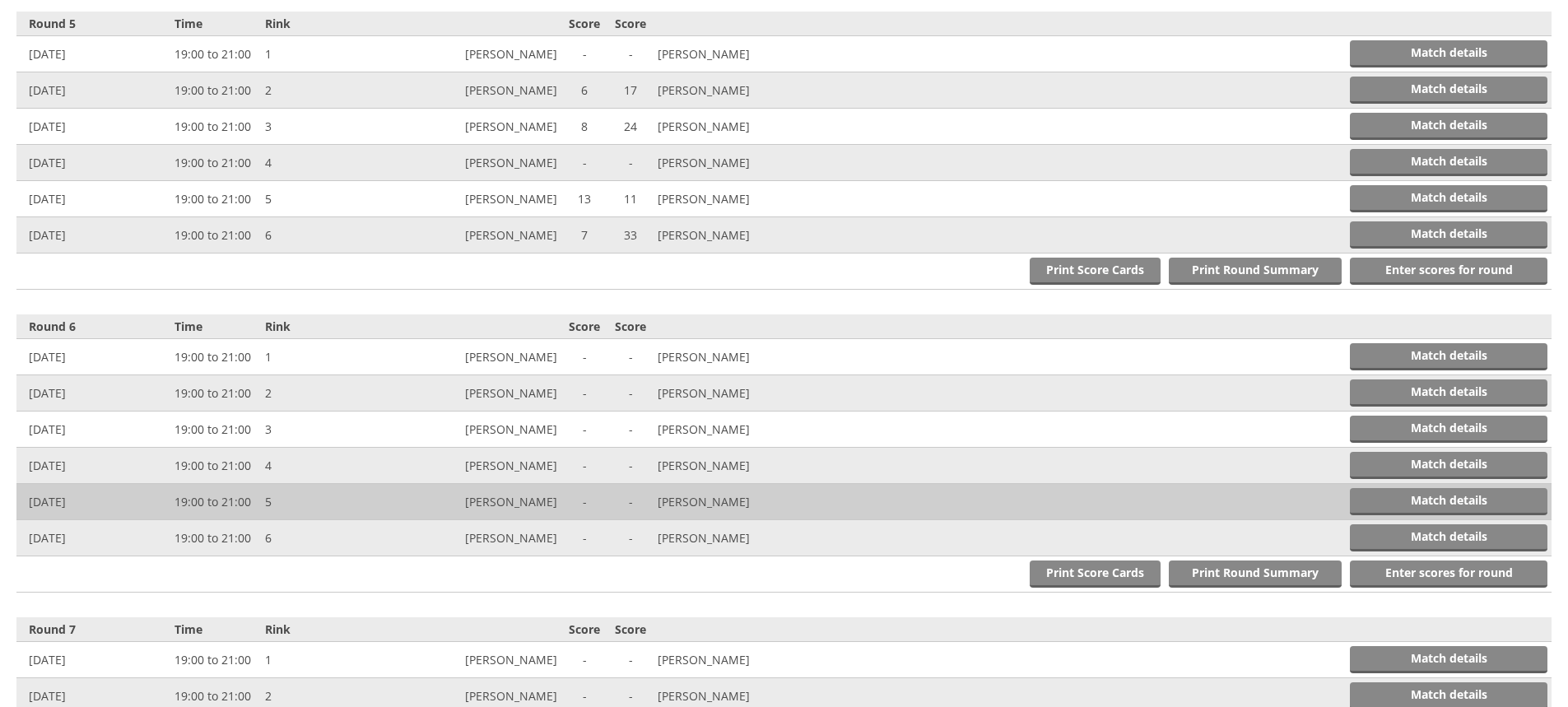
scroll to position [1866, 0]
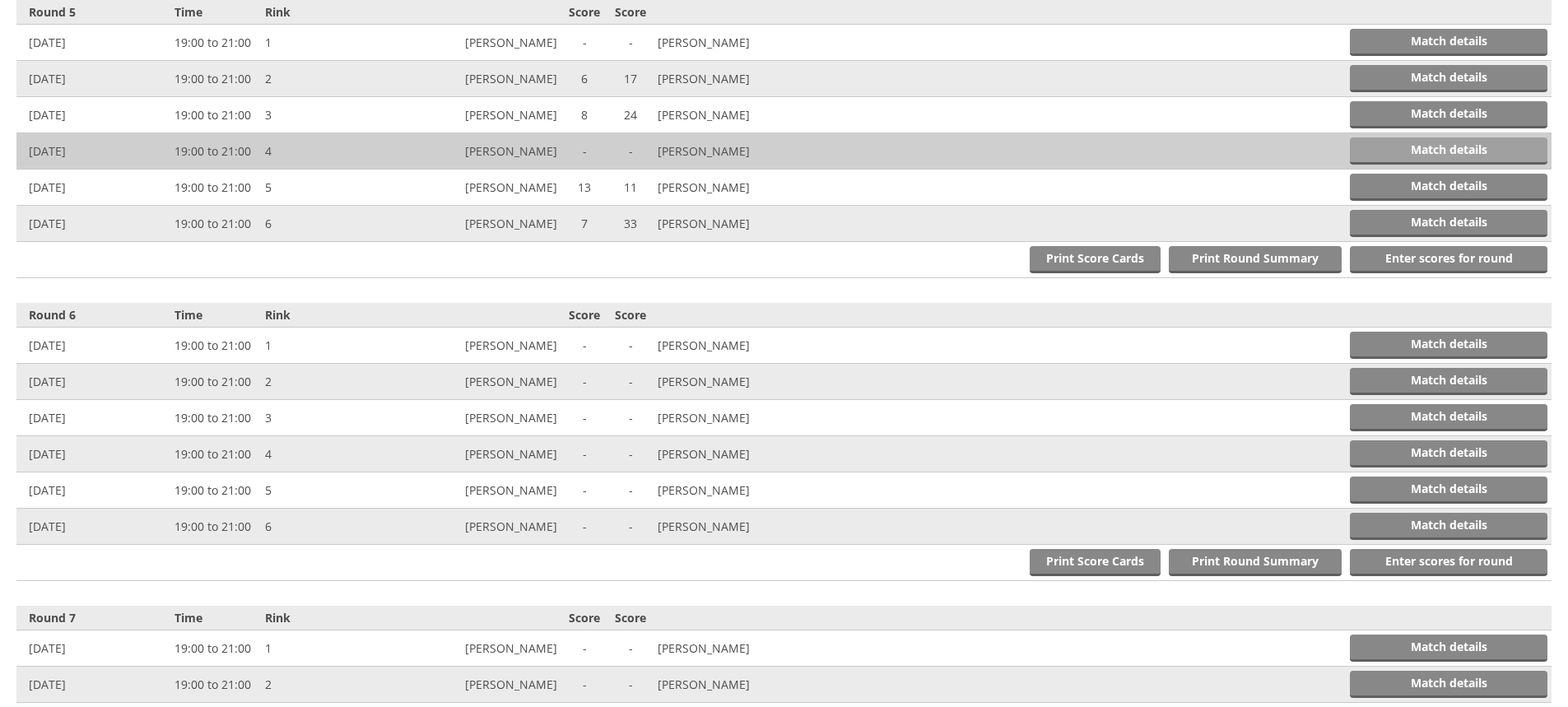
click at [1460, 150] on link "Match details" at bounding box center [1447, 150] width 198 height 27
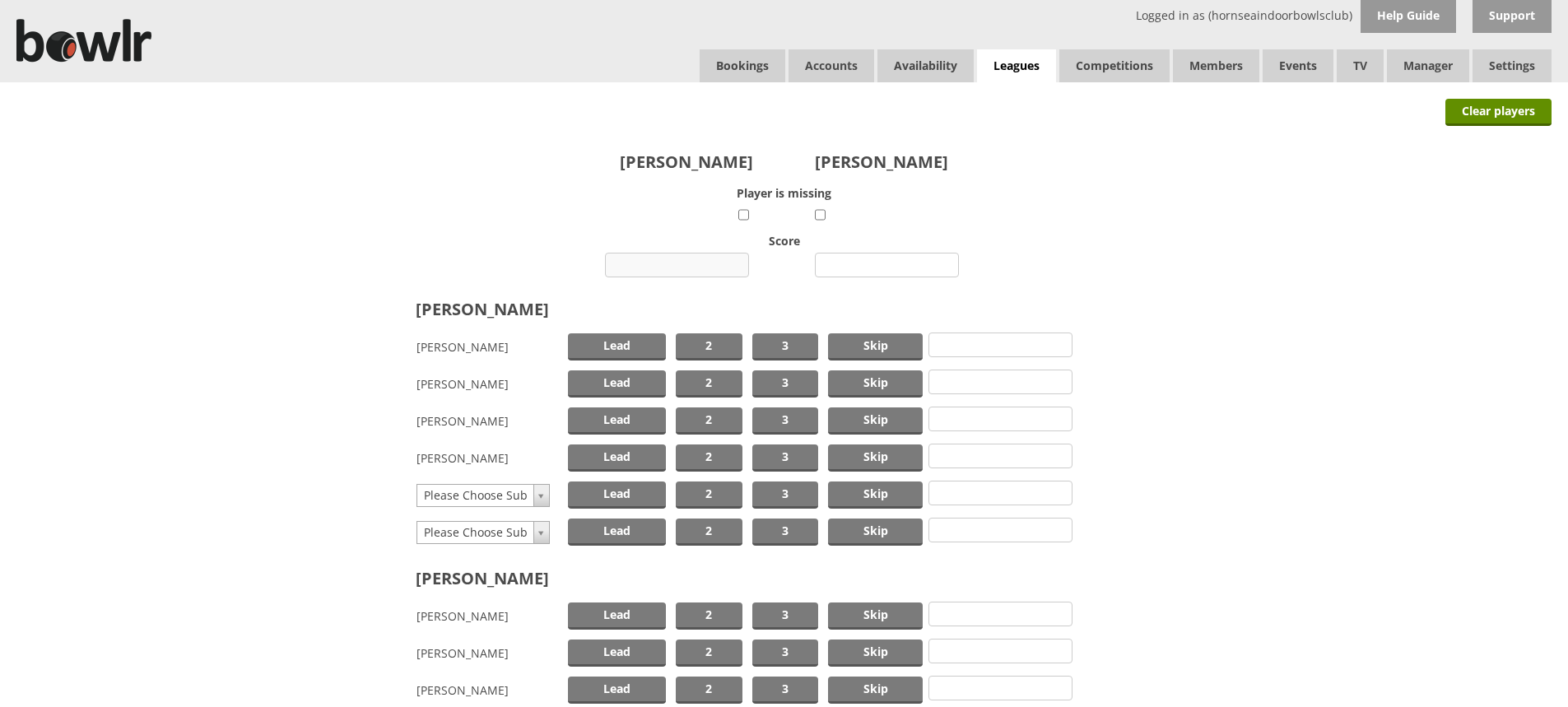
click at [701, 263] on input "number" at bounding box center [676, 264] width 144 height 25
type input "10"
click at [898, 267] on input "number" at bounding box center [886, 264] width 144 height 25
type input "17"
click at [877, 342] on span "Skip" at bounding box center [875, 346] width 95 height 27
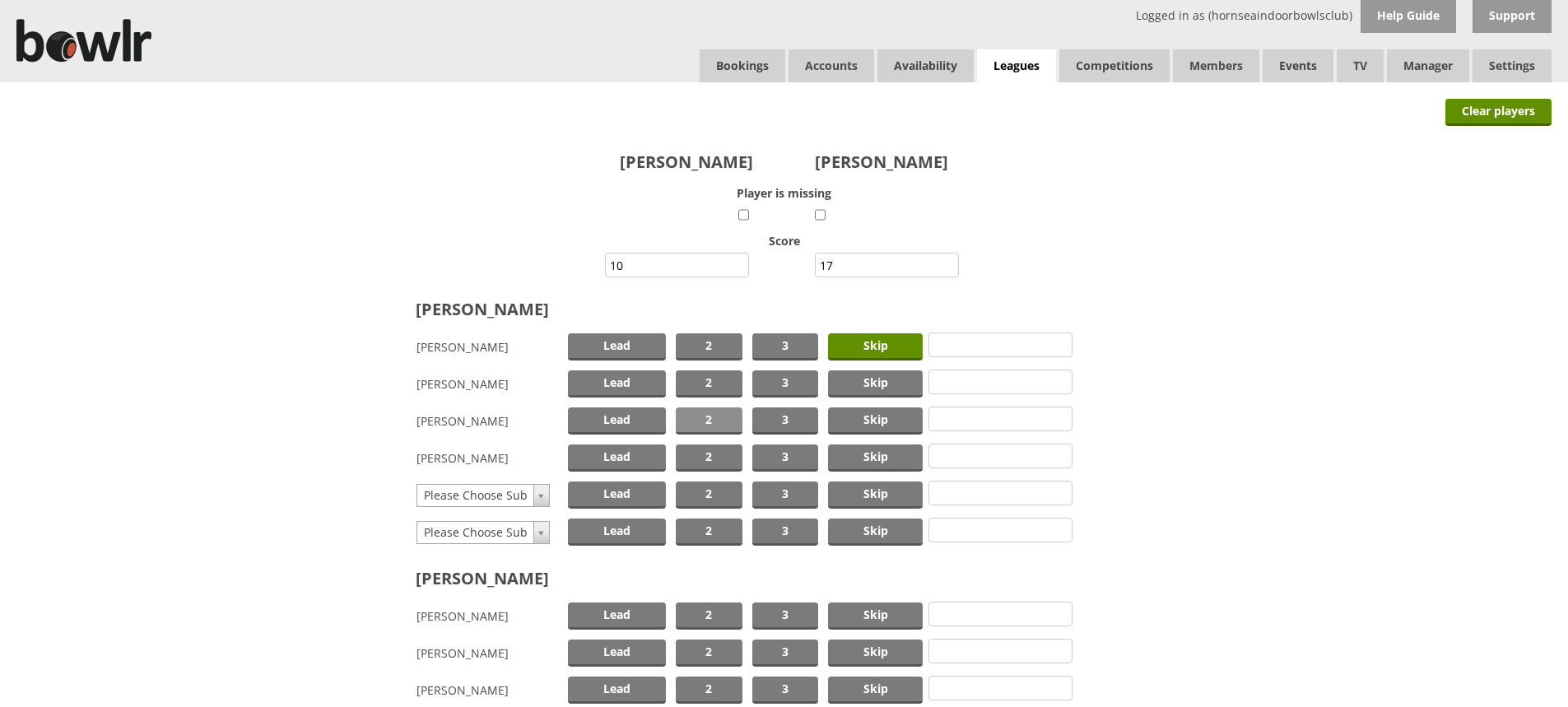
click at [694, 417] on span "2" at bounding box center [709, 420] width 67 height 27
click at [625, 453] on span "Lead" at bounding box center [617, 457] width 98 height 27
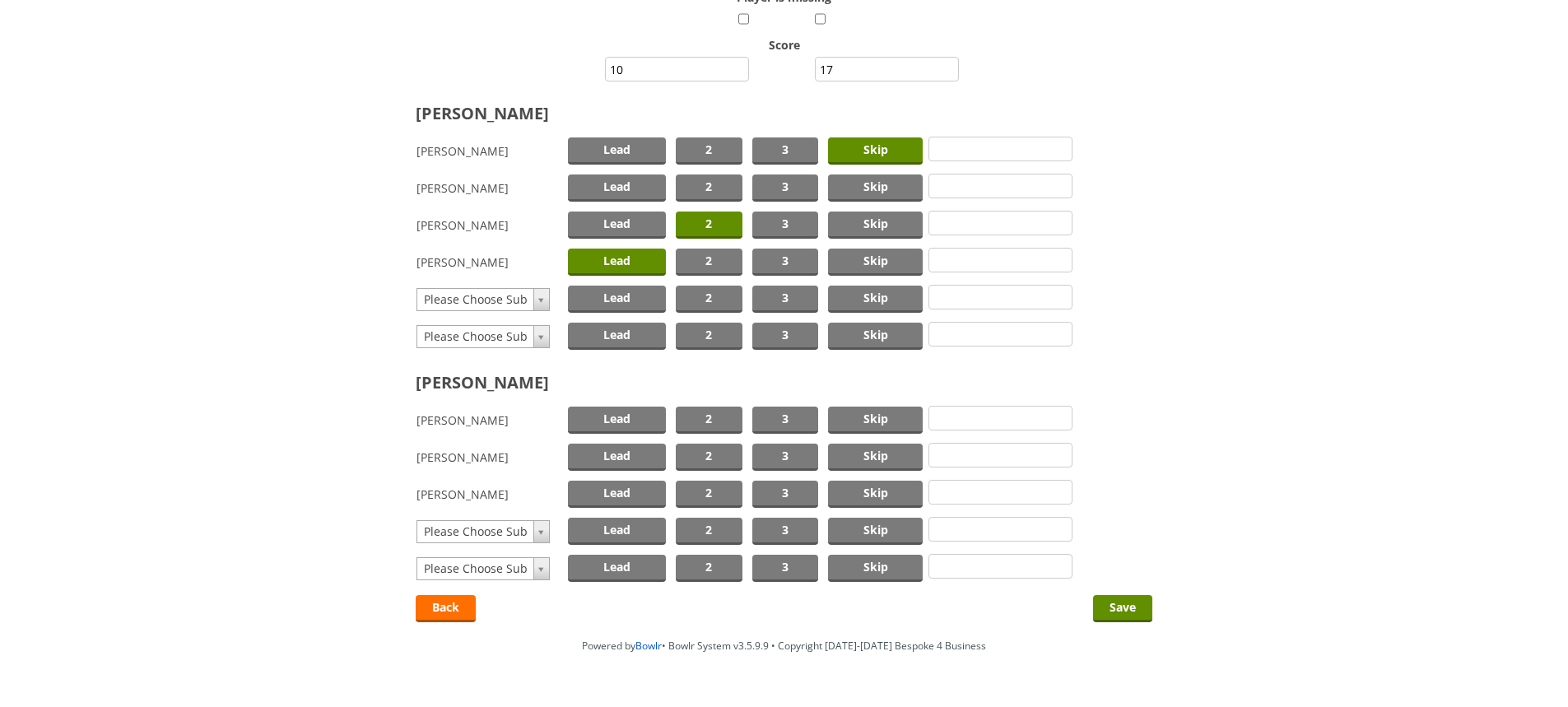
scroll to position [235, 0]
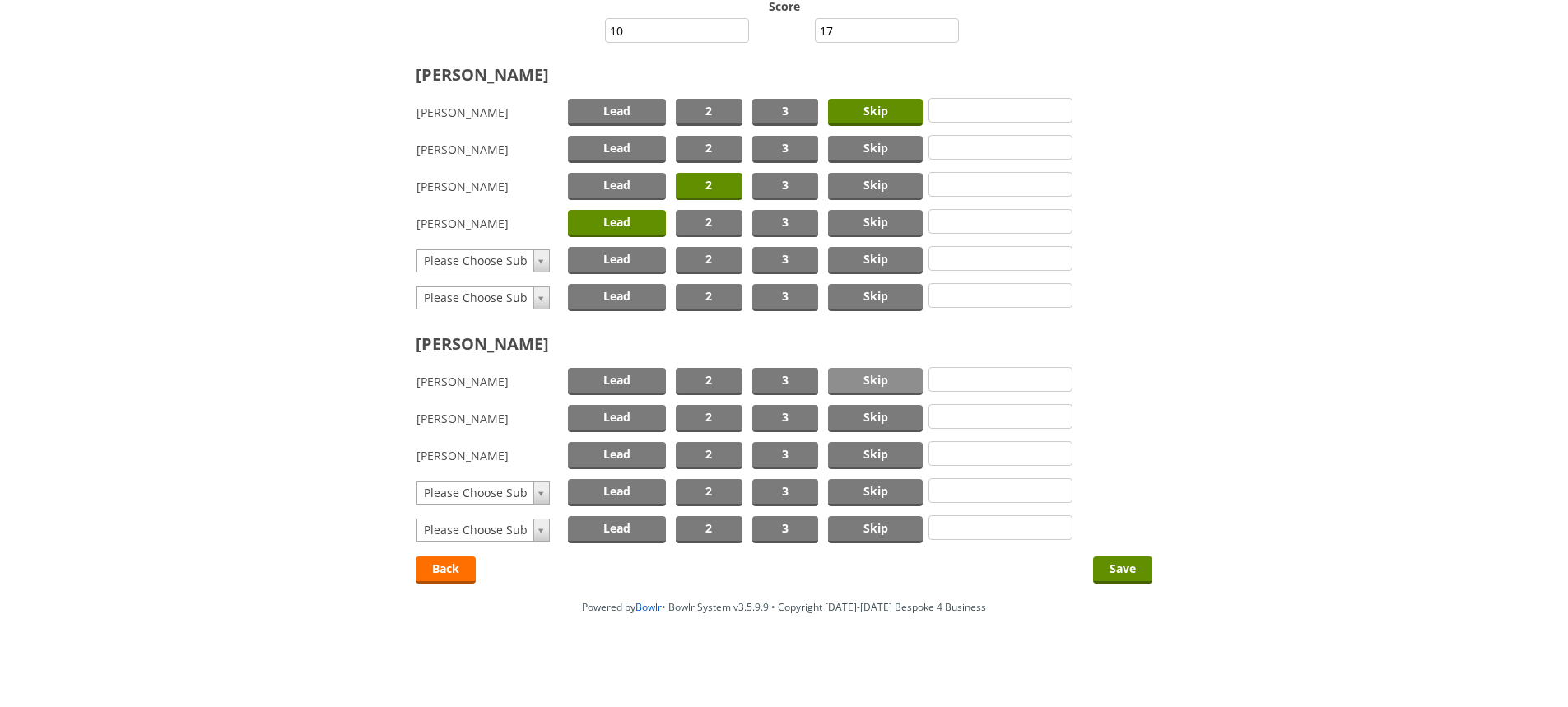
click at [873, 379] on span "Skip" at bounding box center [875, 381] width 95 height 27
click at [718, 415] on span "2" at bounding box center [709, 418] width 67 height 27
click at [631, 456] on span "Lead" at bounding box center [617, 456] width 98 height 27
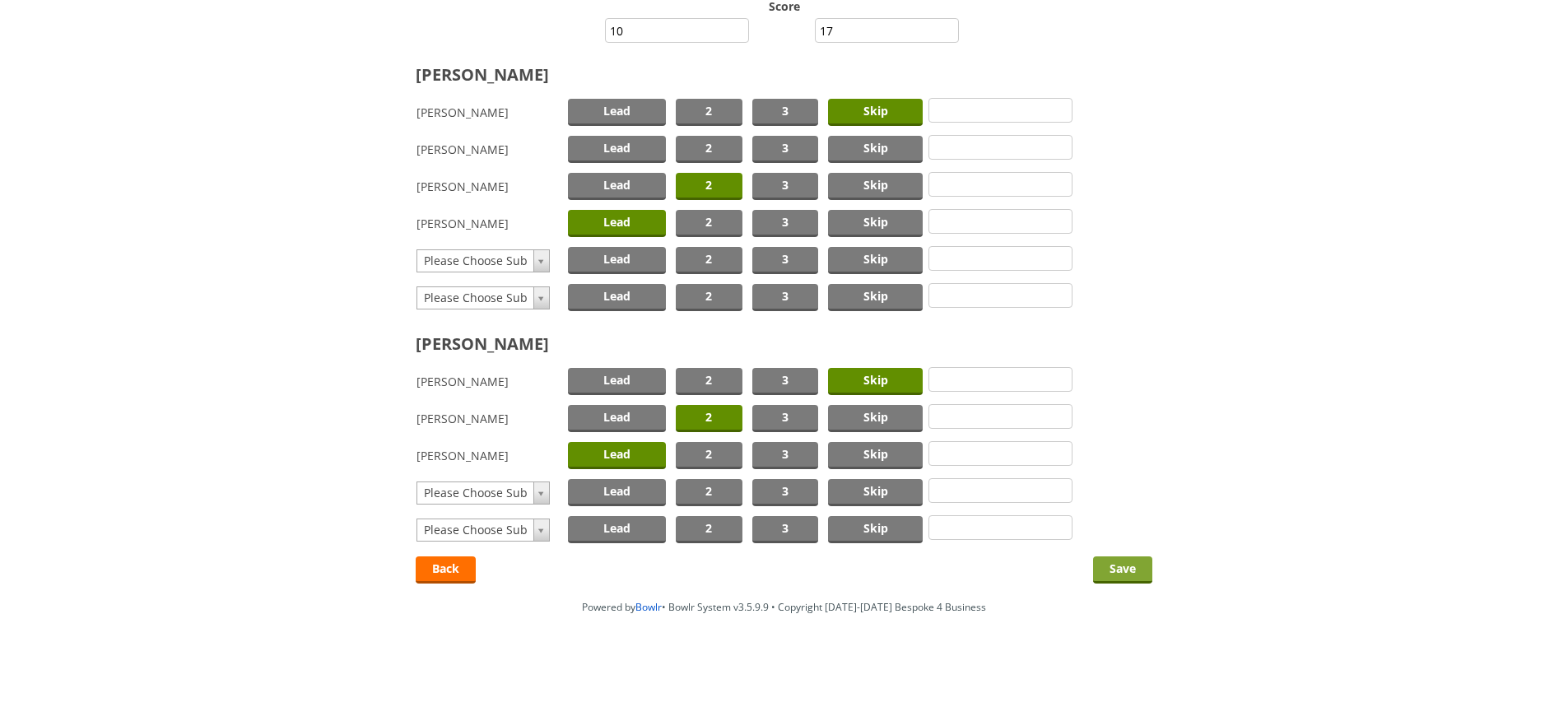
click at [1121, 561] on input "Save" at bounding box center [1123, 570] width 59 height 27
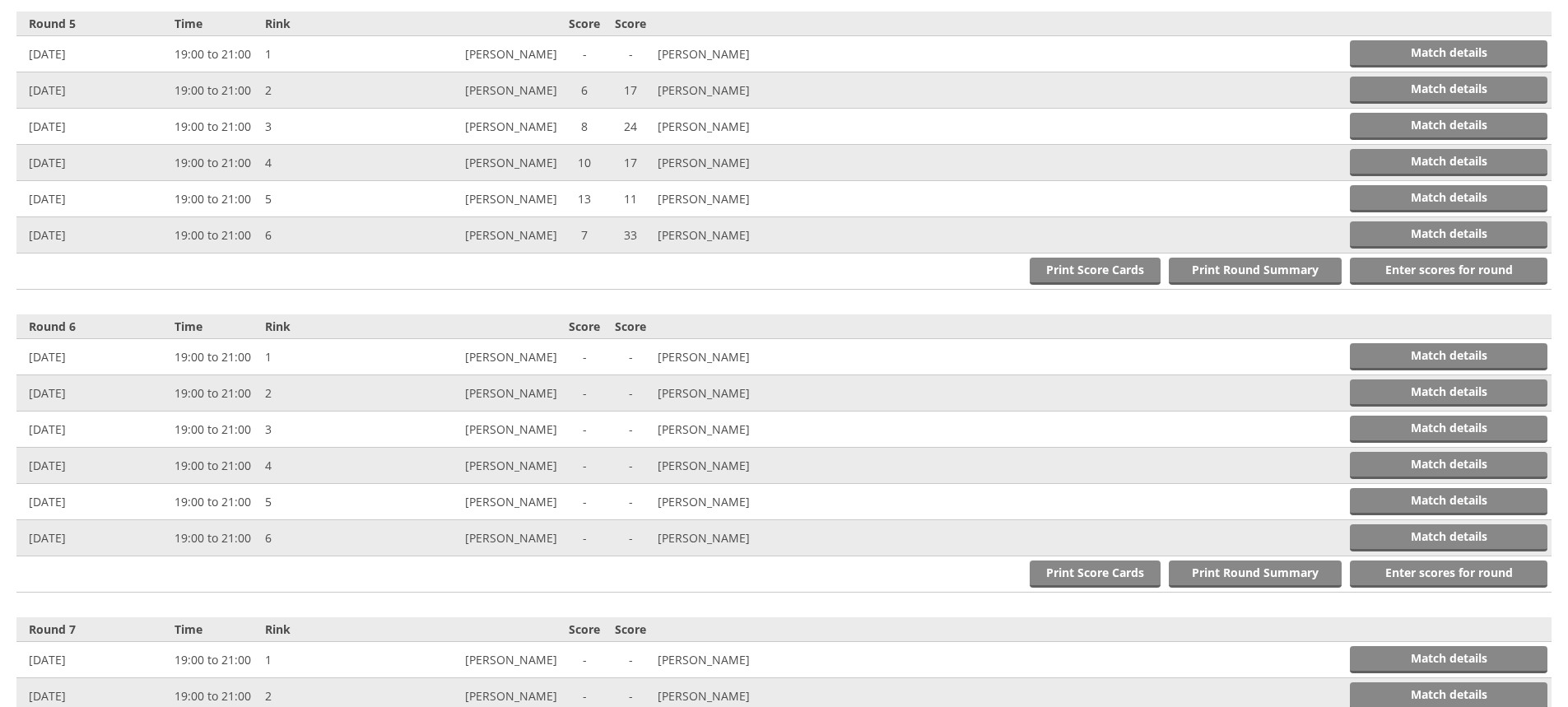
scroll to position [1866, 0]
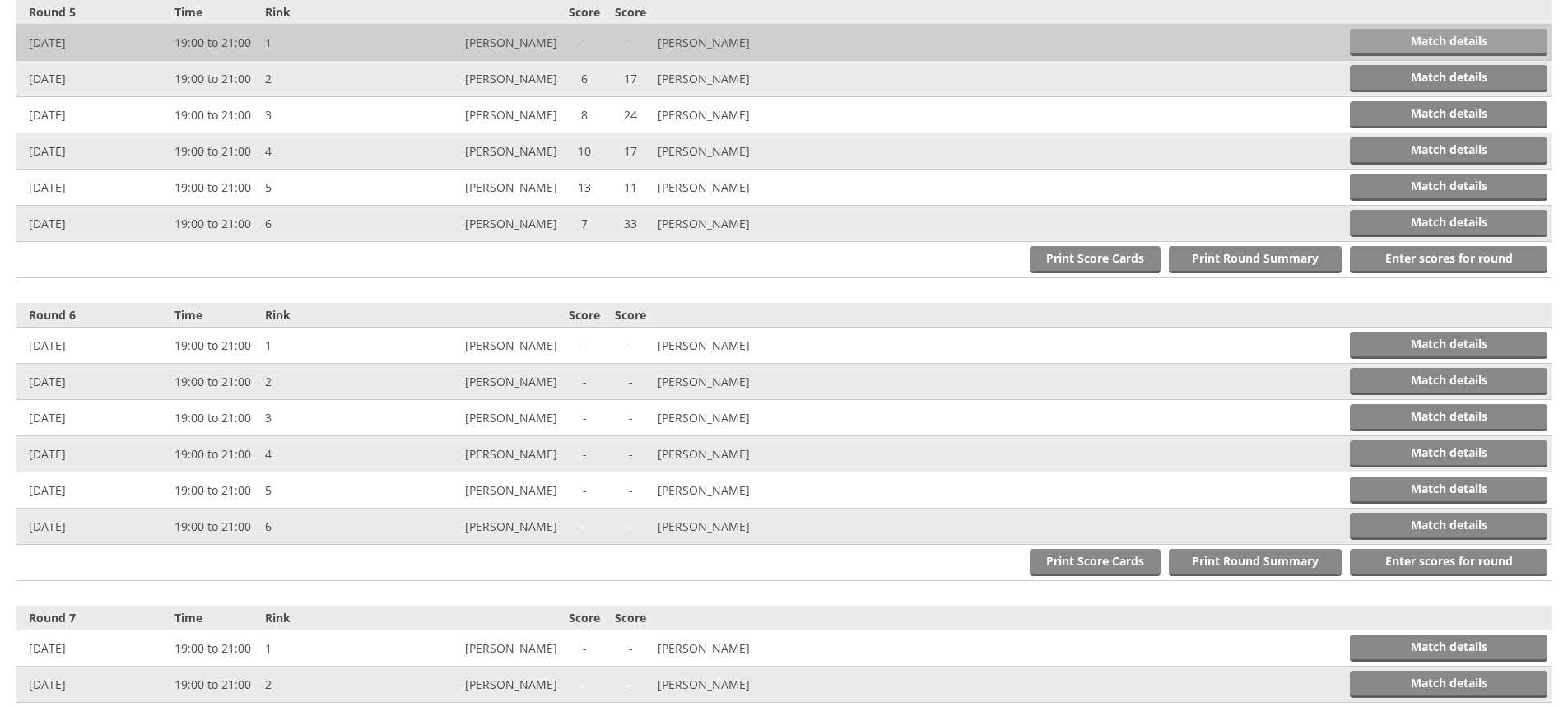
click at [1424, 33] on link "Match details" at bounding box center [1447, 42] width 198 height 27
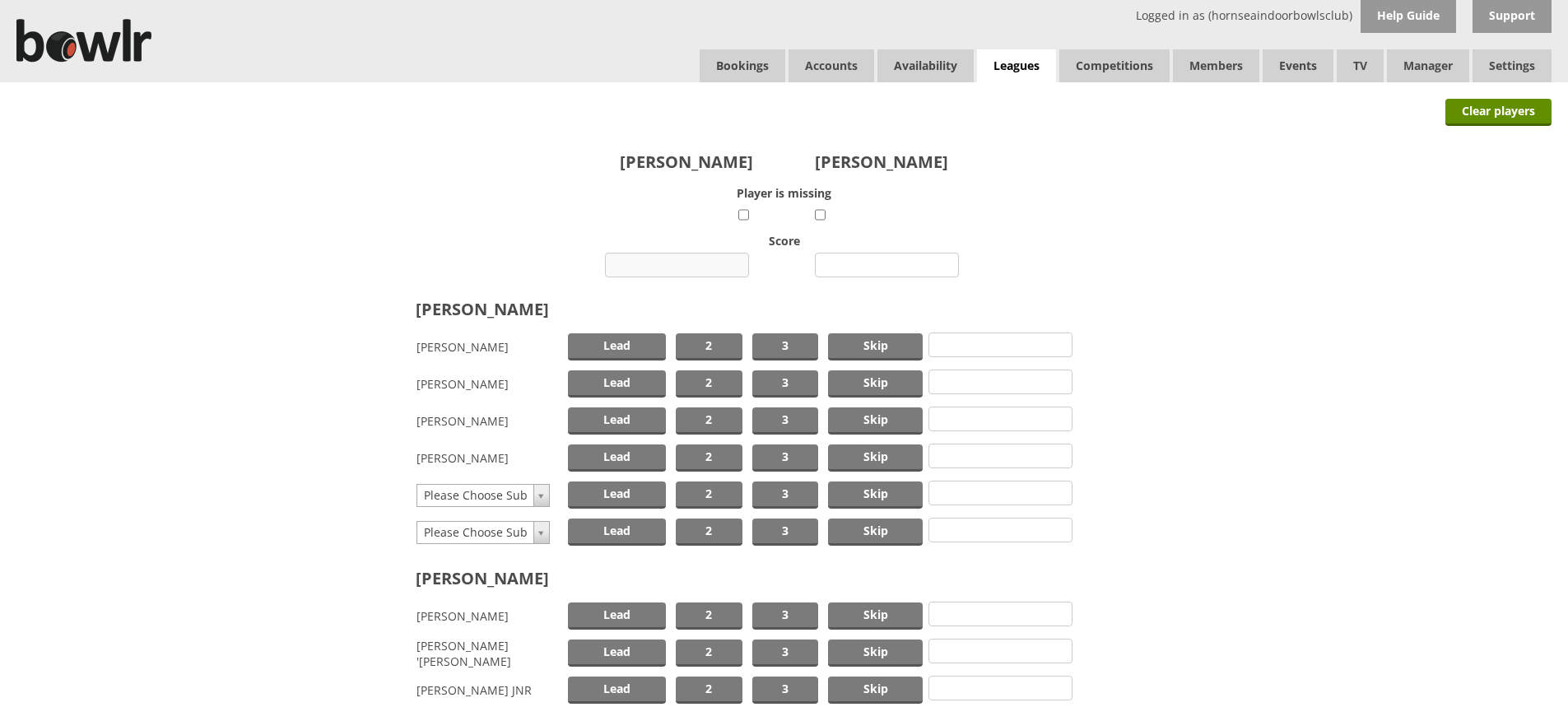
click at [693, 260] on input "number" at bounding box center [676, 264] width 144 height 25
type input "5"
click at [888, 263] on input "number" at bounding box center [886, 264] width 144 height 25
type input "20"
click at [881, 347] on span "Skip" at bounding box center [875, 346] width 95 height 27
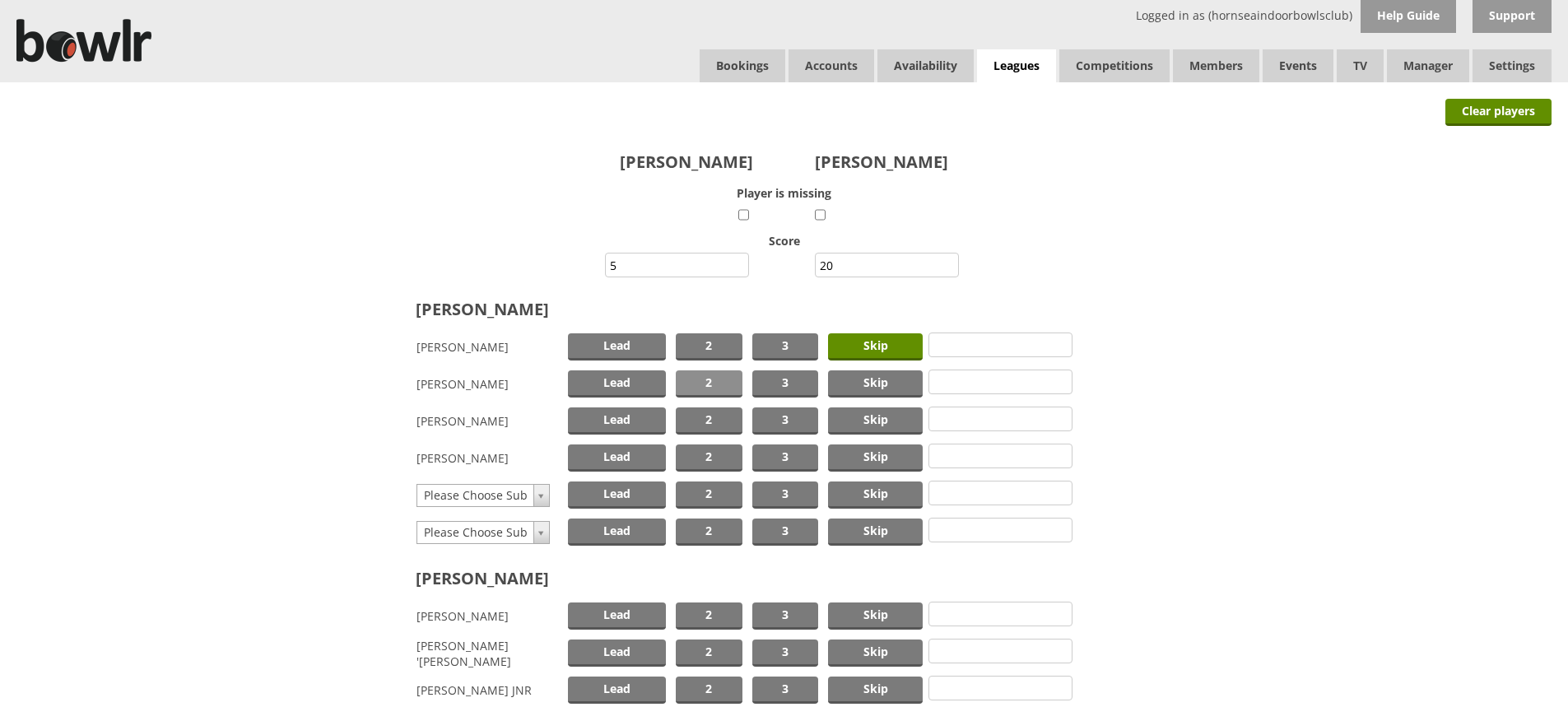
click at [716, 385] on span "2" at bounding box center [709, 383] width 67 height 27
click at [628, 455] on span "Lead" at bounding box center [617, 457] width 98 height 27
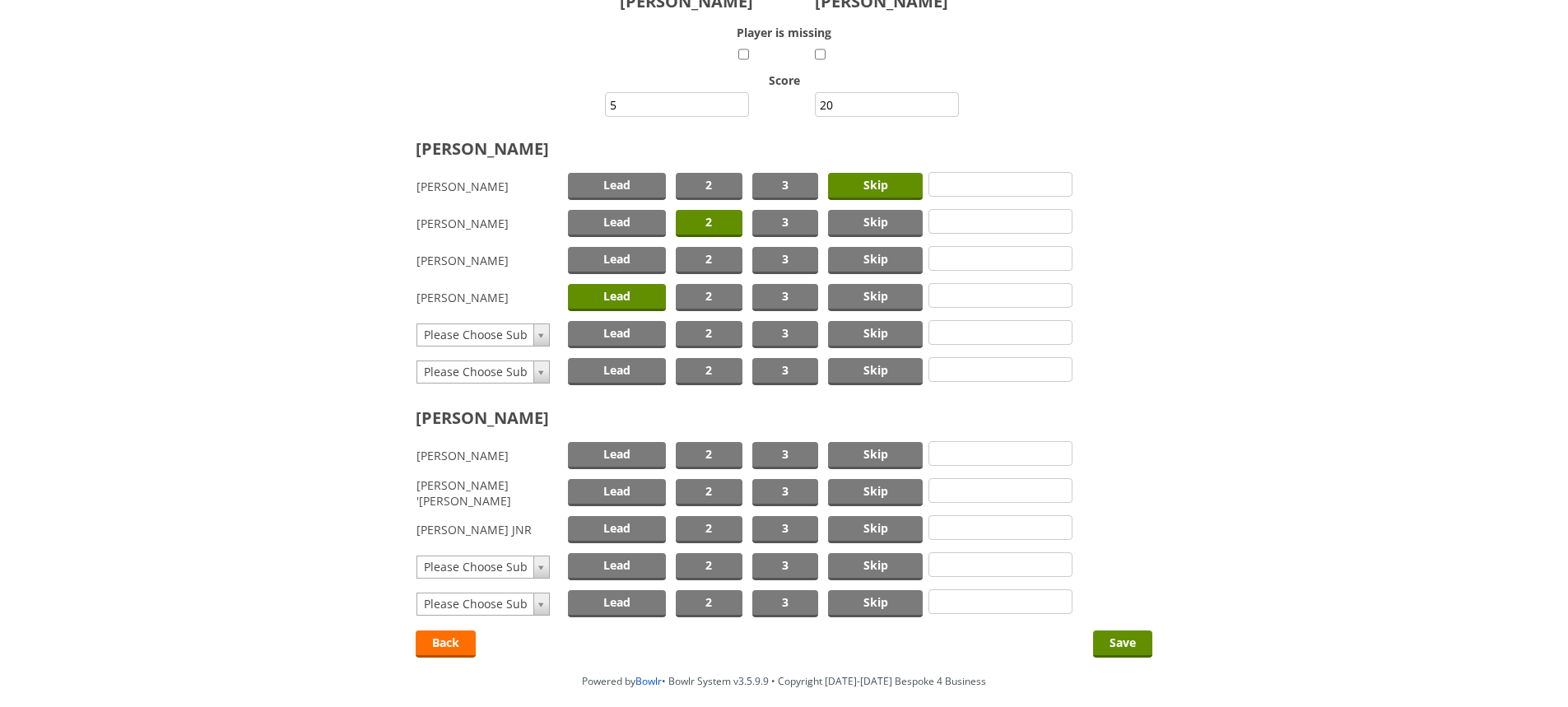
scroll to position [235, 0]
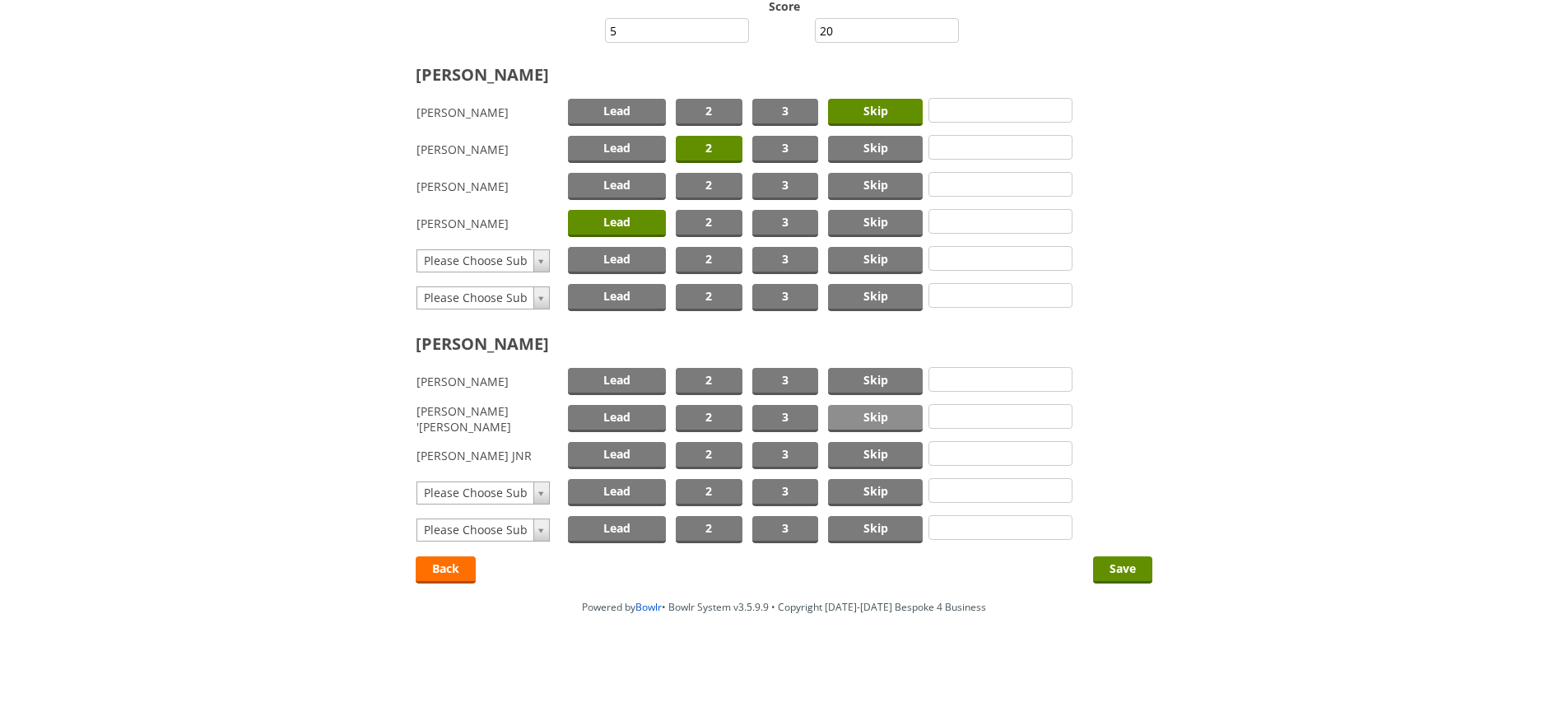
click at [873, 418] on span "Skip" at bounding box center [875, 418] width 95 height 27
click at [707, 374] on span "2" at bounding box center [709, 381] width 67 height 27
click at [626, 450] on span "Lead" at bounding box center [617, 456] width 98 height 27
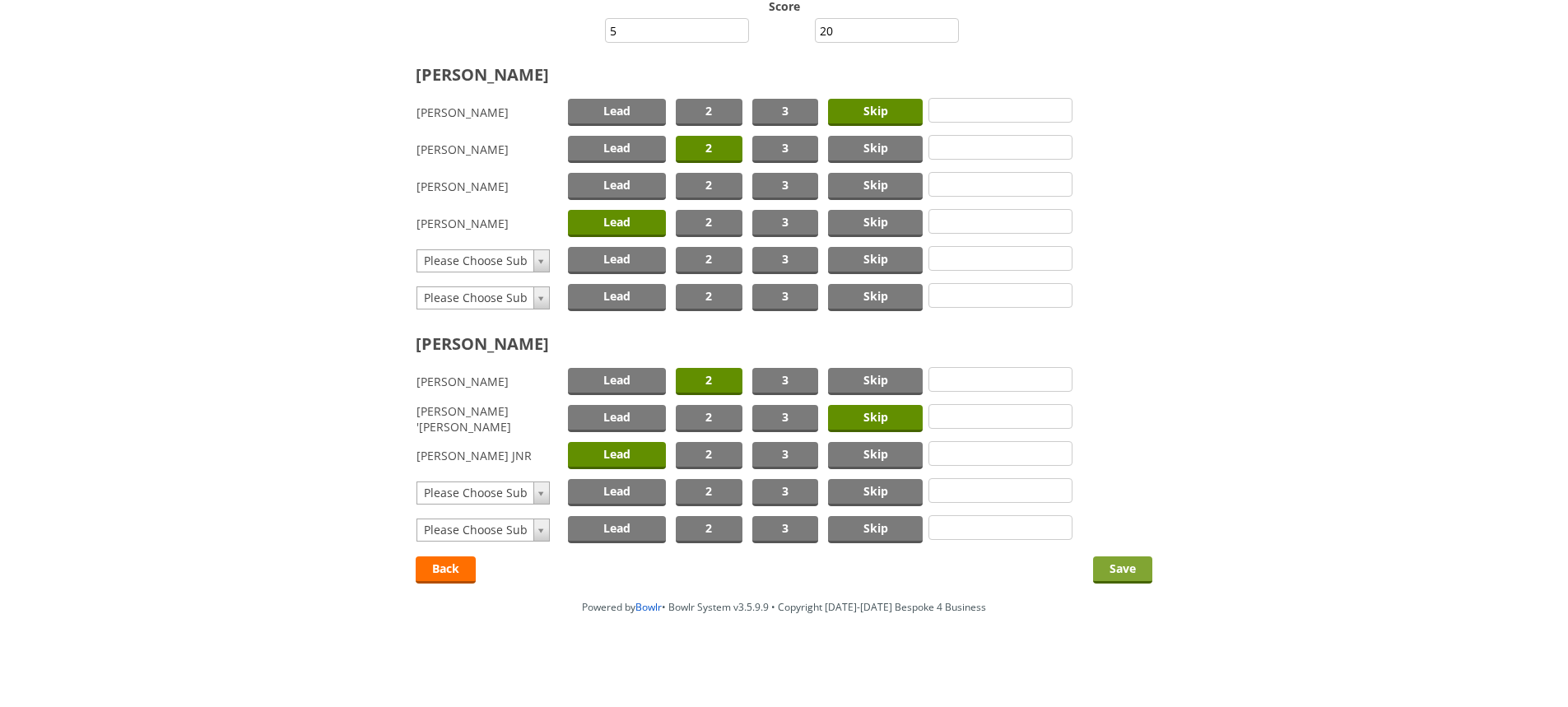
click at [1117, 559] on input "Save" at bounding box center [1123, 570] width 59 height 27
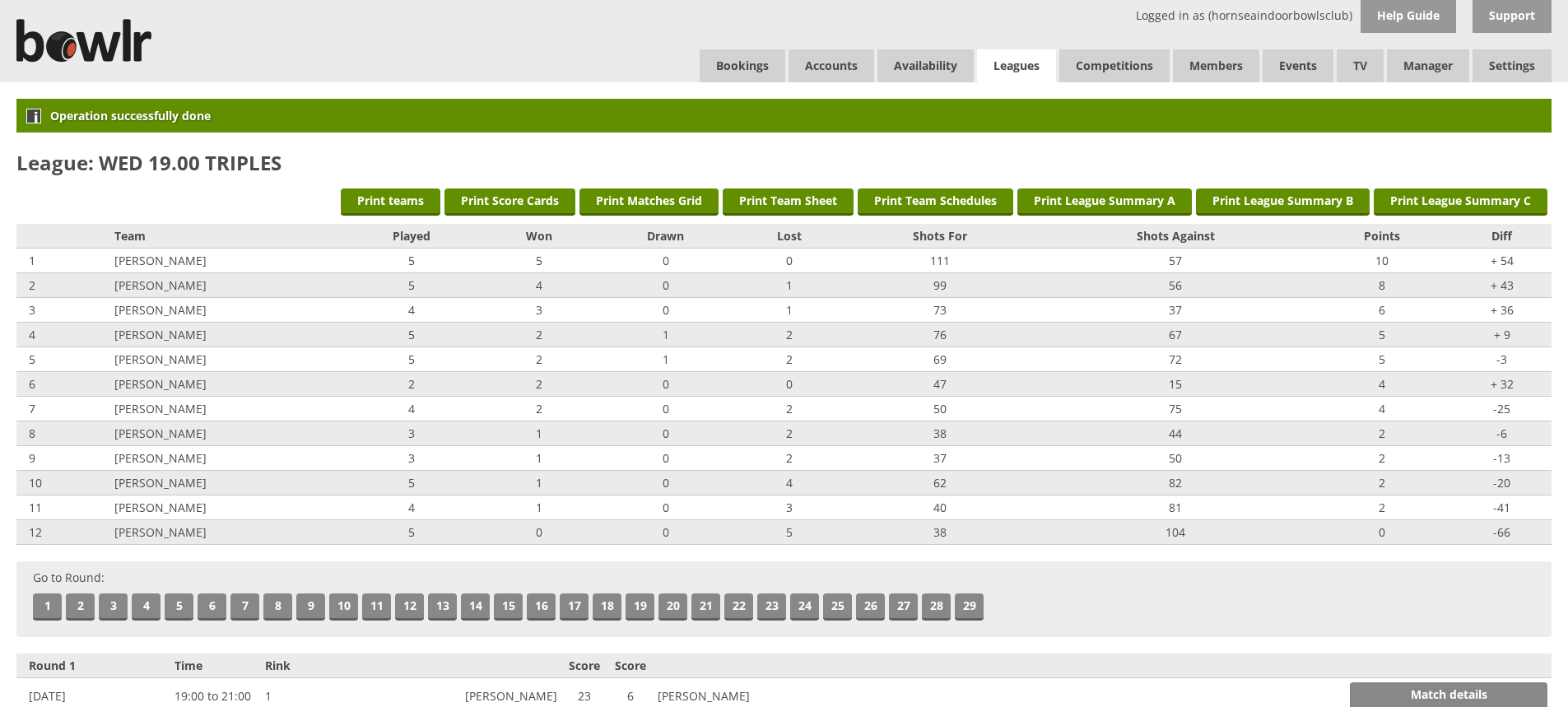
click at [1020, 58] on link "Leagues" at bounding box center [1015, 66] width 79 height 33
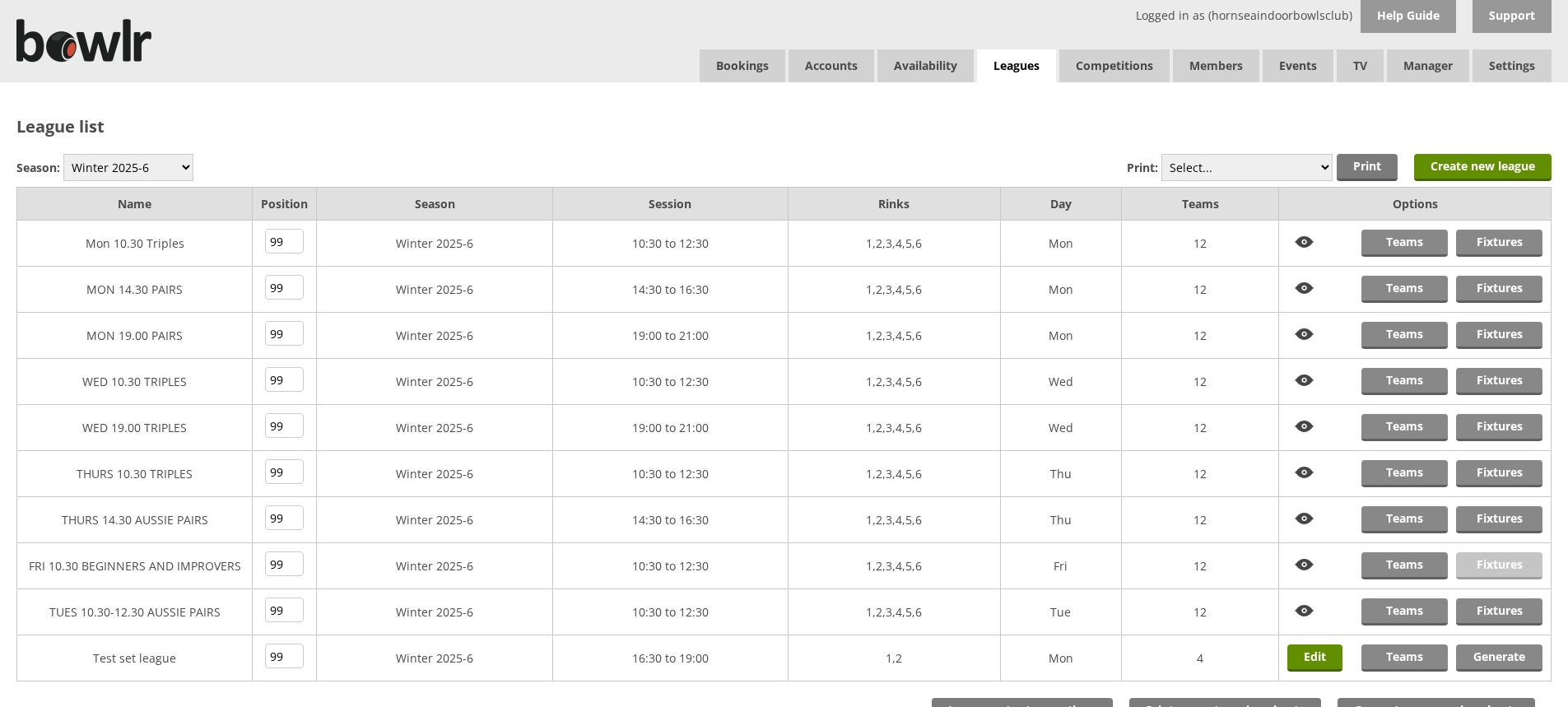
click at [1496, 566] on link "Fixtures" at bounding box center [1498, 565] width 86 height 27
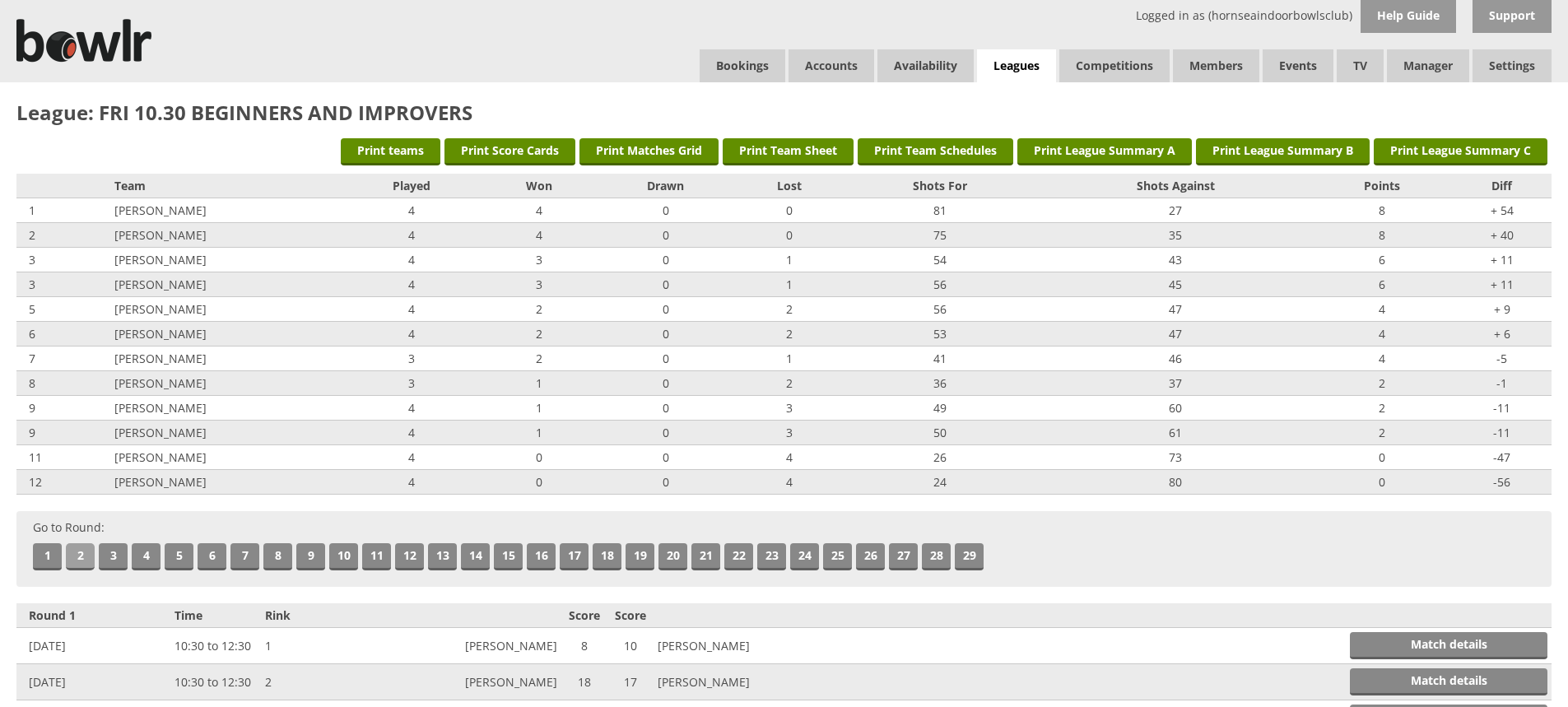
click at [77, 550] on link "2" at bounding box center [80, 557] width 29 height 27
click at [1024, 59] on link "Leagues" at bounding box center [1015, 66] width 79 height 33
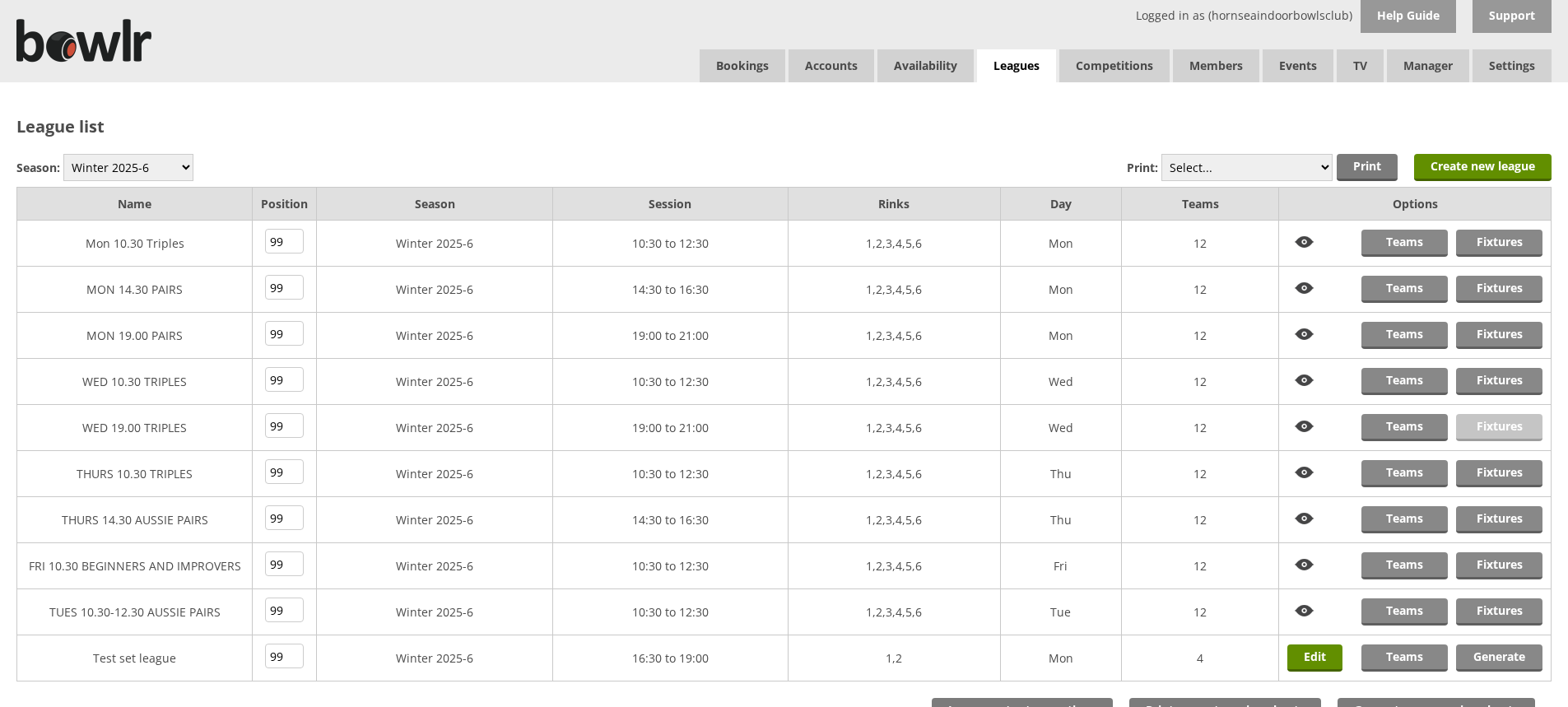
click at [1500, 426] on link "Fixtures" at bounding box center [1498, 427] width 86 height 27
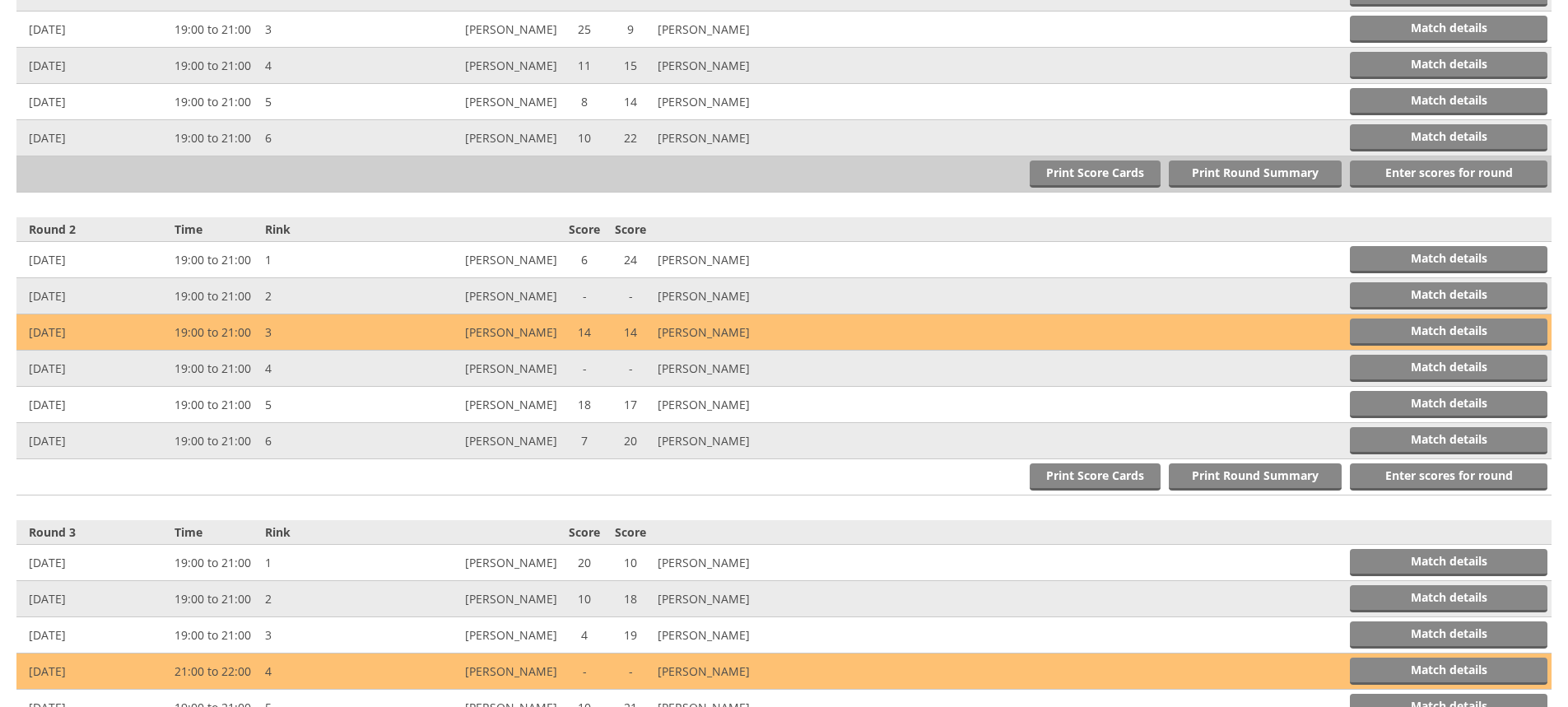
scroll to position [741, 0]
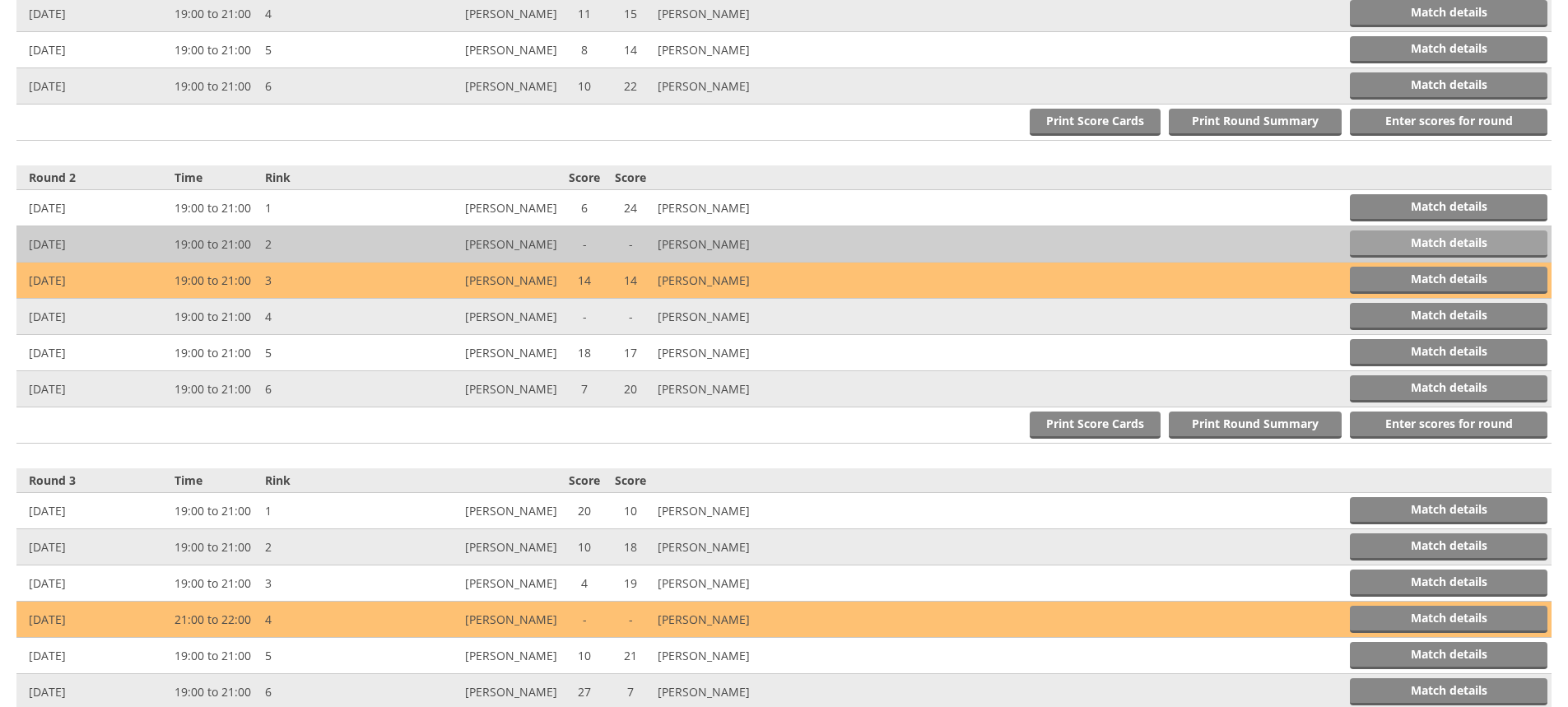
click at [1416, 238] on link "Match details" at bounding box center [1447, 243] width 198 height 27
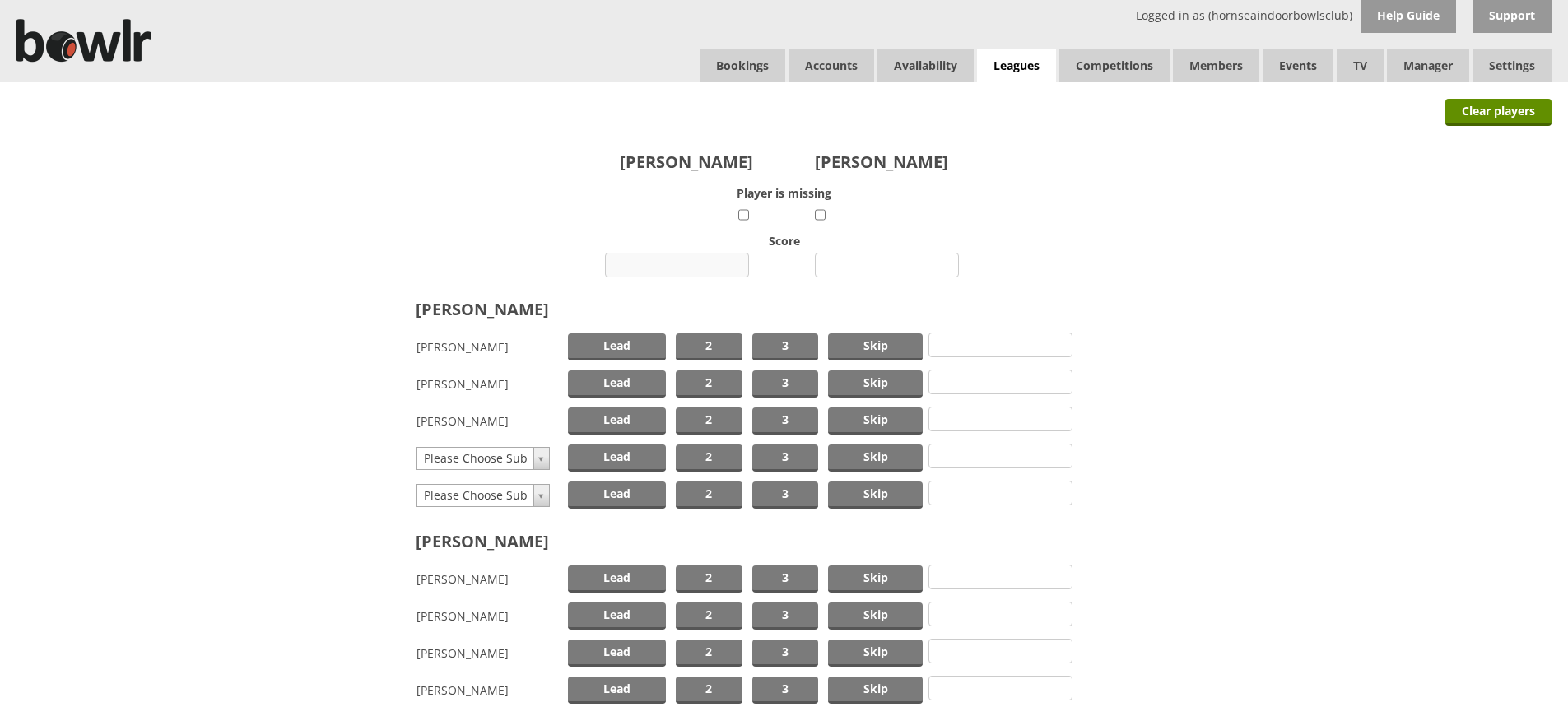
click at [668, 263] on input "number" at bounding box center [676, 264] width 144 height 25
type input "10"
click at [893, 264] on input "number" at bounding box center [886, 264] width 144 height 25
type input "19"
click at [877, 345] on span "Skip" at bounding box center [875, 346] width 95 height 27
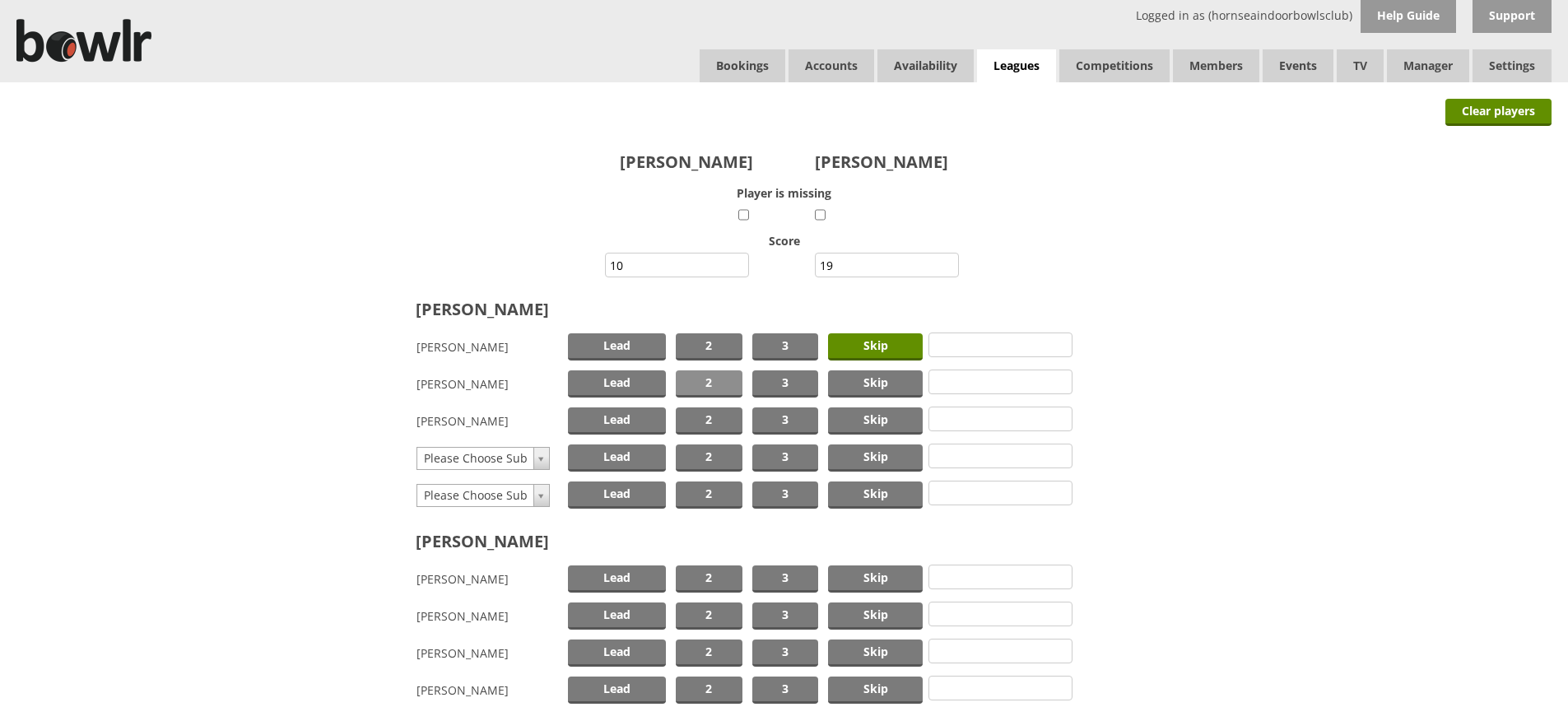
click at [707, 383] on span "2" at bounding box center [709, 383] width 67 height 27
click at [631, 416] on span "Lead" at bounding box center [617, 420] width 98 height 27
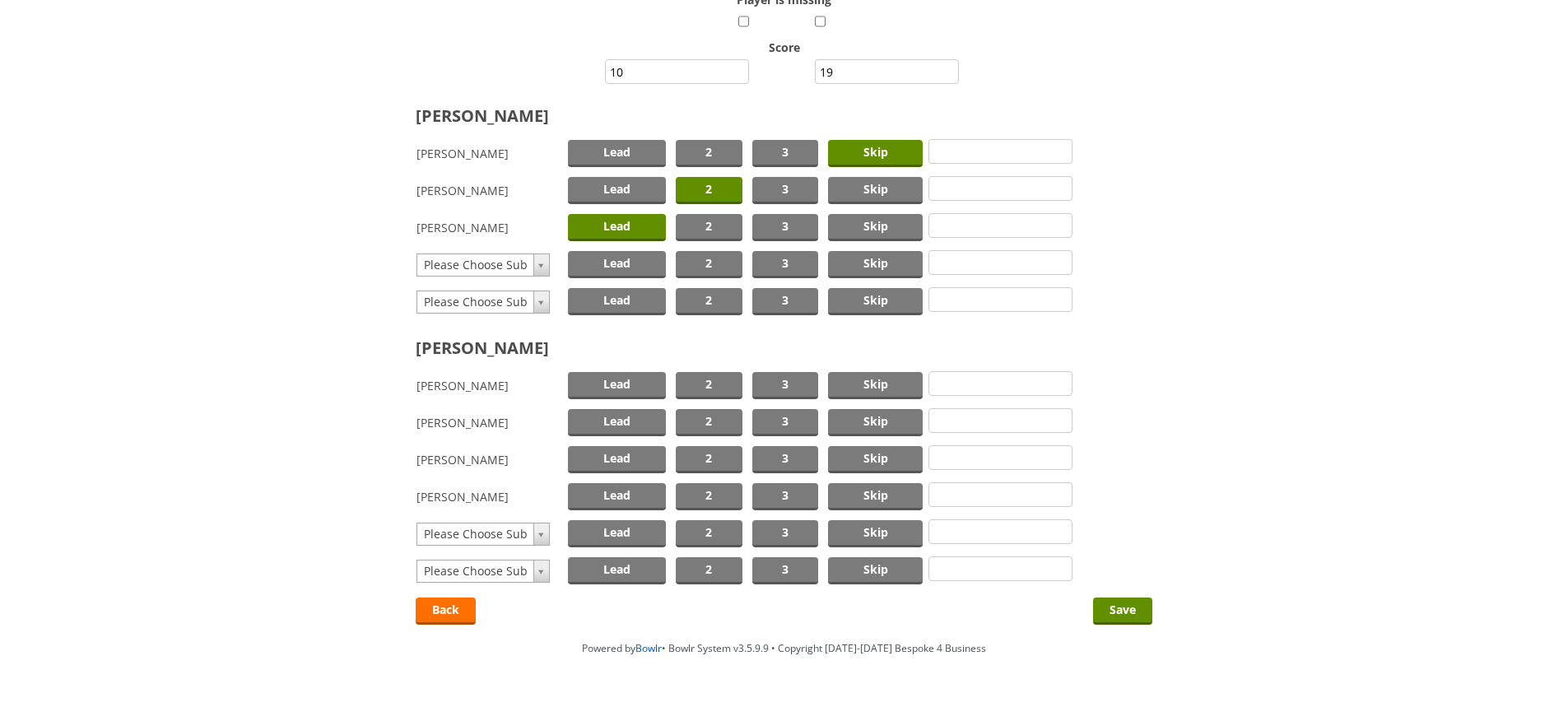
scroll to position [235, 0]
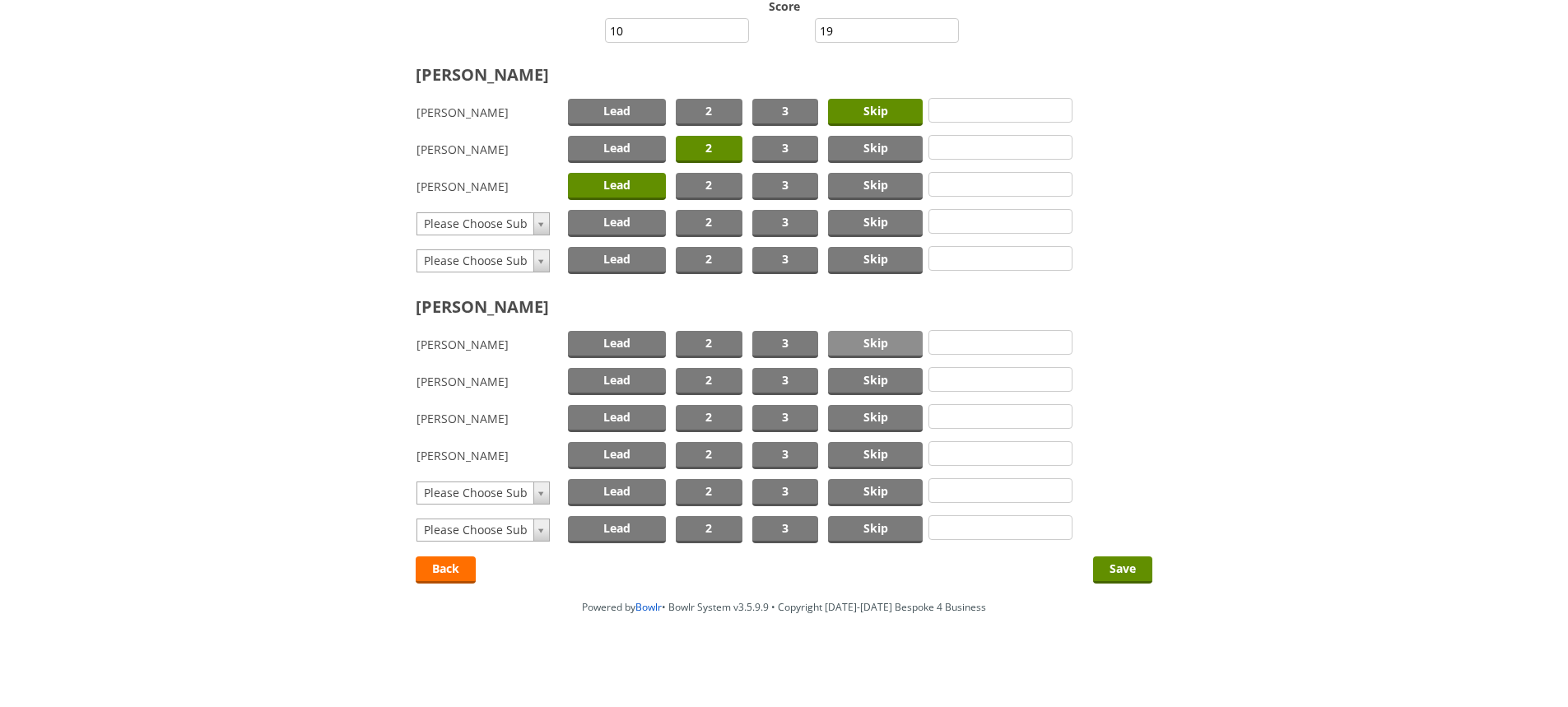
click at [891, 346] on span "Skip" at bounding box center [875, 344] width 95 height 27
click at [710, 379] on span "2" at bounding box center [709, 381] width 67 height 27
click at [620, 448] on span "Lead" at bounding box center [617, 456] width 98 height 27
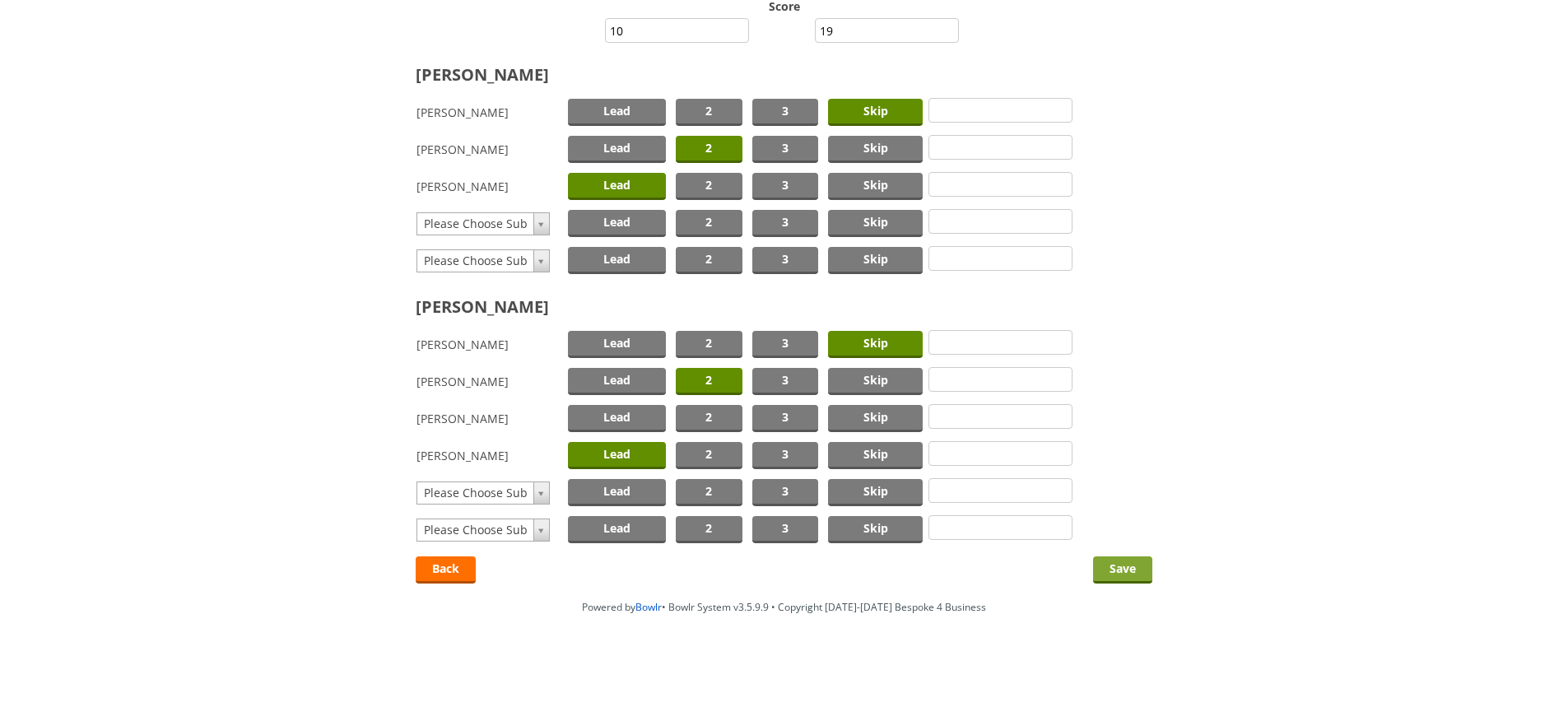
click at [1118, 565] on input "Save" at bounding box center [1123, 570] width 59 height 27
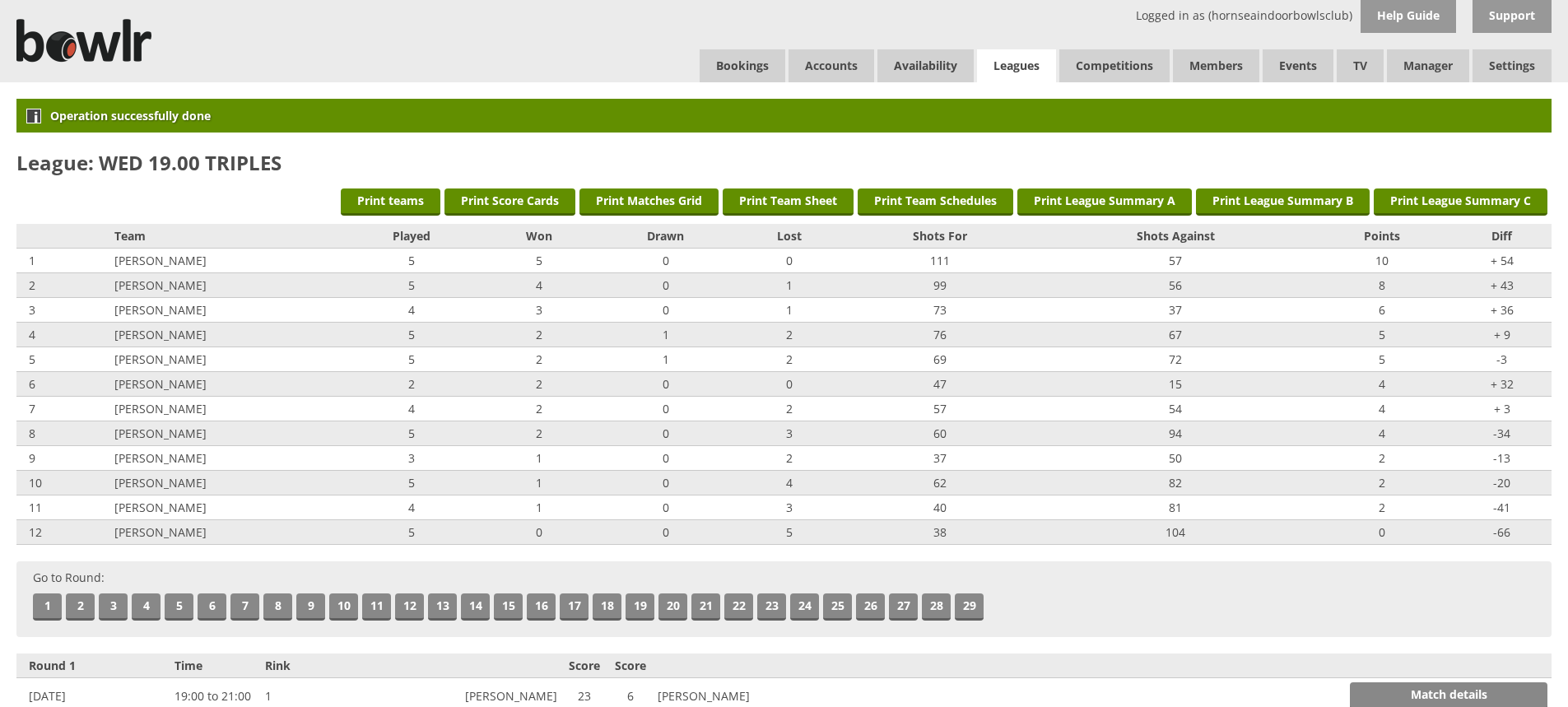
click at [994, 60] on link "Leagues" at bounding box center [1015, 66] width 79 height 33
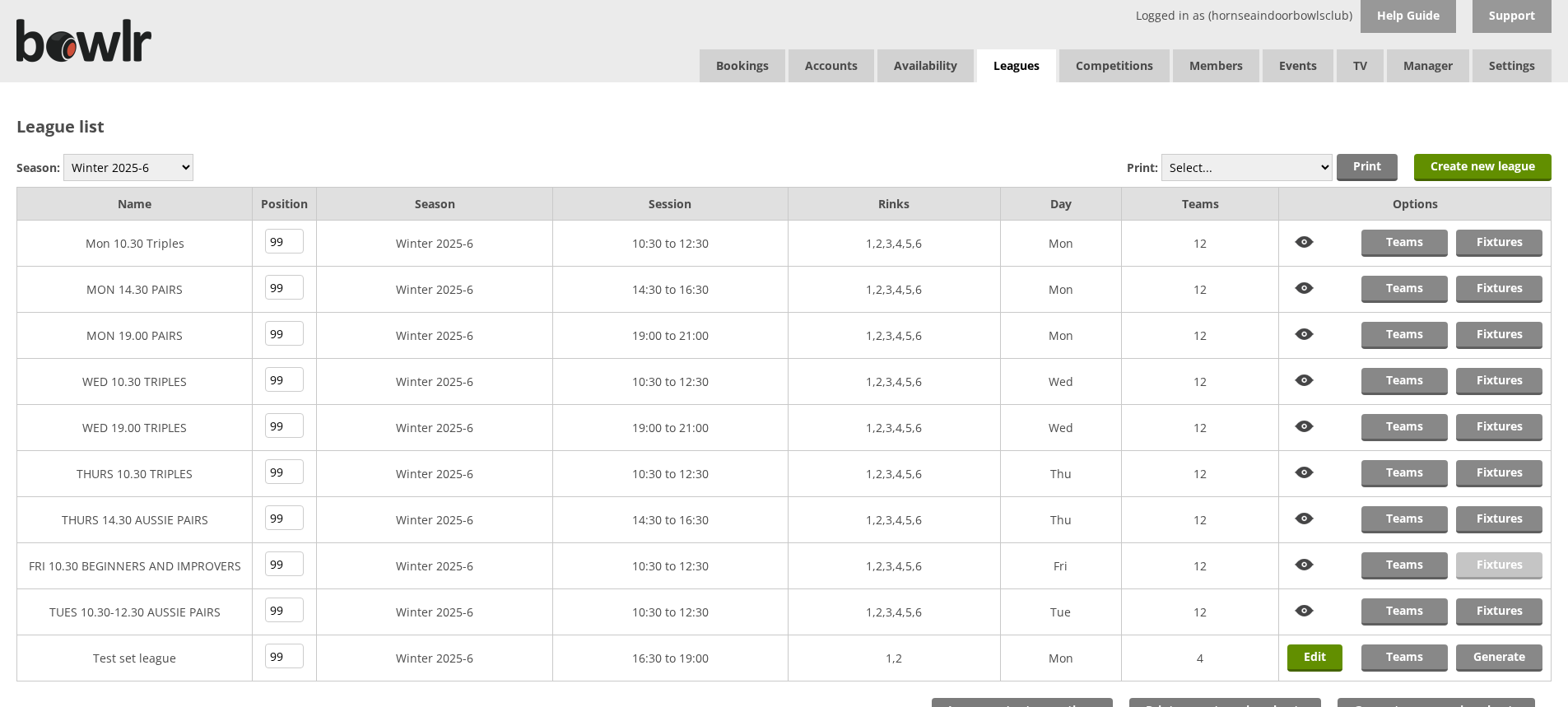
click at [1481, 564] on link "Fixtures" at bounding box center [1498, 565] width 86 height 27
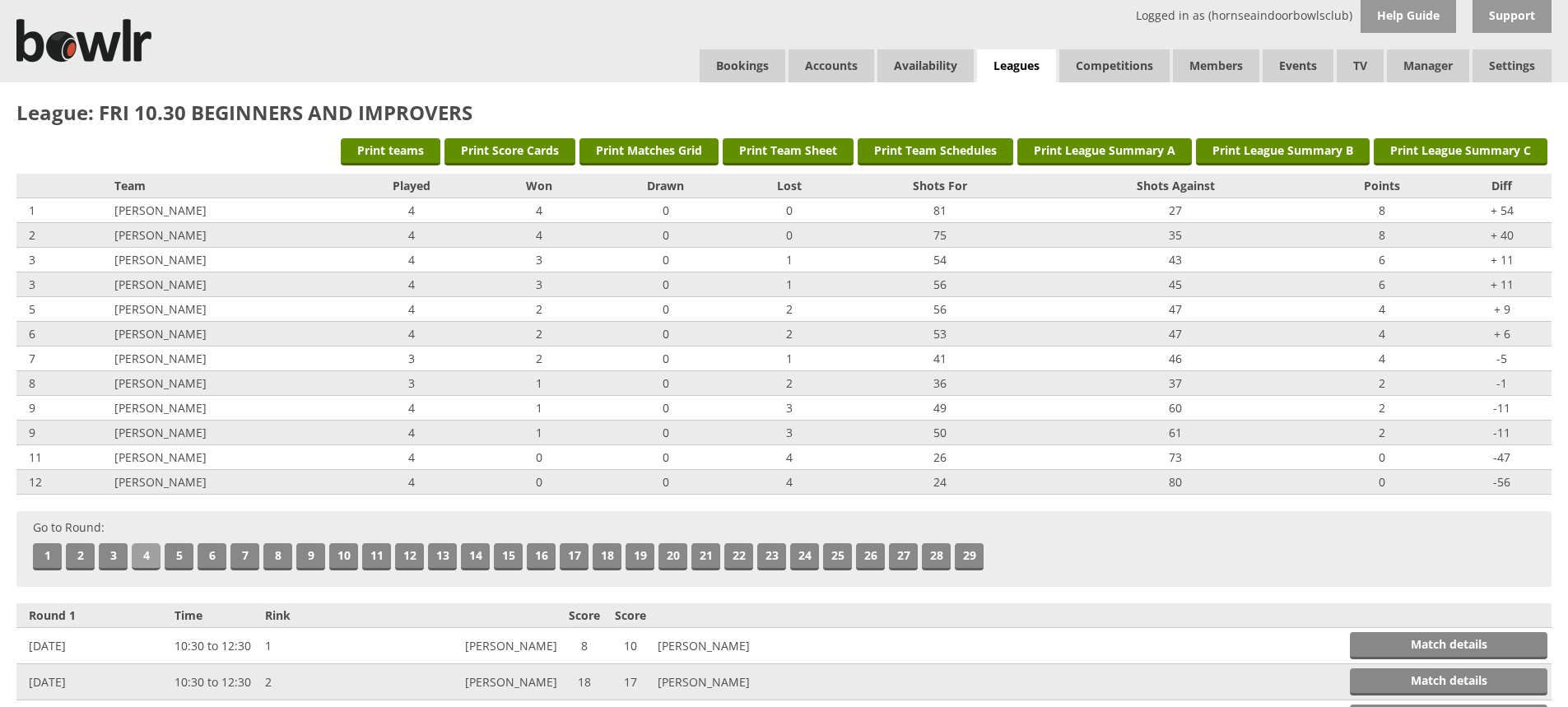
click at [138, 550] on link "4" at bounding box center [146, 557] width 29 height 27
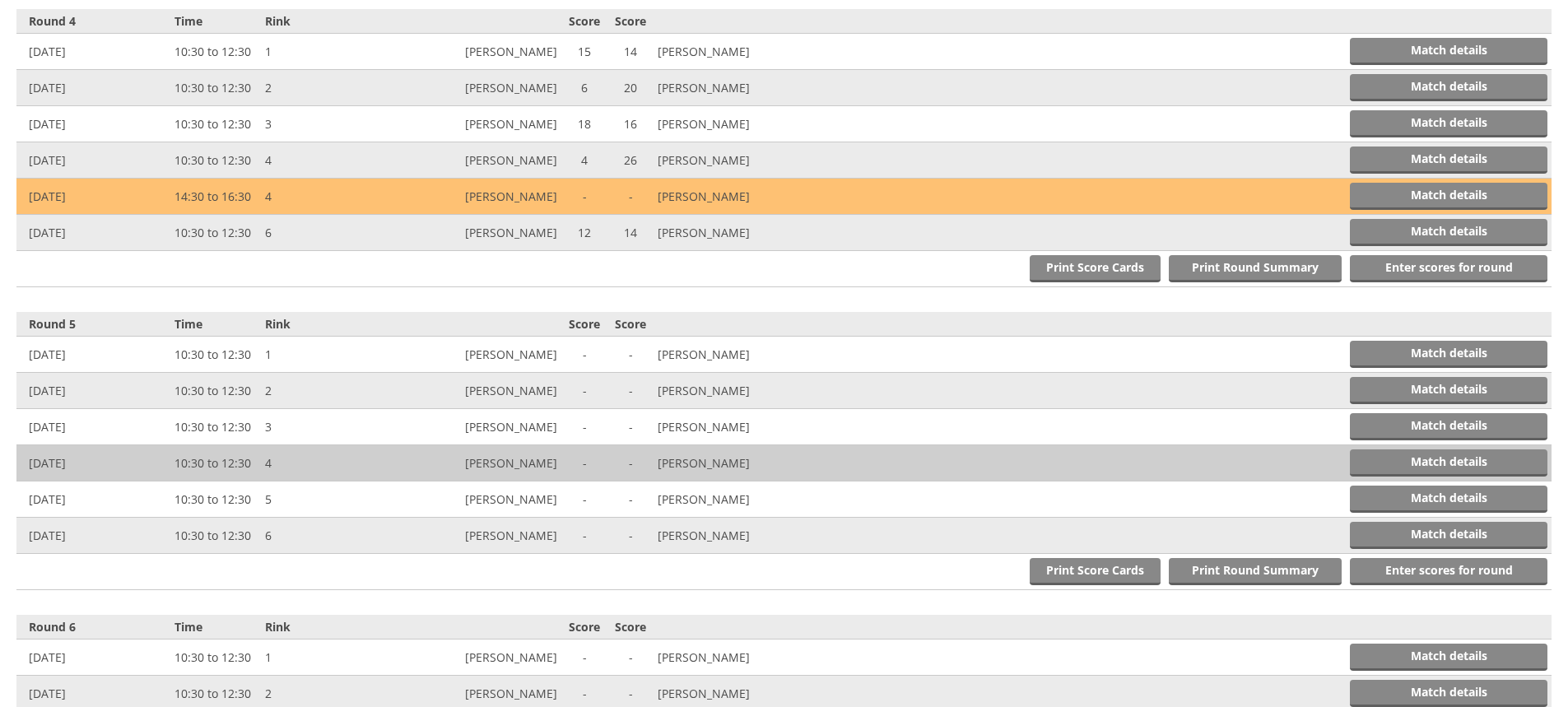
scroll to position [1512, 0]
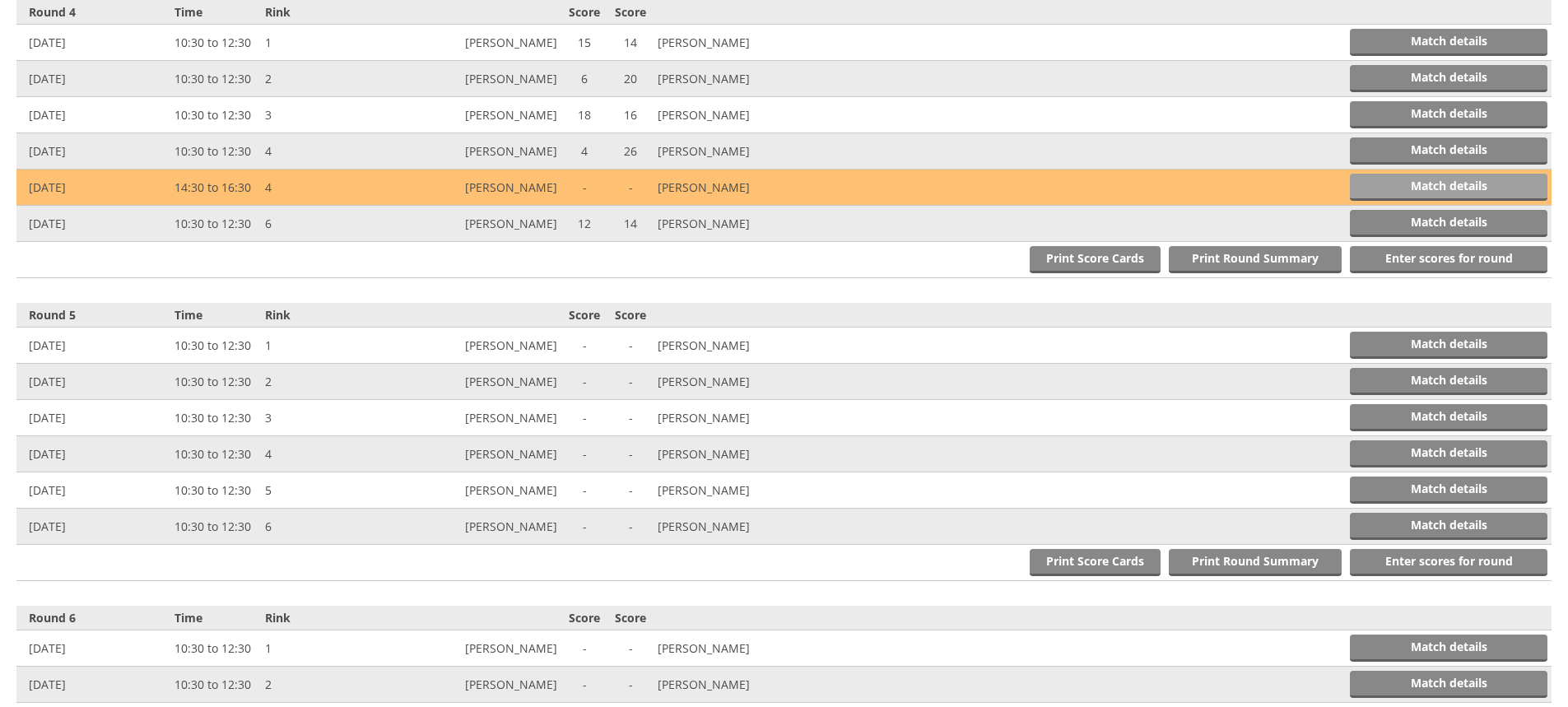
click at [1420, 179] on link "Match details" at bounding box center [1447, 186] width 198 height 27
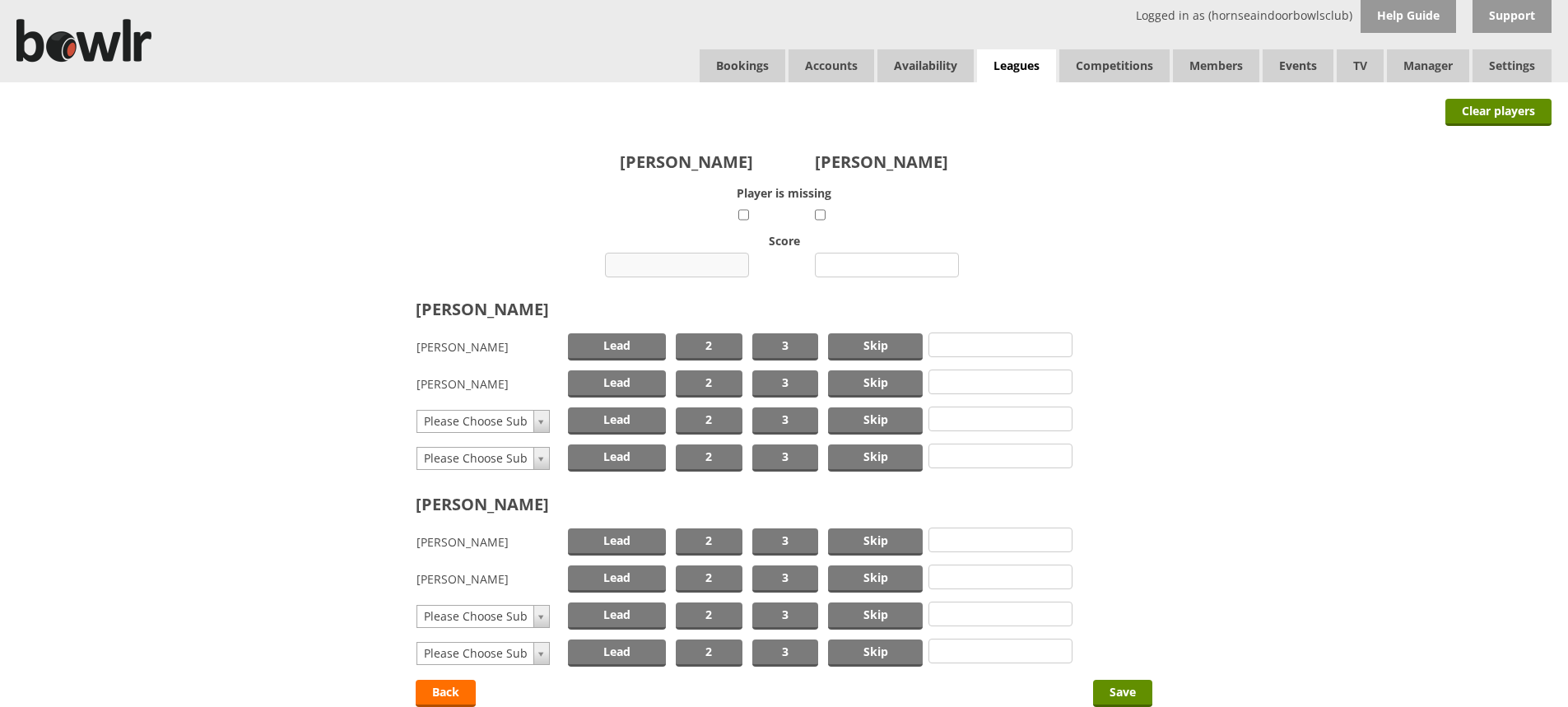
click at [658, 261] on input "number" at bounding box center [676, 264] width 144 height 25
type input "24"
click at [867, 267] on input "number" at bounding box center [886, 264] width 144 height 25
type input "6"
click at [864, 342] on span "Skip" at bounding box center [875, 346] width 95 height 27
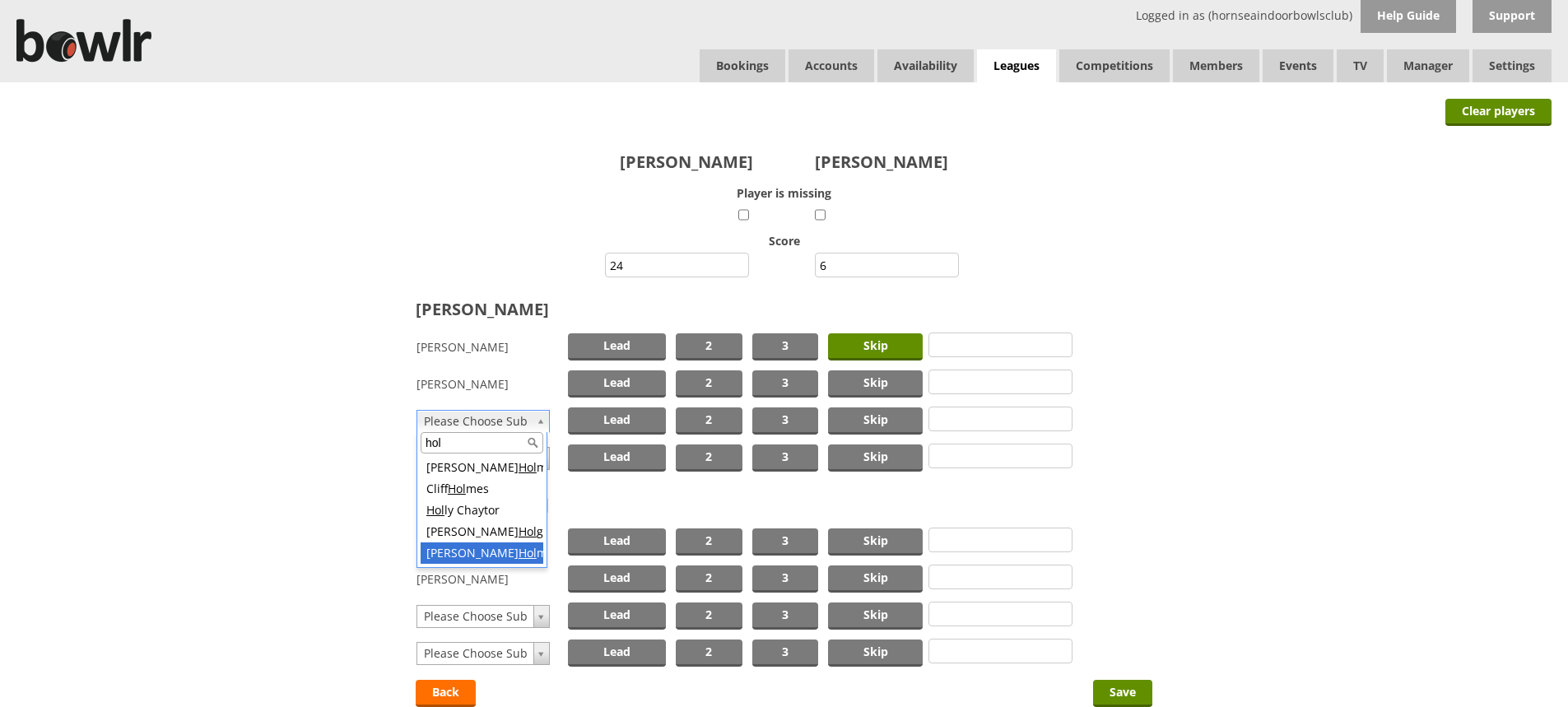
type input "hol"
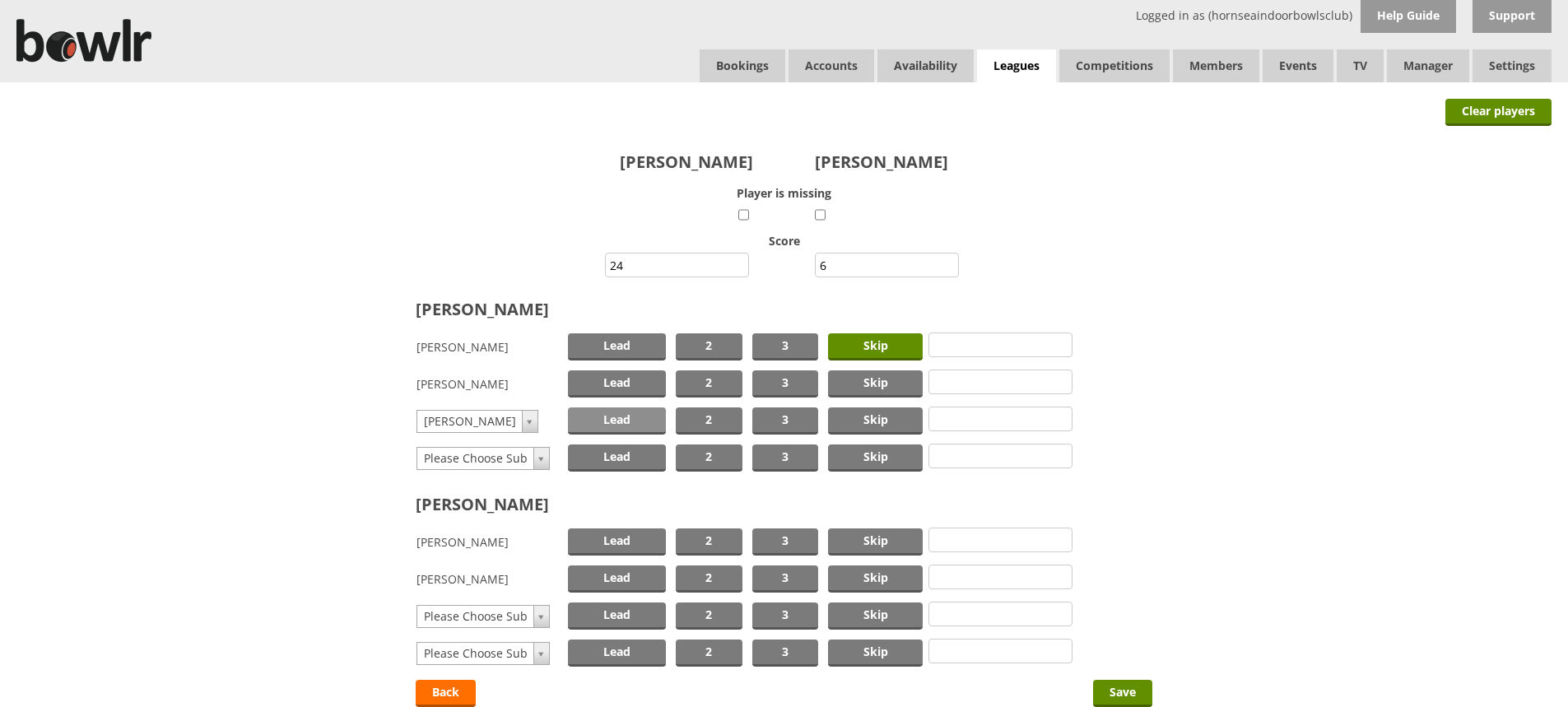
click at [632, 422] on span "Lead" at bounding box center [617, 420] width 98 height 27
click at [862, 541] on span "Skip" at bounding box center [875, 542] width 95 height 27
click at [644, 581] on span "Lead" at bounding box center [617, 579] width 98 height 27
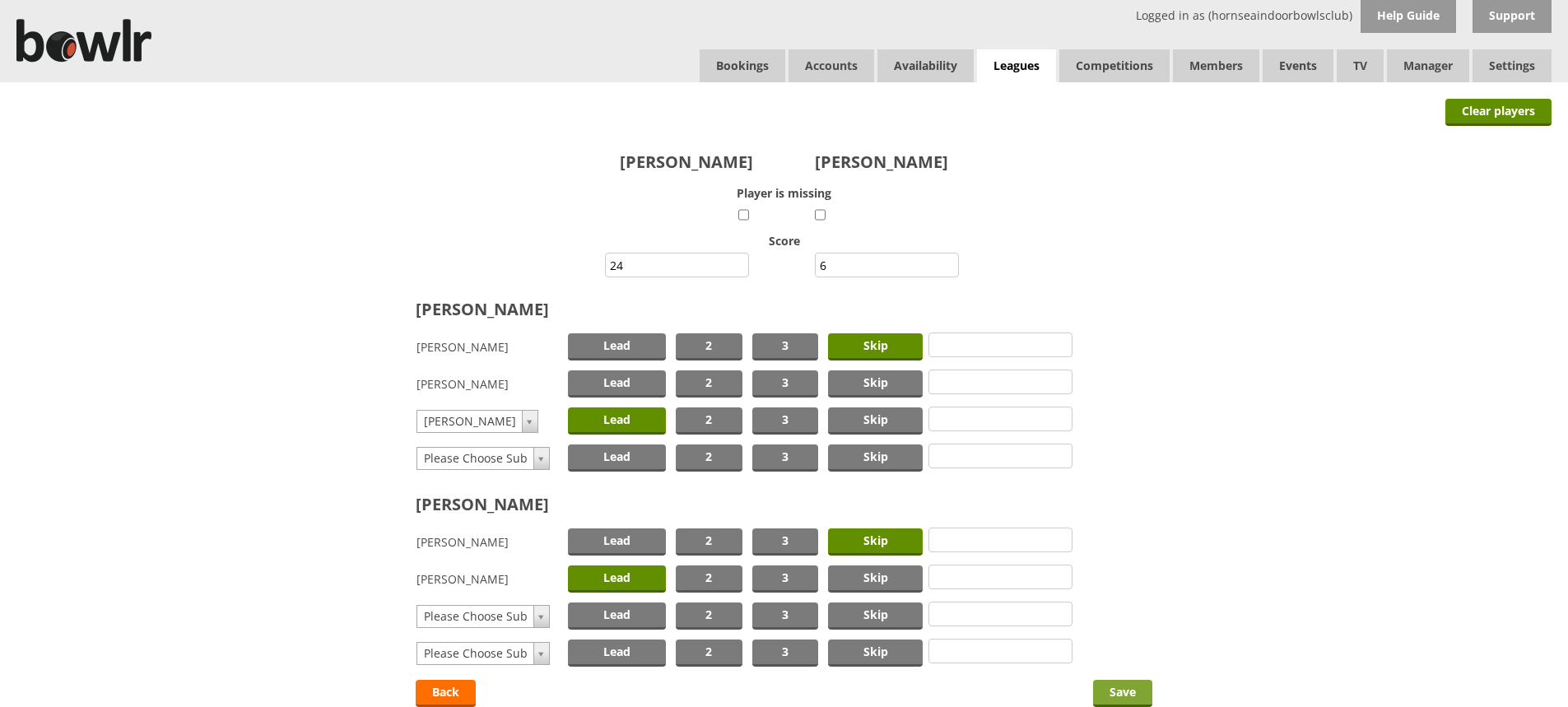
click at [1104, 687] on input "Save" at bounding box center [1123, 693] width 59 height 27
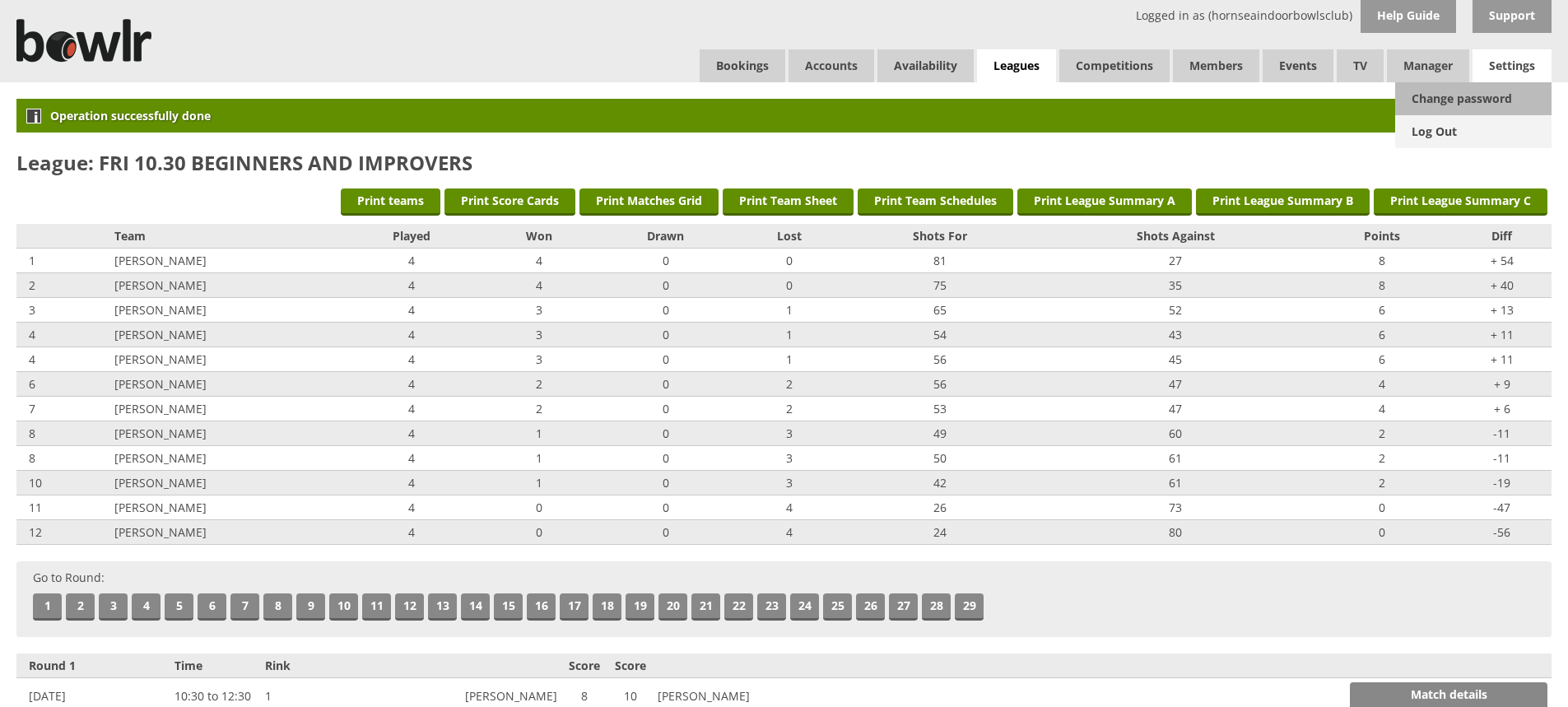
click at [1449, 134] on link "Log Out" at bounding box center [1472, 131] width 157 height 32
